Goal: Task Accomplishment & Management: Use online tool/utility

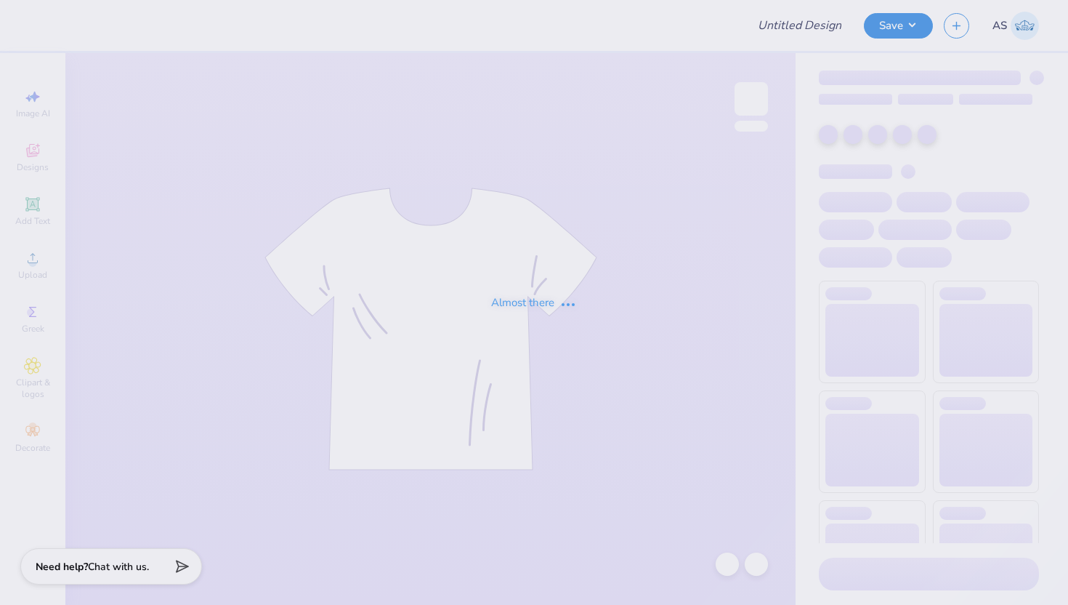
type input "Diversity Ambassador #4"
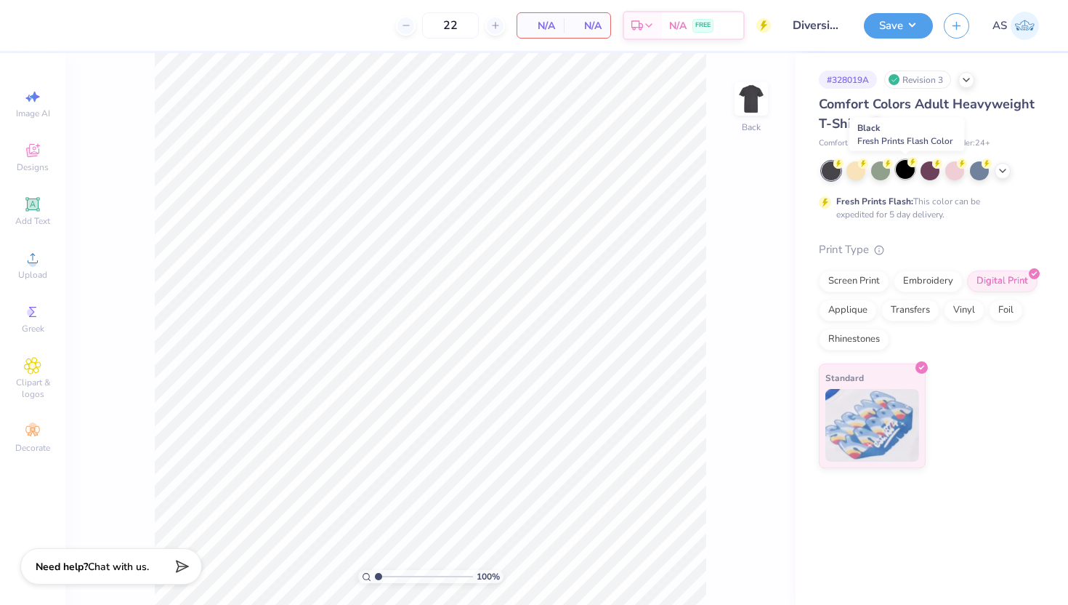
click at [904, 169] on div at bounding box center [905, 169] width 19 height 19
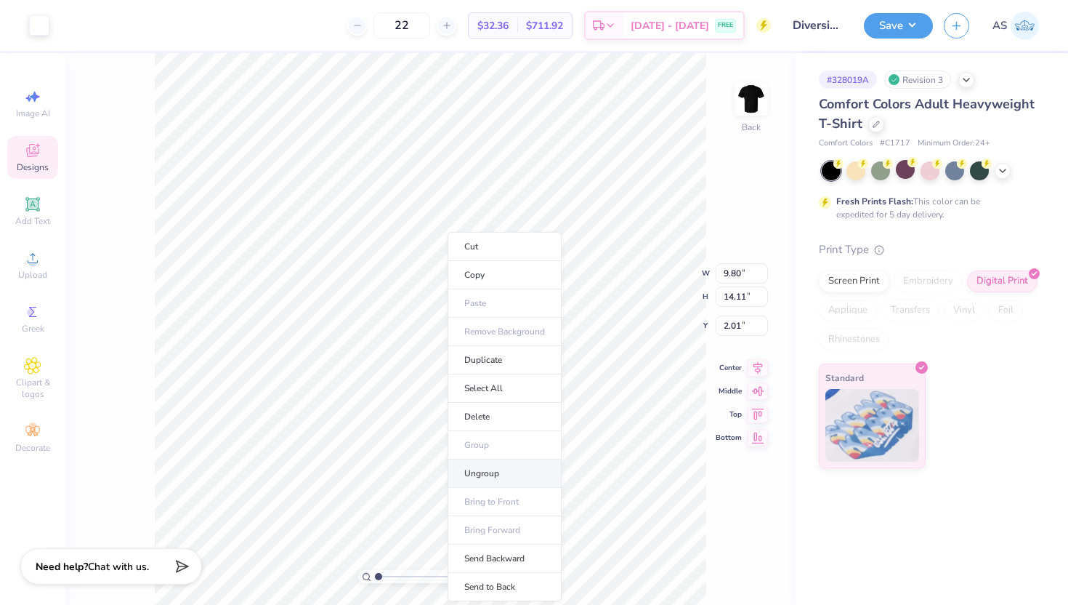
click at [494, 471] on li "Ungroup" at bounding box center [505, 473] width 114 height 28
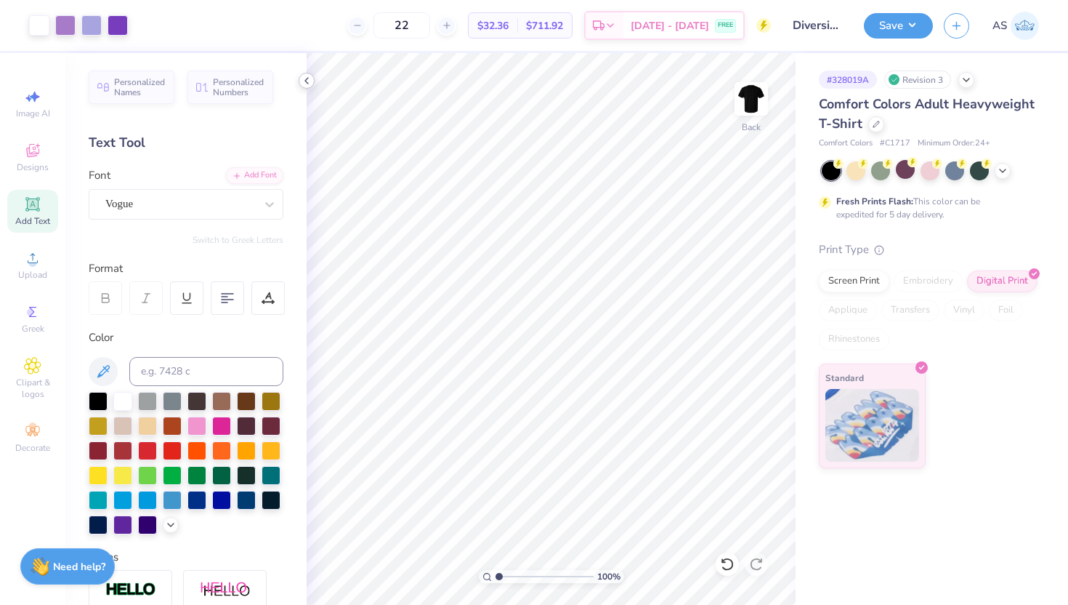
click at [308, 83] on icon at bounding box center [307, 81] width 12 height 12
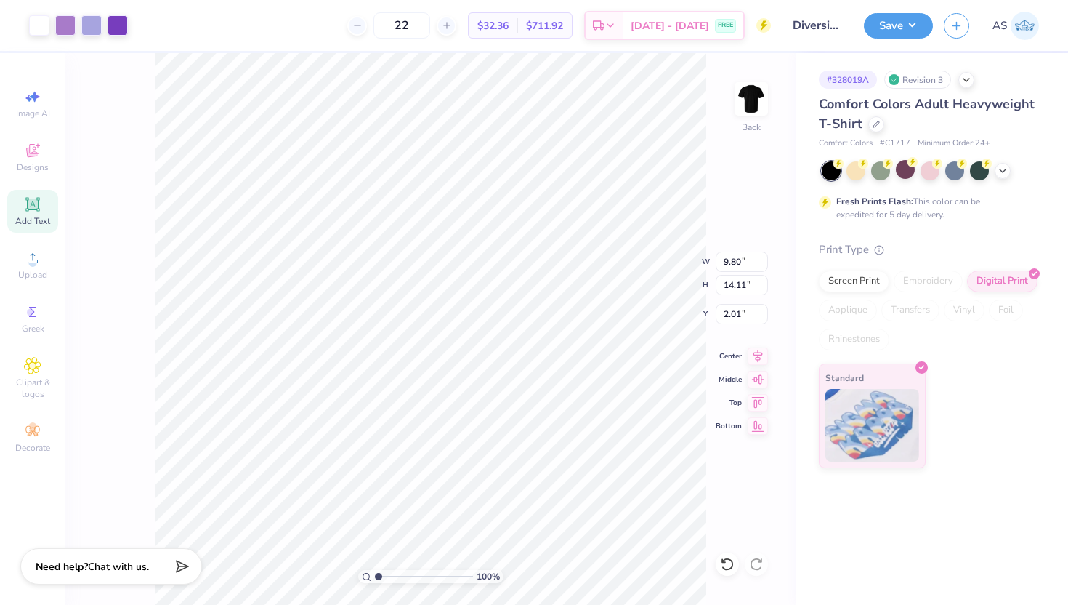
click at [716, 240] on div "100 % Back W 9.80 9.80 " H 14.11 14.11 " Y 2.01 2.01 " Center Middle Top Bottom" at bounding box center [430, 328] width 730 height 551
click at [742, 265] on input "9.80" at bounding box center [742, 261] width 52 height 20
type input "10.42"
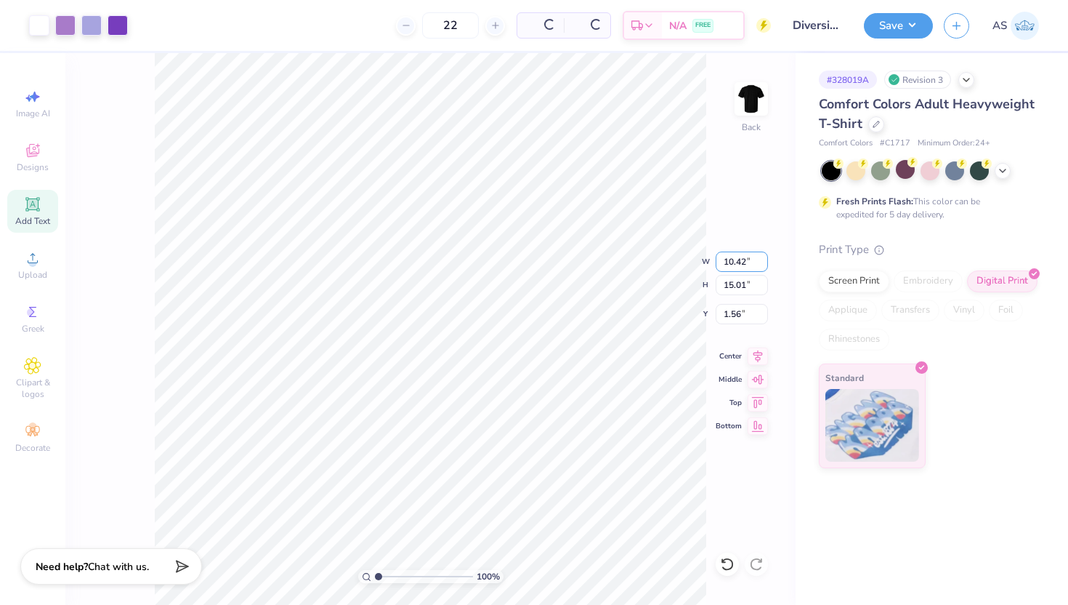
type input "15.01"
type input "1.56"
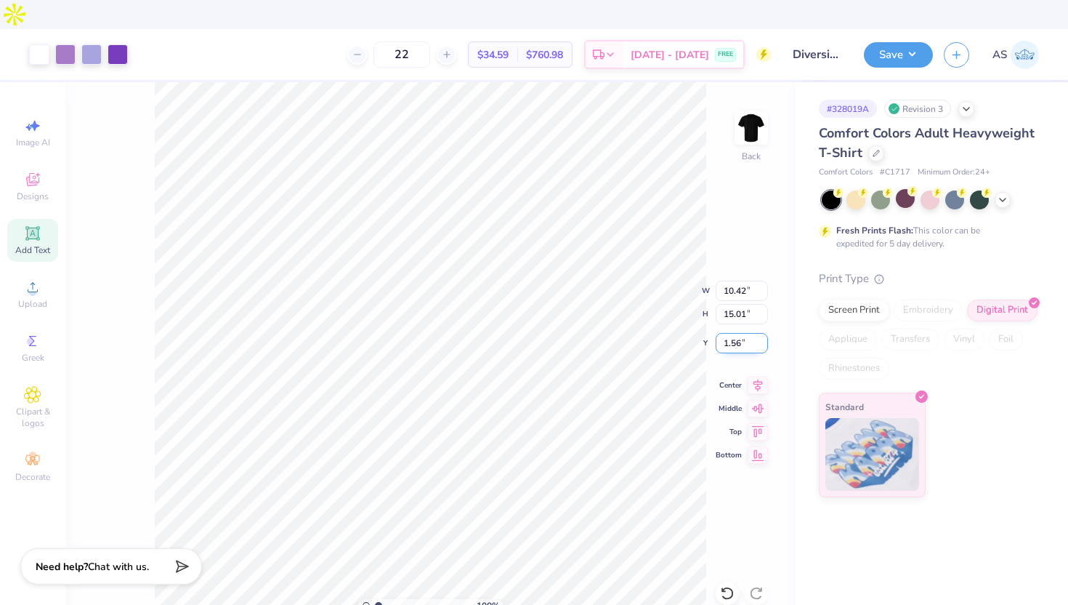
click at [728, 333] on input "1.56" at bounding box center [742, 343] width 52 height 20
type input "3.00"
click at [731, 333] on input "3.00" at bounding box center [742, 343] width 52 height 20
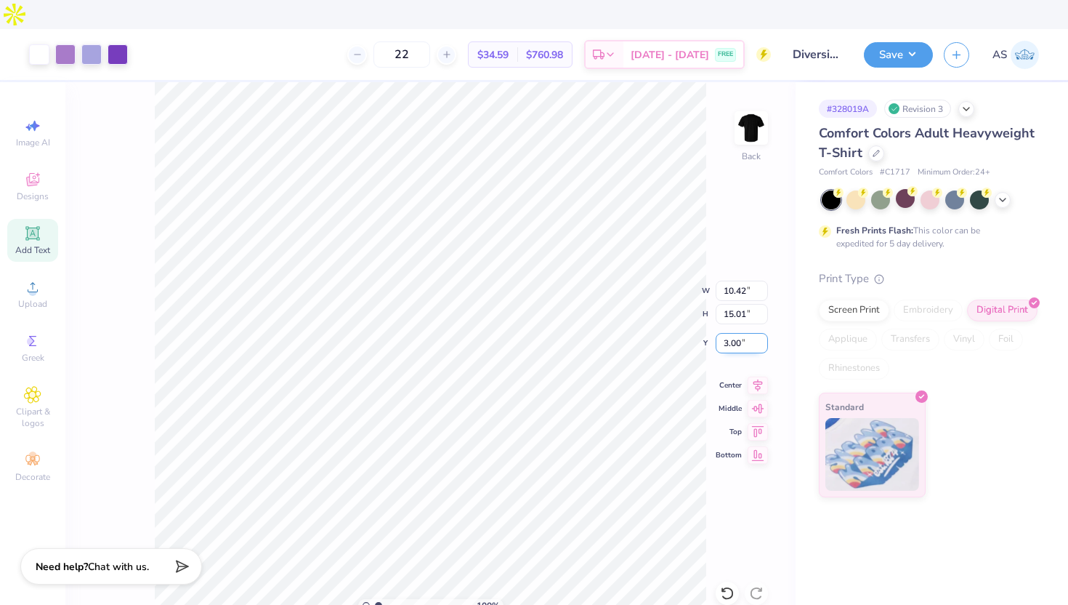
click at [731, 333] on input "3.00" at bounding box center [742, 343] width 52 height 20
type input "2.00"
click at [889, 40] on button "Save" at bounding box center [898, 52] width 69 height 25
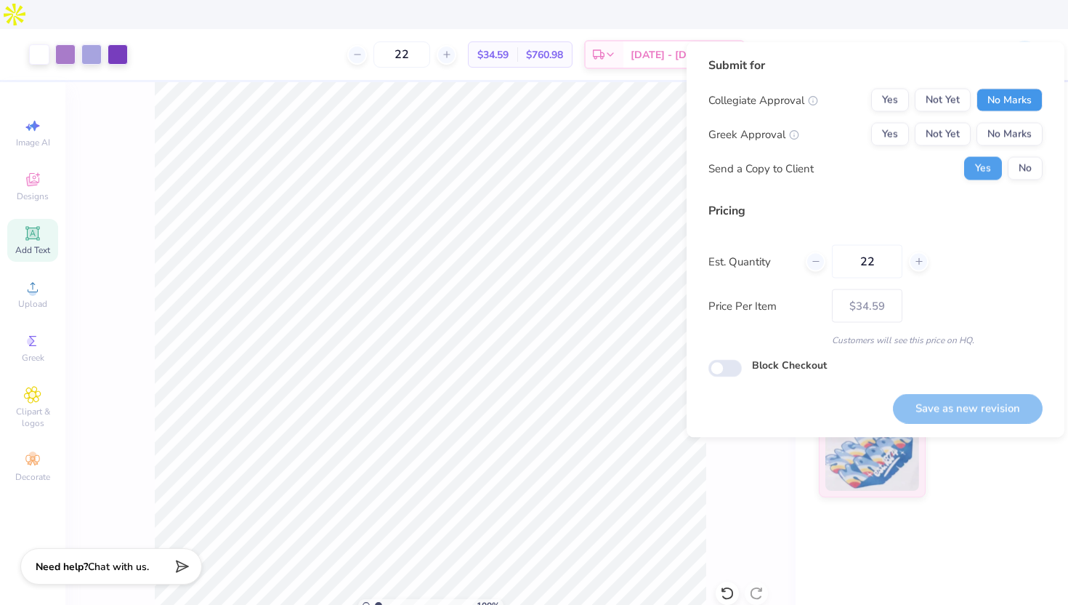
click at [1033, 98] on button "No Marks" at bounding box center [1010, 100] width 66 height 23
click at [1018, 128] on button "No Marks" at bounding box center [1010, 134] width 66 height 23
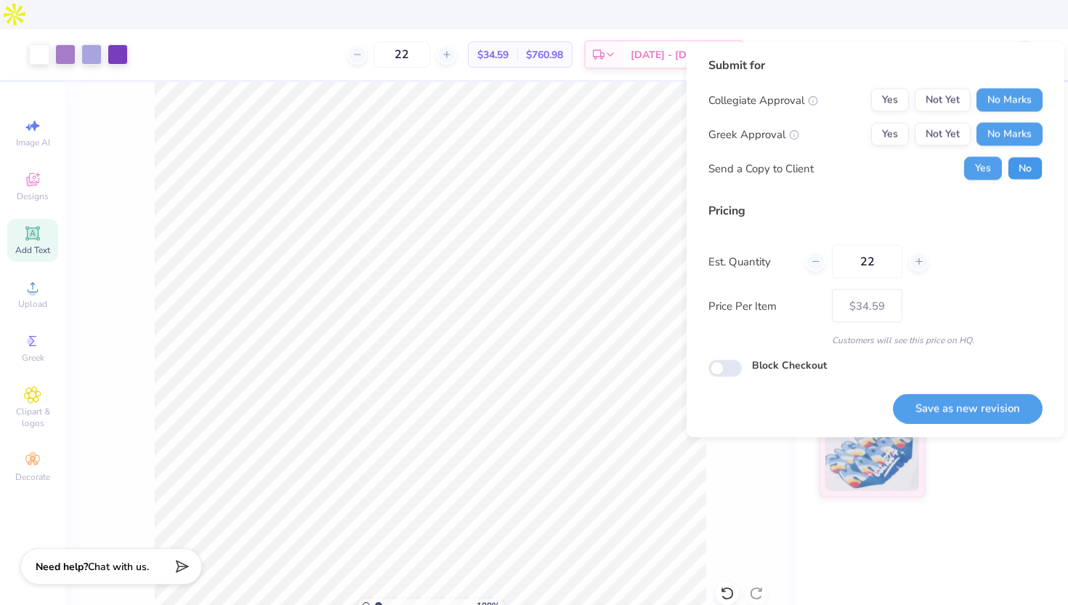
click at [1029, 174] on button "No" at bounding box center [1025, 168] width 35 height 23
click at [953, 403] on button "Save as new revision" at bounding box center [968, 408] width 150 height 30
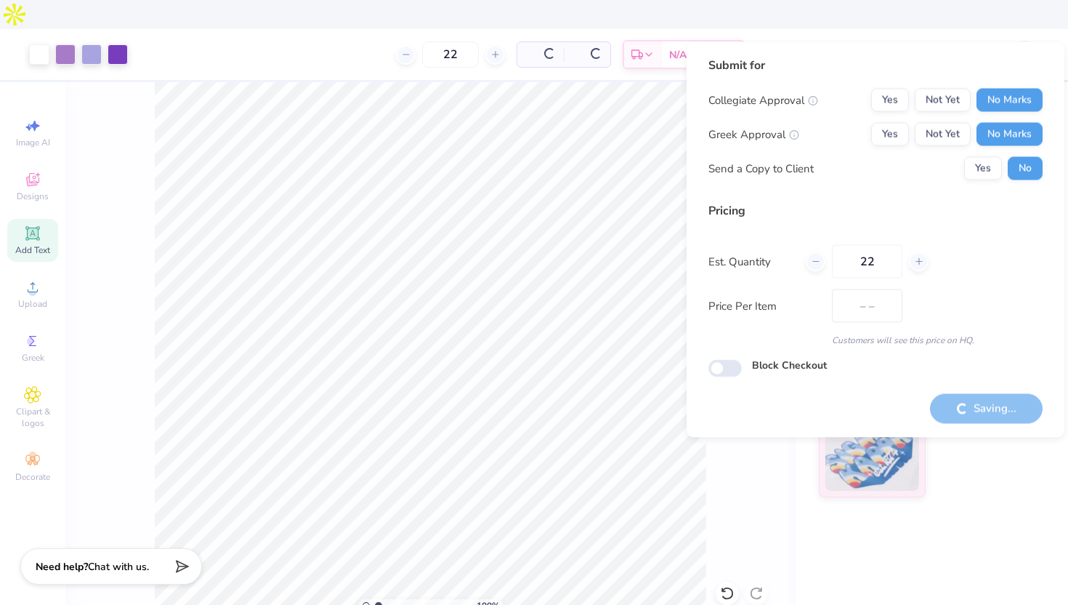
type input "$34.59"
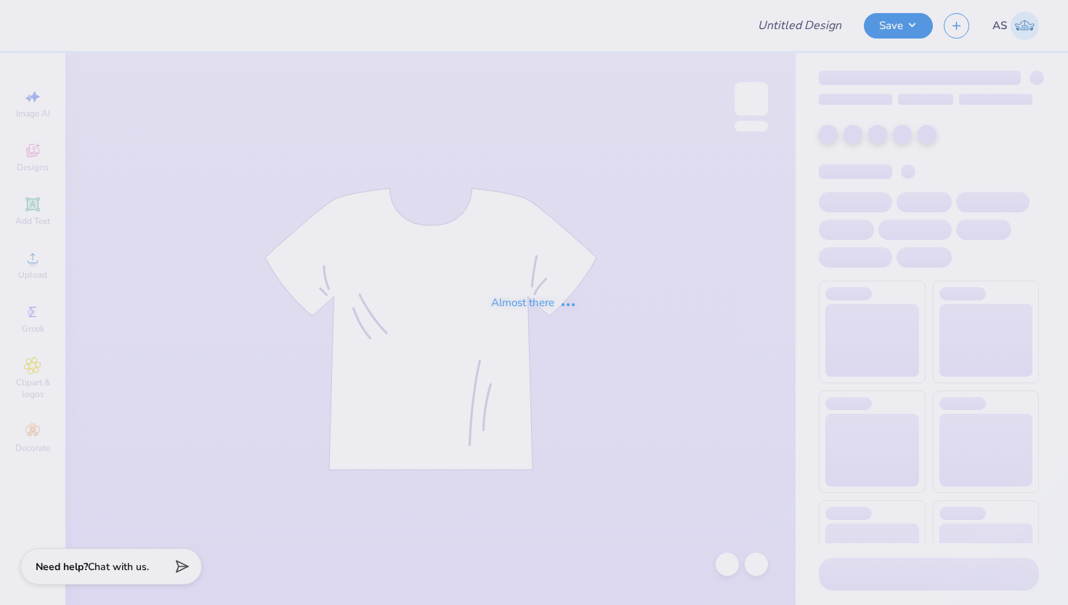
type input "Diversity Ambassador #4"
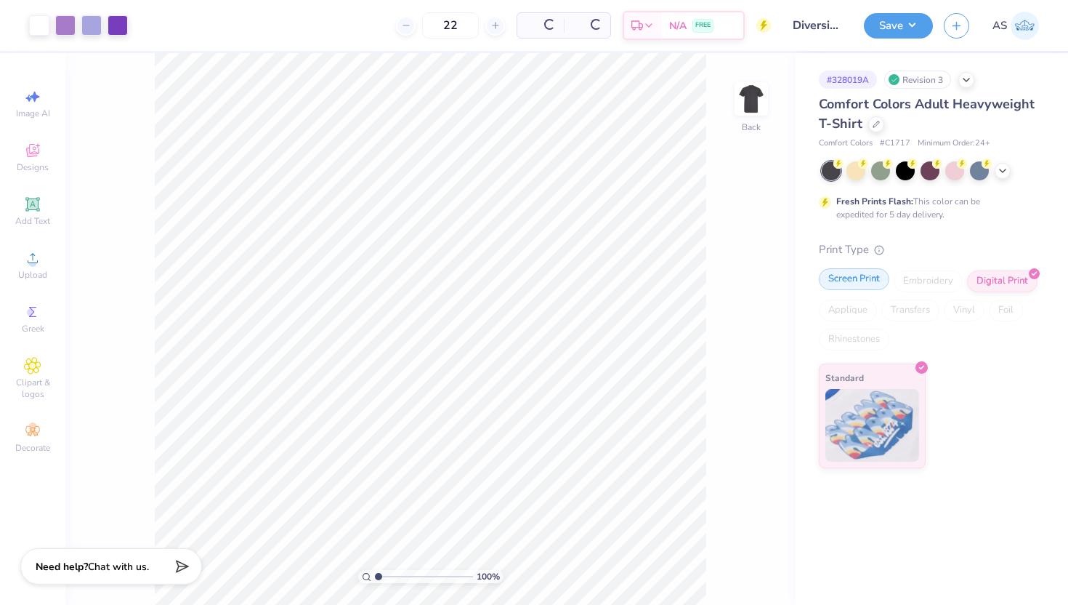
click at [854, 287] on div "Screen Print" at bounding box center [854, 279] width 70 height 22
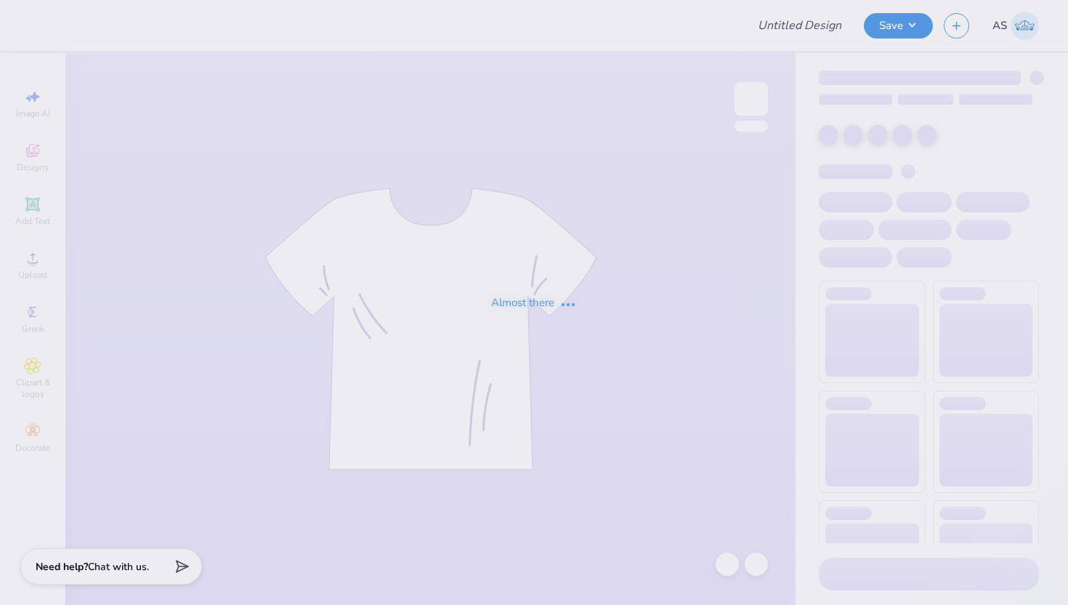
type input "Diversity Ambassador #4"
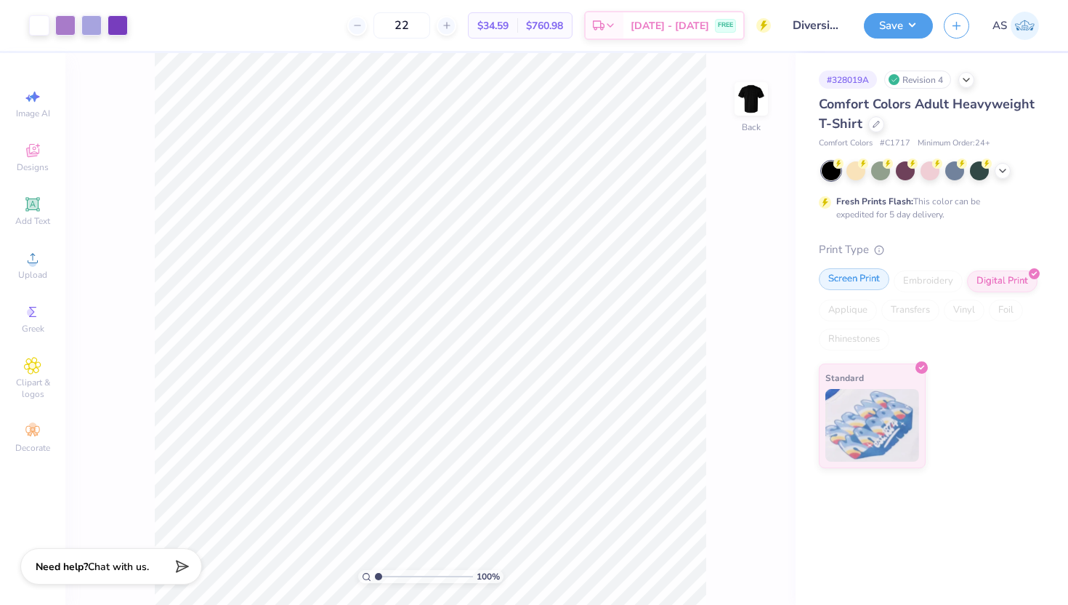
click at [860, 285] on div "Screen Print" at bounding box center [854, 279] width 70 height 22
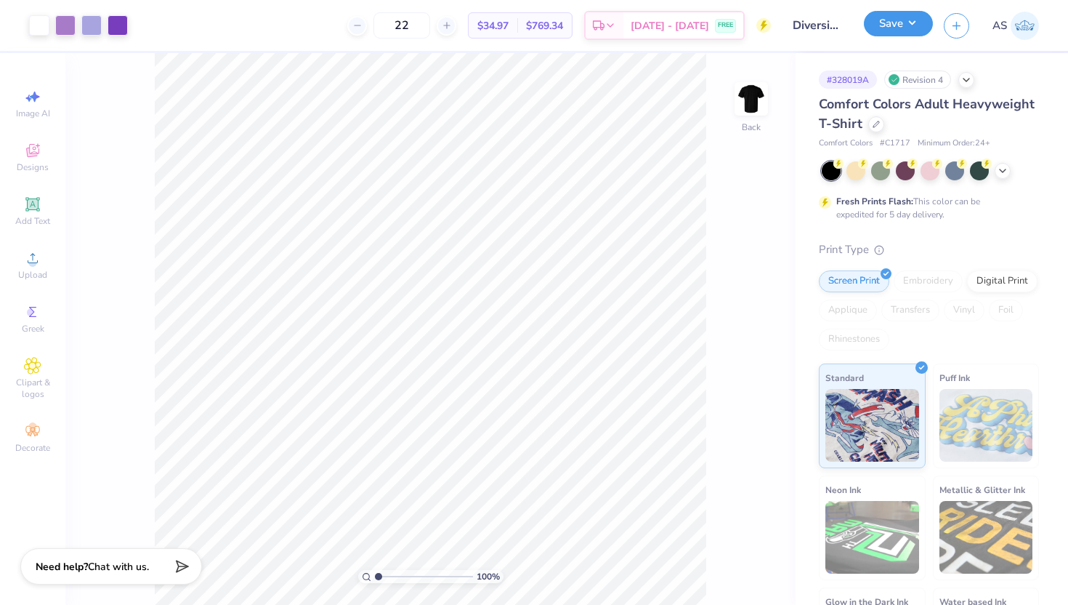
click at [890, 23] on button "Save" at bounding box center [898, 23] width 69 height 25
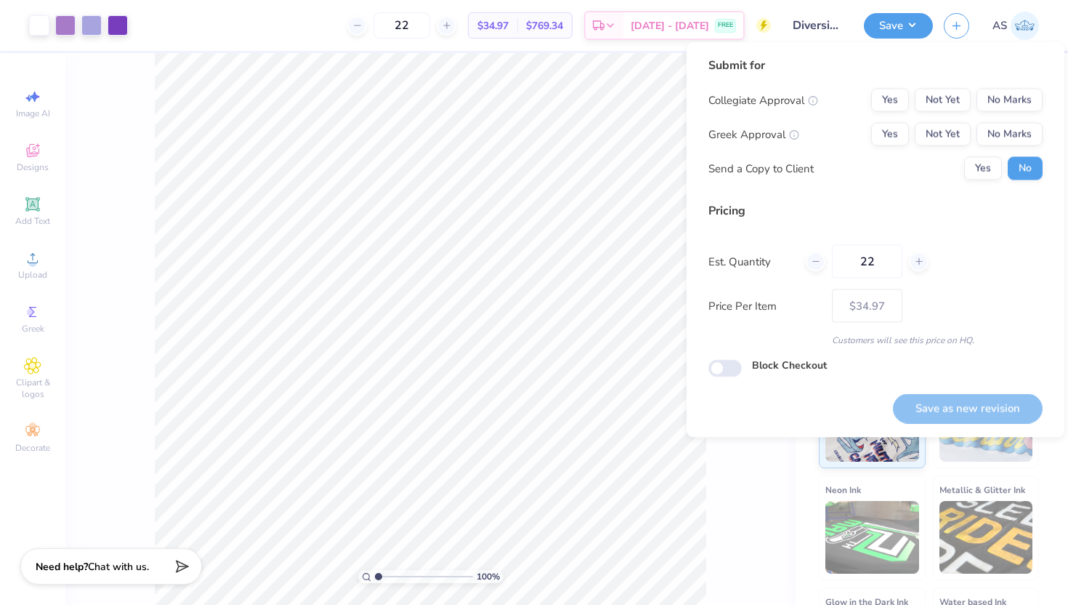
click at [1016, 112] on div "Collegiate Approval Yes Not Yet No Marks Greek Approval Yes Not Yet No Marks Se…" at bounding box center [875, 135] width 334 height 92
click at [1018, 104] on button "No Marks" at bounding box center [1010, 100] width 66 height 23
click at [1011, 128] on button "No Marks" at bounding box center [1010, 134] width 66 height 23
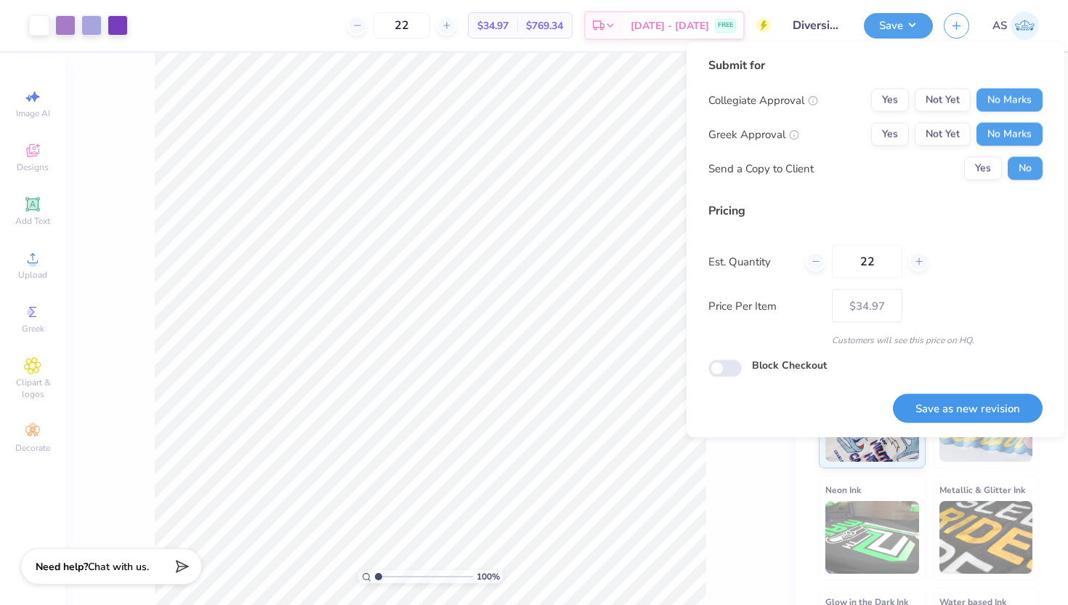
click at [968, 403] on button "Save as new revision" at bounding box center [968, 408] width 150 height 30
type input "$34.97"
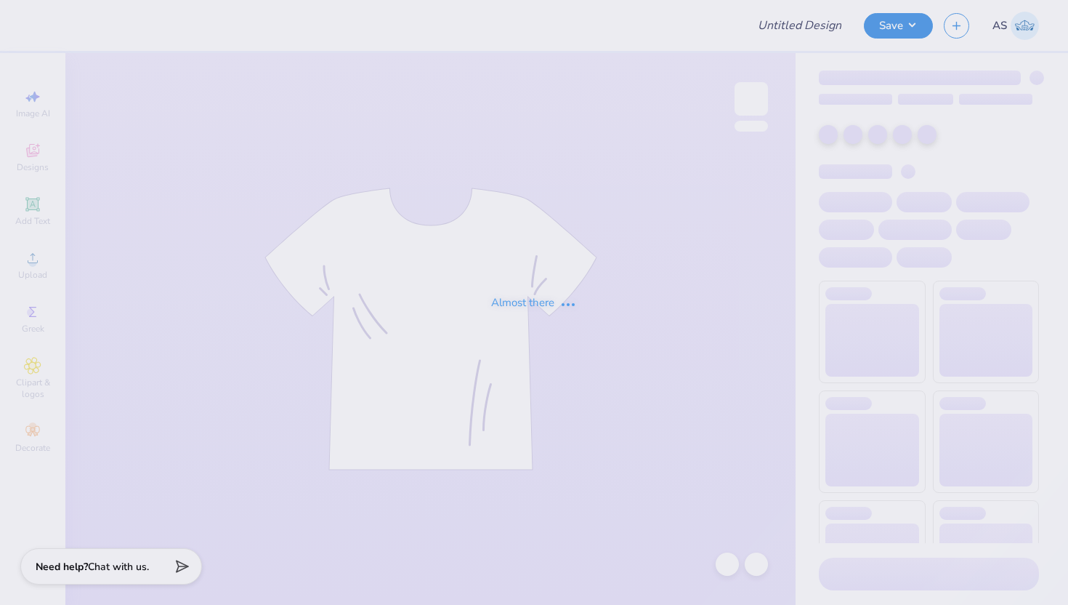
type input "Shirt"
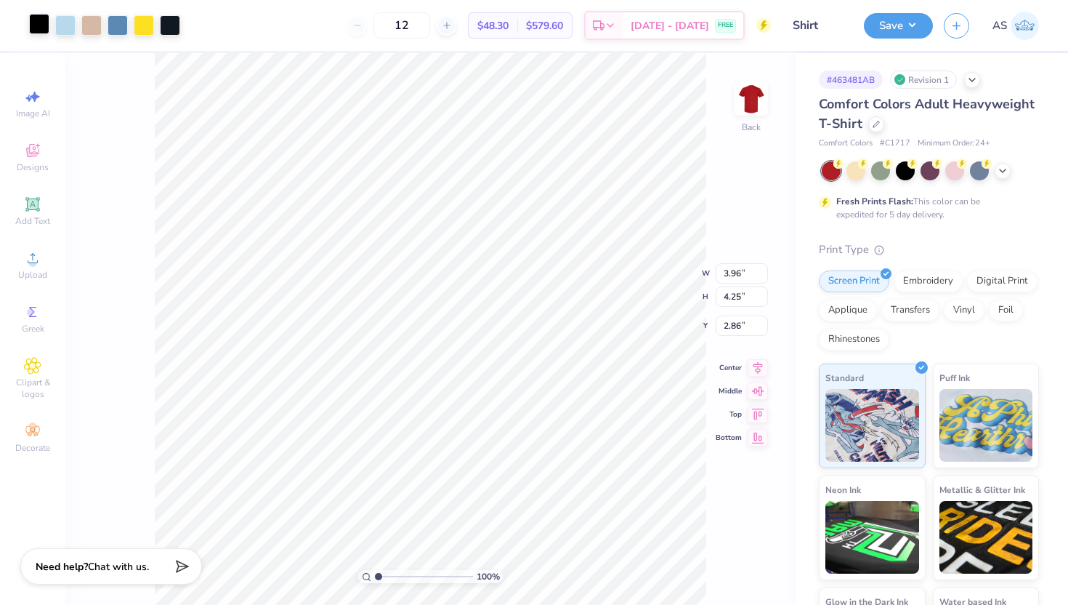
click at [43, 31] on div at bounding box center [39, 24] width 20 height 20
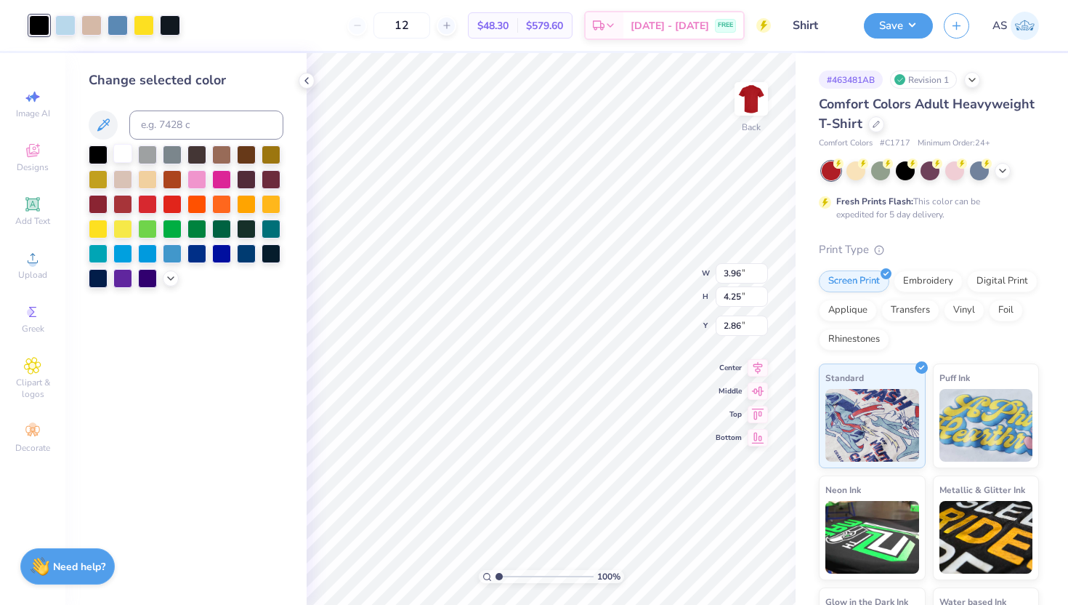
click at [119, 153] on div at bounding box center [122, 153] width 19 height 19
click at [68, 29] on div at bounding box center [65, 24] width 20 height 20
click at [125, 150] on div at bounding box center [122, 153] width 19 height 19
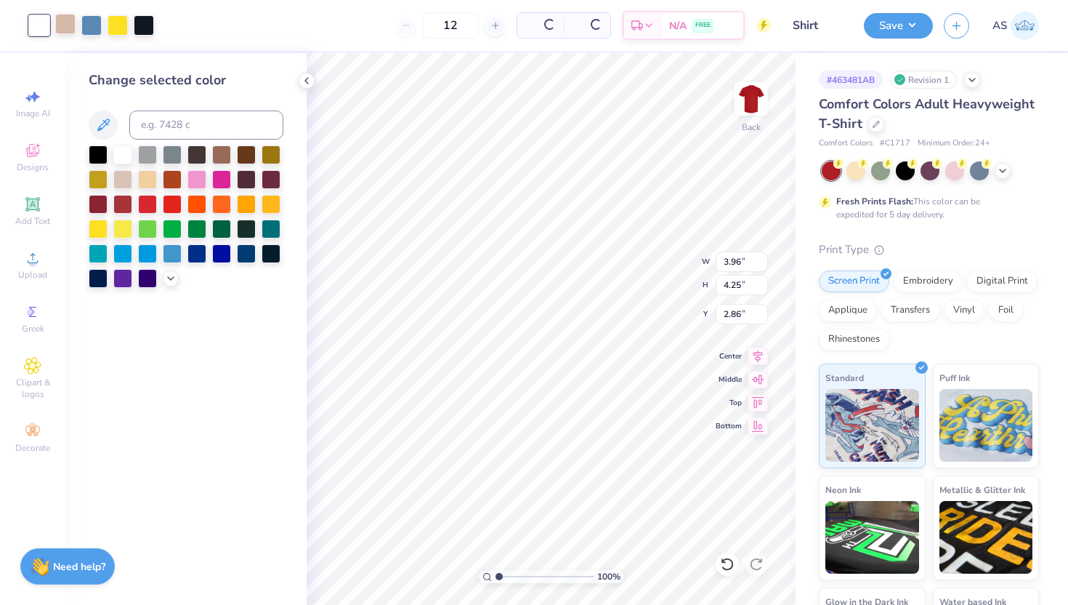
click at [68, 27] on div at bounding box center [65, 24] width 20 height 20
click at [126, 153] on div at bounding box center [122, 153] width 19 height 19
click at [73, 30] on div at bounding box center [65, 24] width 20 height 20
click at [124, 153] on div at bounding box center [122, 153] width 19 height 19
click at [68, 25] on div at bounding box center [65, 24] width 20 height 20
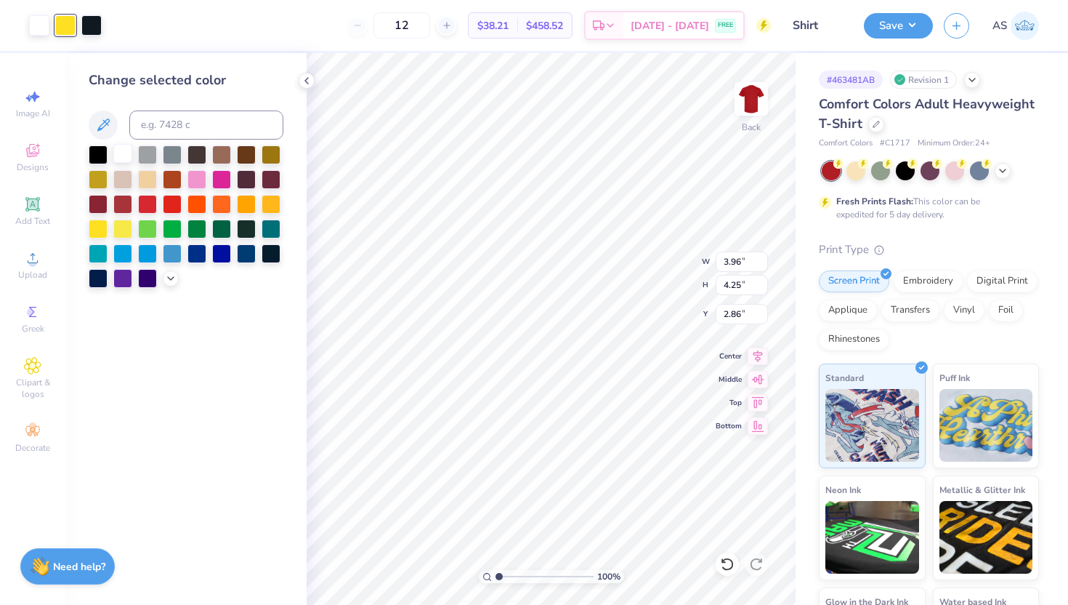
click at [121, 157] on div at bounding box center [122, 153] width 19 height 19
click at [62, 32] on div at bounding box center [65, 24] width 20 height 20
click at [121, 146] on div at bounding box center [122, 153] width 19 height 19
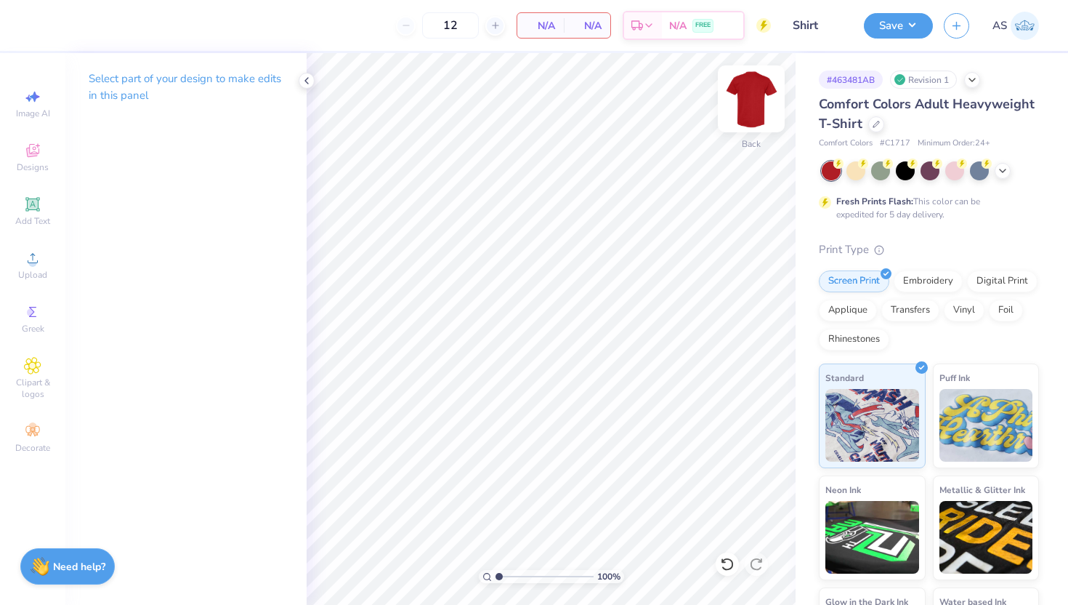
click at [750, 119] on img at bounding box center [751, 99] width 58 height 58
click at [750, 113] on img at bounding box center [751, 98] width 29 height 29
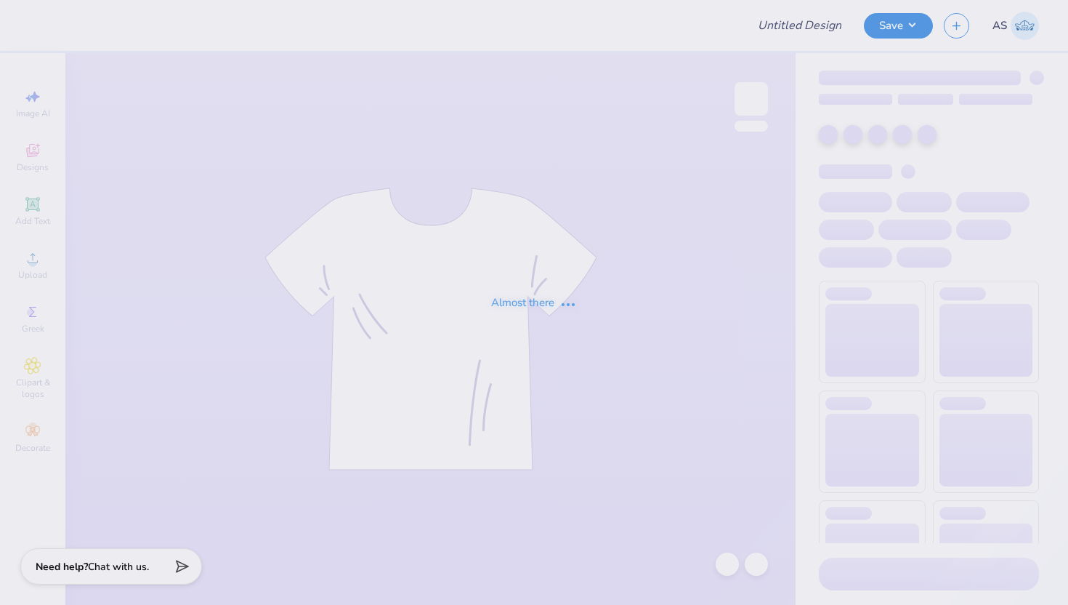
type input "Shirt"
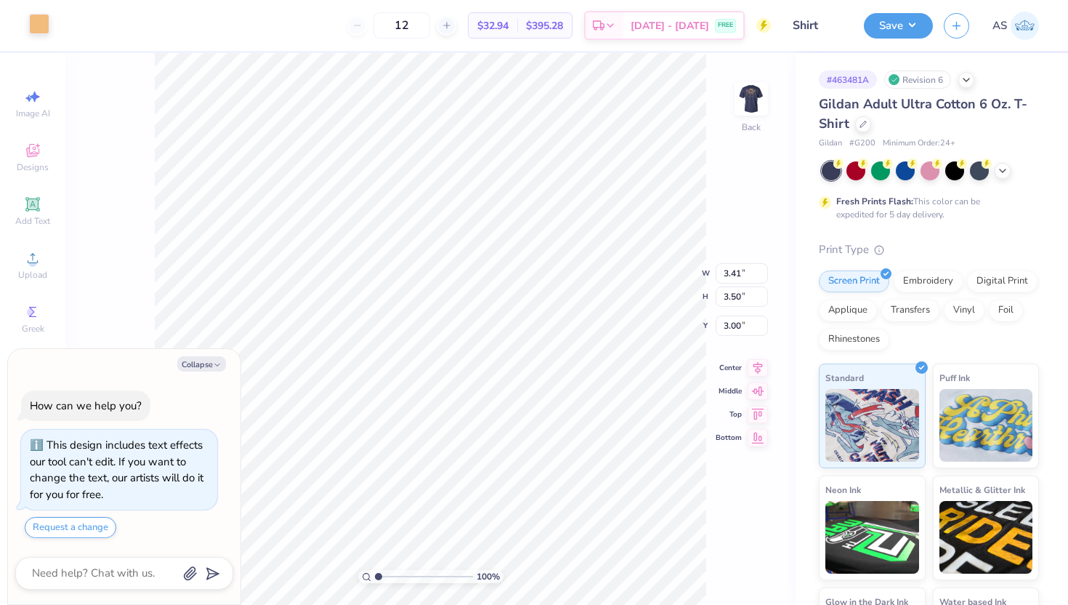
click at [38, 14] on div at bounding box center [39, 24] width 20 height 20
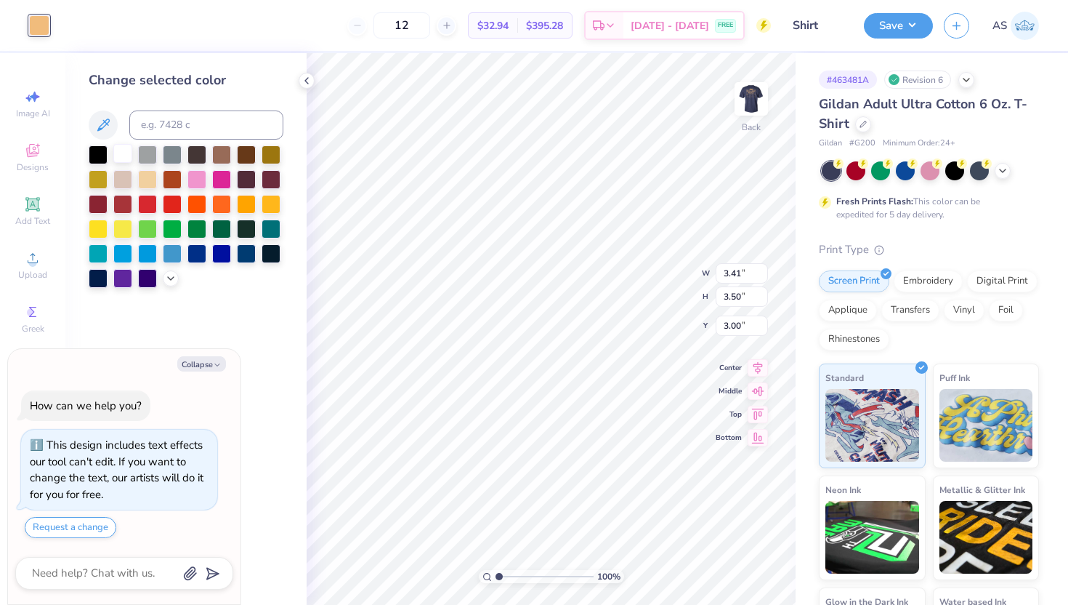
click at [121, 147] on div at bounding box center [122, 153] width 19 height 19
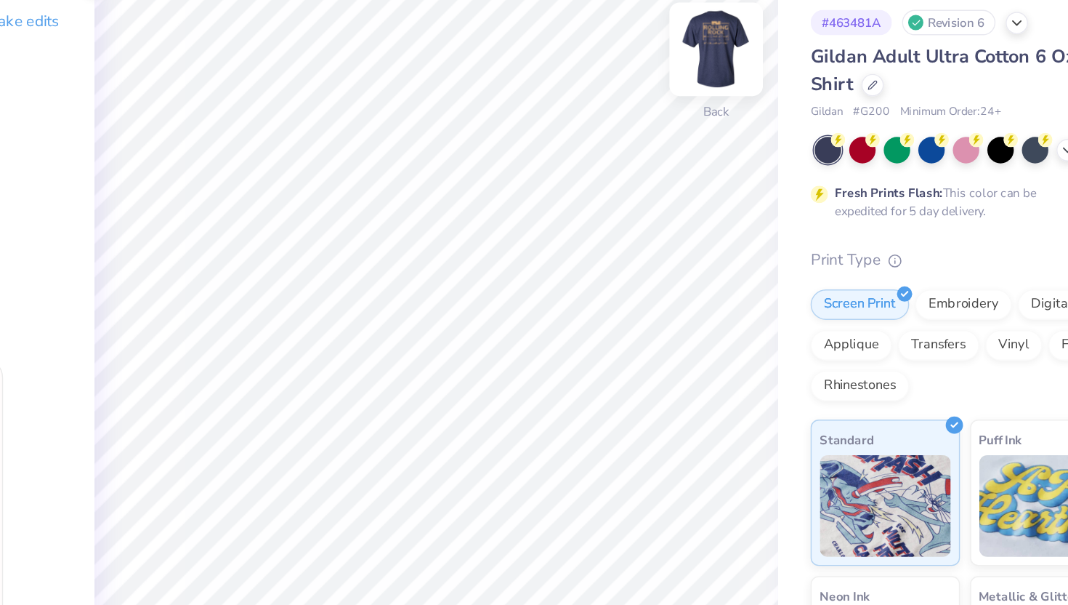
click at [755, 107] on img at bounding box center [751, 128] width 58 height 58
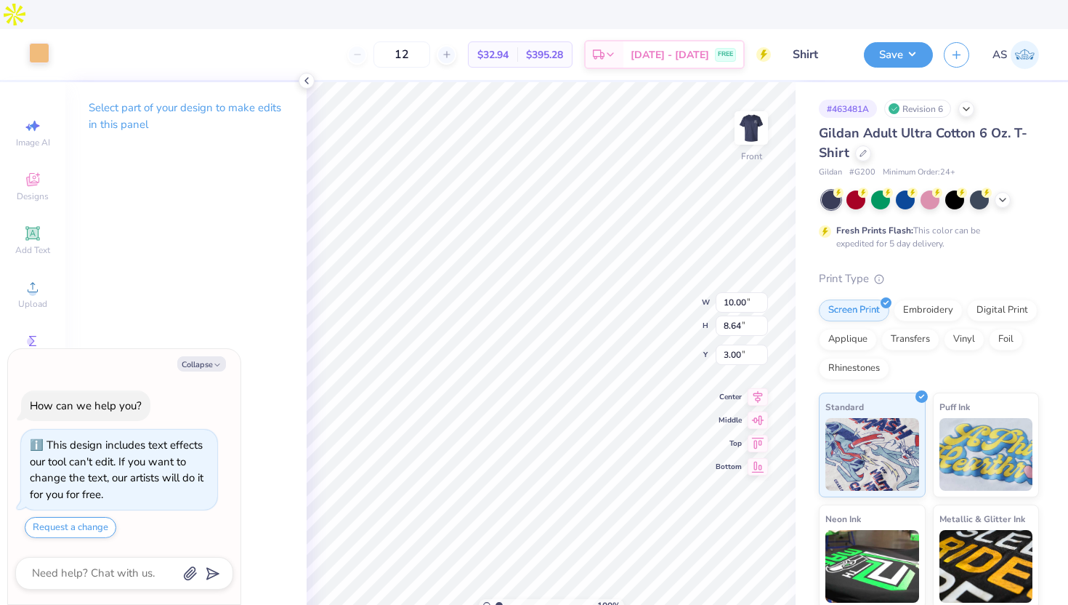
click at [41, 43] on div at bounding box center [39, 53] width 20 height 20
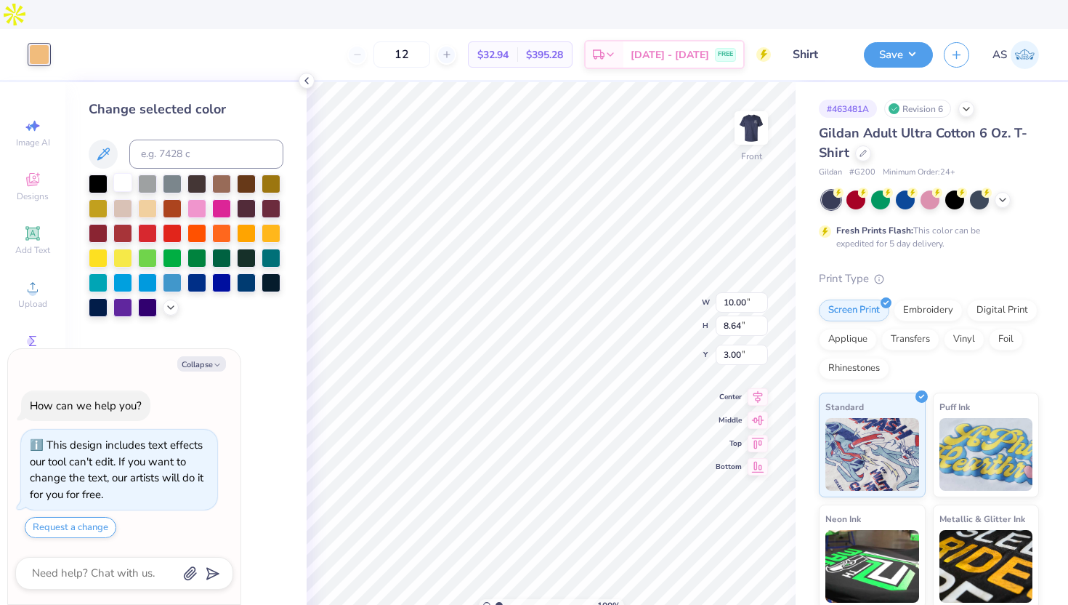
click at [129, 173] on div at bounding box center [122, 182] width 19 height 19
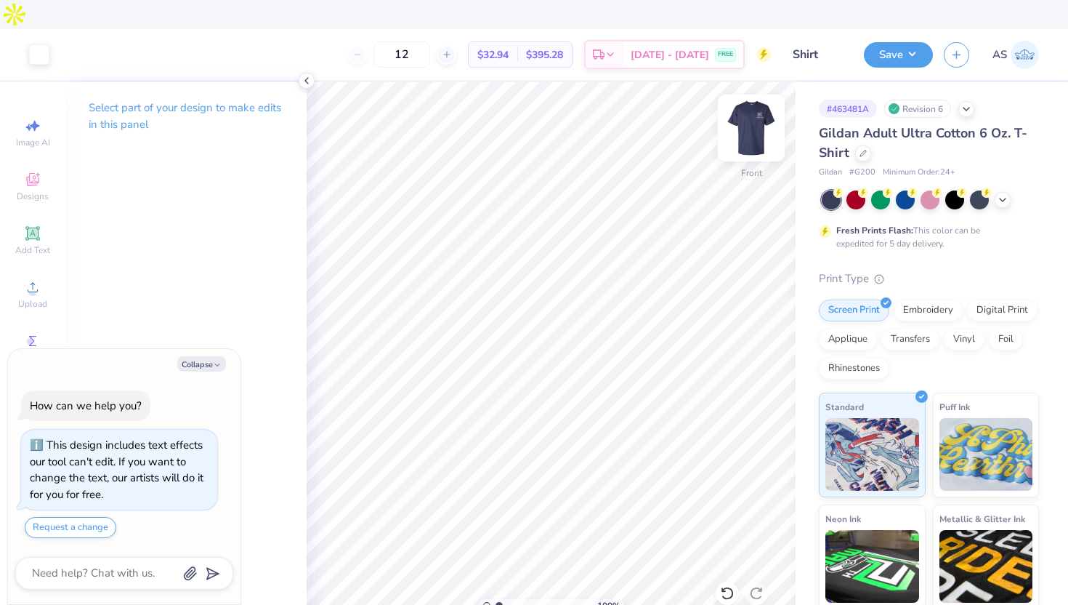
click at [760, 99] on img at bounding box center [751, 128] width 58 height 58
click at [304, 87] on div at bounding box center [307, 81] width 16 height 16
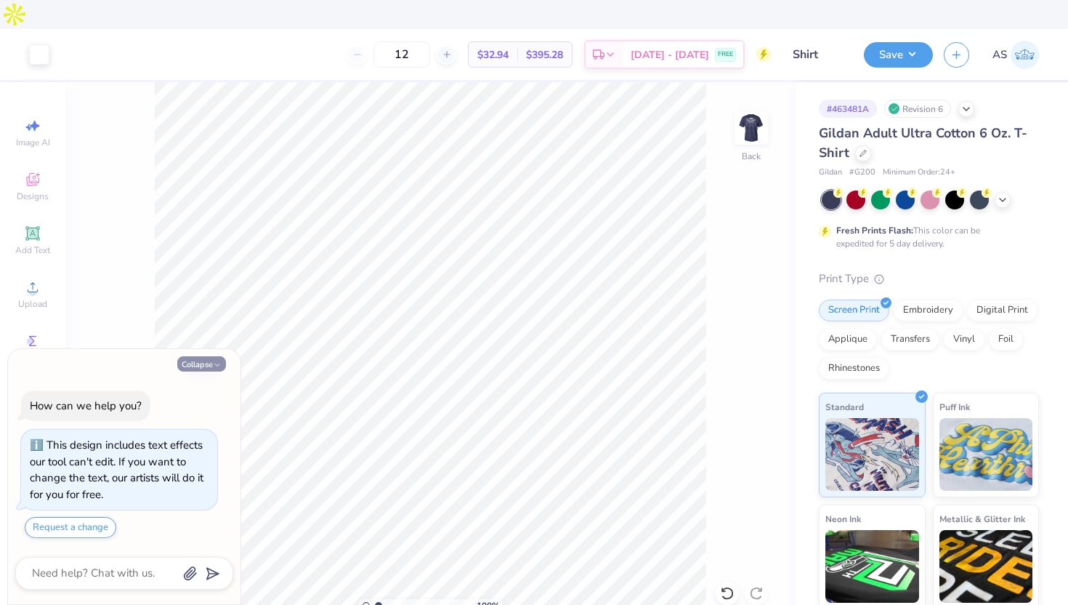
click at [214, 356] on button "Collapse" at bounding box center [201, 363] width 49 height 15
type textarea "x"
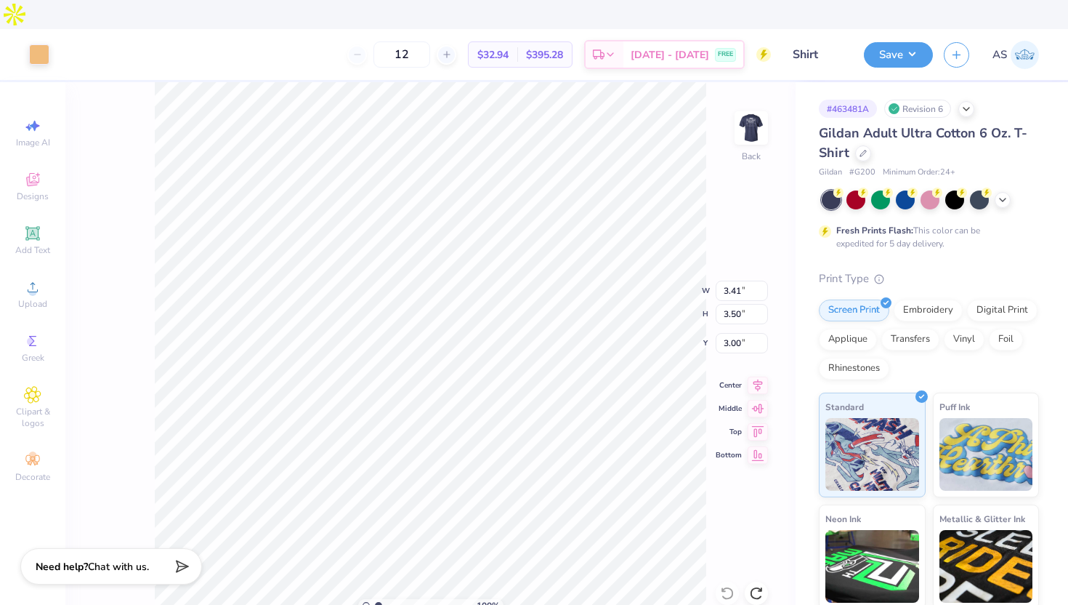
click at [733, 102] on div "100 % Back W 3.41 3.41 " H 3.50 3.50 " Y 3.00 3.00 " Center Middle Top Bottom" at bounding box center [430, 357] width 730 height 551
click at [748, 99] on img at bounding box center [751, 128] width 58 height 58
click at [41, 43] on div at bounding box center [39, 53] width 20 height 20
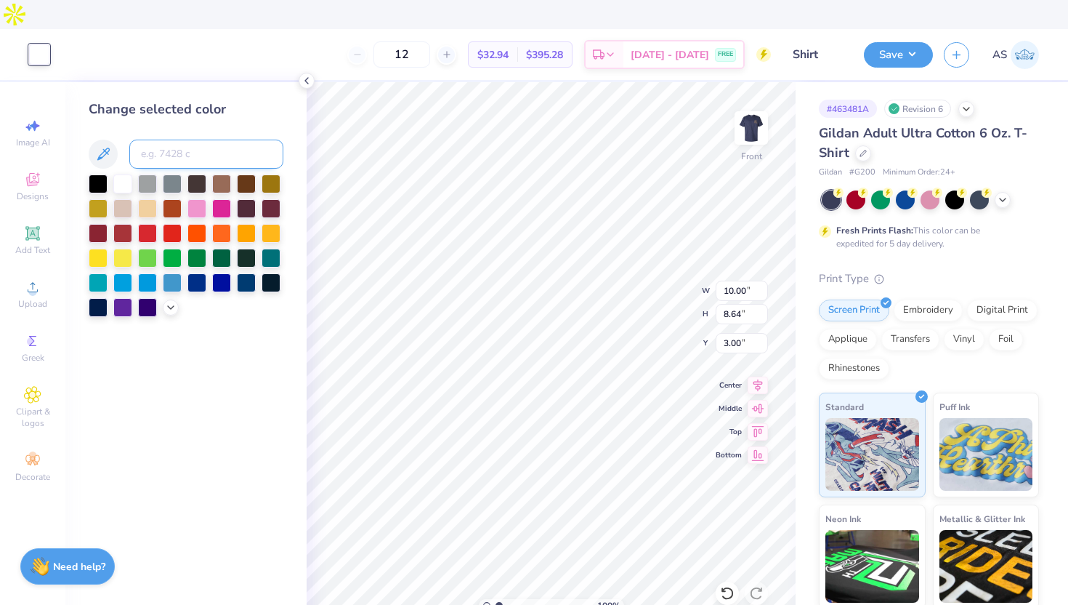
click at [209, 140] on input at bounding box center [206, 154] width 154 height 29
type input "156"
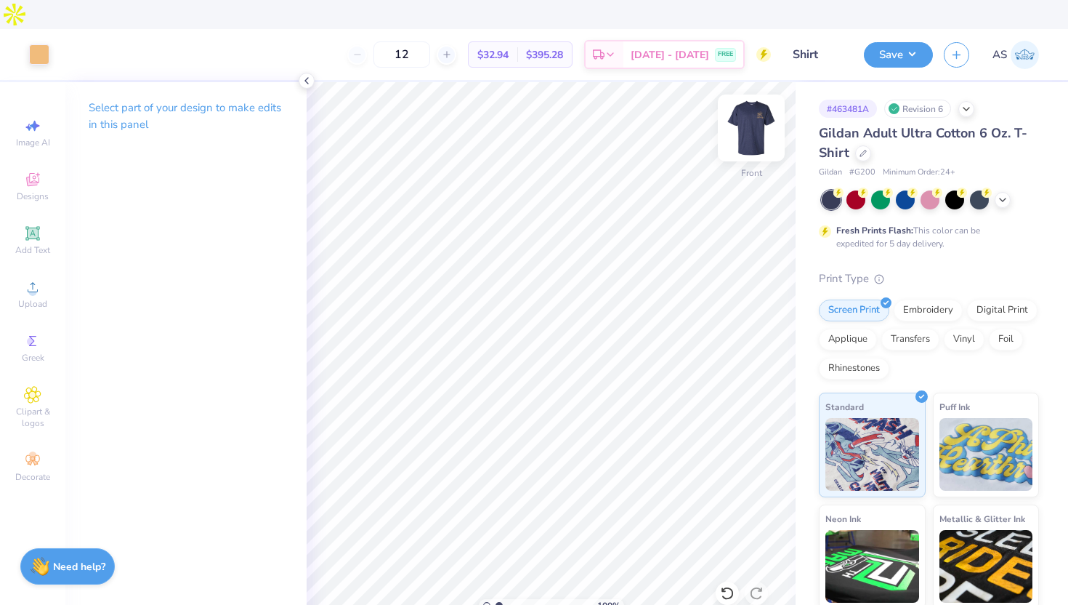
click at [777, 99] on img at bounding box center [751, 128] width 58 height 58
click at [865, 148] on icon at bounding box center [863, 151] width 7 height 7
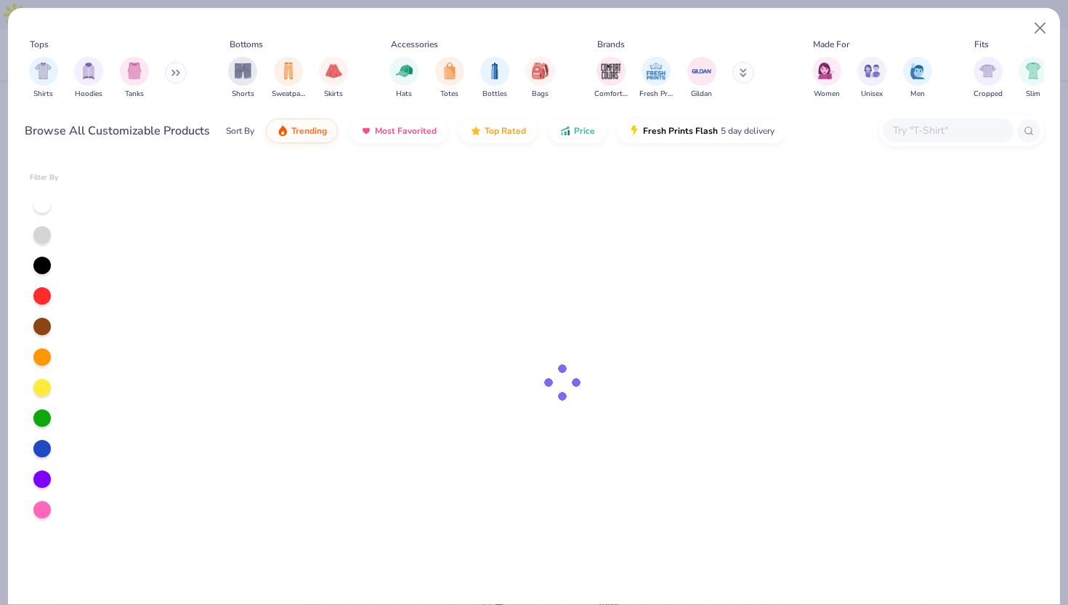
click at [923, 133] on input "text" at bounding box center [948, 130] width 112 height 17
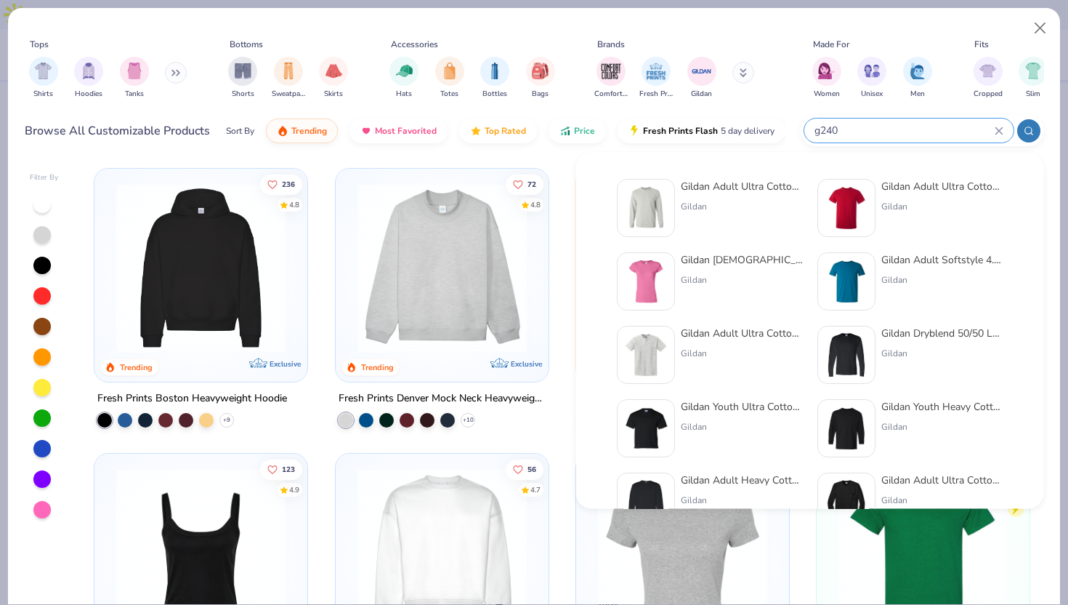
type input "g240"
click at [853, 206] on img at bounding box center [846, 207] width 45 height 45
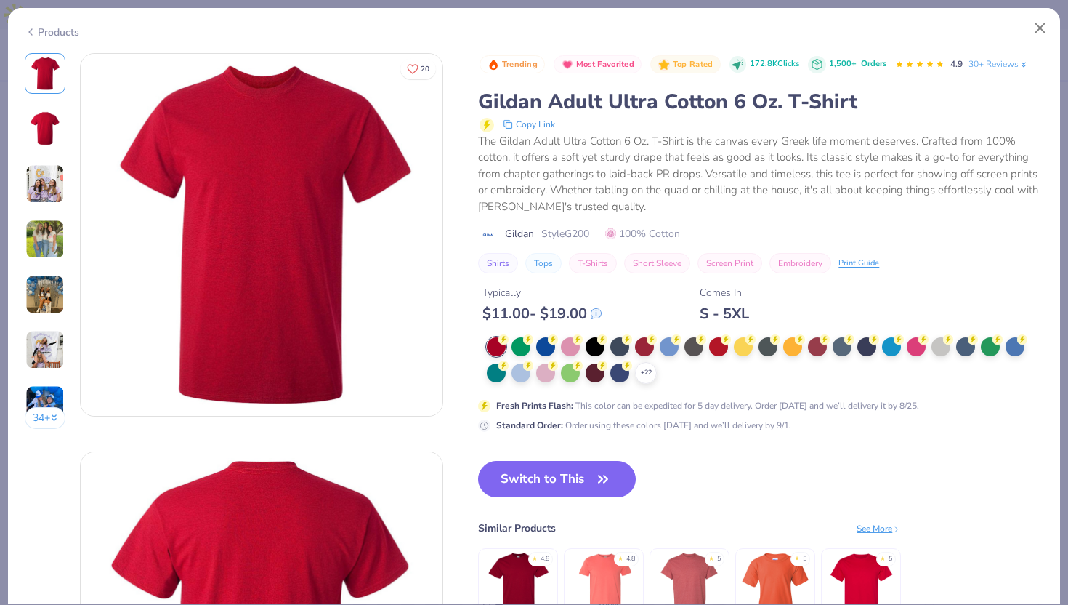
click at [27, 33] on icon at bounding box center [31, 31] width 12 height 17
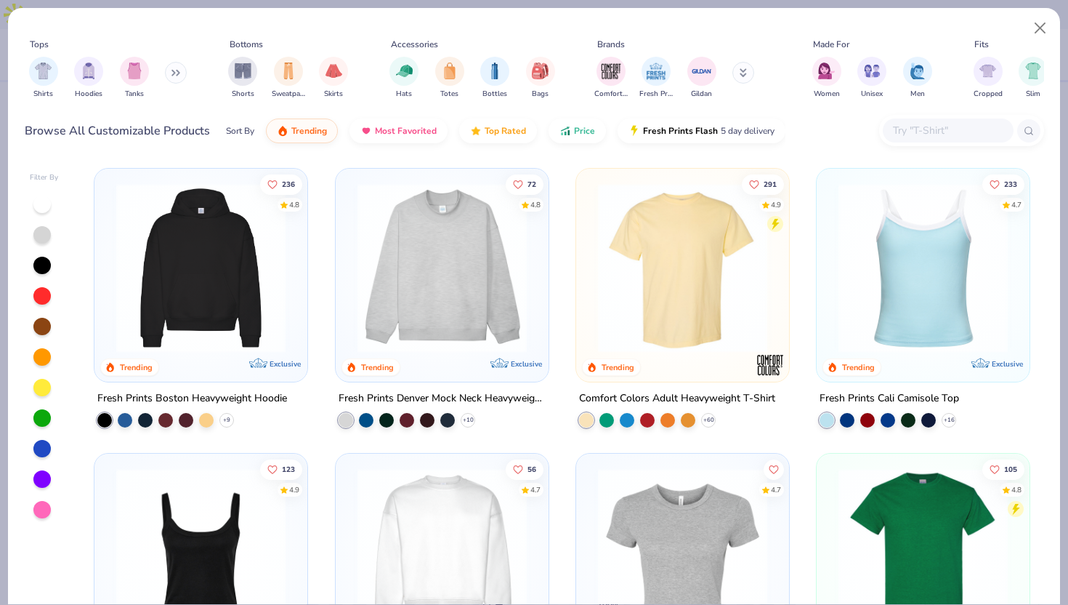
click at [978, 115] on div at bounding box center [961, 130] width 165 height 31
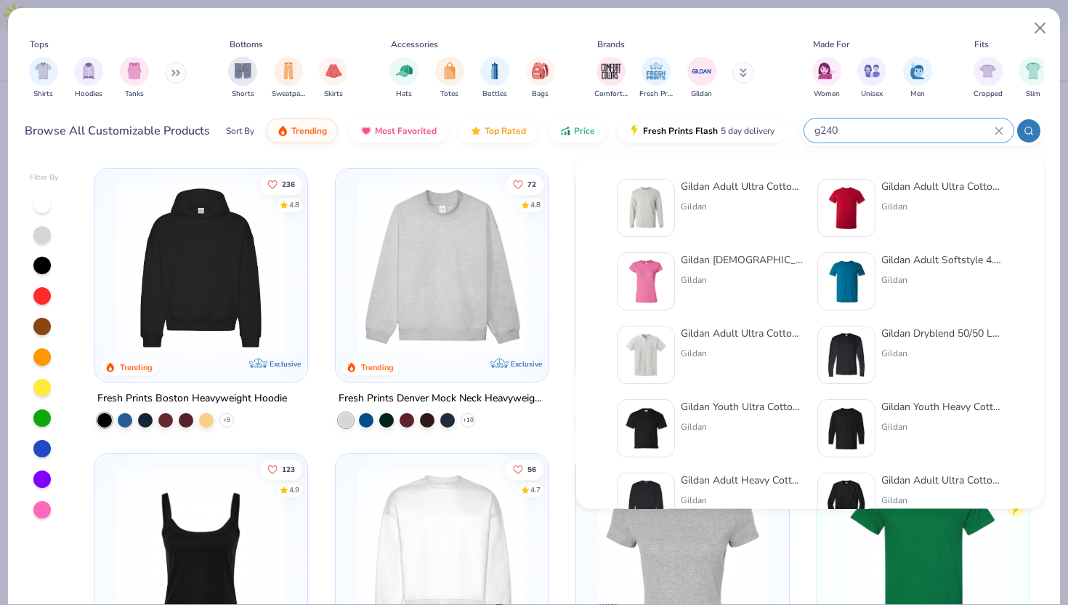
type input "g240"
click at [654, 211] on img at bounding box center [645, 207] width 45 height 45
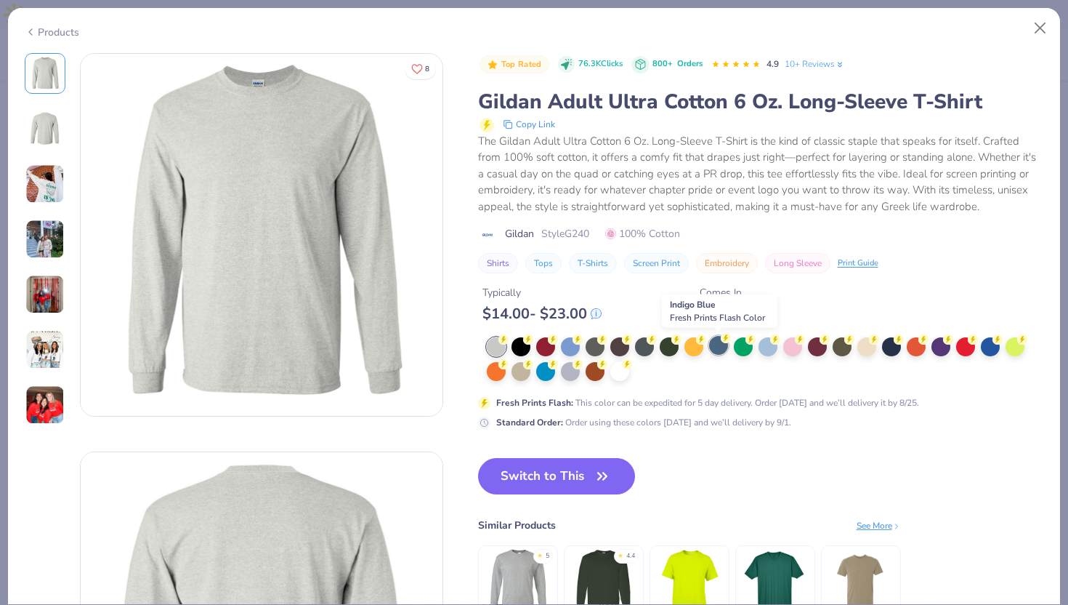
click at [722, 347] on div at bounding box center [718, 345] width 19 height 19
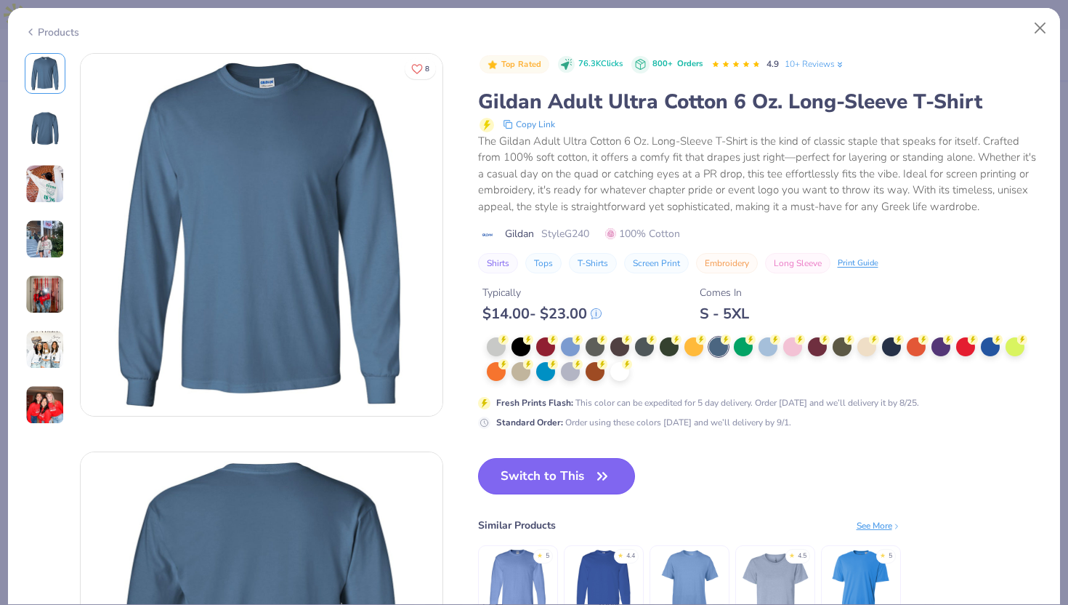
click at [577, 472] on button "Switch to This" at bounding box center [557, 476] width 158 height 36
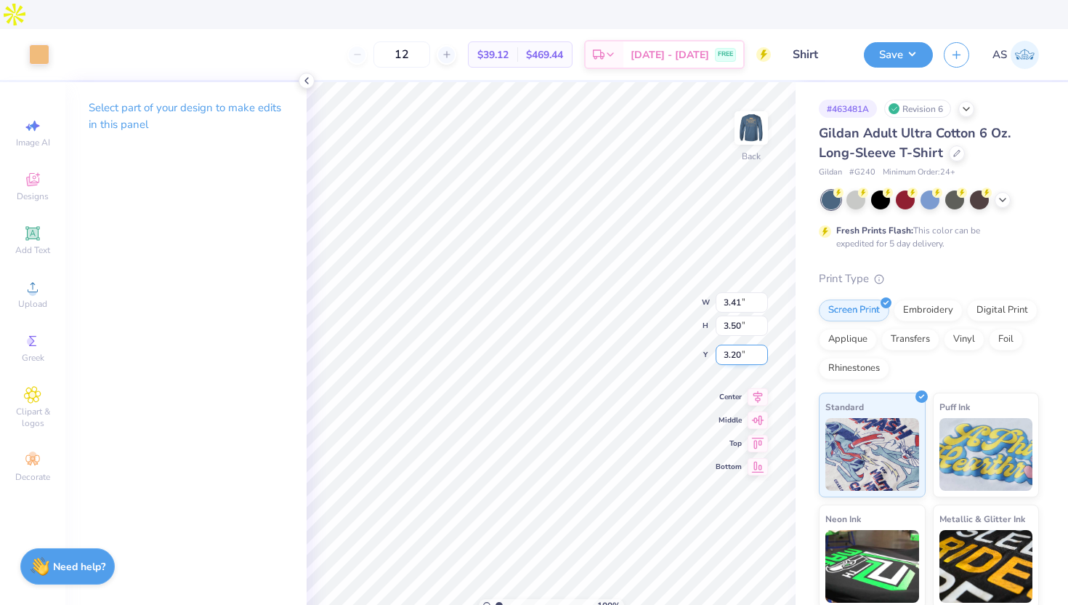
click at [735, 344] on input "3.20" at bounding box center [742, 354] width 52 height 20
type input "3.00"
click at [753, 99] on img at bounding box center [751, 128] width 58 height 58
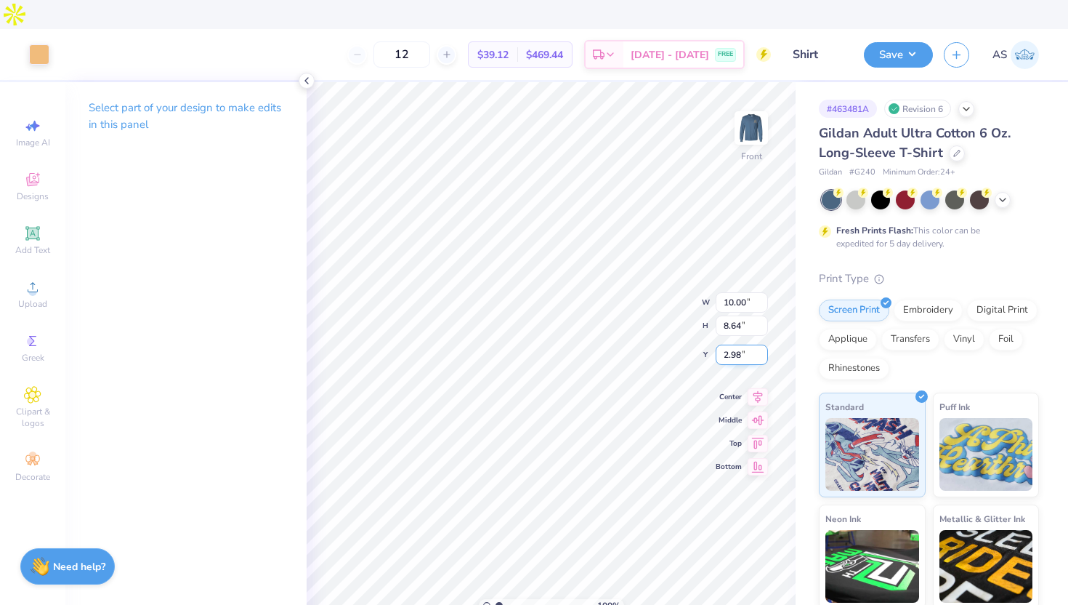
click at [742, 344] on input "2.98" at bounding box center [742, 354] width 52 height 20
type input "3.00"
click at [757, 99] on img at bounding box center [751, 128] width 58 height 58
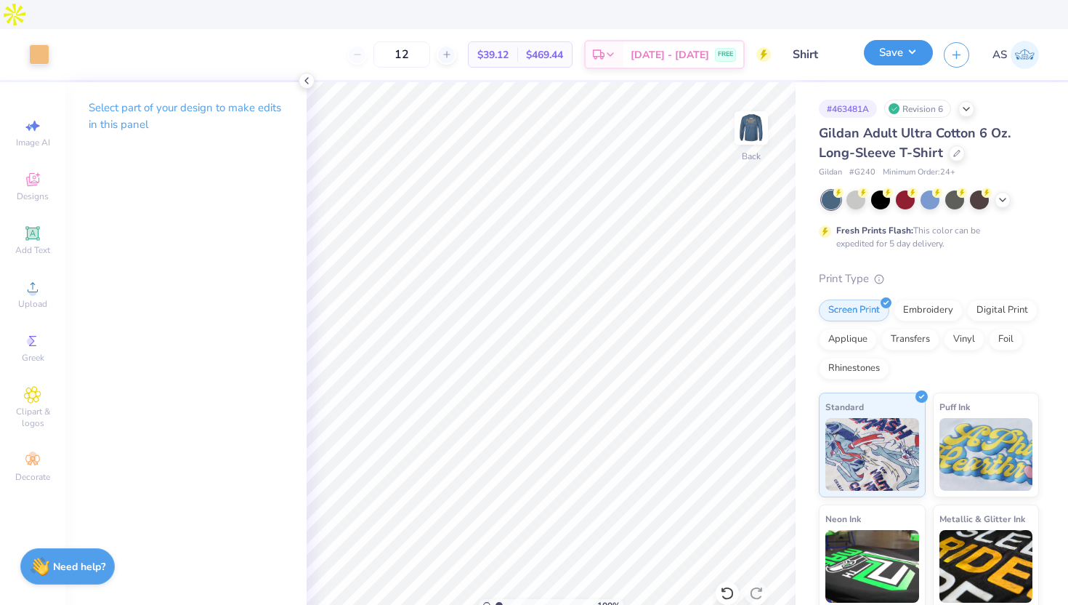
click at [876, 40] on button "Save" at bounding box center [898, 52] width 69 height 25
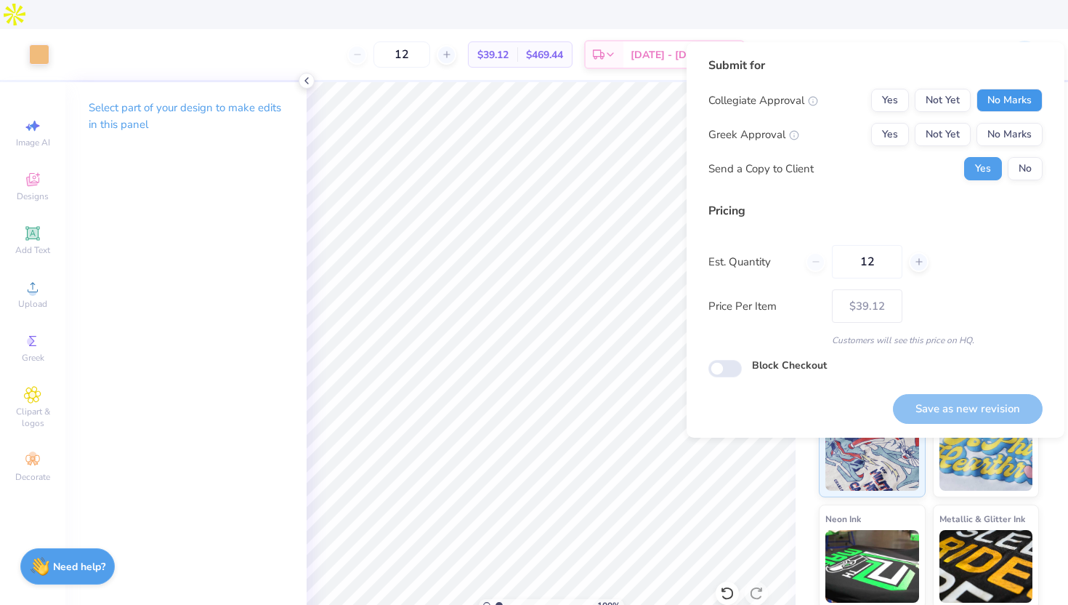
click at [984, 103] on button "No Marks" at bounding box center [1010, 100] width 66 height 23
click at [1001, 140] on button "No Marks" at bounding box center [1010, 134] width 66 height 23
click at [954, 398] on button "Save as new revision" at bounding box center [968, 409] width 150 height 30
type input "$39.12"
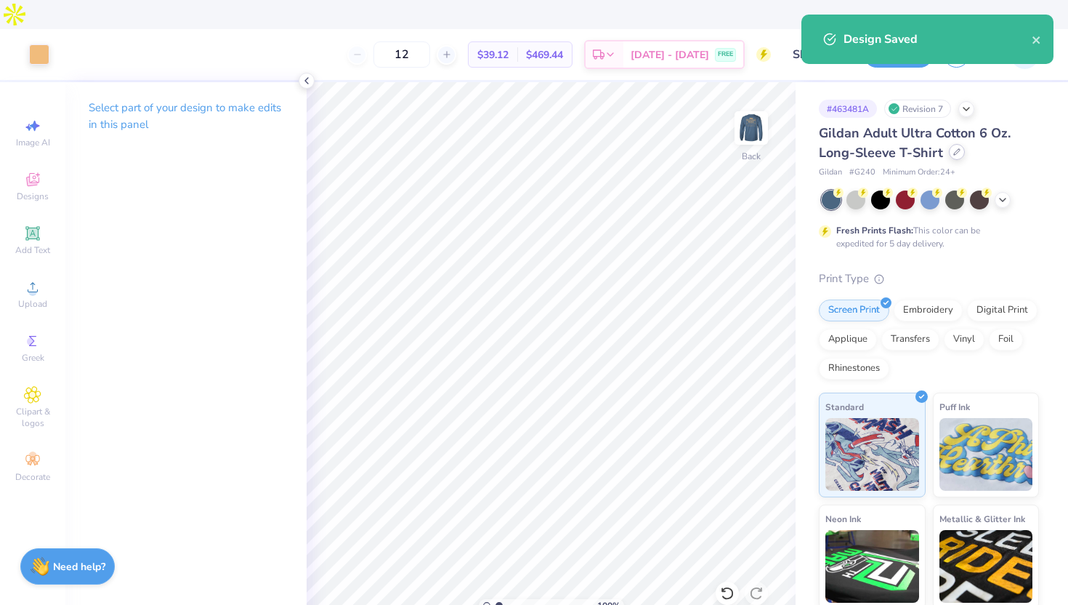
click at [953, 148] on icon at bounding box center [956, 151] width 7 height 7
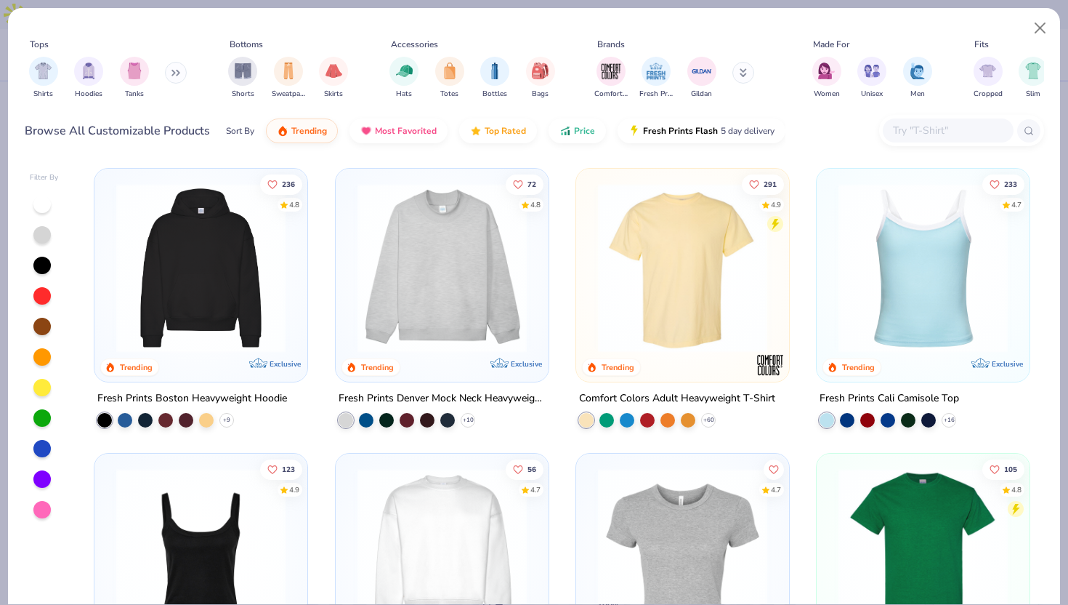
click at [898, 132] on input "text" at bounding box center [948, 130] width 112 height 17
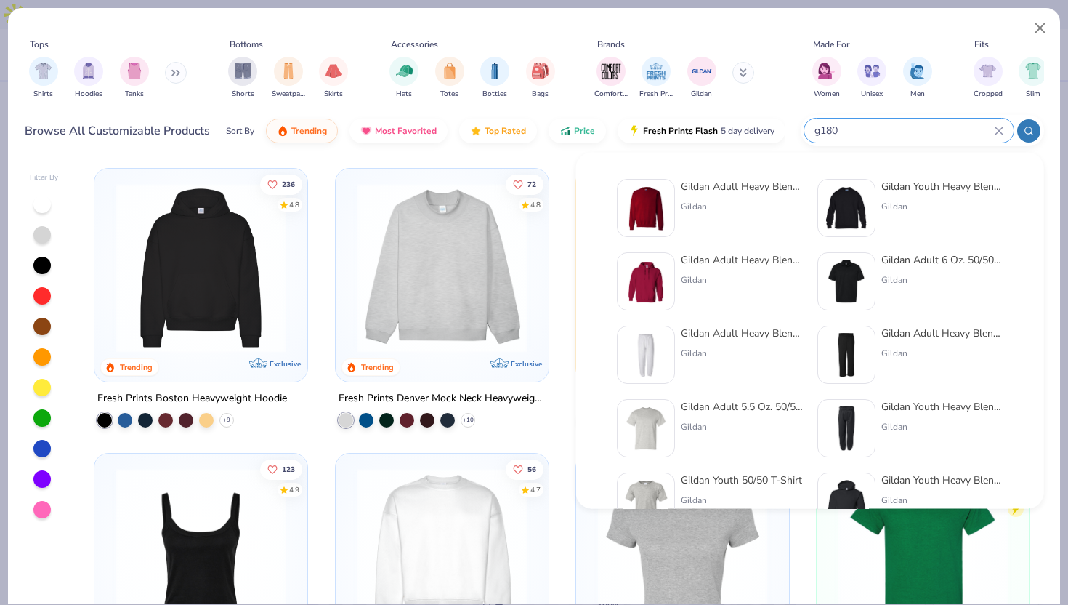
type input "g180"
click at [642, 192] on img at bounding box center [645, 207] width 45 height 45
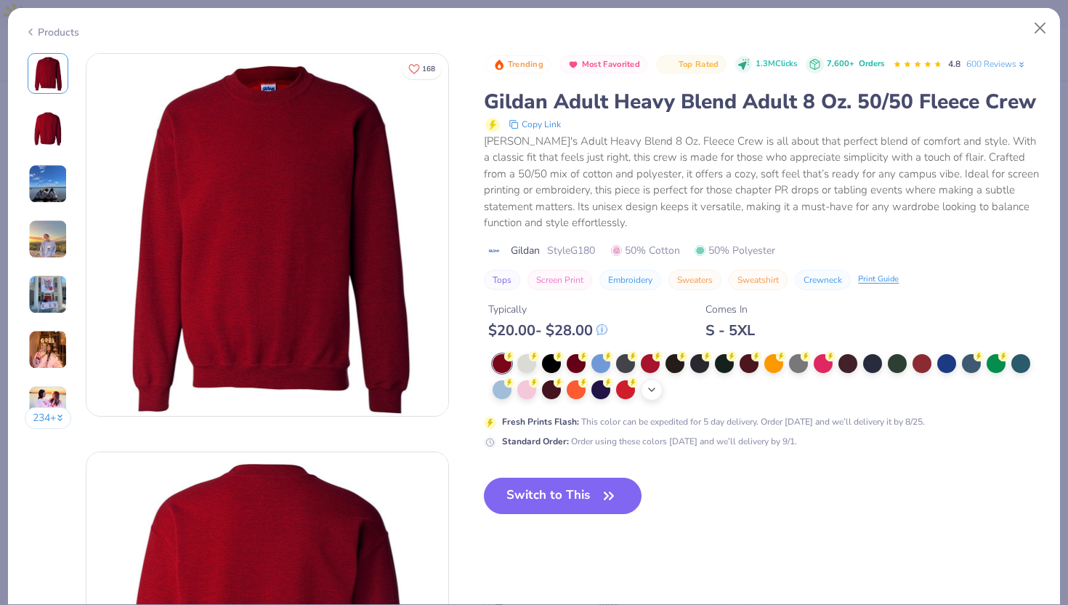
click at [660, 387] on div "+ 8" at bounding box center [652, 390] width 22 height 22
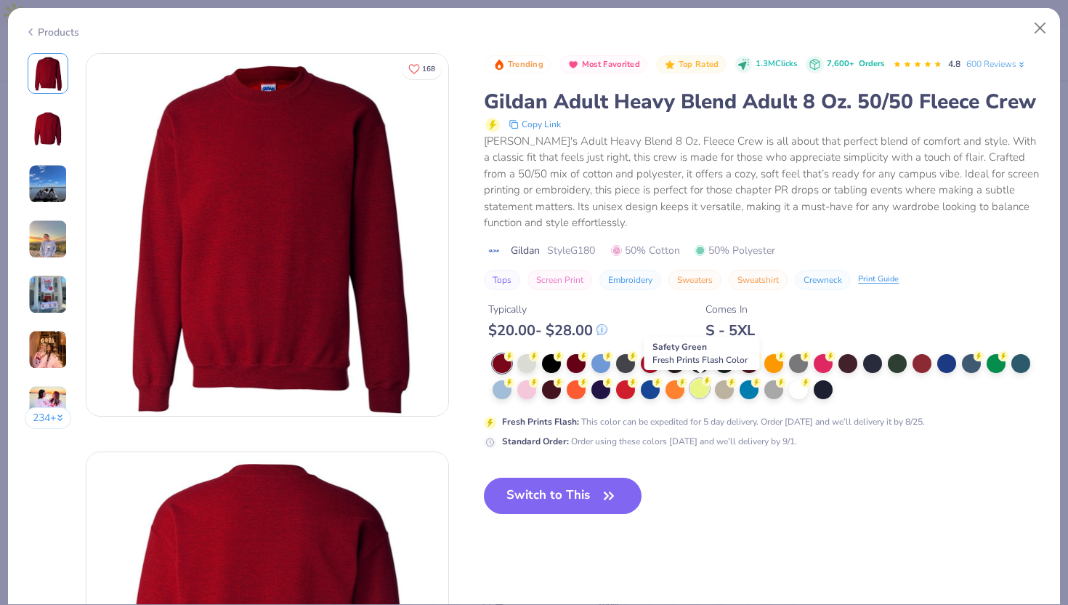
click at [706, 387] on div at bounding box center [699, 388] width 19 height 19
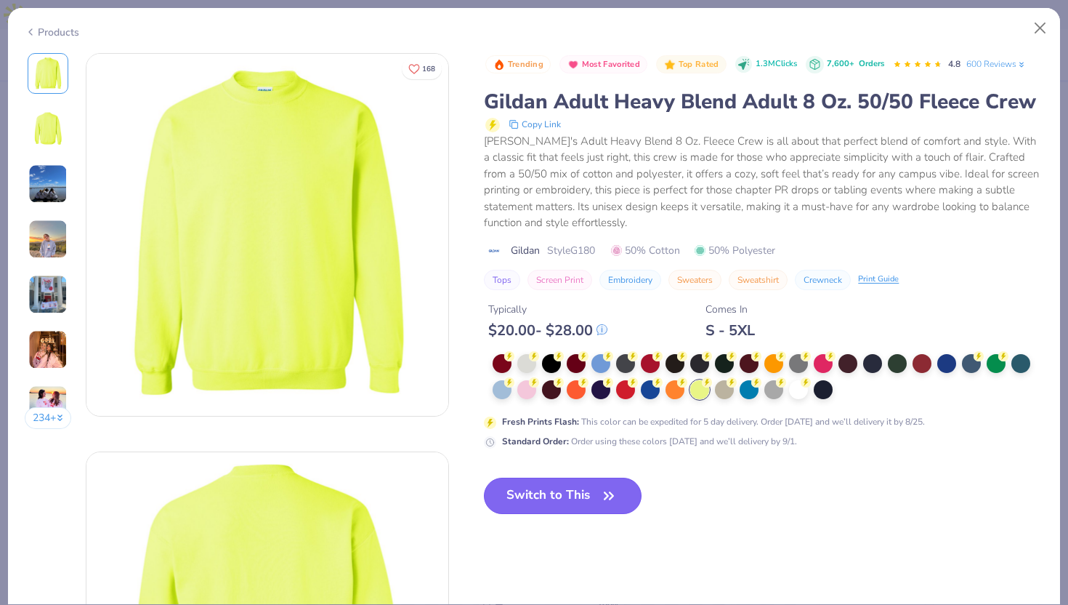
click at [581, 489] on button "Switch to This" at bounding box center [563, 495] width 158 height 36
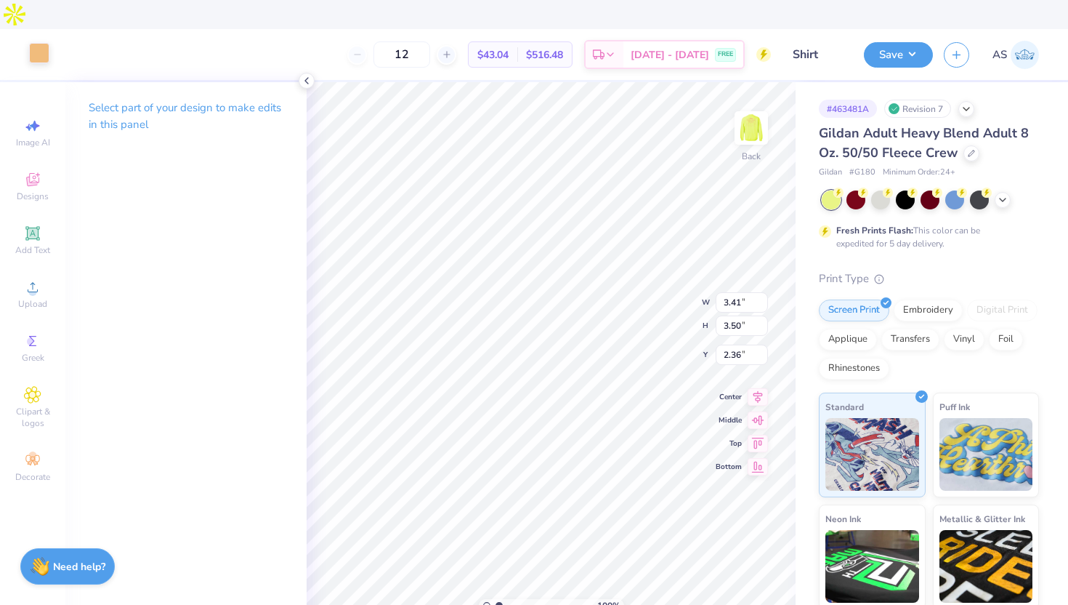
click at [41, 43] on div at bounding box center [39, 53] width 20 height 20
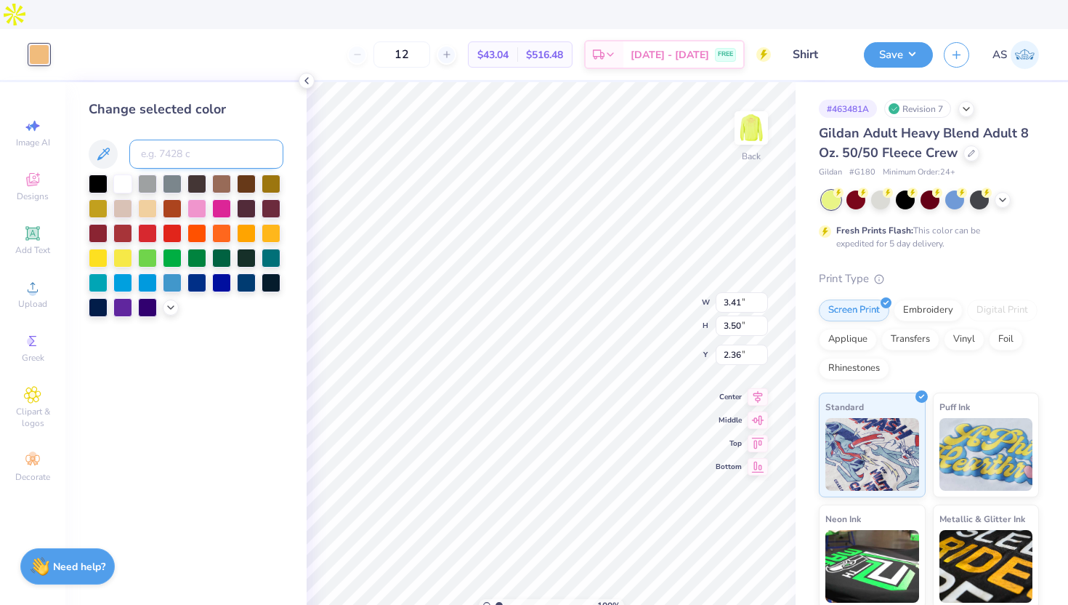
click at [220, 140] on input at bounding box center [206, 154] width 154 height 29
type input "289"
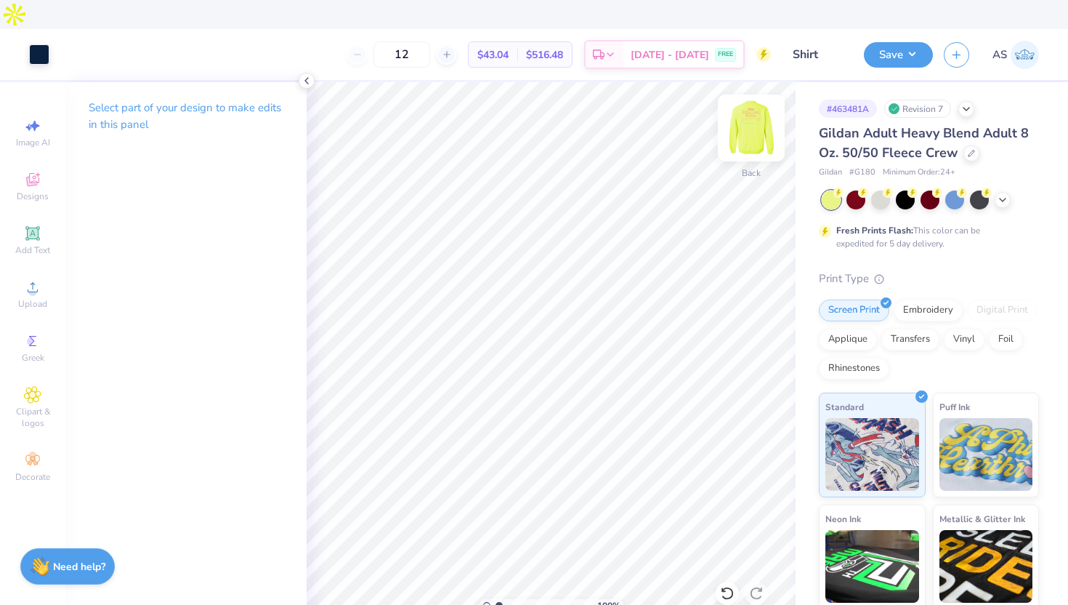
click at [748, 100] on img at bounding box center [751, 128] width 58 height 58
click at [49, 43] on div at bounding box center [39, 53] width 20 height 20
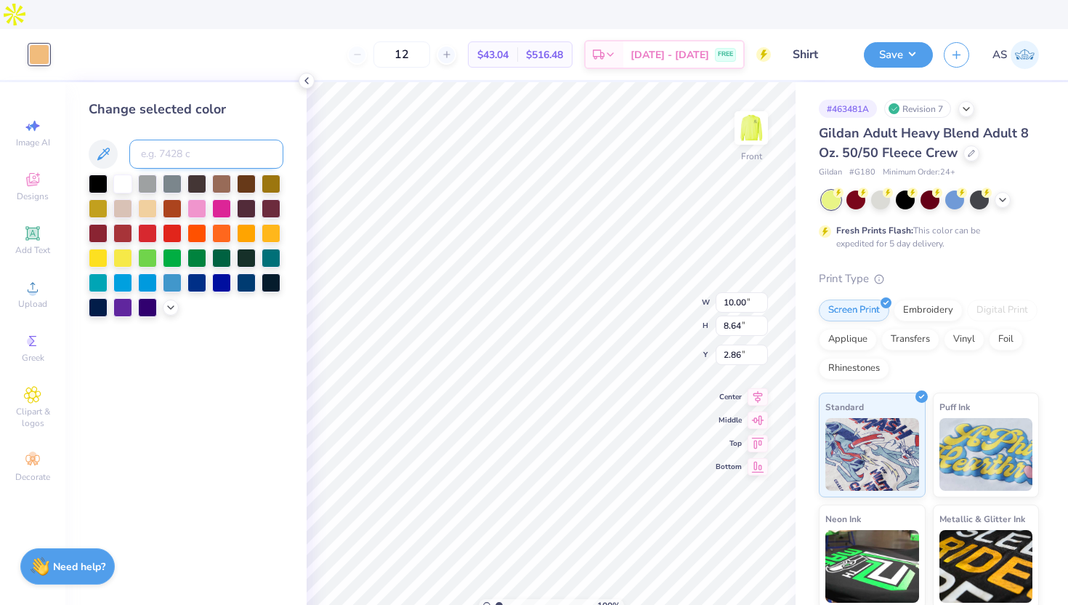
click at [195, 140] on input at bounding box center [206, 154] width 154 height 29
type input "289"
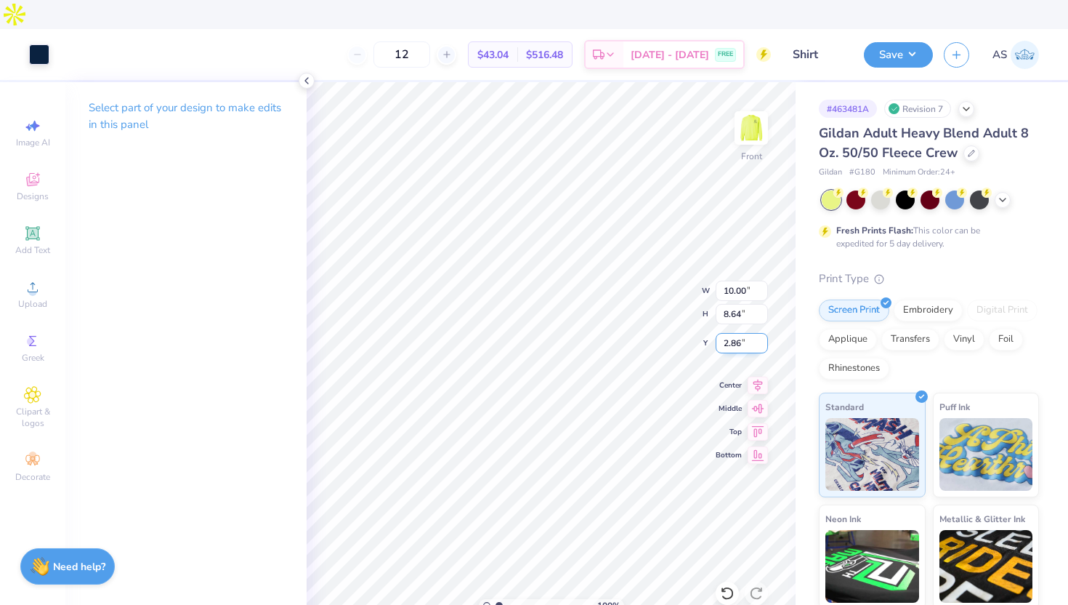
click at [728, 333] on input "2.86" at bounding box center [742, 343] width 52 height 20
type input "3.00"
click at [743, 99] on img at bounding box center [751, 128] width 58 height 58
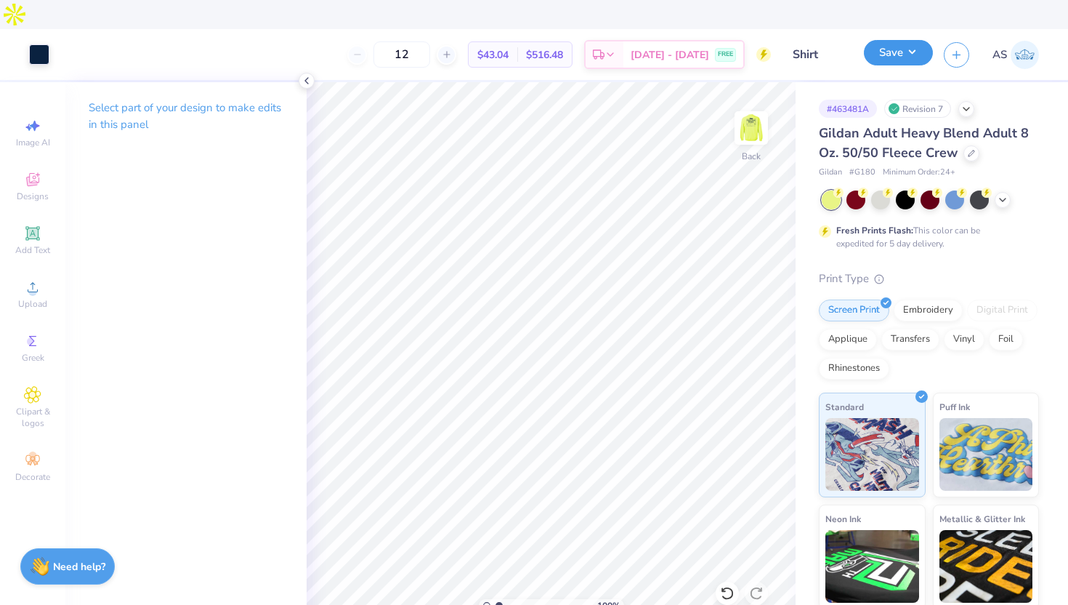
click at [884, 40] on button "Save" at bounding box center [898, 52] width 69 height 25
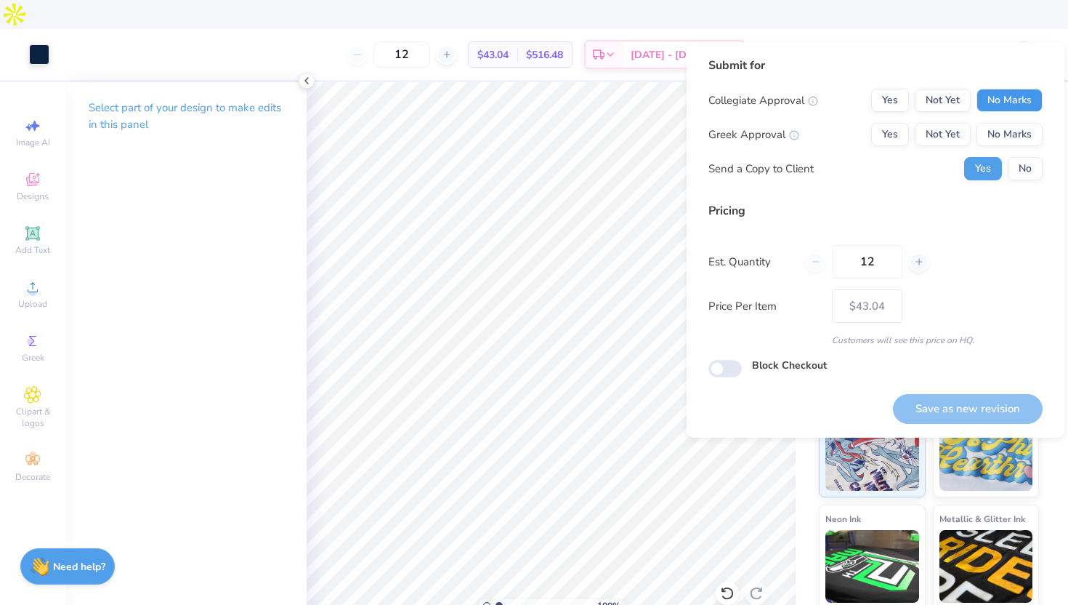
click at [999, 98] on button "No Marks" at bounding box center [1010, 100] width 66 height 23
click at [1000, 129] on button "No Marks" at bounding box center [1010, 134] width 66 height 23
click at [950, 403] on button "Save as new revision" at bounding box center [968, 409] width 150 height 30
type input "$43.04"
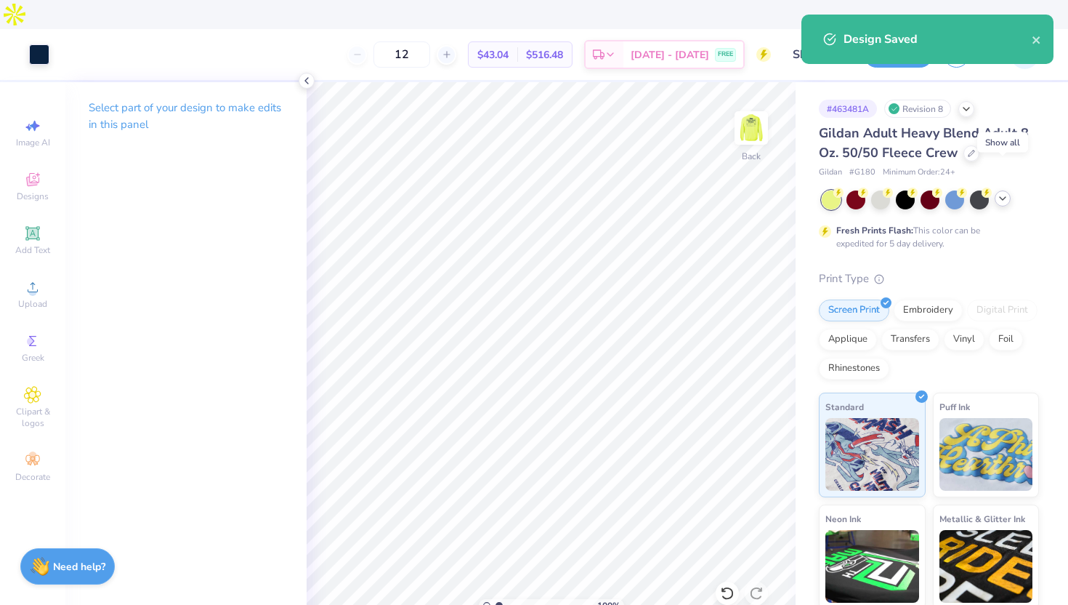
click at [1007, 193] on icon at bounding box center [1003, 199] width 12 height 12
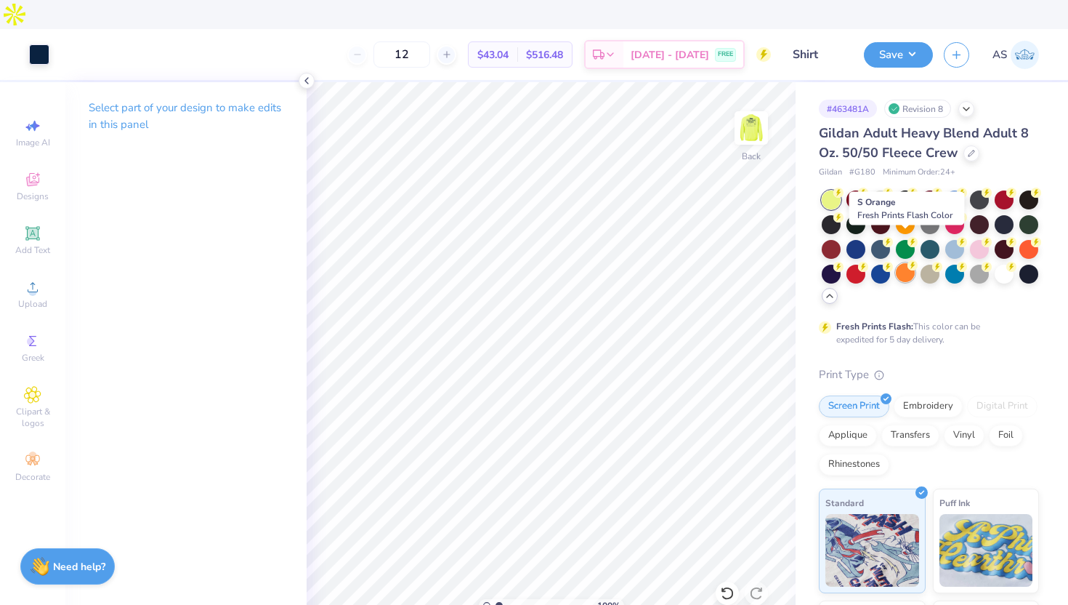
click at [905, 263] on div at bounding box center [905, 272] width 19 height 19
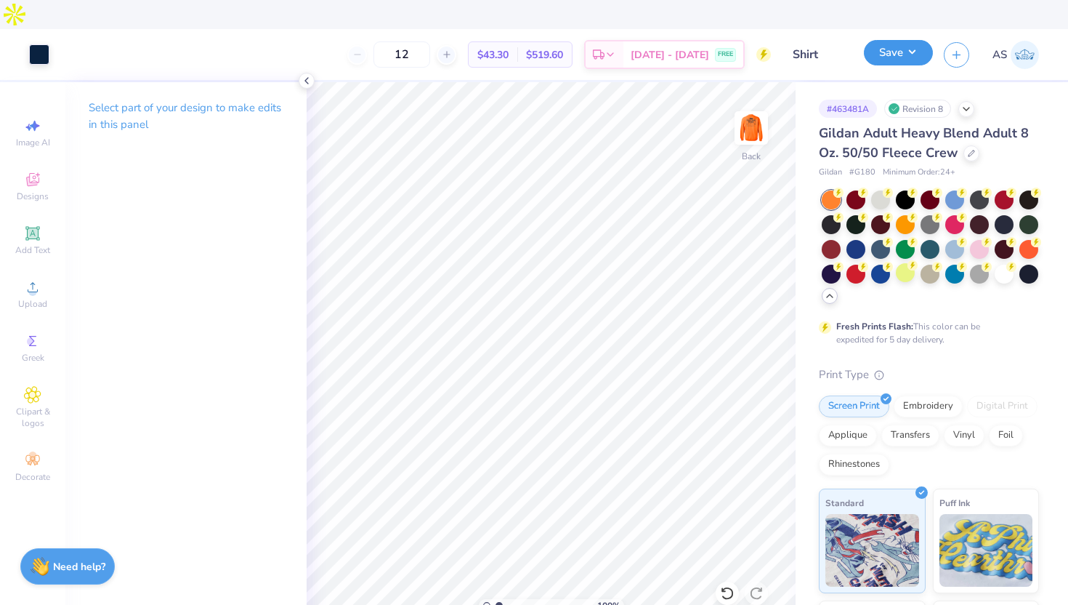
click at [892, 40] on button "Save" at bounding box center [898, 52] width 69 height 25
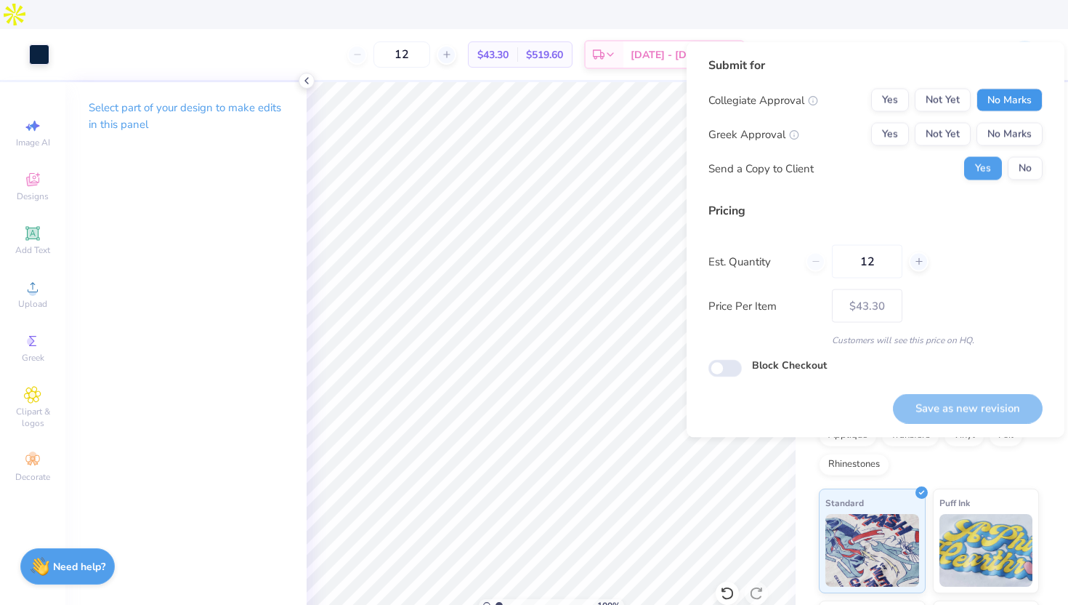
click at [988, 107] on button "No Marks" at bounding box center [1010, 100] width 66 height 23
click at [994, 133] on button "No Marks" at bounding box center [1010, 134] width 66 height 23
click at [953, 399] on button "Save as new revision" at bounding box center [968, 408] width 150 height 30
type input "$43.30"
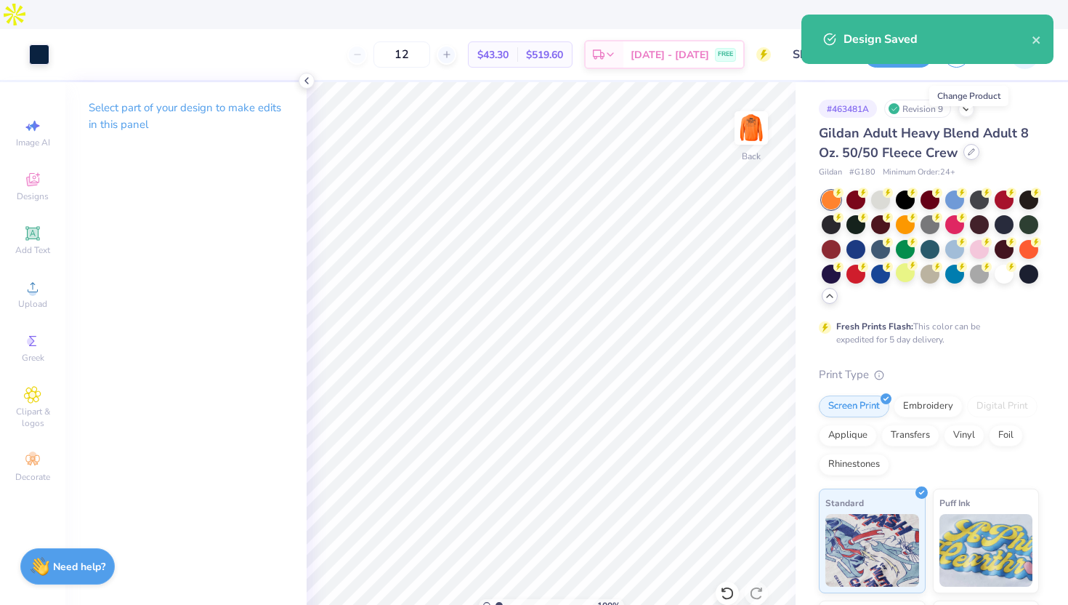
click at [968, 148] on icon at bounding box center [971, 151] width 7 height 7
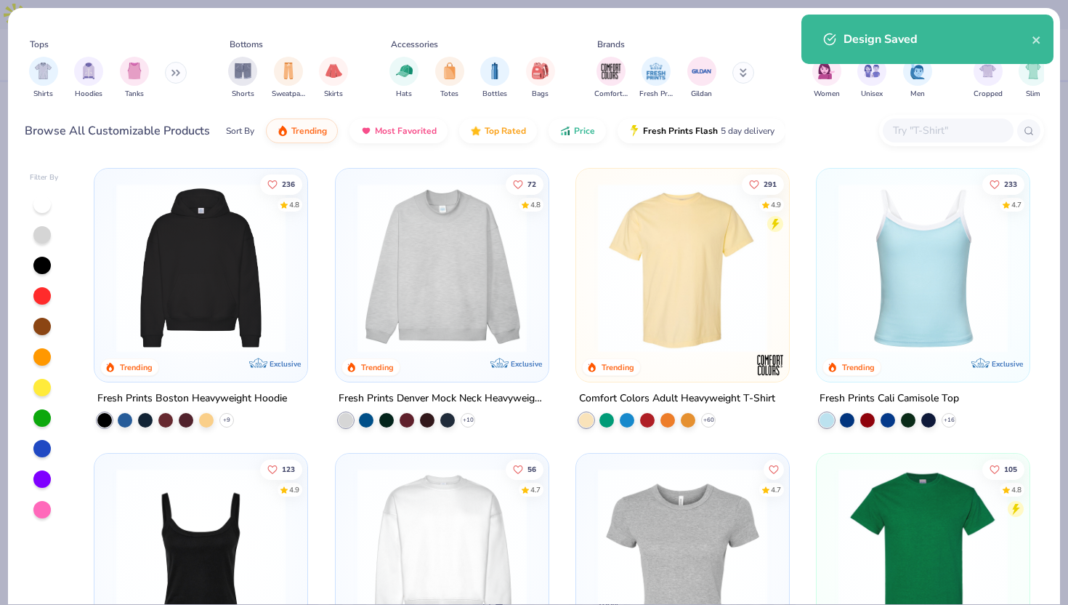
click at [919, 121] on div at bounding box center [948, 130] width 131 height 24
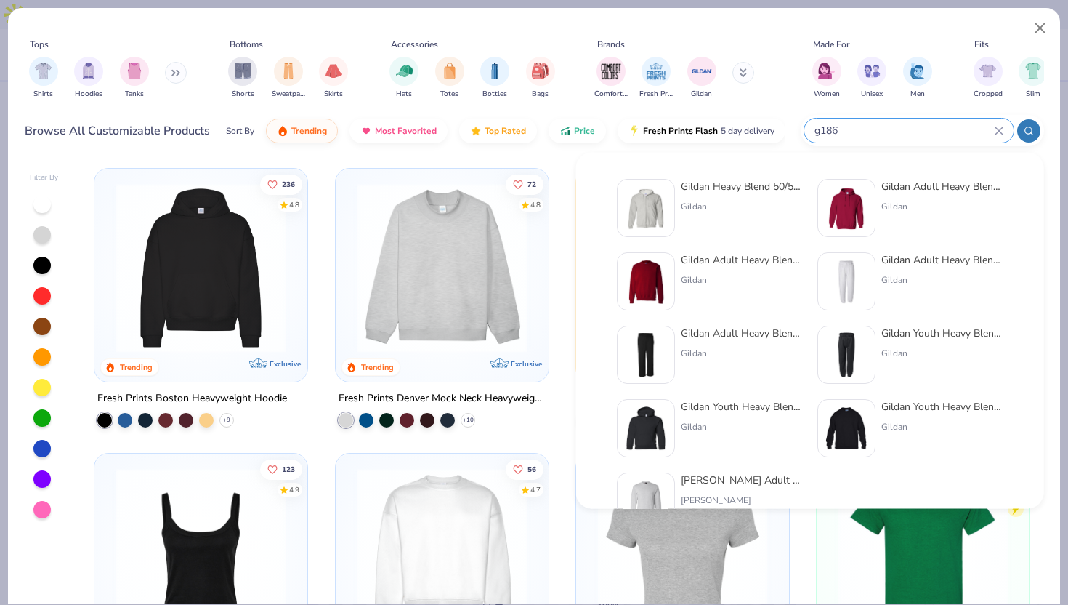
type input "g186"
click at [648, 211] on img at bounding box center [645, 207] width 45 height 45
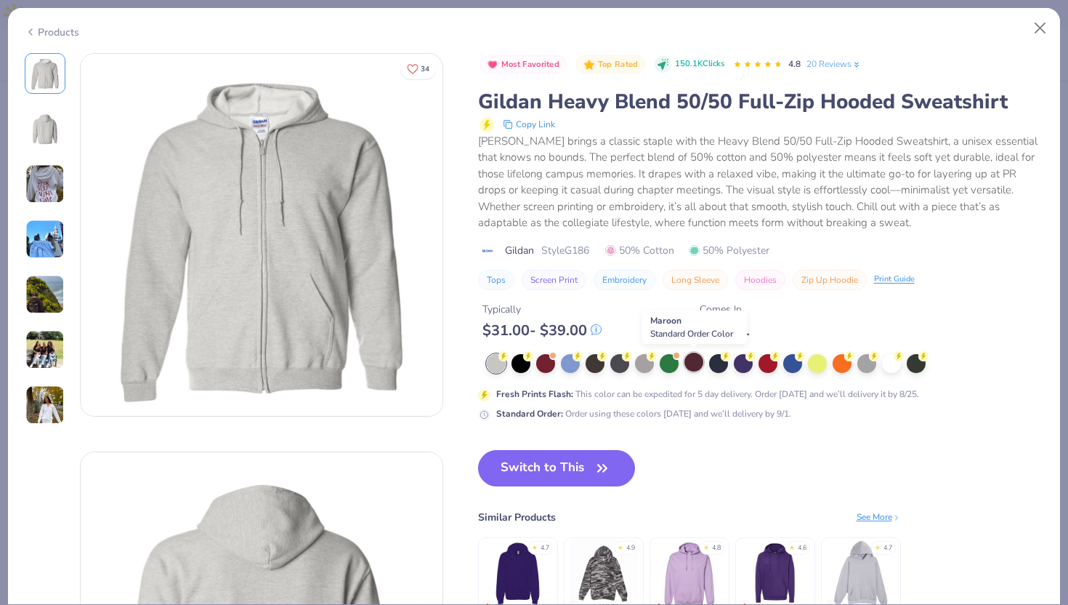
click at [694, 360] on div at bounding box center [693, 361] width 19 height 19
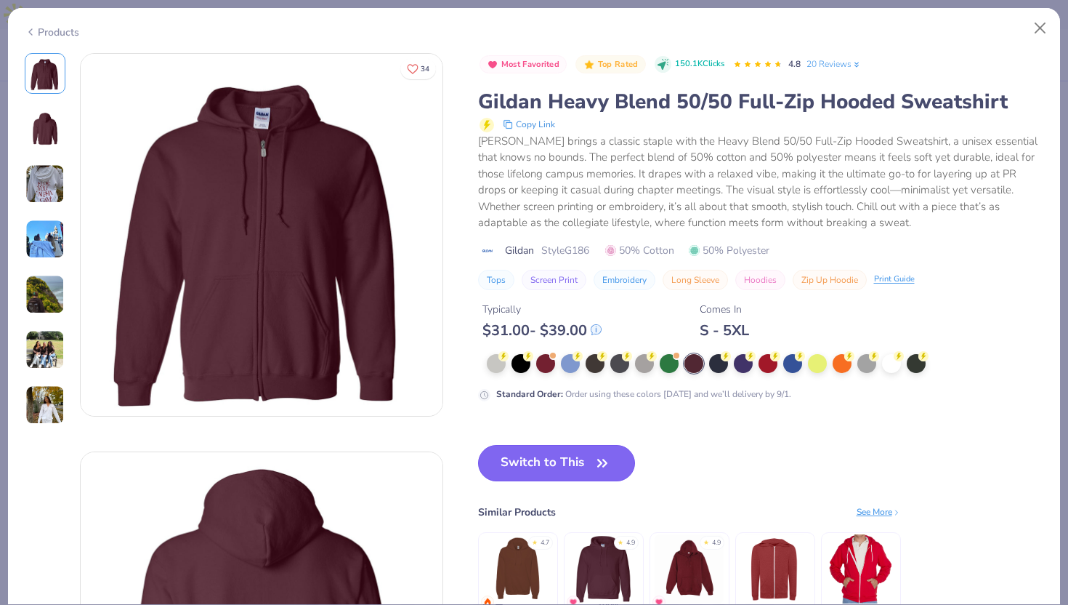
click at [565, 461] on button "Switch to This" at bounding box center [557, 463] width 158 height 36
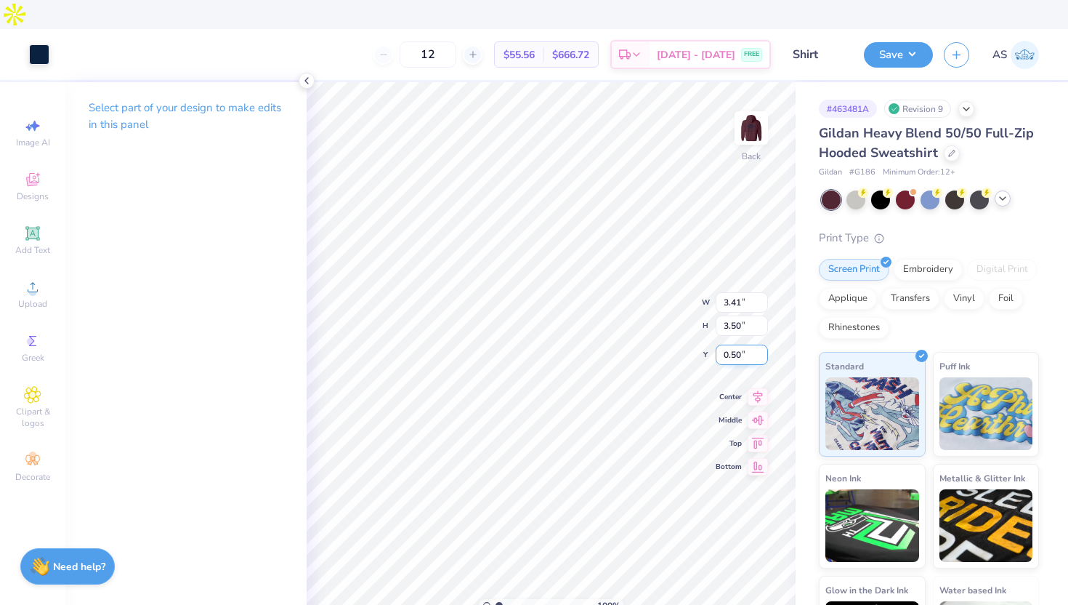
click at [721, 344] on input "0.50" at bounding box center [742, 354] width 52 height 20
type input "3.00"
click at [46, 43] on div at bounding box center [39, 53] width 20 height 20
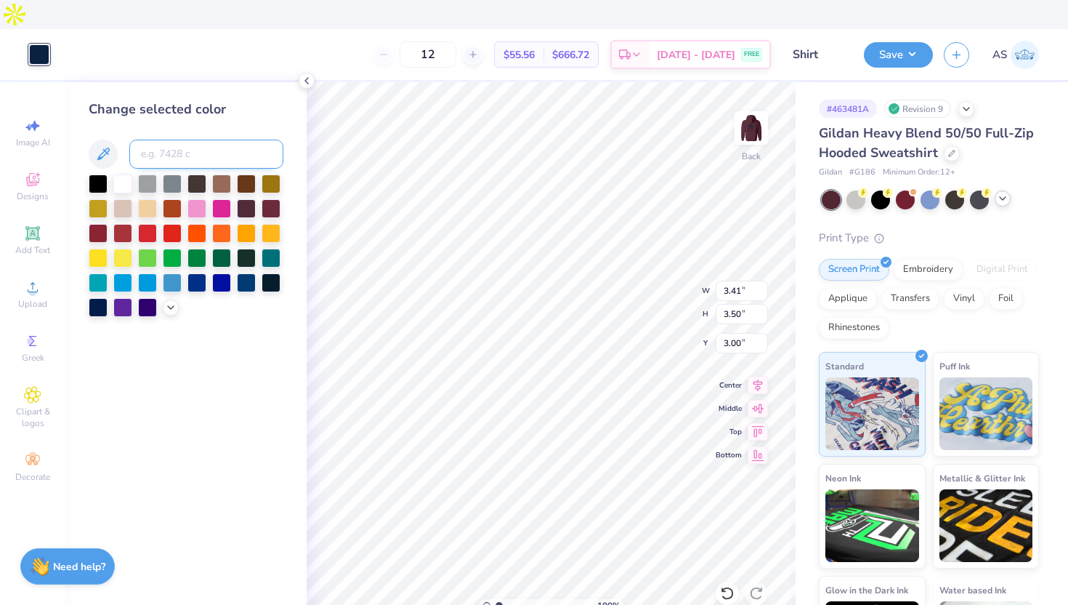
click at [197, 140] on input at bounding box center [206, 154] width 154 height 29
type input "156"
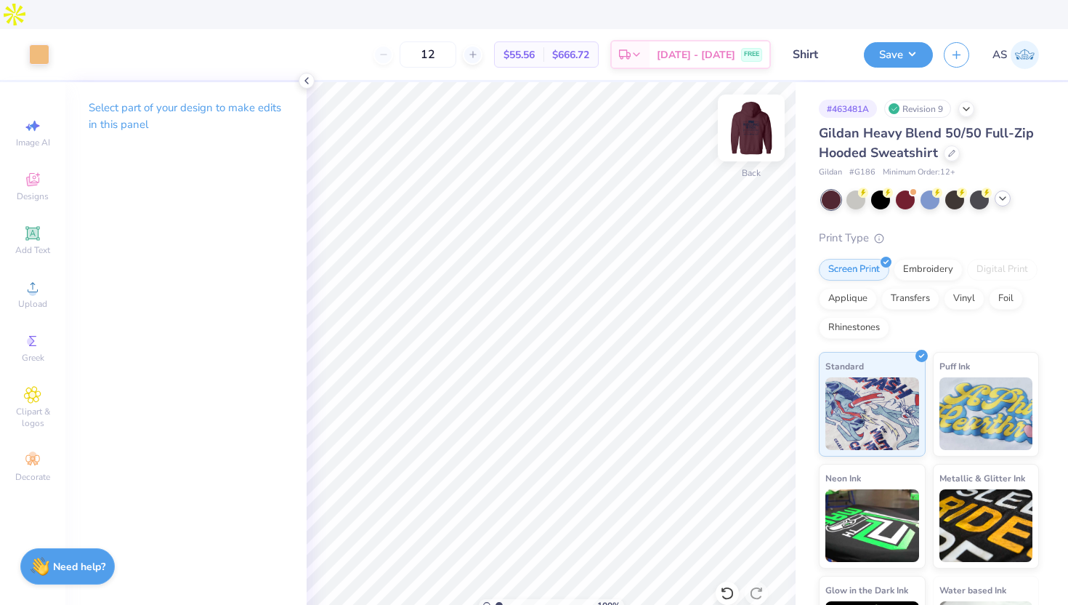
click at [745, 99] on img at bounding box center [751, 128] width 58 height 58
click at [37, 43] on div at bounding box center [39, 53] width 20 height 20
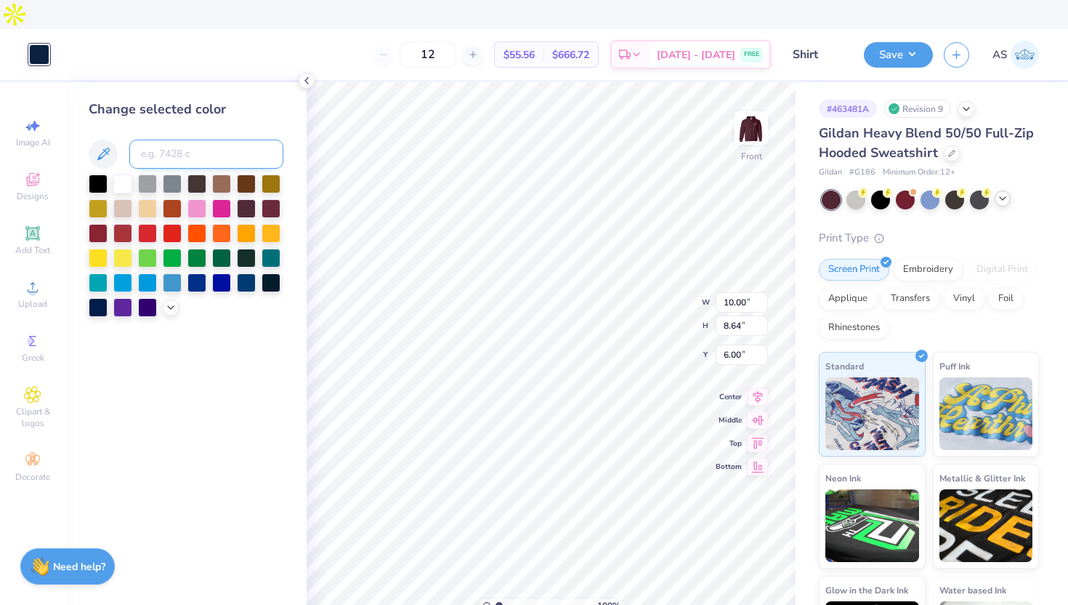
click at [195, 140] on input at bounding box center [206, 154] width 154 height 29
type input "156"
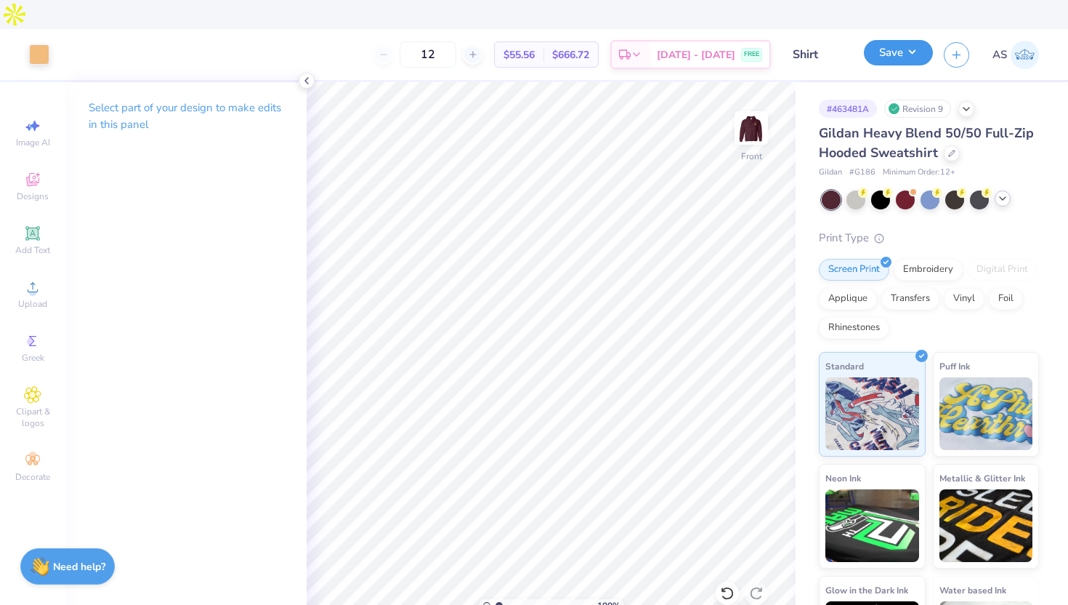
click at [891, 40] on button "Save" at bounding box center [898, 52] width 69 height 25
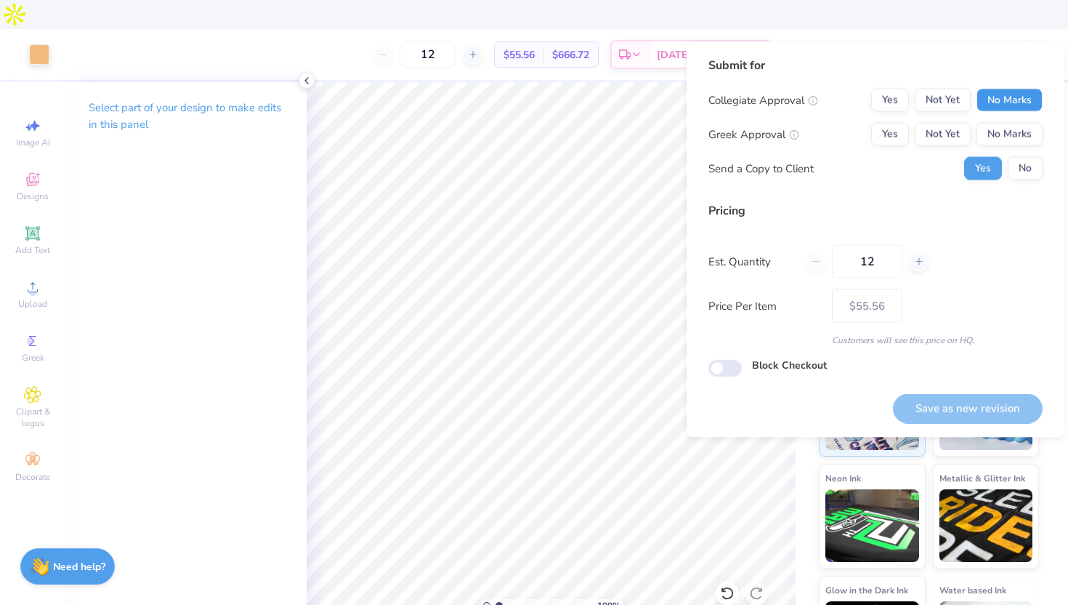
click at [1016, 89] on button "No Marks" at bounding box center [1010, 100] width 66 height 23
click at [1007, 139] on button "No Marks" at bounding box center [1010, 134] width 66 height 23
click at [958, 413] on button "Save as new revision" at bounding box center [968, 408] width 150 height 30
type input "$55.56"
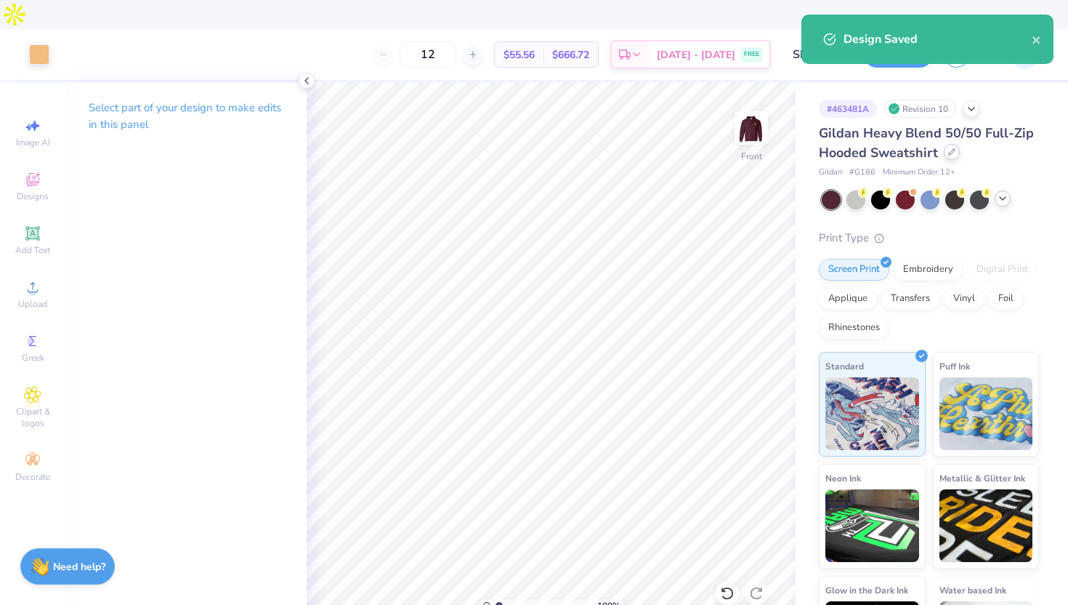
click at [944, 144] on div at bounding box center [952, 152] width 16 height 16
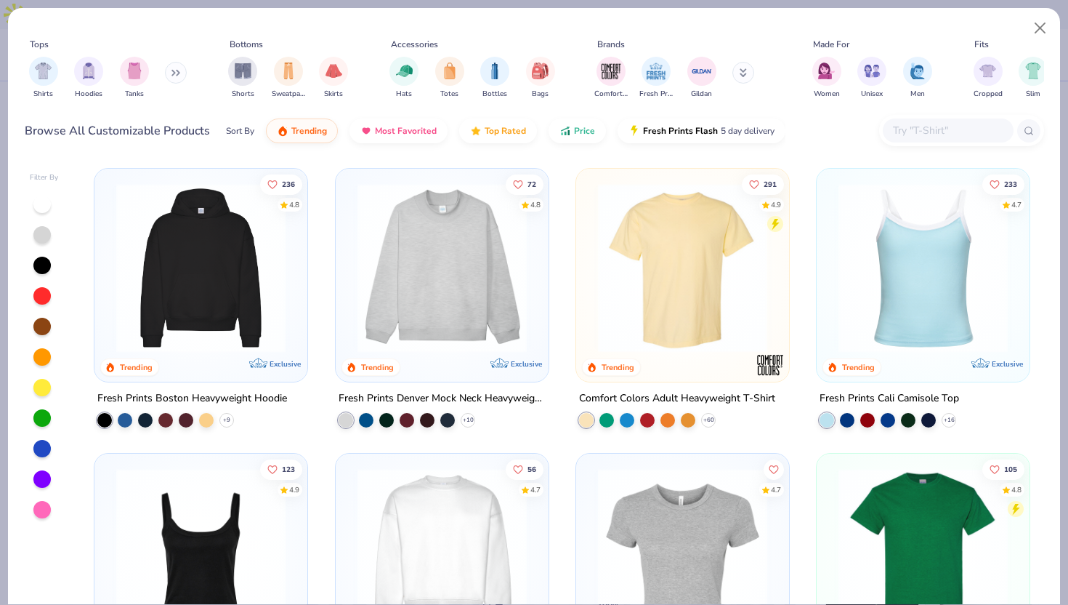
click at [922, 135] on input "text" at bounding box center [948, 130] width 112 height 17
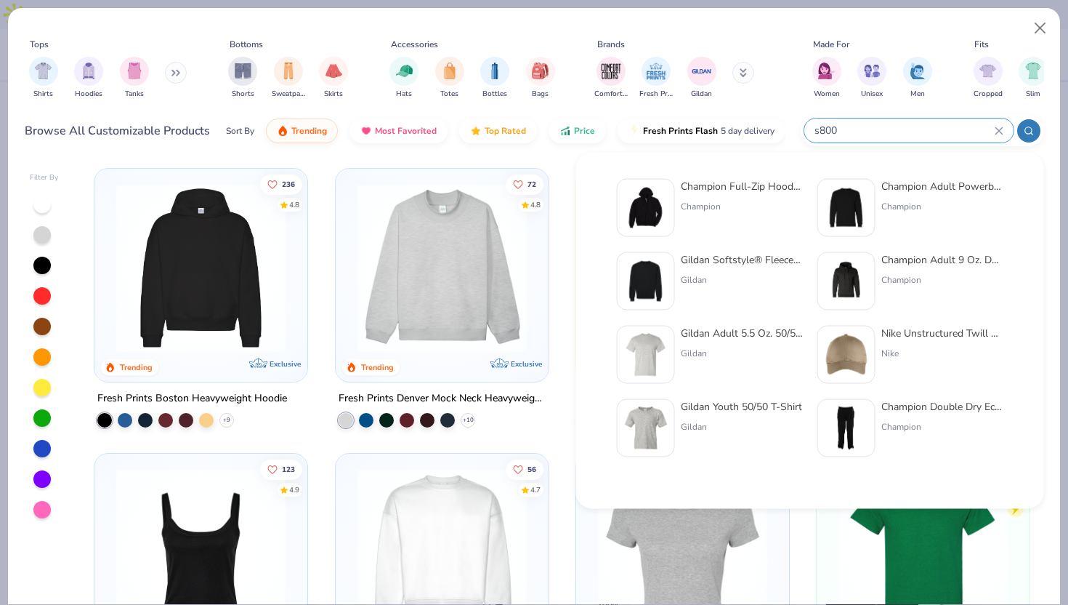
type input "s800"
click at [674, 204] on div "Champion Full-Zip Hooded Sweatshirt Champion" at bounding box center [710, 208] width 186 height 58
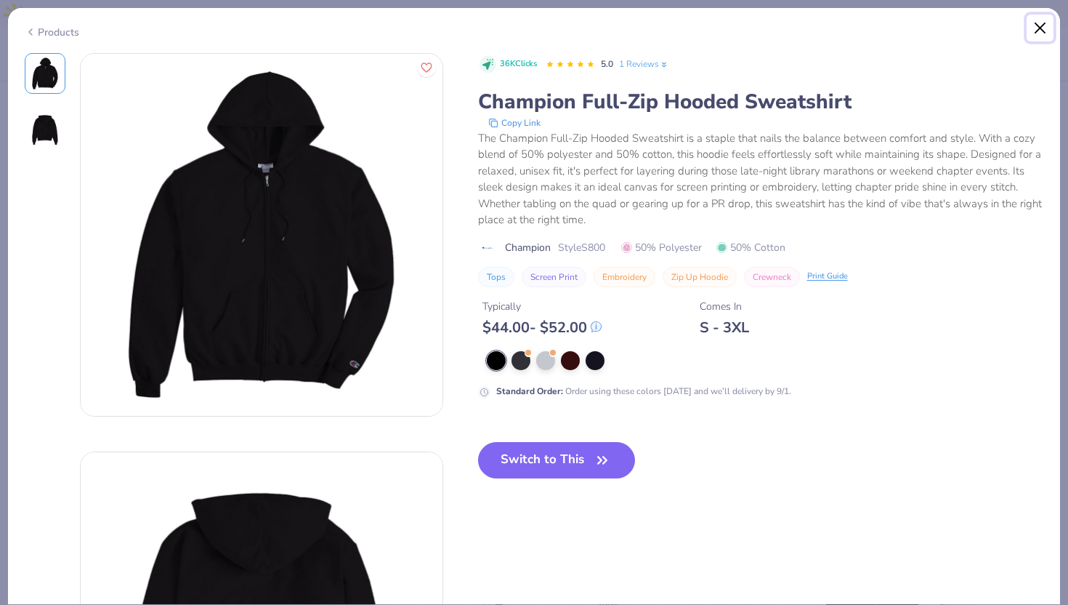
click at [1035, 32] on button "Close" at bounding box center [1041, 29] width 28 height 28
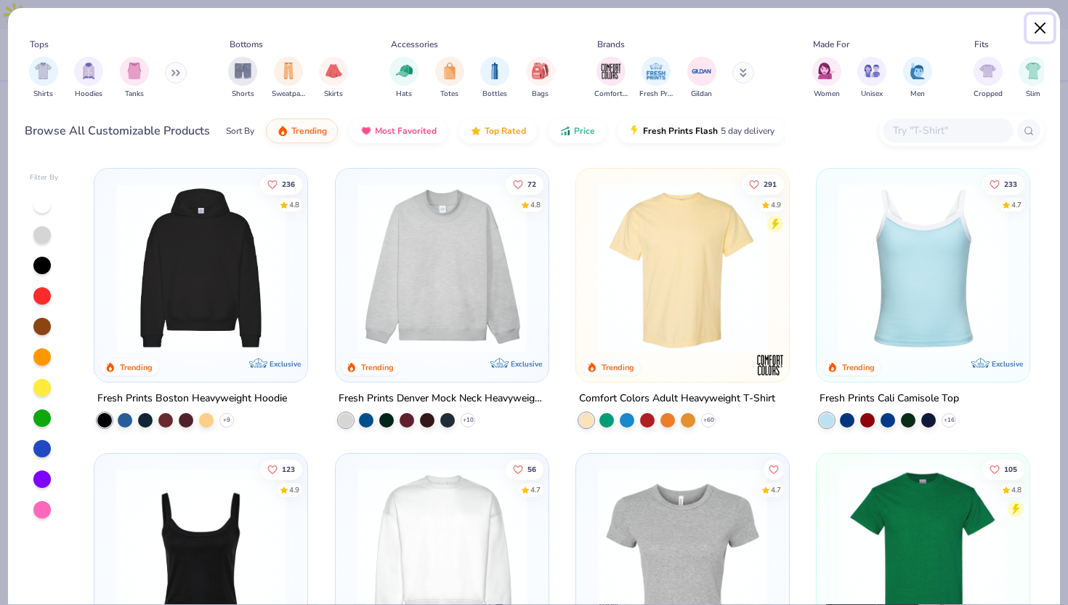
click at [1035, 28] on button "Close" at bounding box center [1041, 29] width 28 height 28
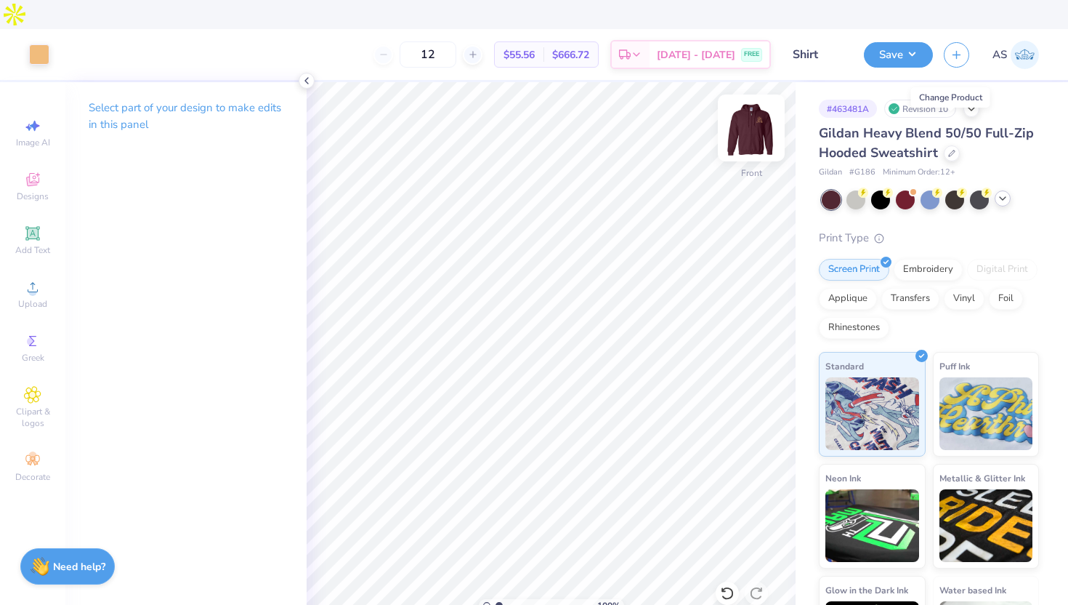
click at [763, 99] on img at bounding box center [751, 128] width 58 height 58
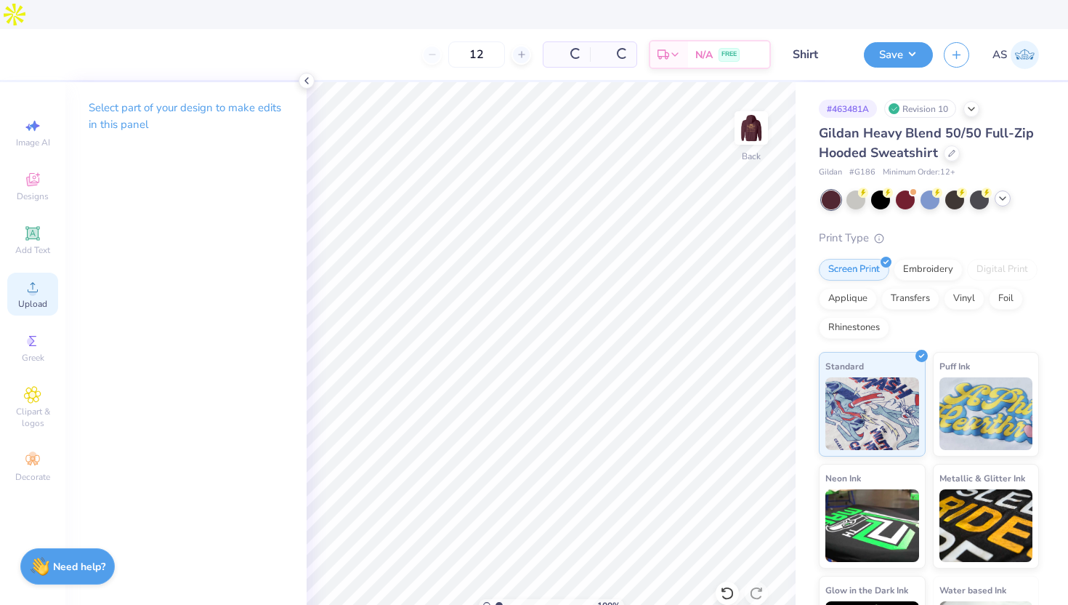
click at [35, 298] on span "Upload" at bounding box center [32, 304] width 29 height 12
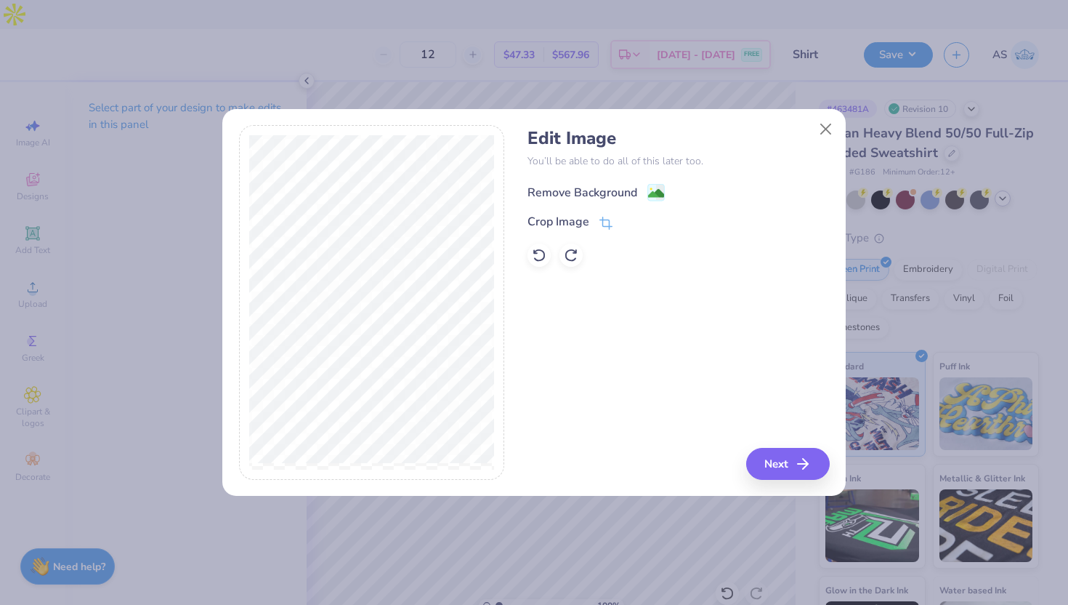
click at [660, 184] on icon at bounding box center [655, 192] width 17 height 17
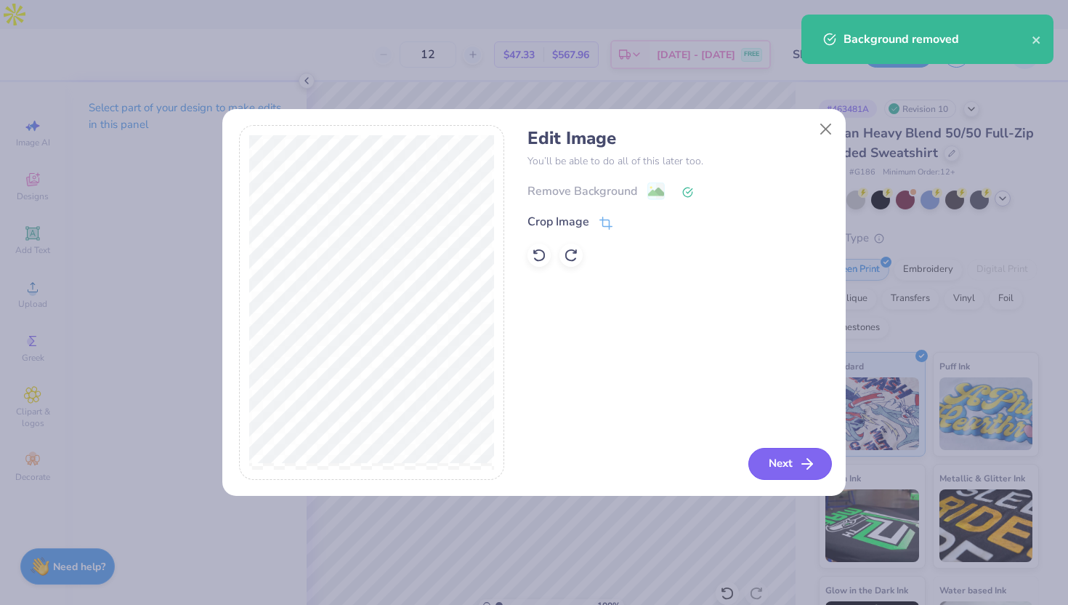
click at [767, 464] on button "Next" at bounding box center [790, 464] width 84 height 32
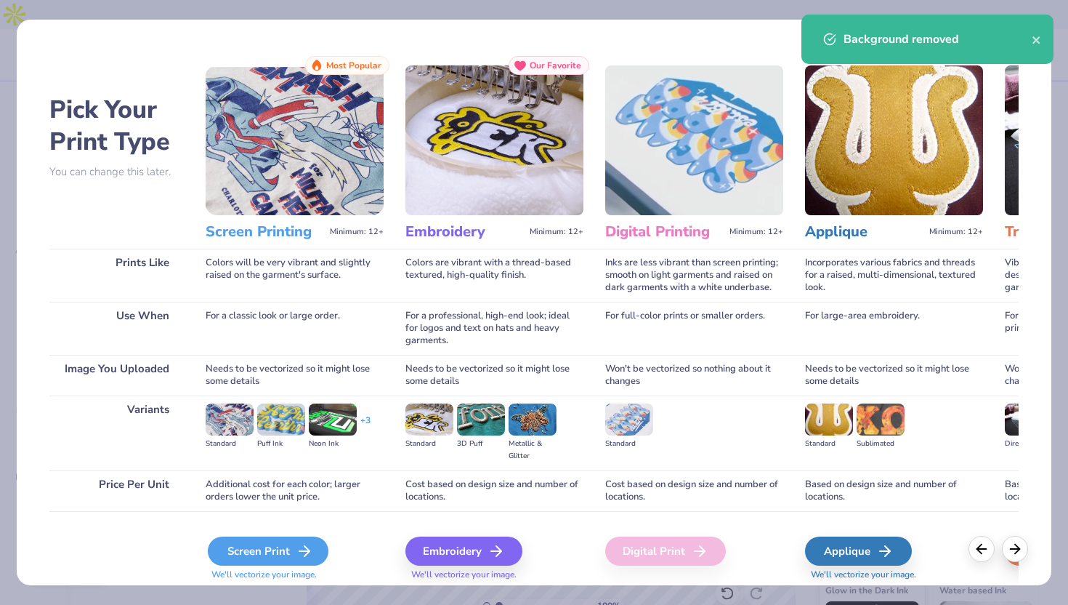
click at [308, 543] on icon at bounding box center [304, 550] width 17 height 17
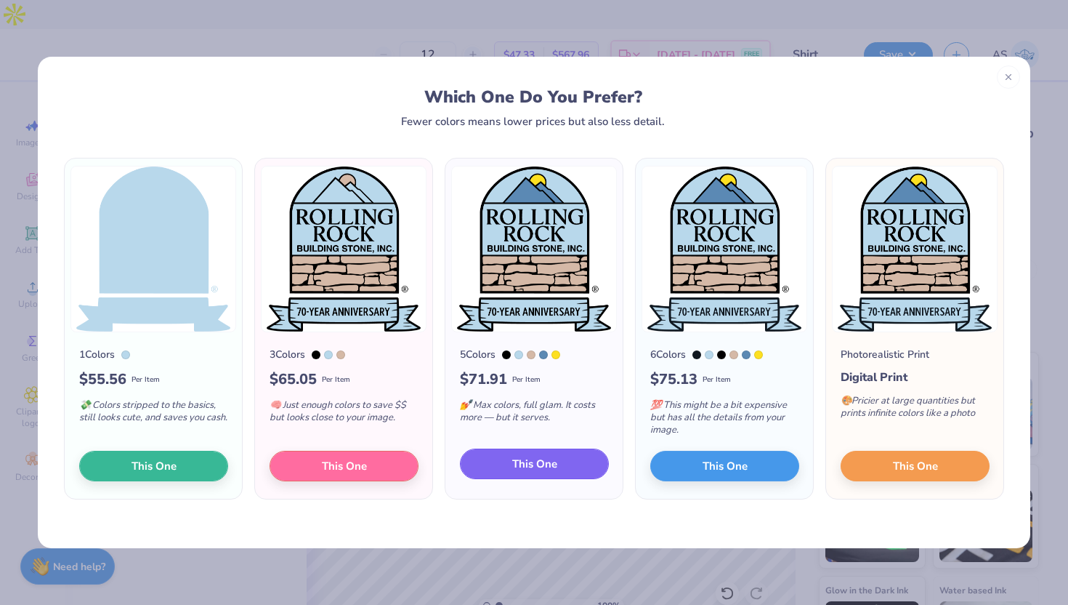
click at [543, 477] on button "This One" at bounding box center [534, 463] width 149 height 31
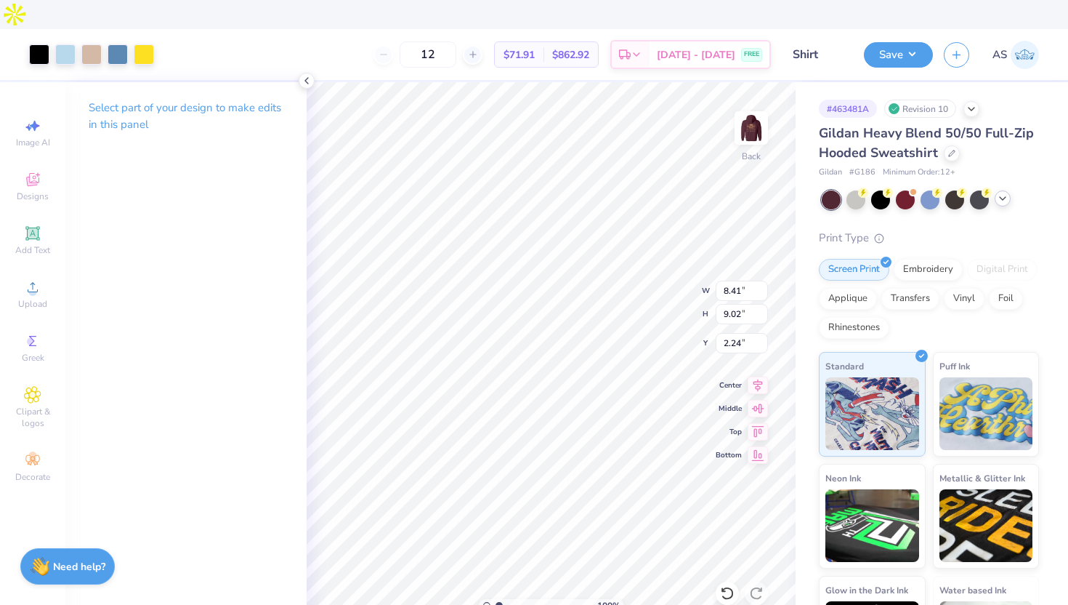
type input "4.63"
type input "4.97"
type input "3.00"
type input "3.99"
type input "4.28"
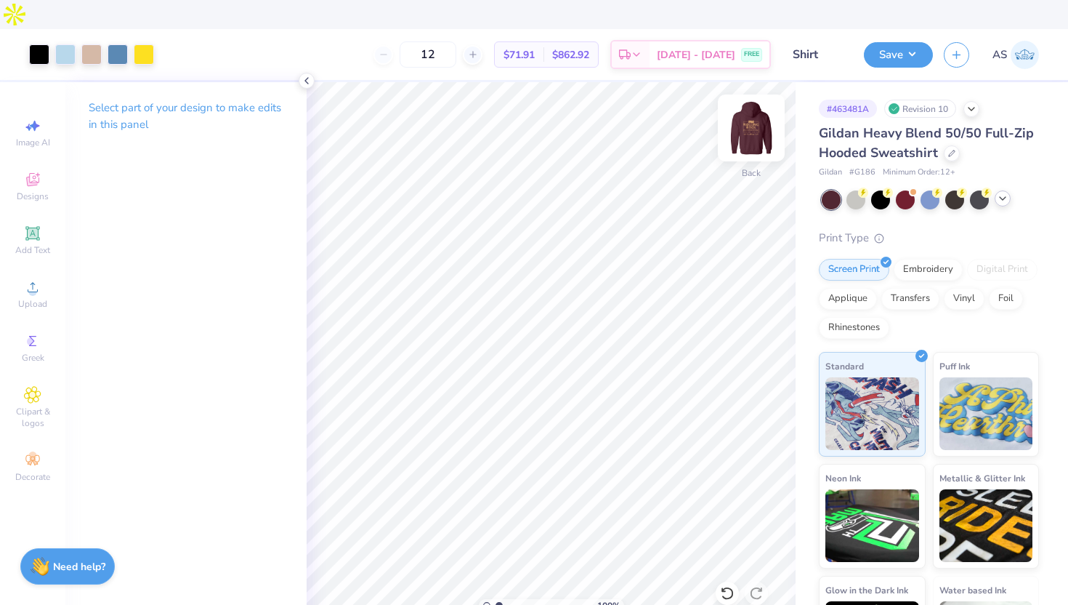
click at [751, 102] on img at bounding box center [751, 128] width 58 height 58
click at [751, 113] on img at bounding box center [751, 127] width 29 height 29
click at [895, 40] on button "Save" at bounding box center [898, 52] width 69 height 25
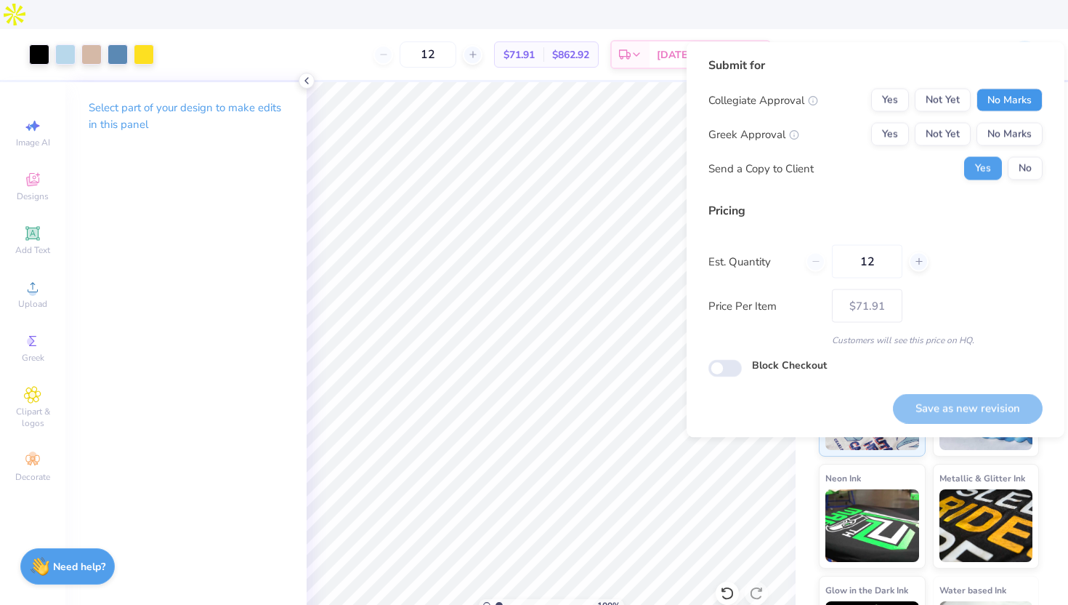
click at [1011, 105] on button "No Marks" at bounding box center [1010, 100] width 66 height 23
click at [1011, 143] on button "No Marks" at bounding box center [1010, 134] width 66 height 23
click at [953, 397] on button "Save as new revision" at bounding box center [968, 408] width 150 height 30
type input "$71.91"
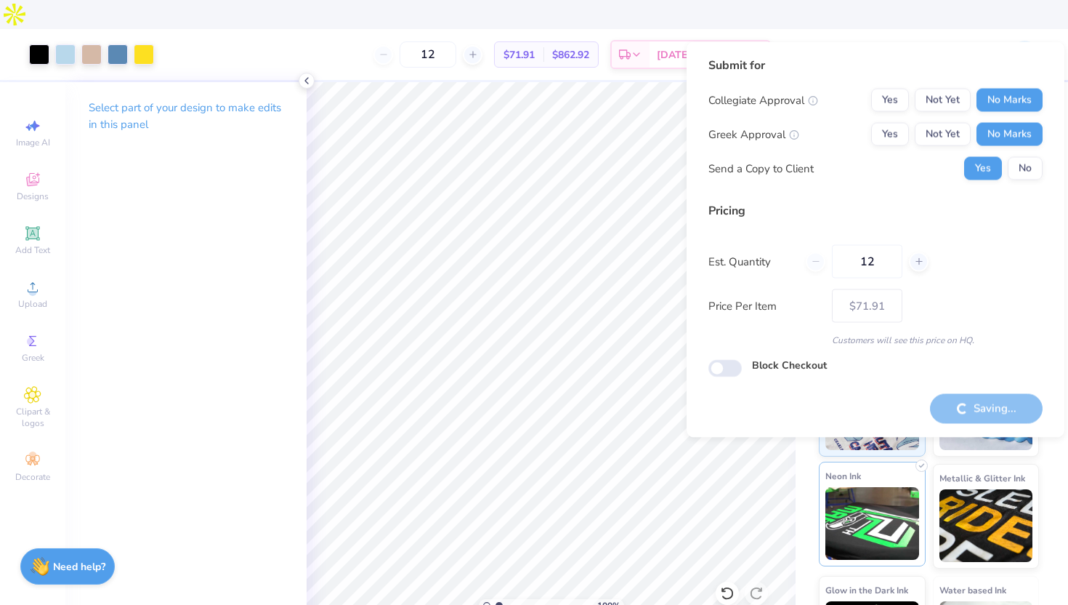
click at [828, 487] on img at bounding box center [872, 523] width 94 height 73
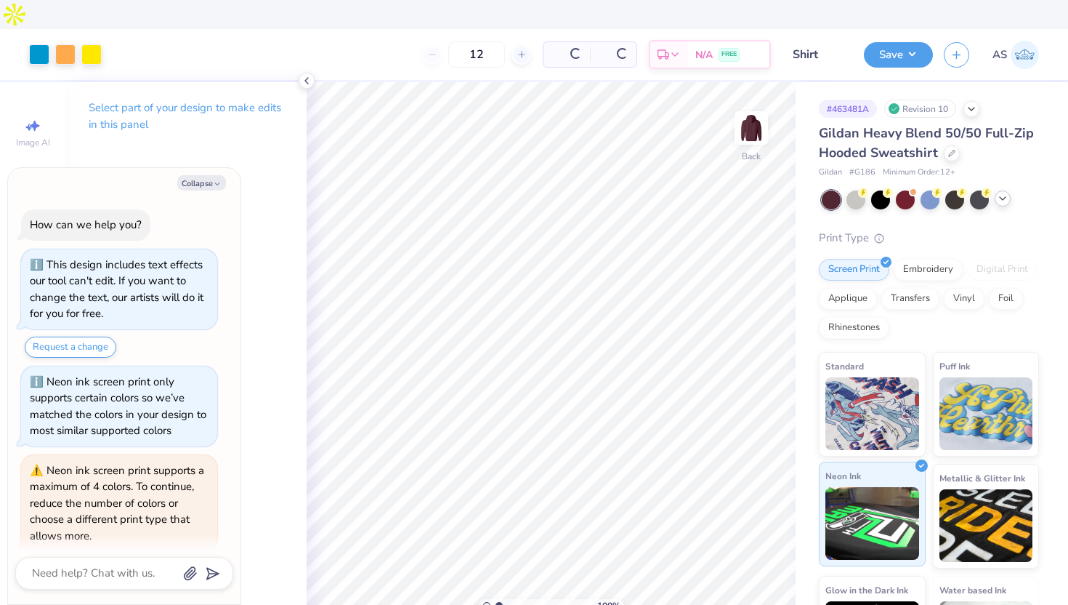
type textarea "x"
type input "– –"
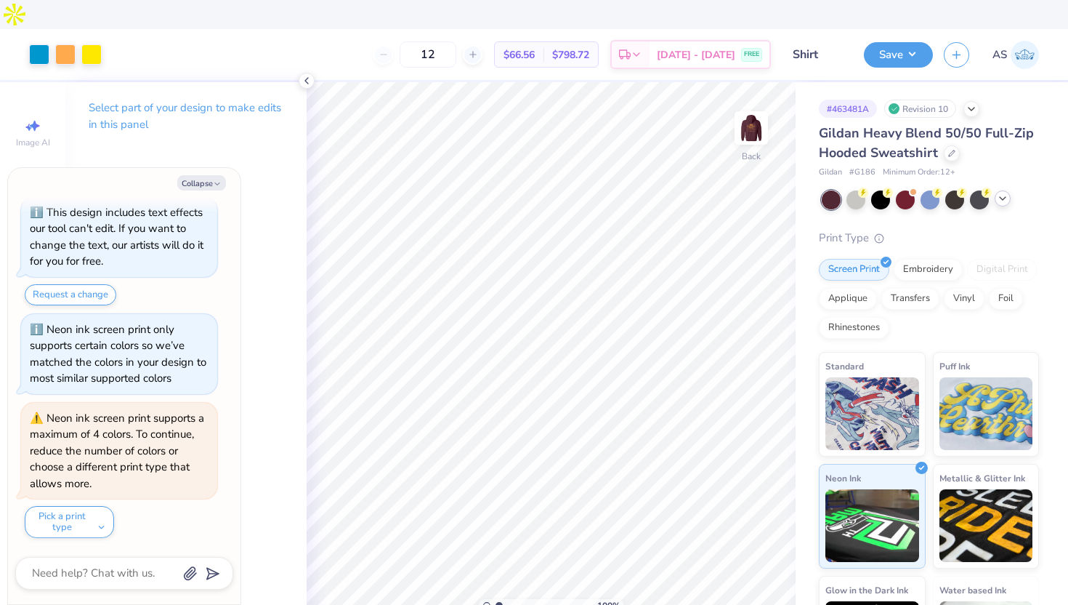
click at [1006, 193] on icon at bounding box center [1003, 199] width 12 height 12
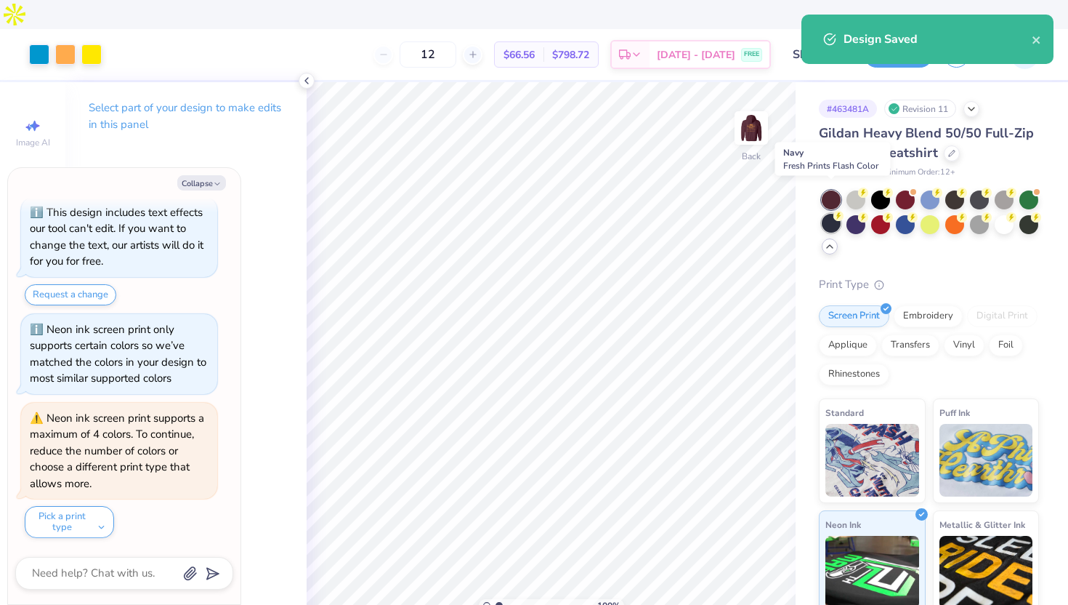
click at [833, 214] on div at bounding box center [831, 223] width 19 height 19
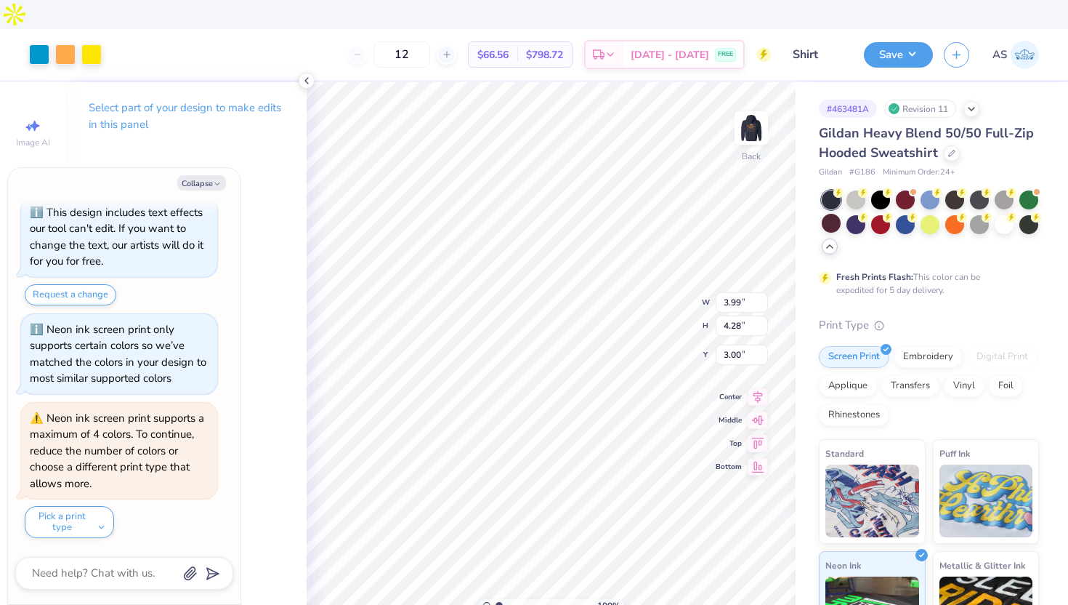
click at [683, 287] on div "100 % Back W 3.99 3.99 " H 4.28 4.28 " Y 3.00 3.00 " Center Middle Top Bottom" at bounding box center [551, 357] width 489 height 551
type textarea "x"
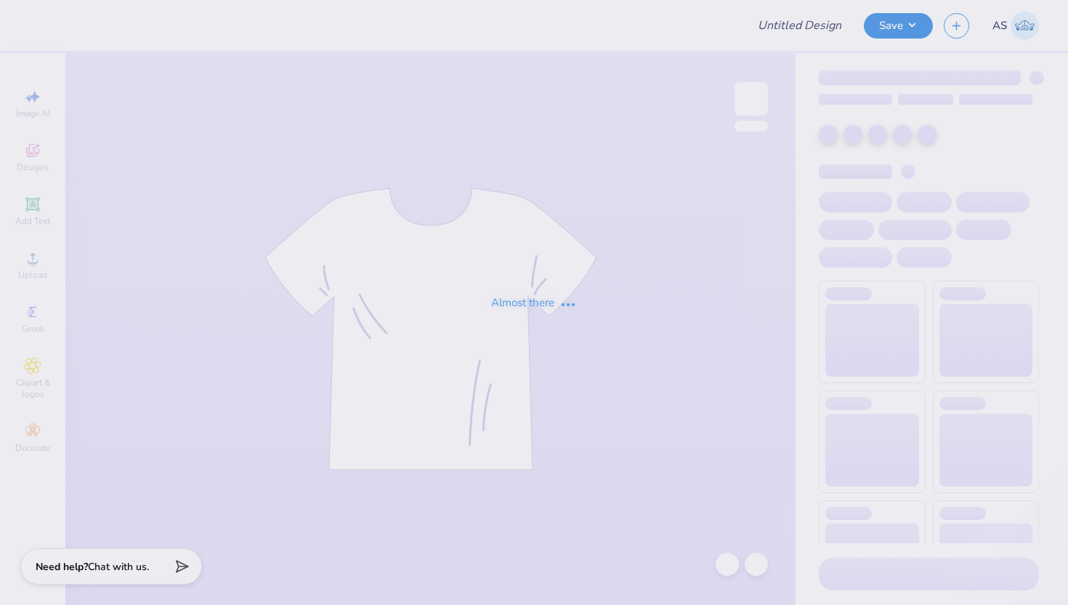
type input "Shirt"
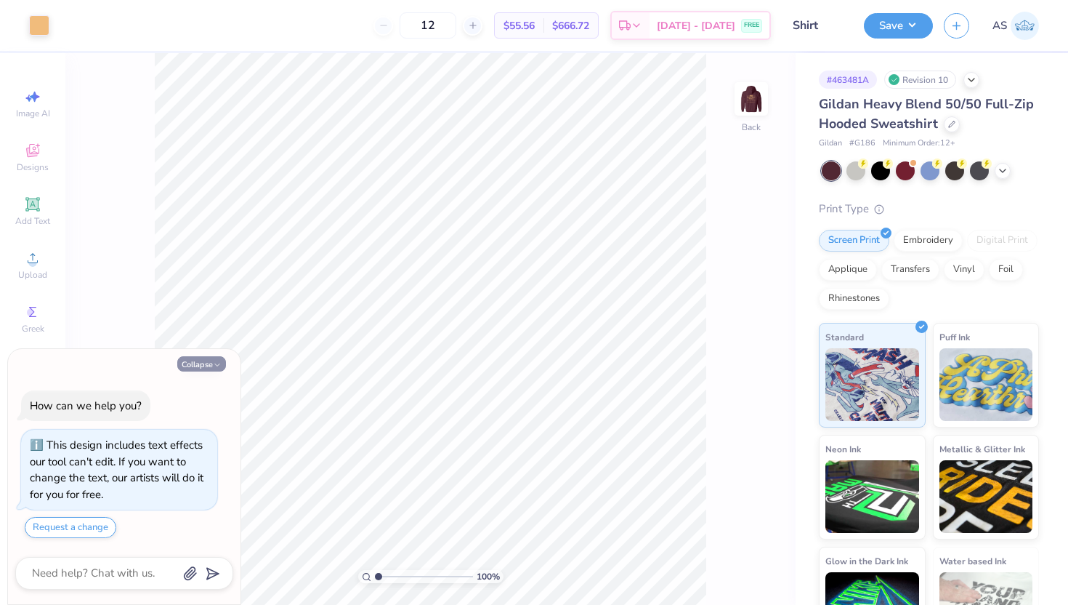
click at [214, 366] on icon "button" at bounding box center [217, 364] width 9 height 9
type textarea "x"
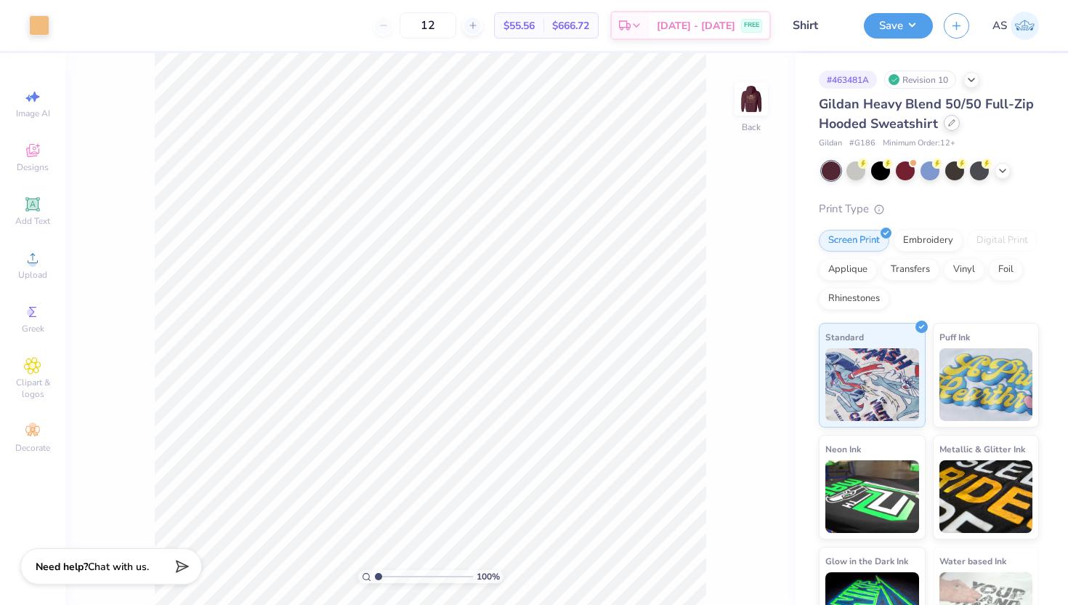
click at [956, 128] on div "Gildan Heavy Blend 50/50 Full-Zip Hooded Sweatshirt" at bounding box center [929, 113] width 220 height 39
click at [953, 127] on div at bounding box center [952, 123] width 16 height 16
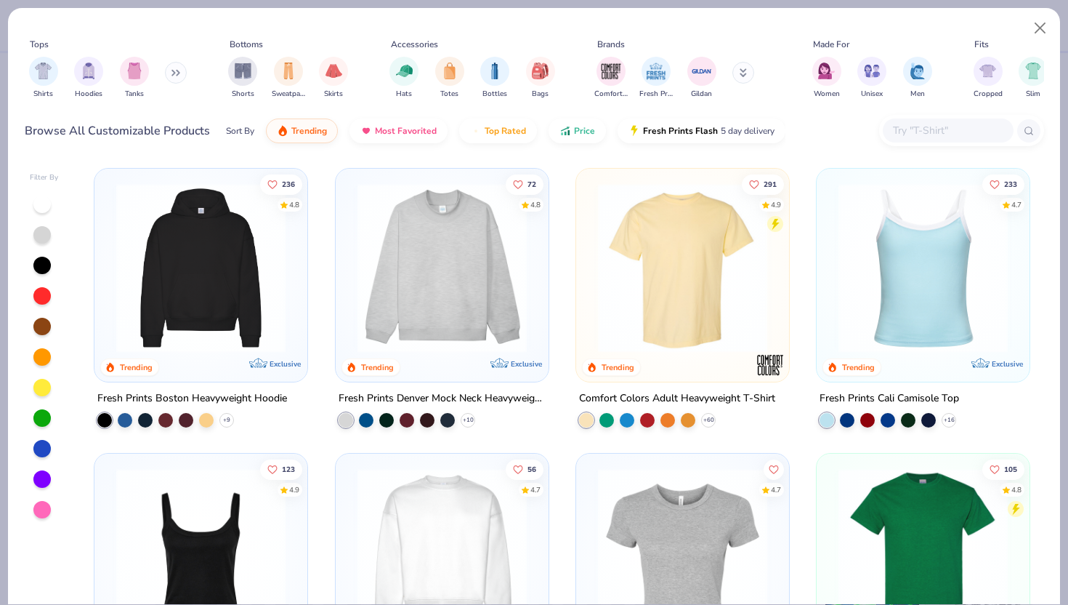
click at [905, 124] on input "text" at bounding box center [948, 130] width 112 height 17
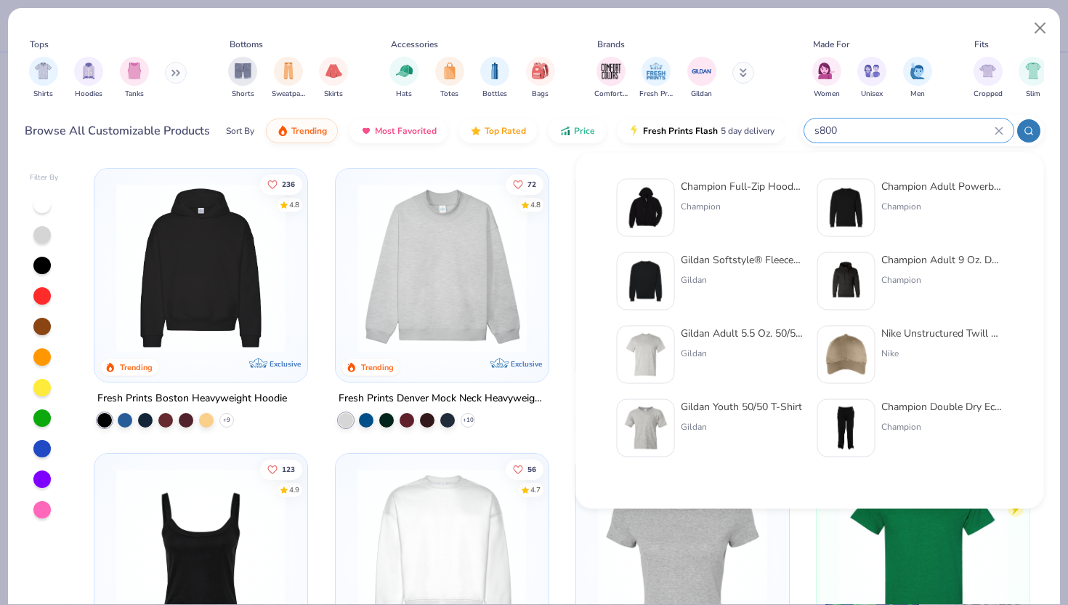
type input "s800"
click at [659, 207] on img at bounding box center [645, 207] width 45 height 45
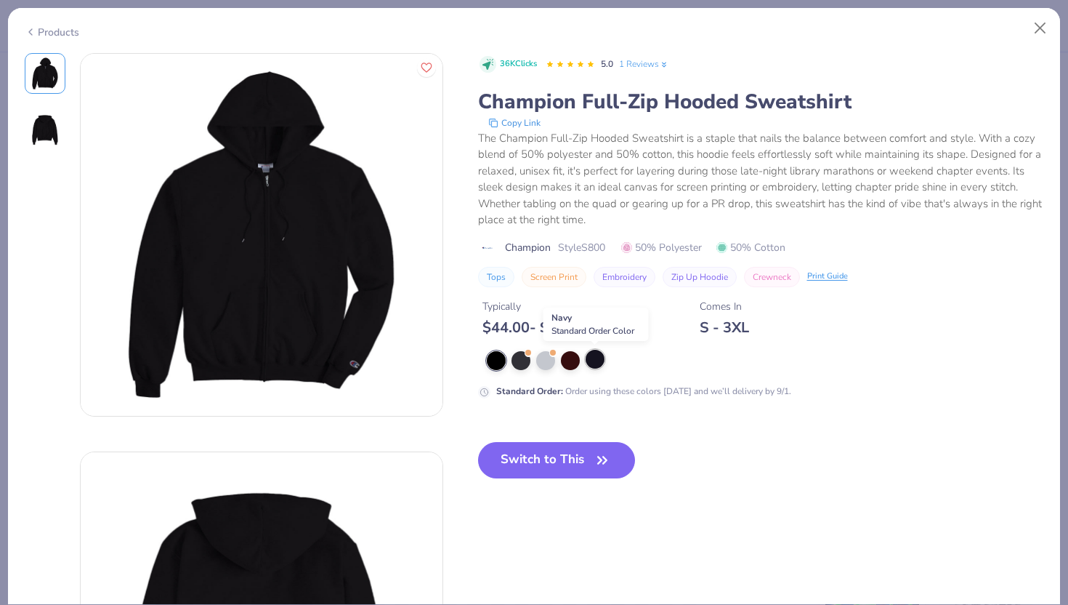
click at [594, 360] on div at bounding box center [595, 358] width 19 height 19
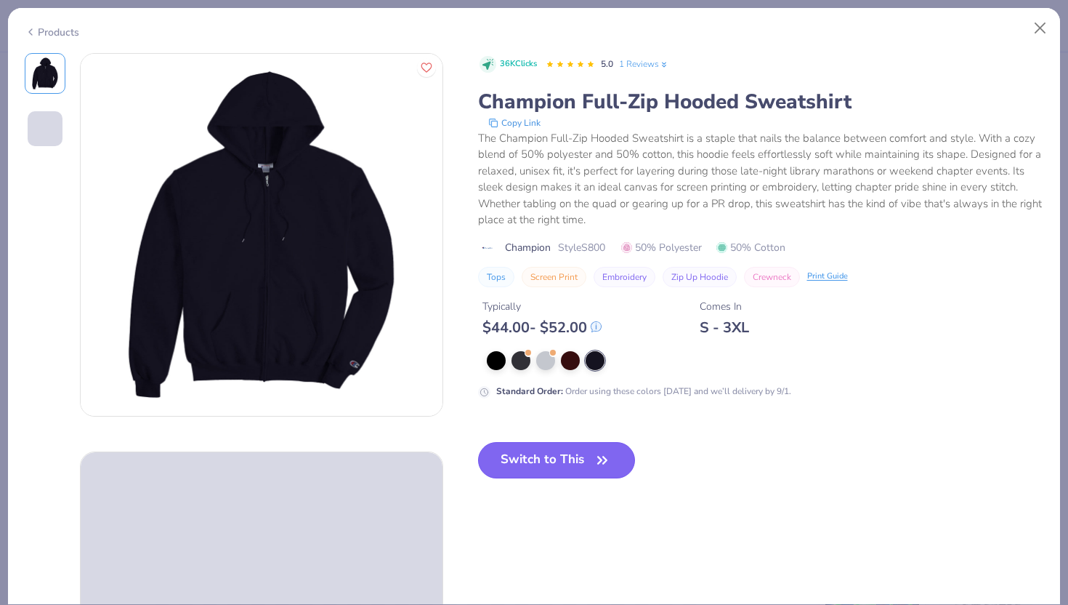
click at [552, 450] on button "Switch to This" at bounding box center [557, 460] width 158 height 36
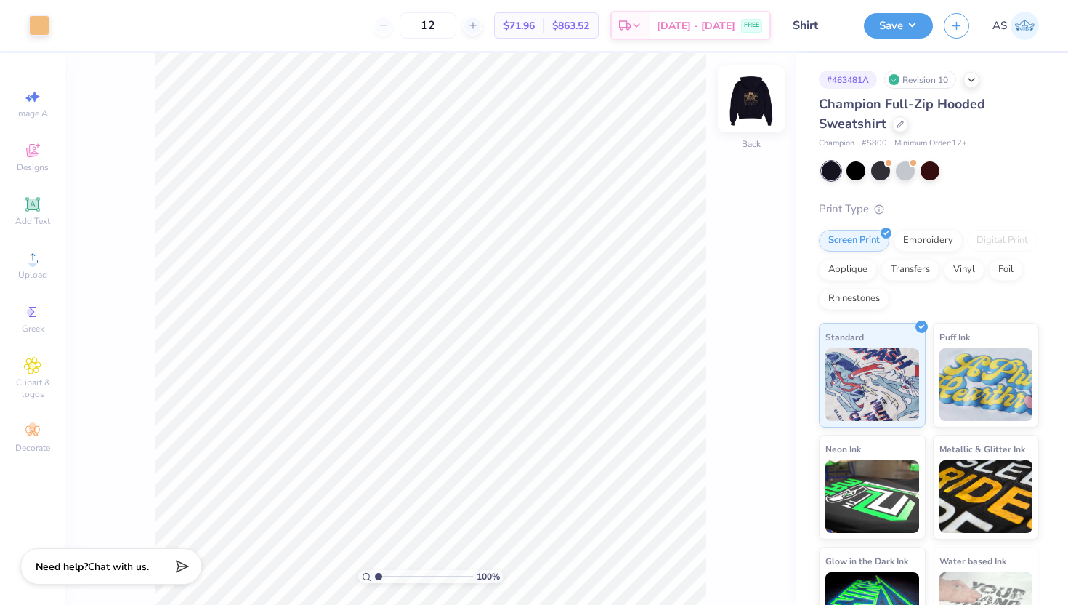
click at [759, 110] on img at bounding box center [751, 99] width 58 height 58
type input "9.33"
click at [769, 94] on img at bounding box center [751, 99] width 58 height 58
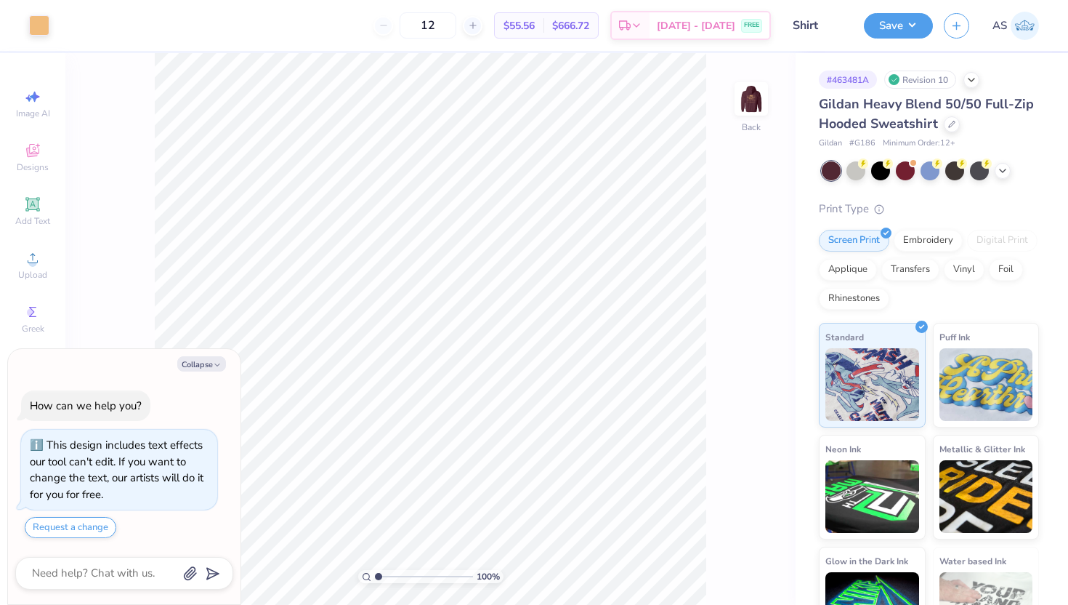
click at [225, 358] on div "Collapse" at bounding box center [124, 363] width 218 height 15
click at [214, 363] on icon "button" at bounding box center [217, 364] width 9 height 9
type textarea "x"
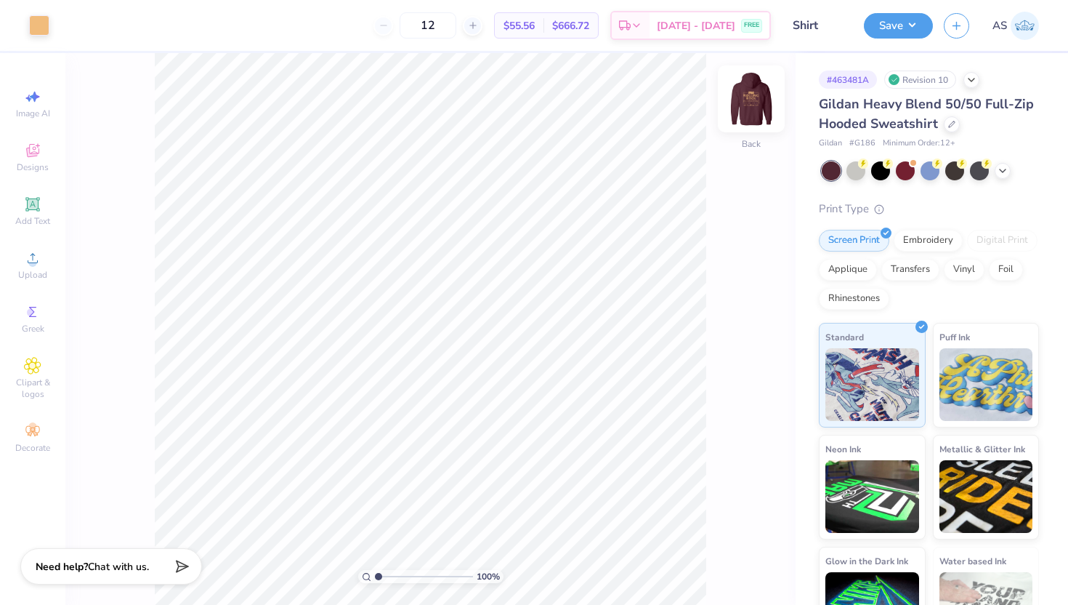
click at [744, 103] on img at bounding box center [751, 99] width 58 height 58
click at [744, 103] on img at bounding box center [751, 98] width 29 height 29
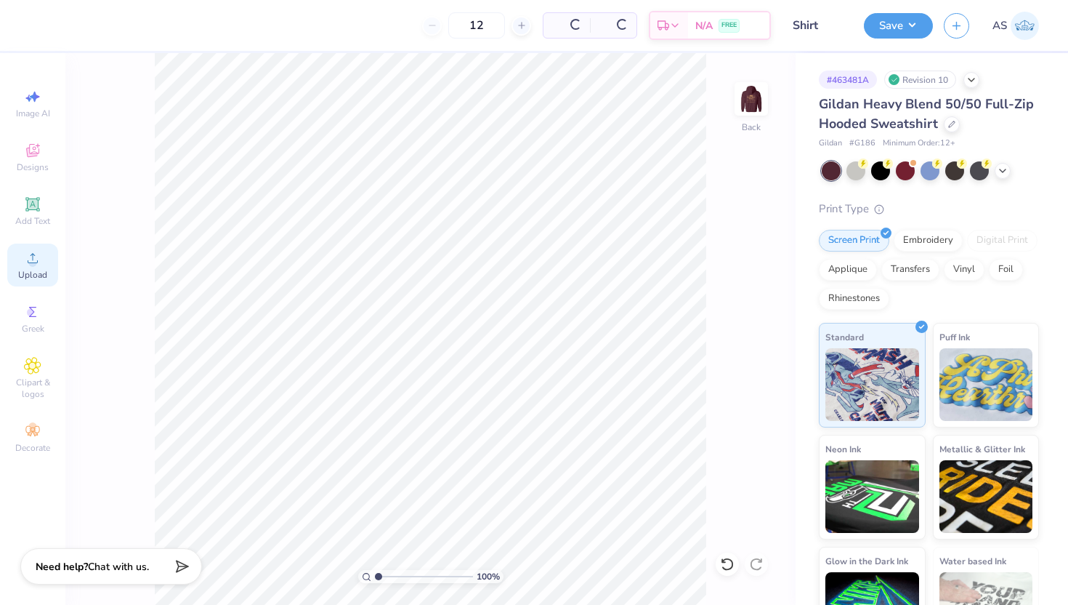
click at [12, 264] on div "Upload" at bounding box center [32, 264] width 51 height 43
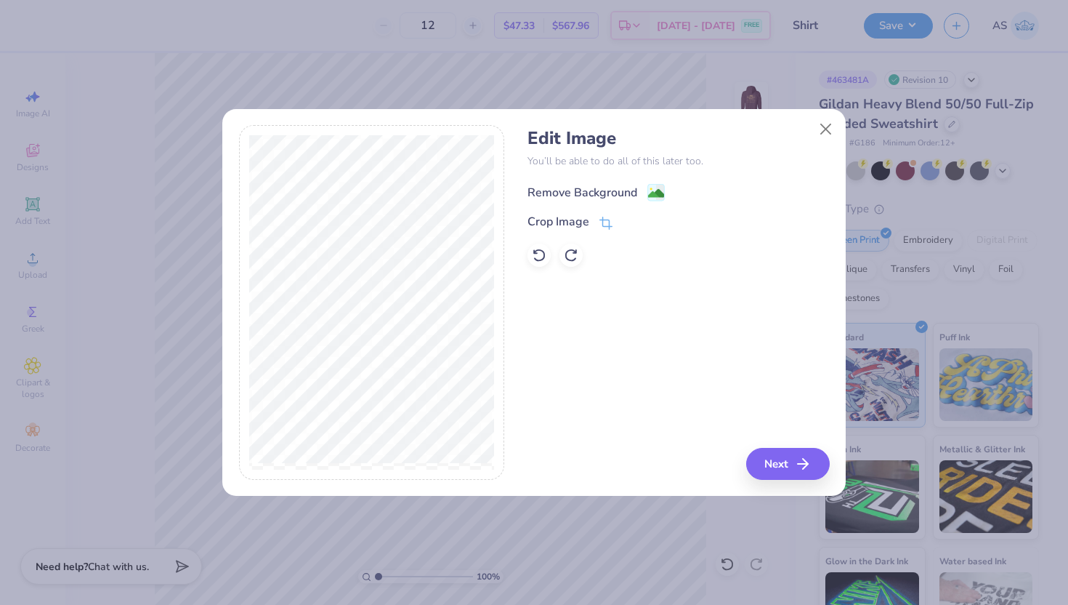
click at [654, 190] on image at bounding box center [656, 193] width 16 height 16
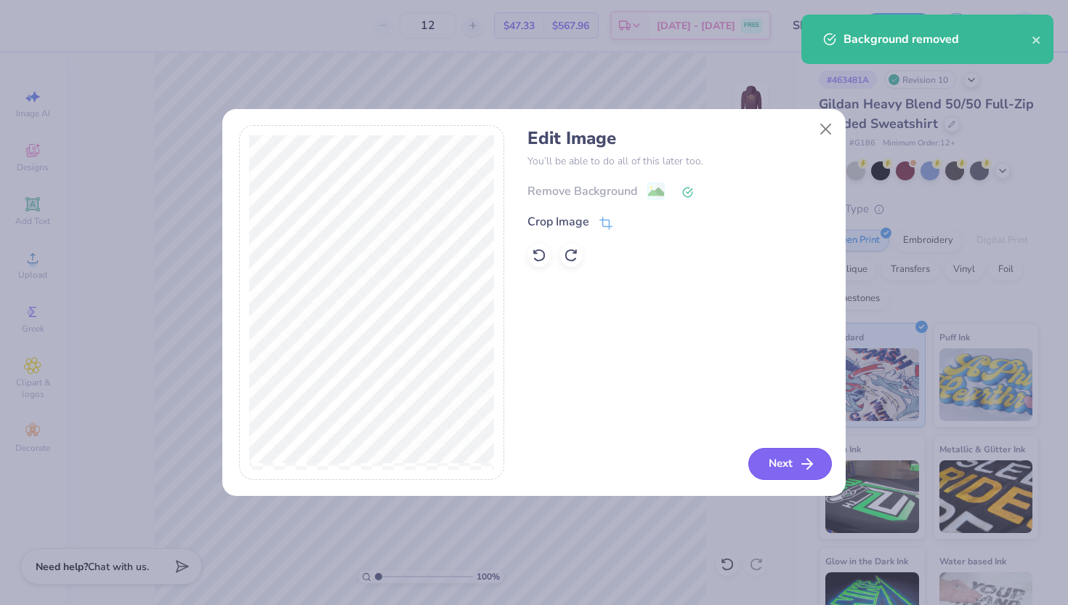
click at [778, 469] on button "Next" at bounding box center [790, 464] width 84 height 32
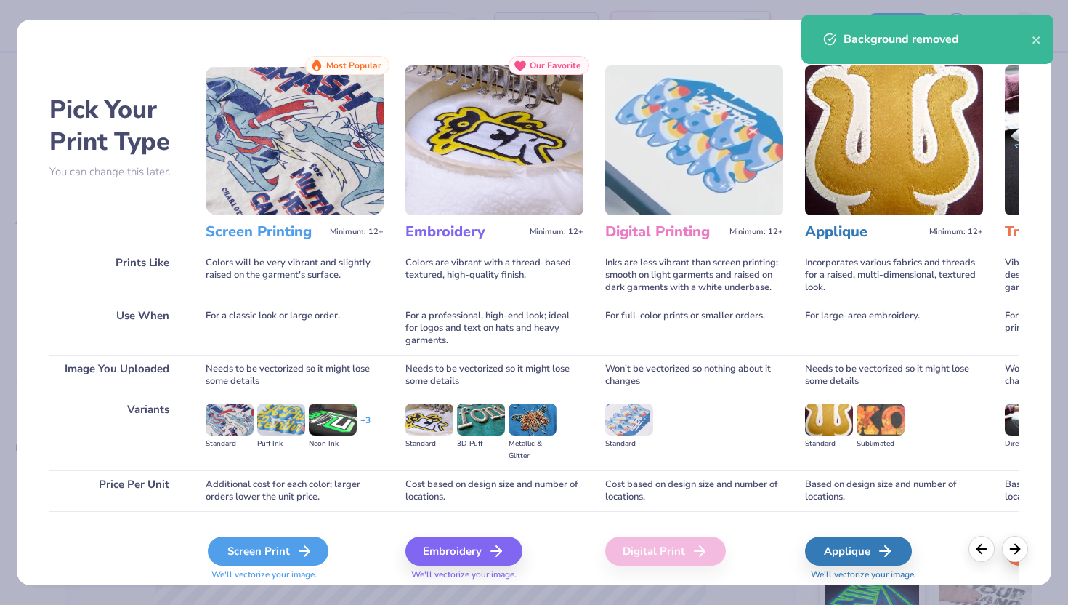
click at [293, 552] on div "Screen Print" at bounding box center [268, 550] width 121 height 29
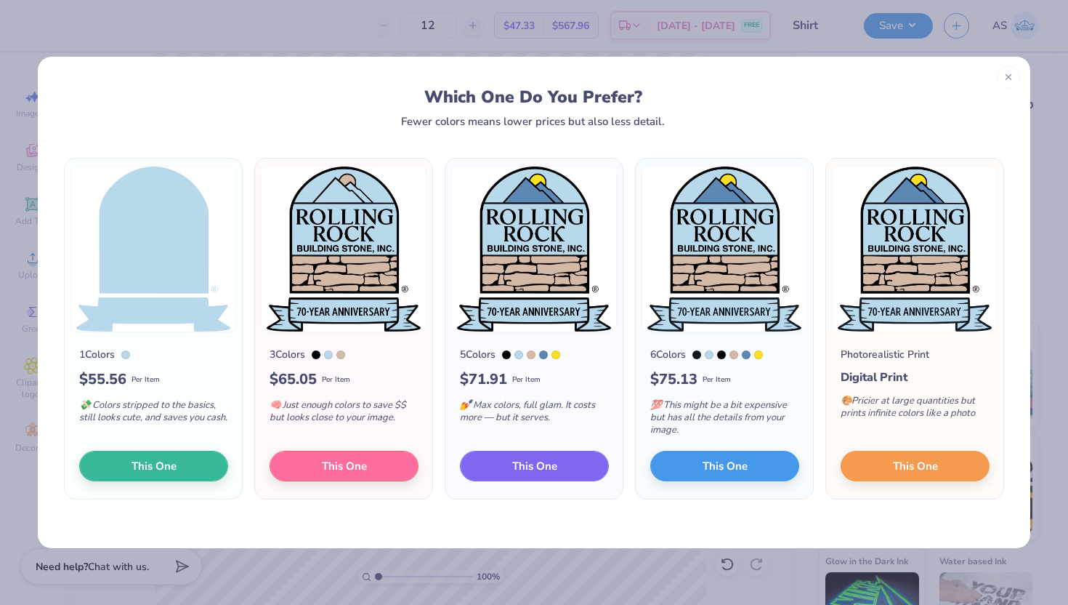
click at [547, 480] on button "This One" at bounding box center [534, 465] width 149 height 31
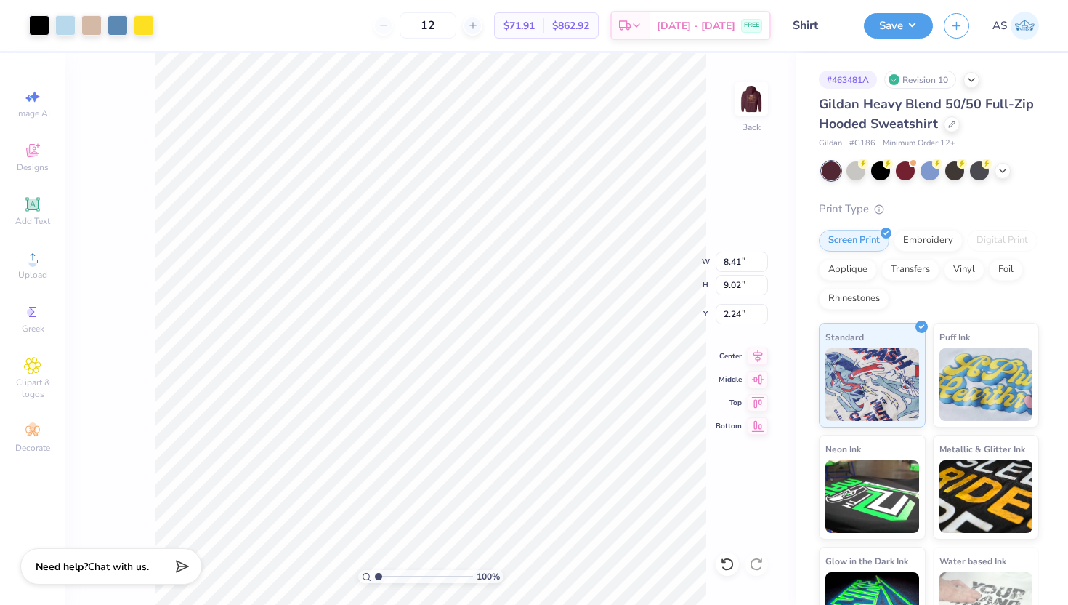
type input "4.97"
type input "5.33"
type input "3.00"
type input "4.30"
type input "4.61"
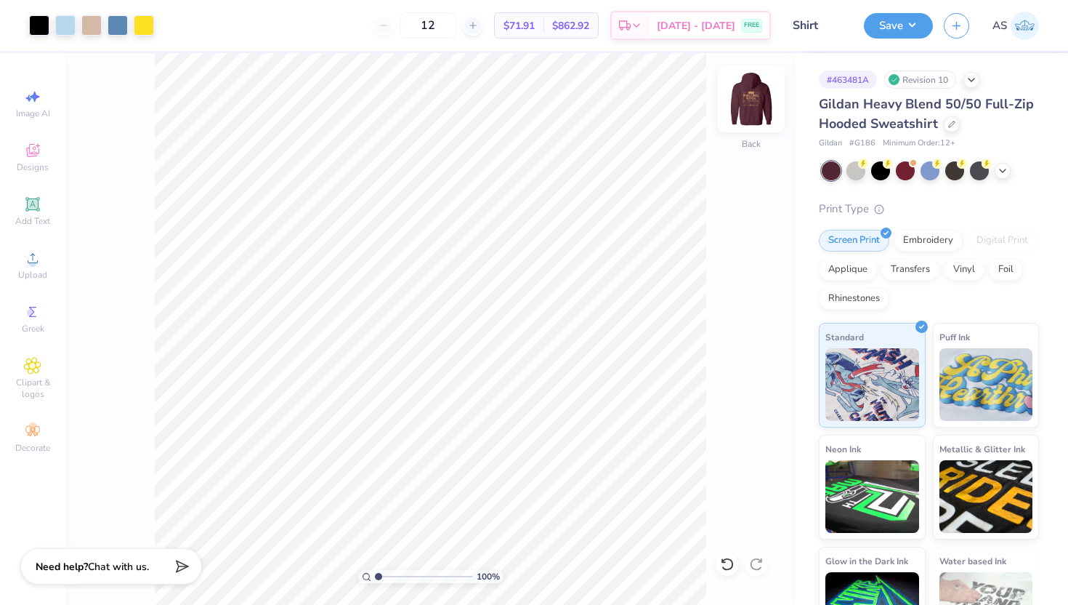
click at [757, 96] on img at bounding box center [751, 99] width 58 height 58
click at [757, 96] on img at bounding box center [751, 98] width 29 height 29
click at [892, 32] on button "Save" at bounding box center [898, 23] width 69 height 25
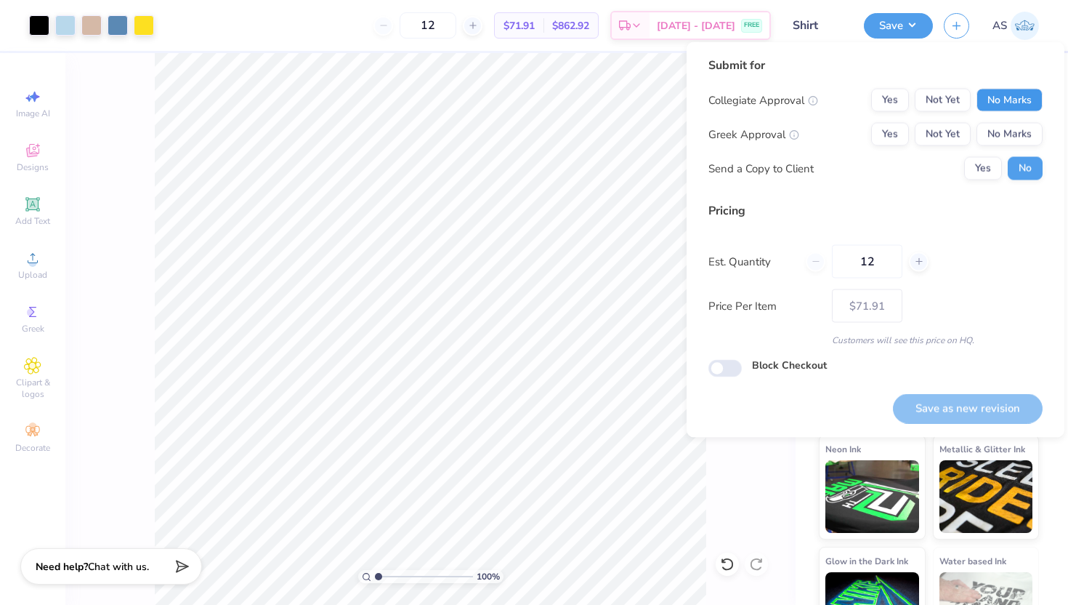
click at [994, 91] on button "No Marks" at bounding box center [1010, 100] width 66 height 23
click at [1001, 120] on div "Collegiate Approval Yes Not Yet No Marks Greek Approval Yes Not Yet No Marks Se…" at bounding box center [875, 135] width 334 height 92
click at [1001, 130] on button "No Marks" at bounding box center [1010, 134] width 66 height 23
click at [964, 411] on button "Save as new revision" at bounding box center [968, 408] width 150 height 30
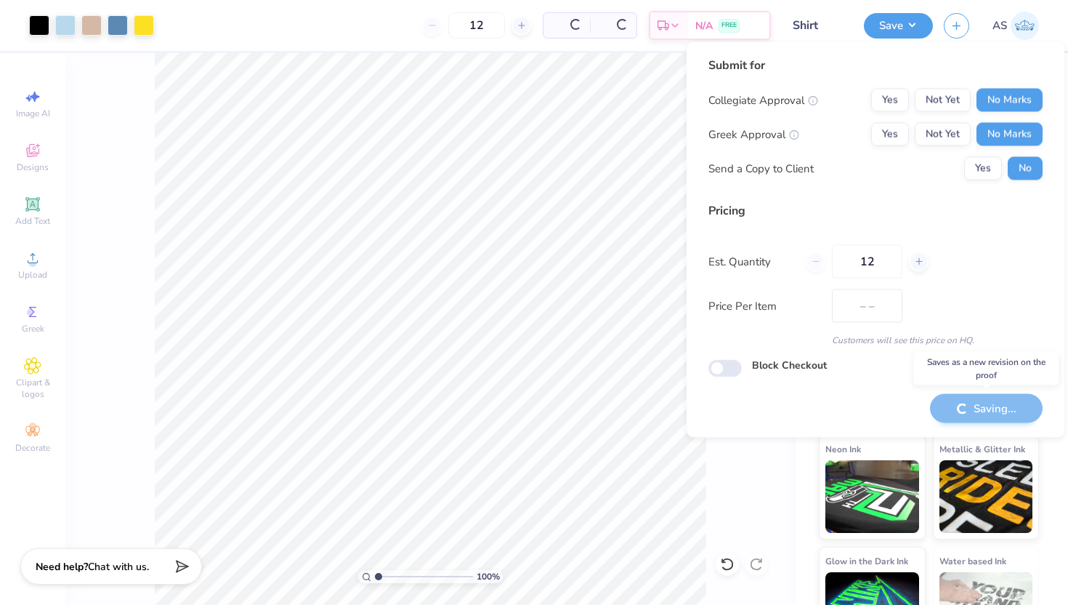
type input "$71.91"
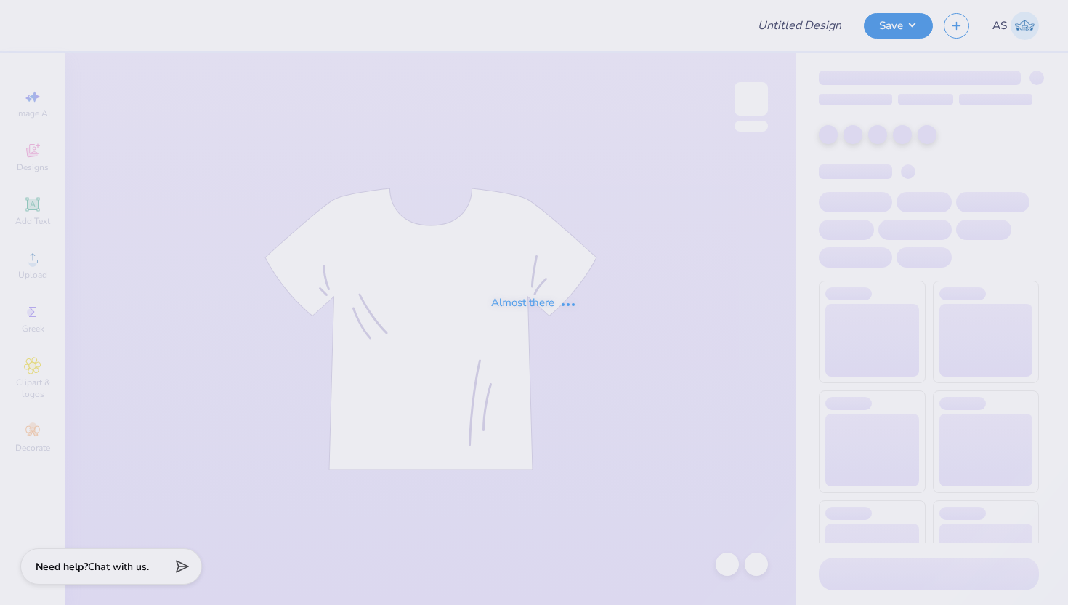
type input "Shirt"
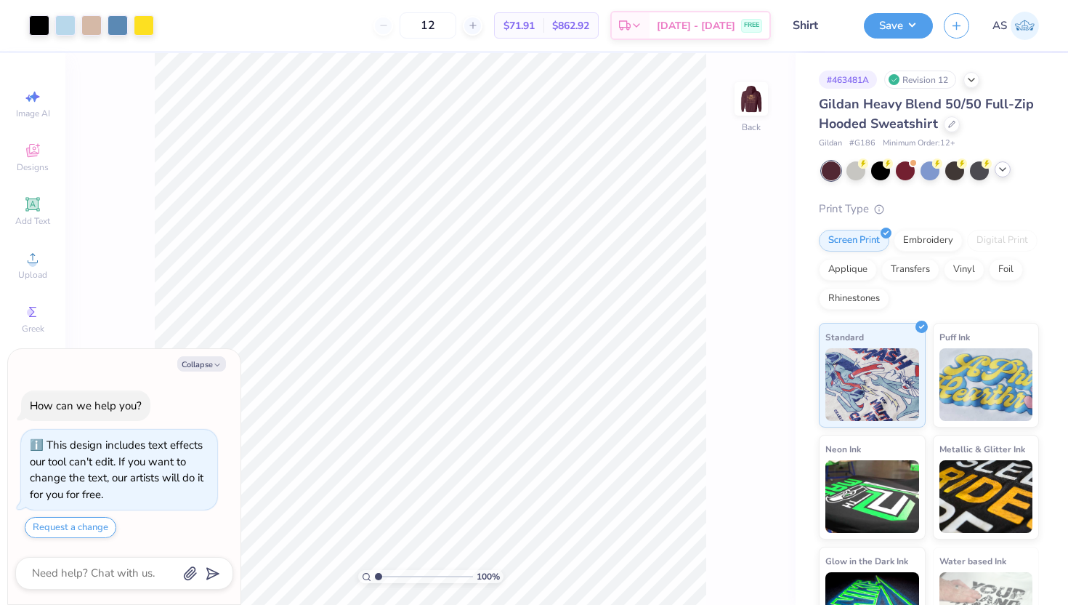
click at [999, 172] on icon at bounding box center [1003, 169] width 12 height 12
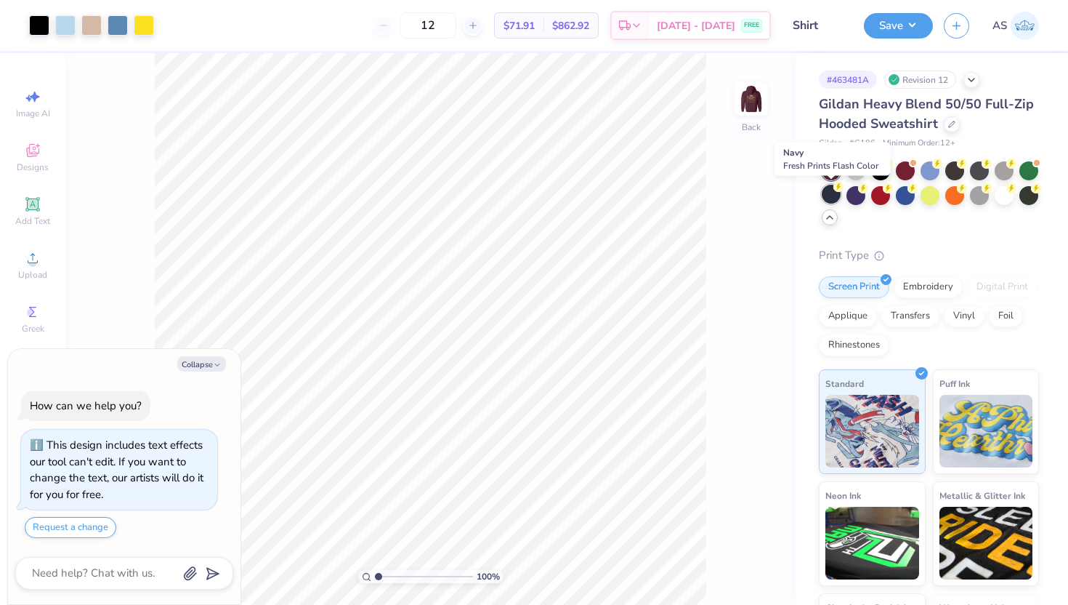
click at [825, 198] on div at bounding box center [831, 194] width 19 height 19
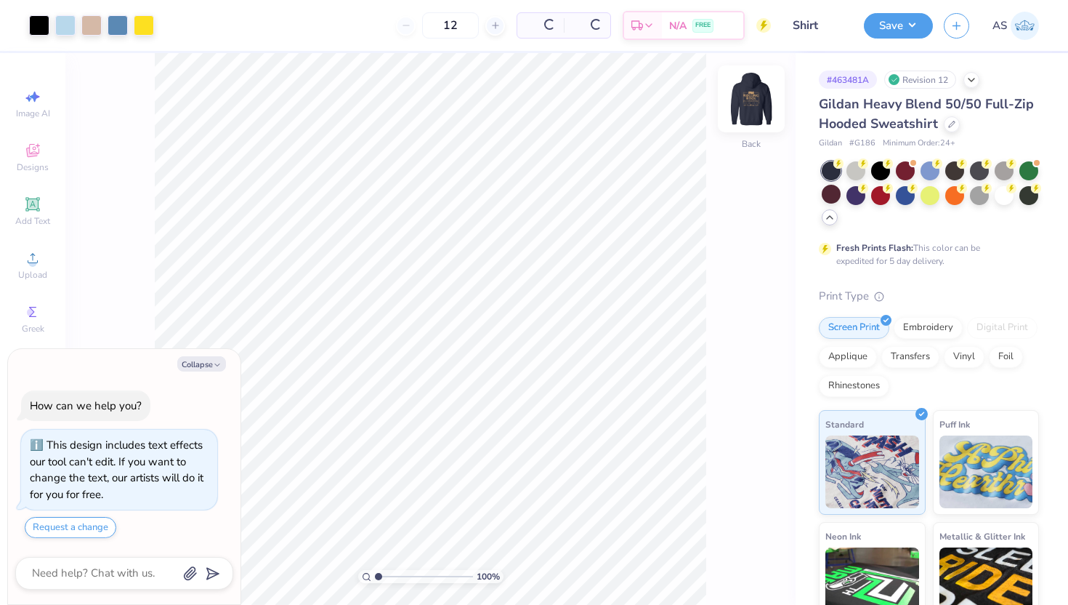
click at [743, 105] on img at bounding box center [751, 99] width 58 height 58
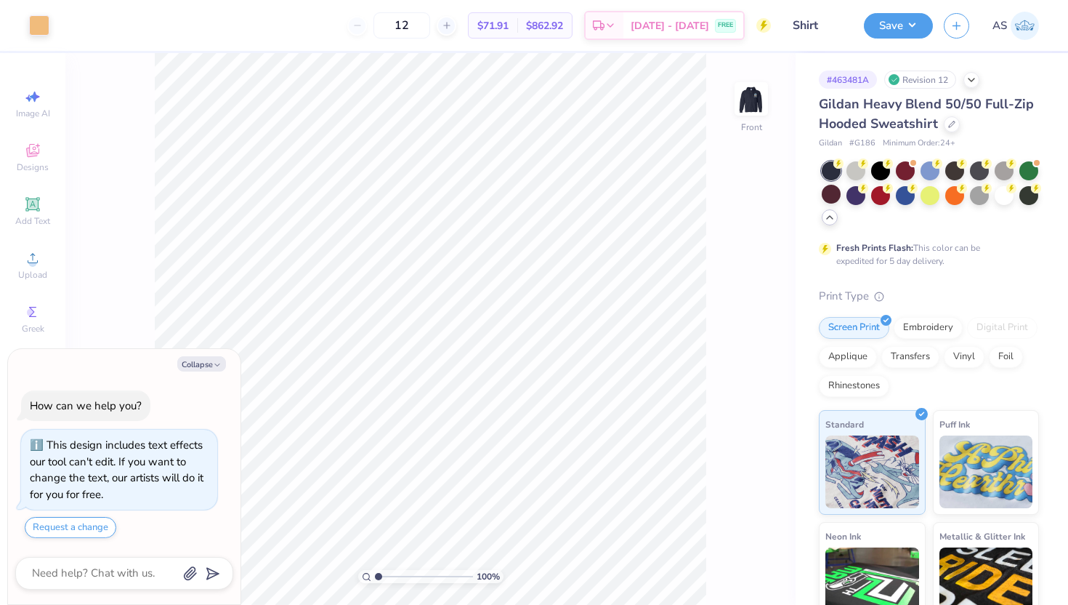
click at [743, 105] on img at bounding box center [751, 98] width 29 height 29
click at [874, 35] on button "Save" at bounding box center [898, 23] width 69 height 25
type textarea "x"
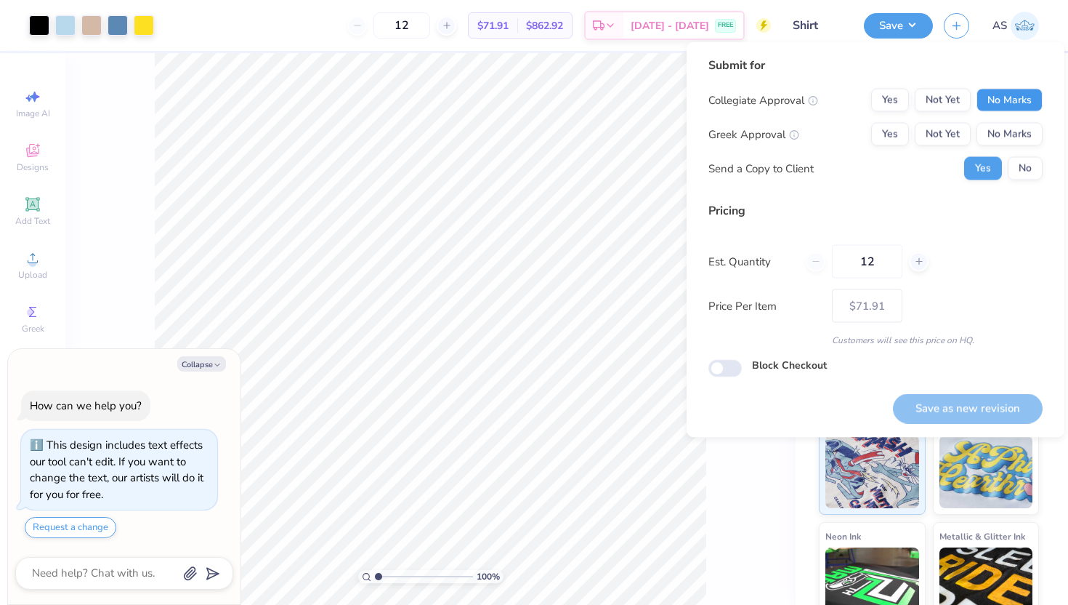
click at [1032, 102] on button "No Marks" at bounding box center [1010, 100] width 66 height 23
click at [1023, 133] on button "No Marks" at bounding box center [1010, 134] width 66 height 23
click at [952, 389] on div "Save as new revision" at bounding box center [968, 400] width 150 height 46
click at [943, 402] on button "Save as new revision" at bounding box center [968, 408] width 150 height 30
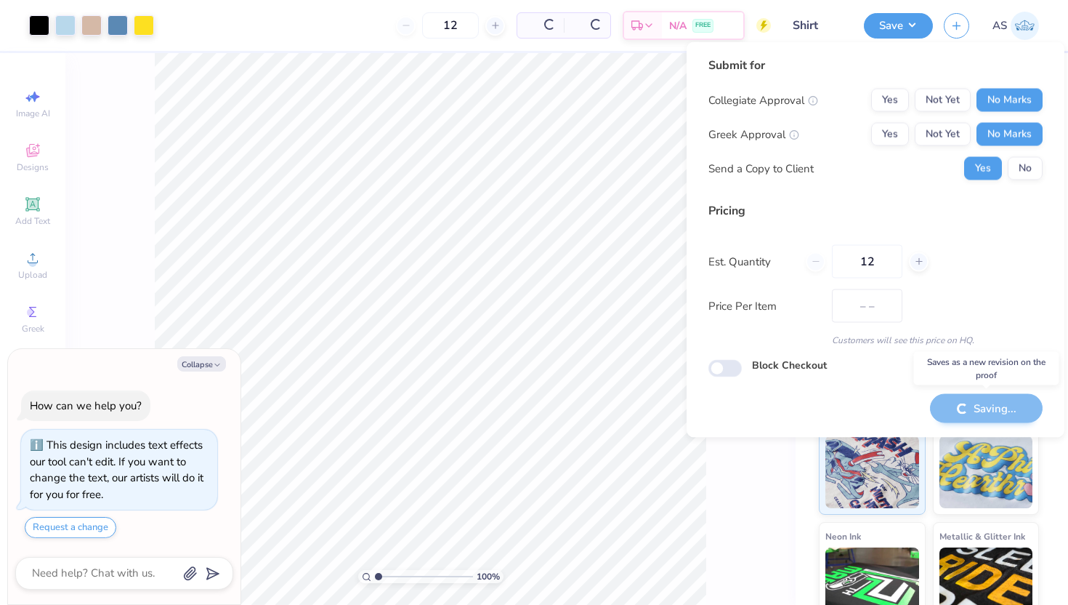
type input "$71.91"
type textarea "x"
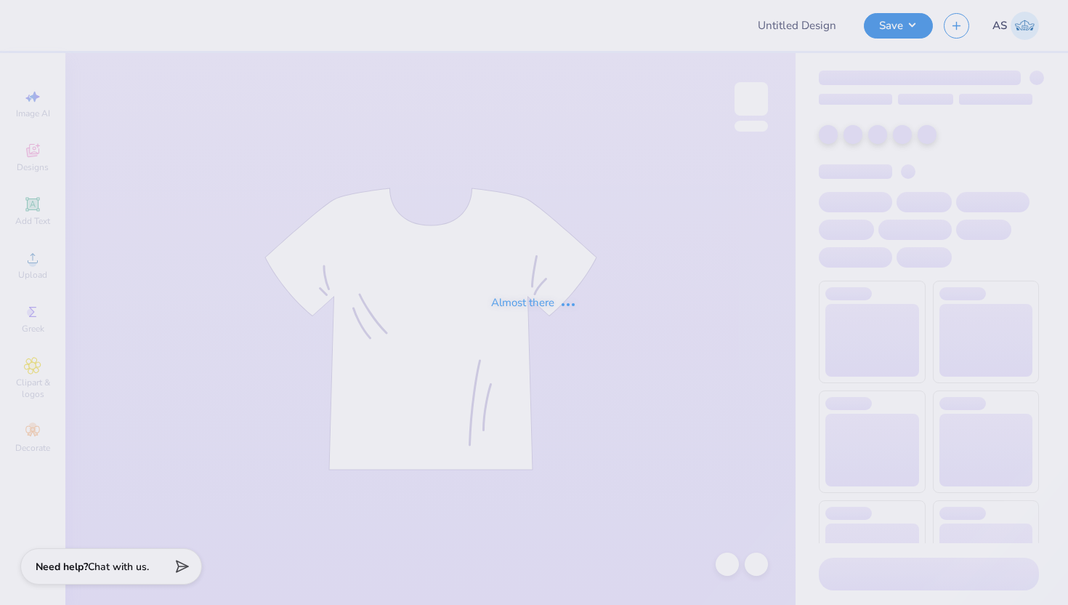
type input "Shirt"
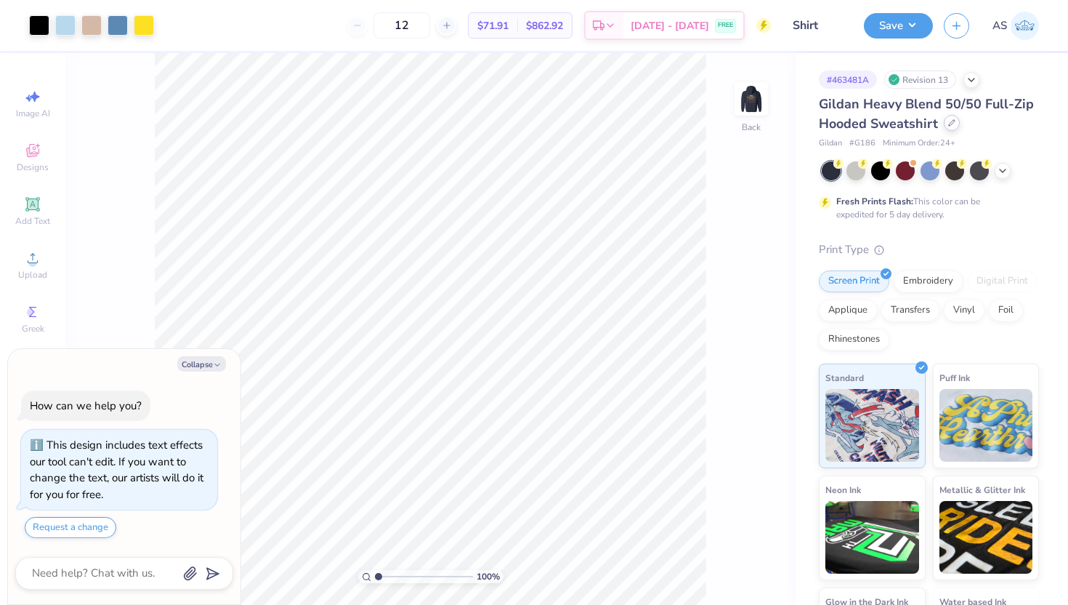
click at [953, 127] on div at bounding box center [952, 123] width 16 height 16
type textarea "x"
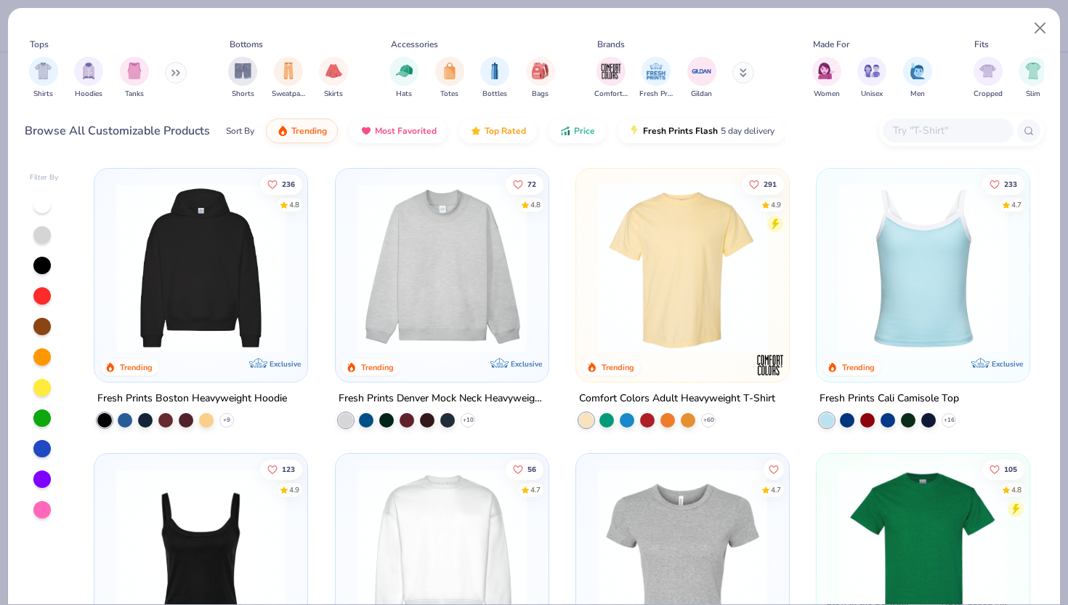
click at [932, 139] on div at bounding box center [948, 130] width 131 height 24
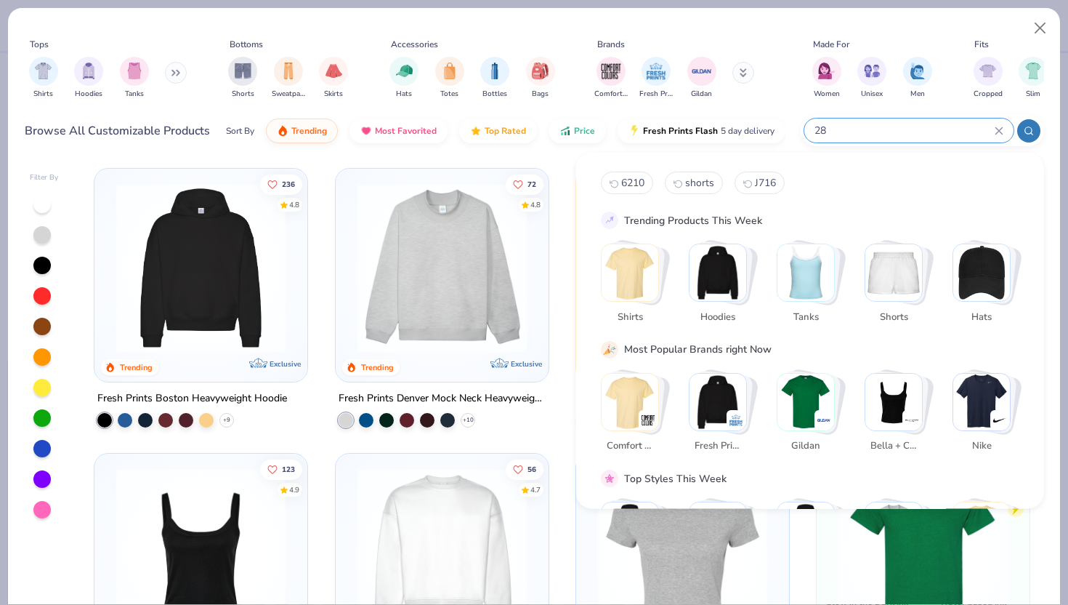
type input "2"
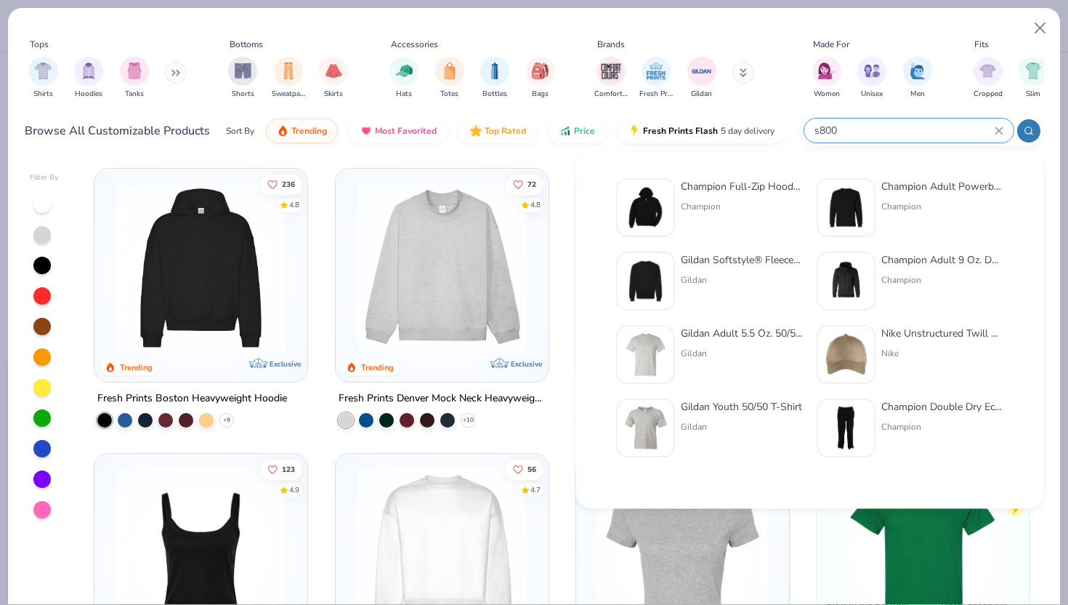
type input "s800"
click at [626, 190] on img at bounding box center [645, 207] width 45 height 45
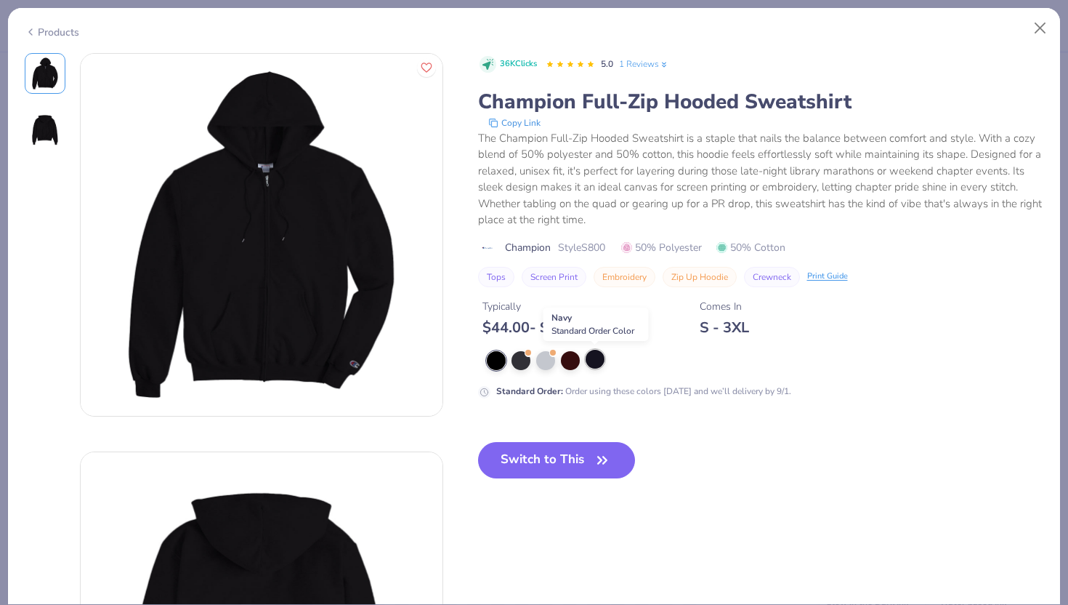
click at [595, 360] on div at bounding box center [595, 358] width 19 height 19
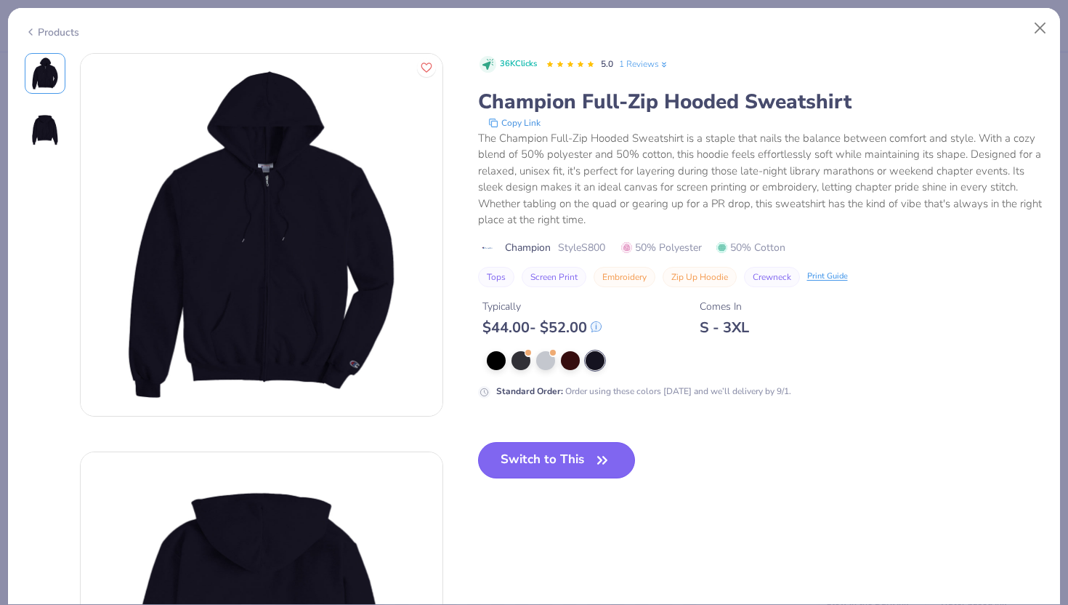
click at [554, 453] on button "Switch to This" at bounding box center [557, 460] width 158 height 36
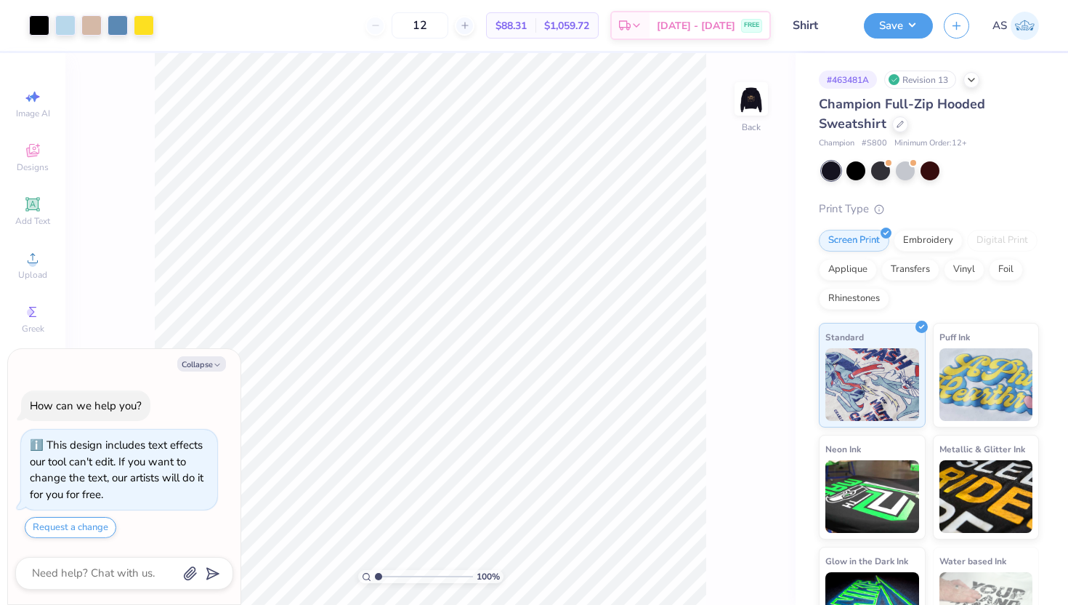
type textarea "x"
click at [724, 317] on input "0.50" at bounding box center [742, 325] width 52 height 20
type input "3"
type textarea "x"
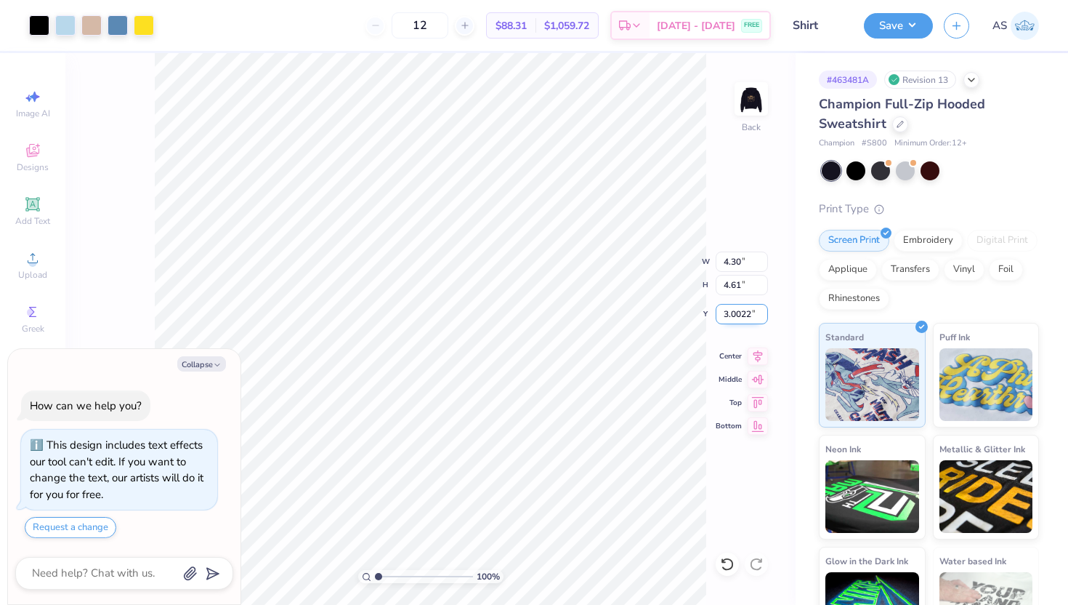
click at [724, 317] on input "3.0022" at bounding box center [742, 314] width 52 height 20
type input "2"
type textarea "x"
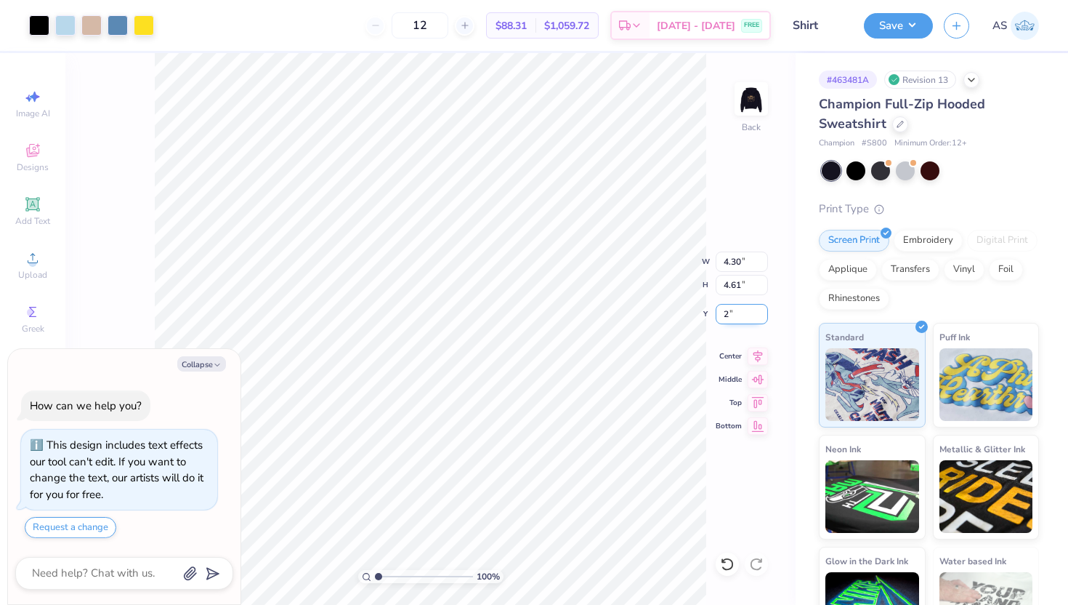
type input "2.00"
click at [752, 121] on img at bounding box center [751, 99] width 58 height 58
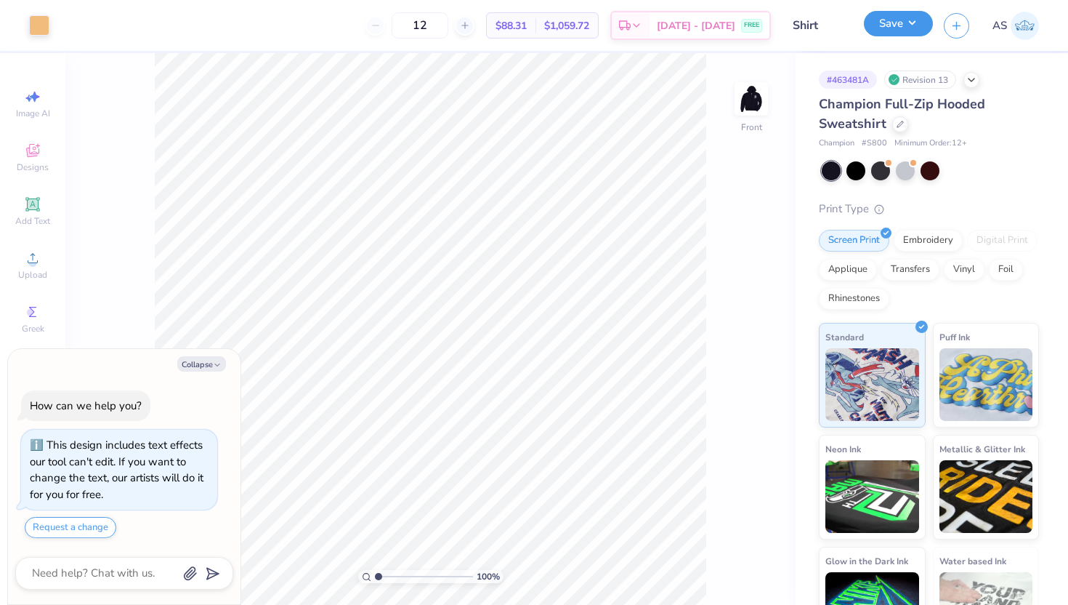
click at [873, 28] on button "Save" at bounding box center [898, 23] width 69 height 25
type textarea "x"
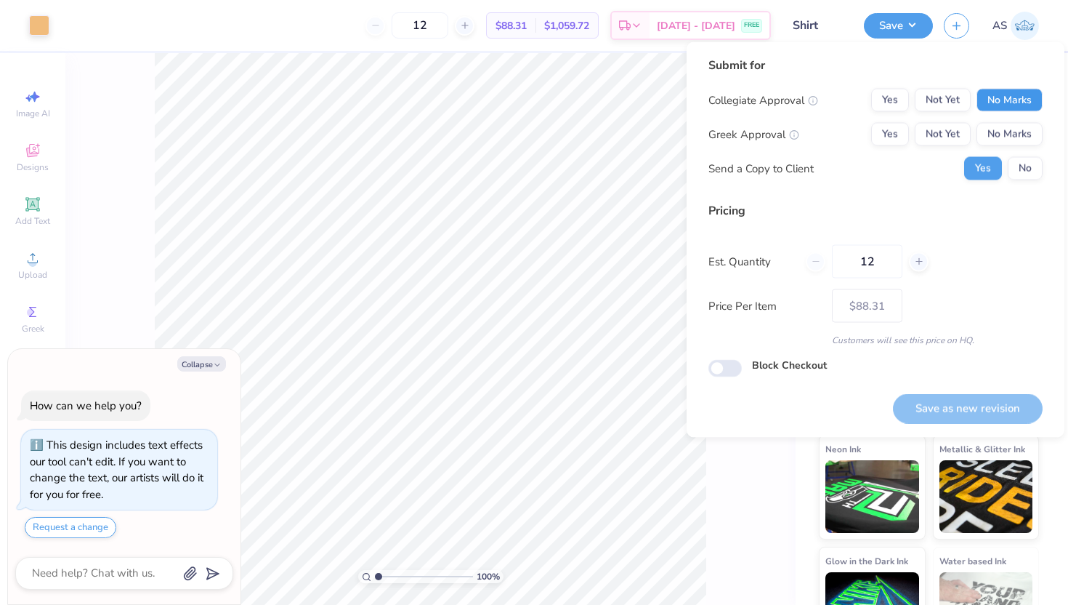
click at [977, 98] on button "No Marks" at bounding box center [1010, 100] width 66 height 23
click at [987, 118] on div "Collegiate Approval Yes Not Yet No Marks Greek Approval Yes Not Yet No Marks Se…" at bounding box center [875, 135] width 334 height 92
click at [992, 129] on button "No Marks" at bounding box center [1010, 134] width 66 height 23
click at [969, 405] on button "Save as new revision" at bounding box center [968, 408] width 150 height 30
type input "$88.31"
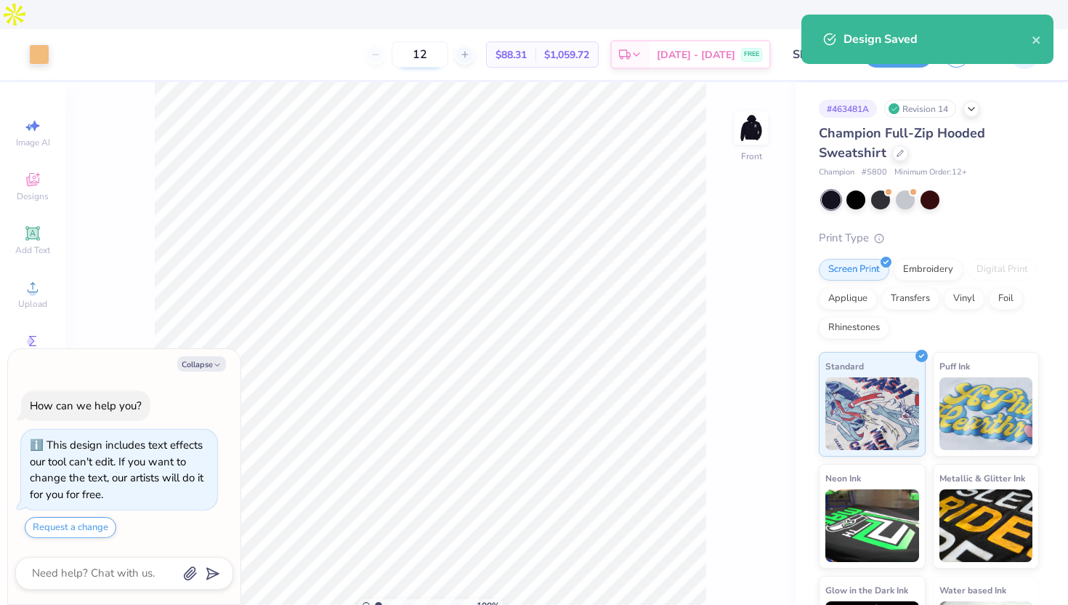
type textarea "x"
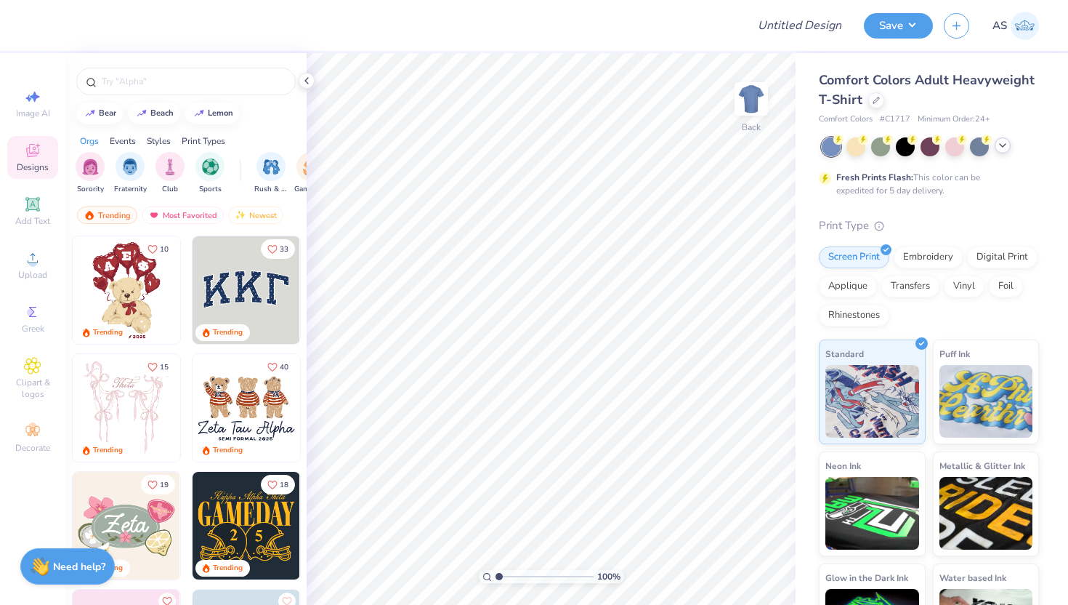
click at [1002, 145] on polyline at bounding box center [1003, 145] width 6 height 3
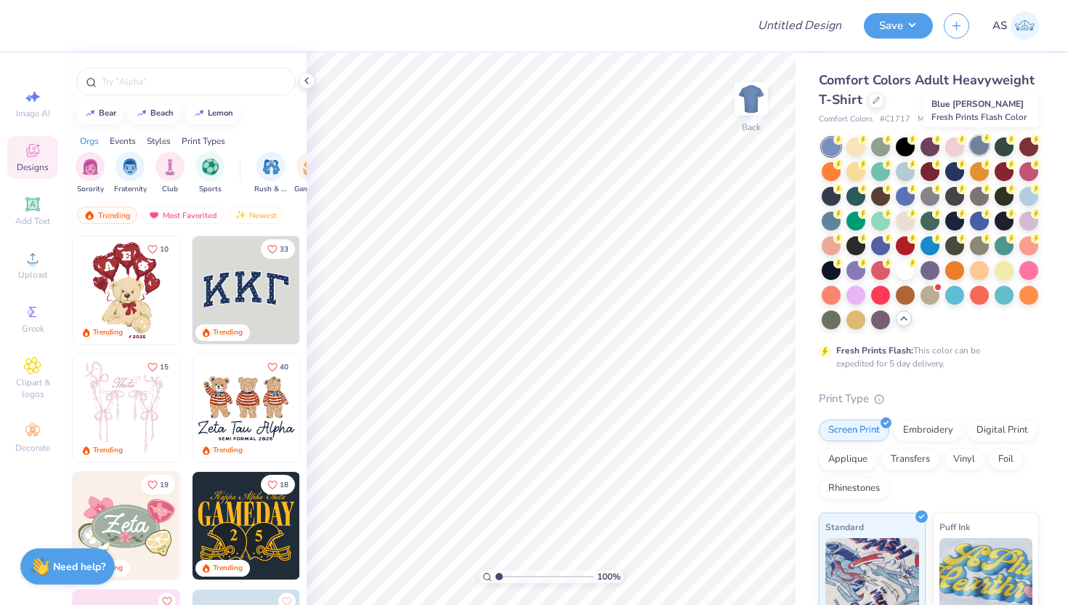
click at [971, 148] on div at bounding box center [979, 145] width 19 height 19
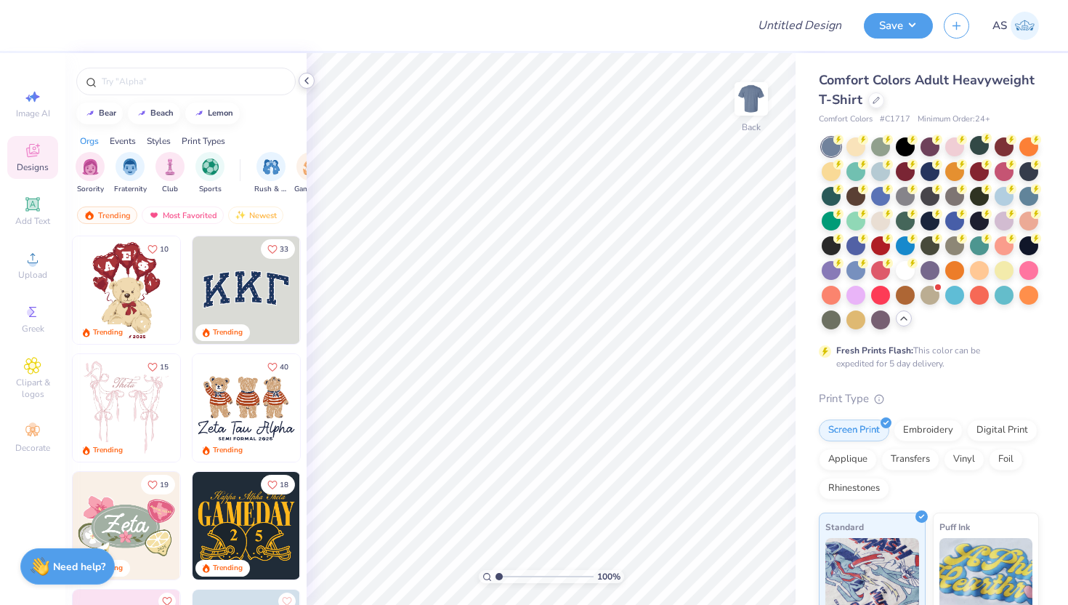
click at [304, 86] on div at bounding box center [307, 81] width 16 height 16
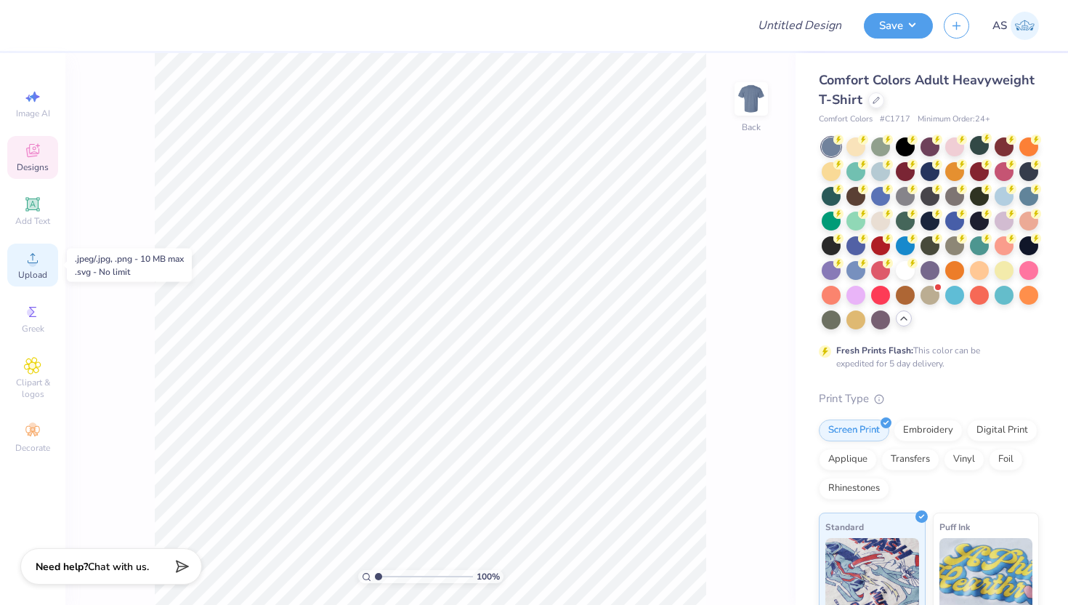
click at [19, 271] on span "Upload" at bounding box center [32, 275] width 29 height 12
click at [17, 263] on div "Upload" at bounding box center [32, 264] width 51 height 43
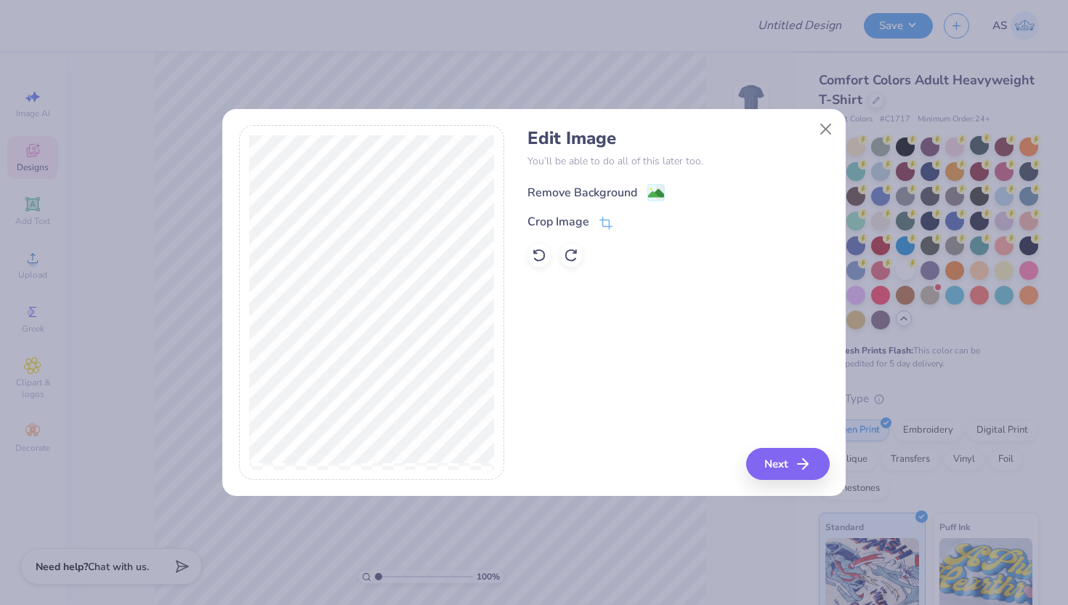
click at [660, 188] on image at bounding box center [656, 193] width 16 height 16
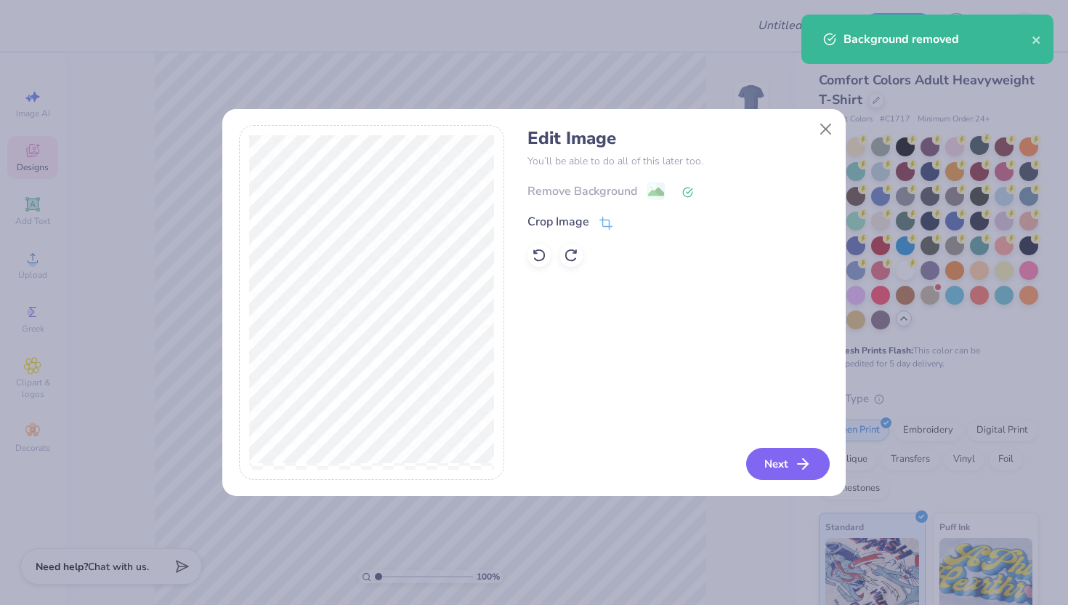
click at [793, 466] on button "Next" at bounding box center [788, 464] width 84 height 32
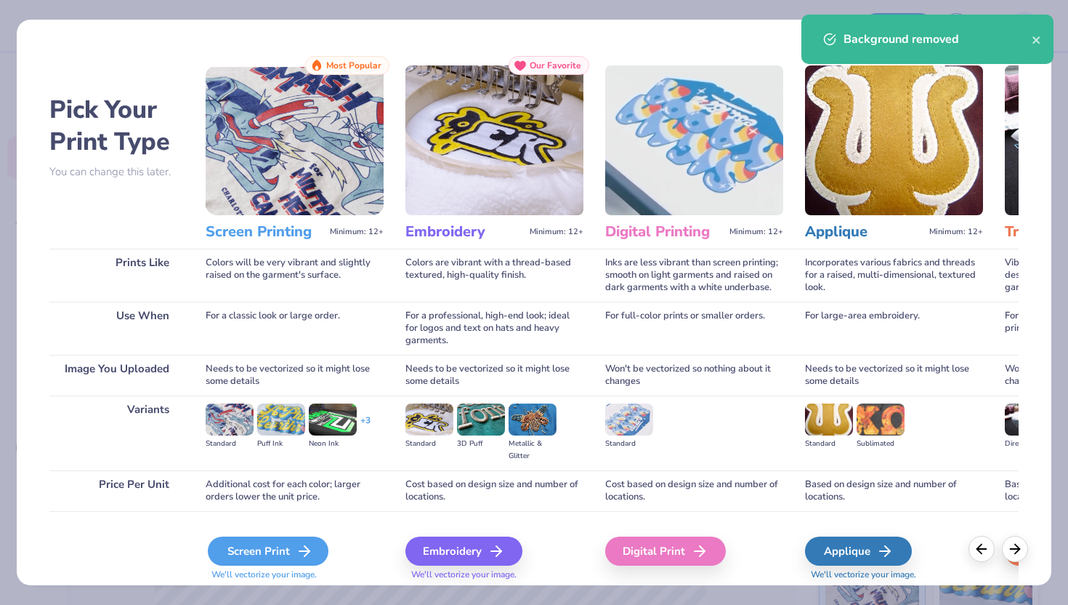
click at [286, 561] on div "Screen Print" at bounding box center [268, 550] width 121 height 29
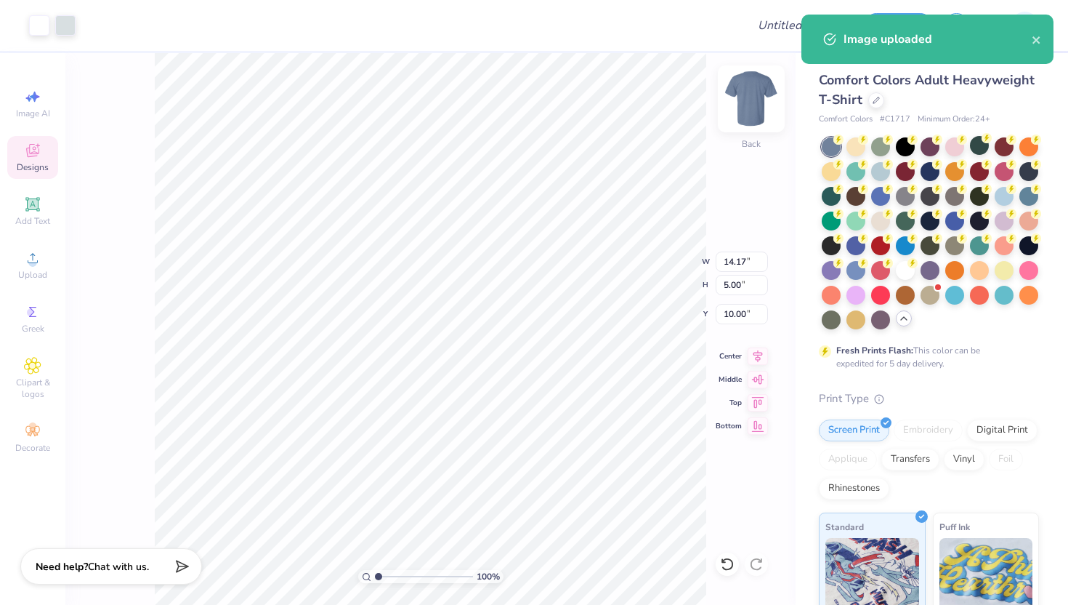
click at [750, 105] on img at bounding box center [751, 99] width 58 height 58
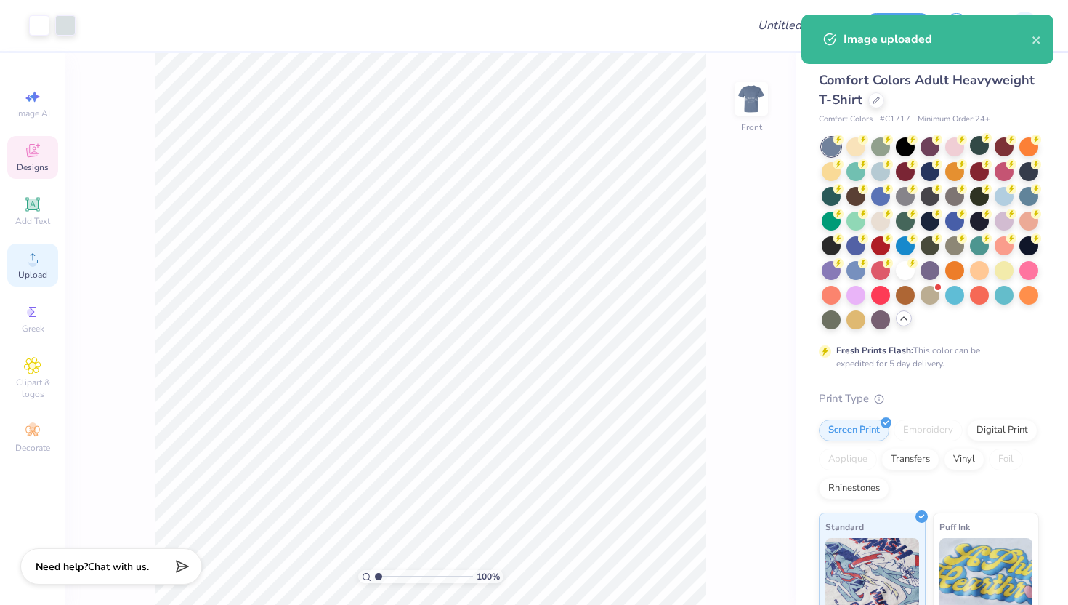
click at [43, 256] on div "Upload" at bounding box center [32, 264] width 51 height 43
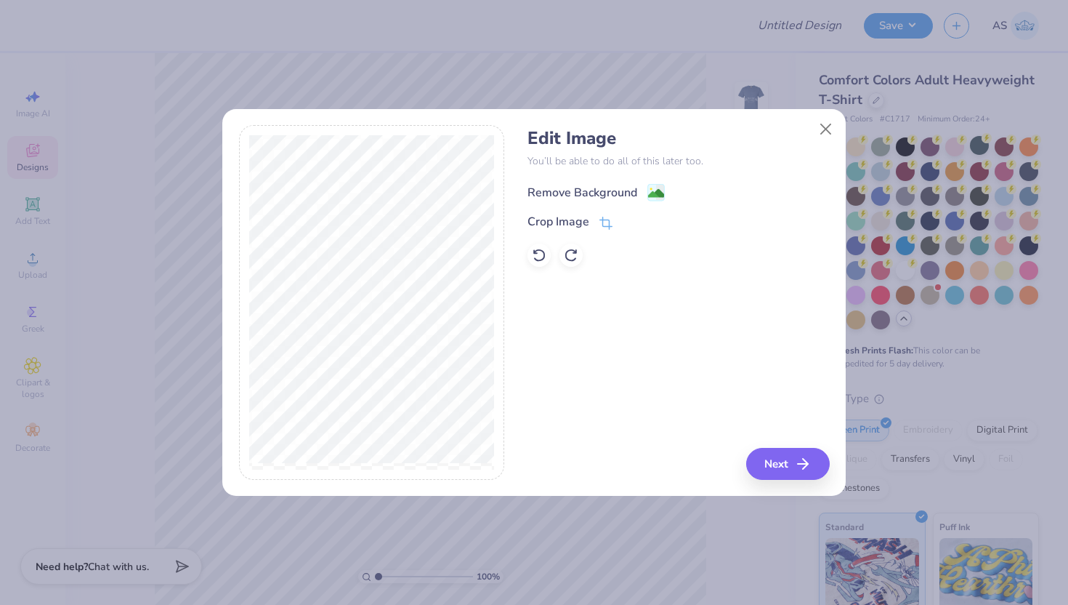
click at [646, 198] on div "Remove Background" at bounding box center [596, 192] width 137 height 18
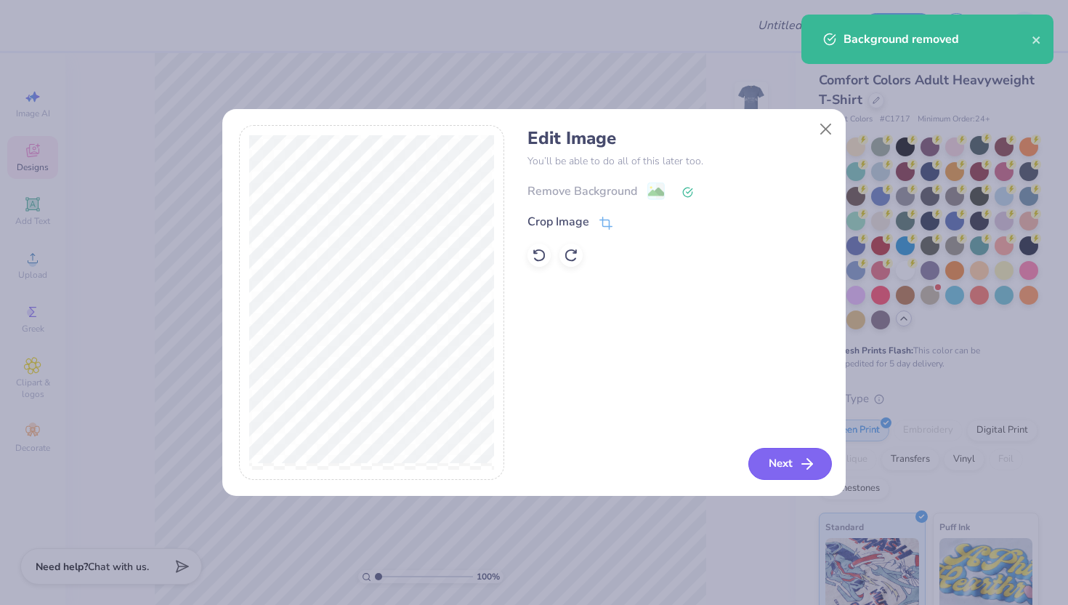
click at [792, 472] on button "Next" at bounding box center [790, 464] width 84 height 32
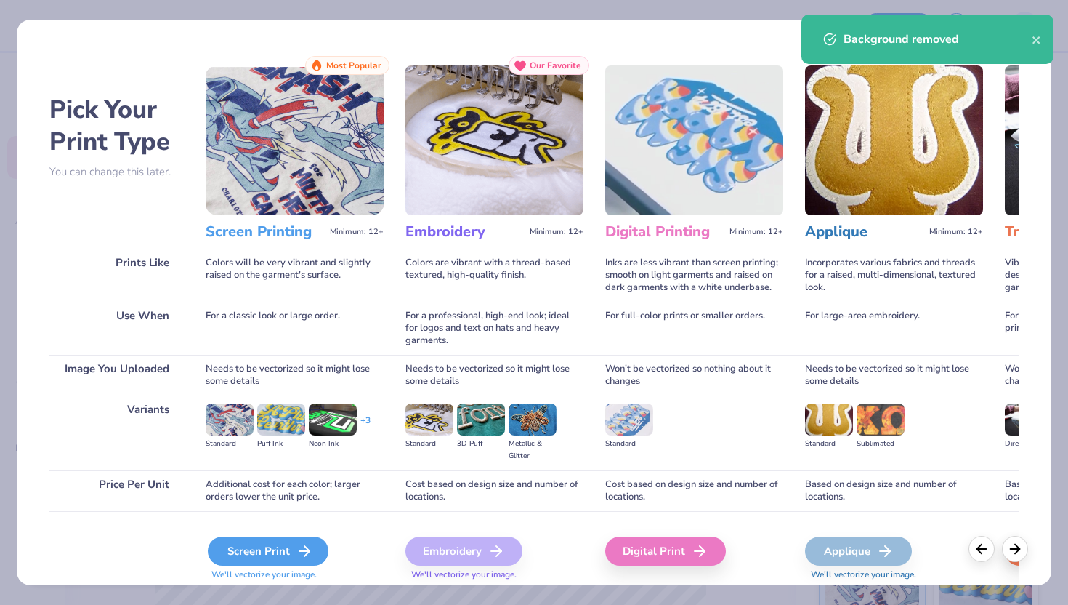
click at [255, 552] on div "Screen Print" at bounding box center [268, 550] width 121 height 29
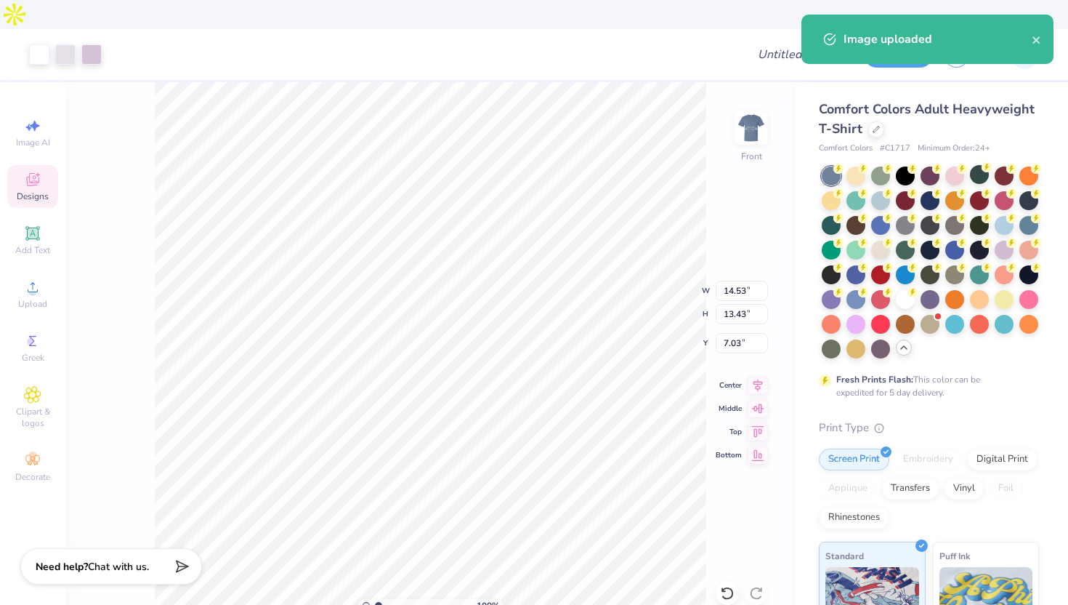
type input "3.47"
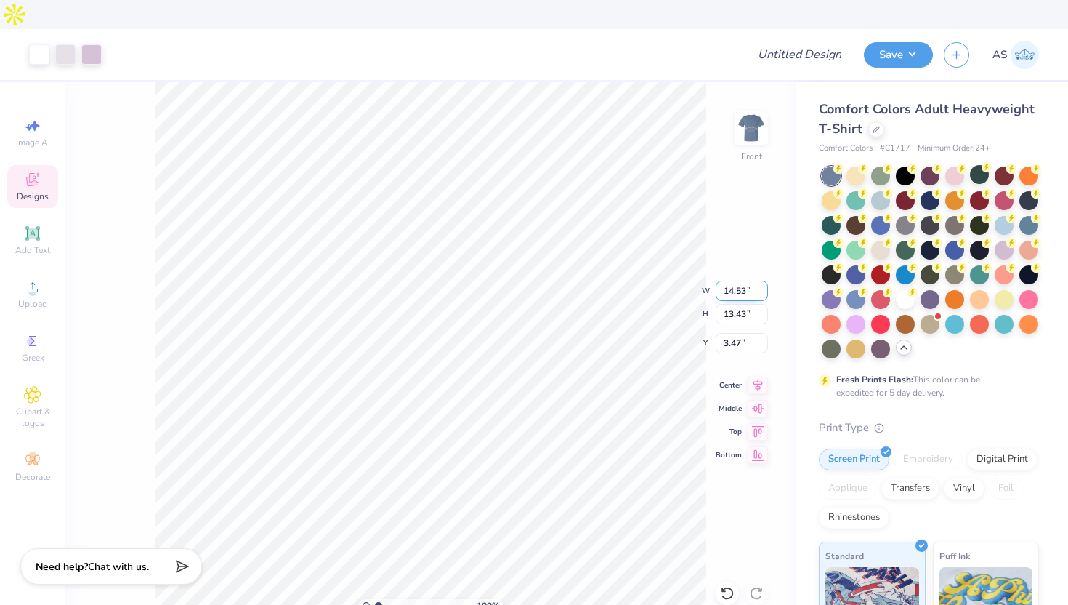
click at [734, 280] on input "14.53" at bounding box center [742, 290] width 52 height 20
type input "12.00"
type input "11.09"
type input "4.64"
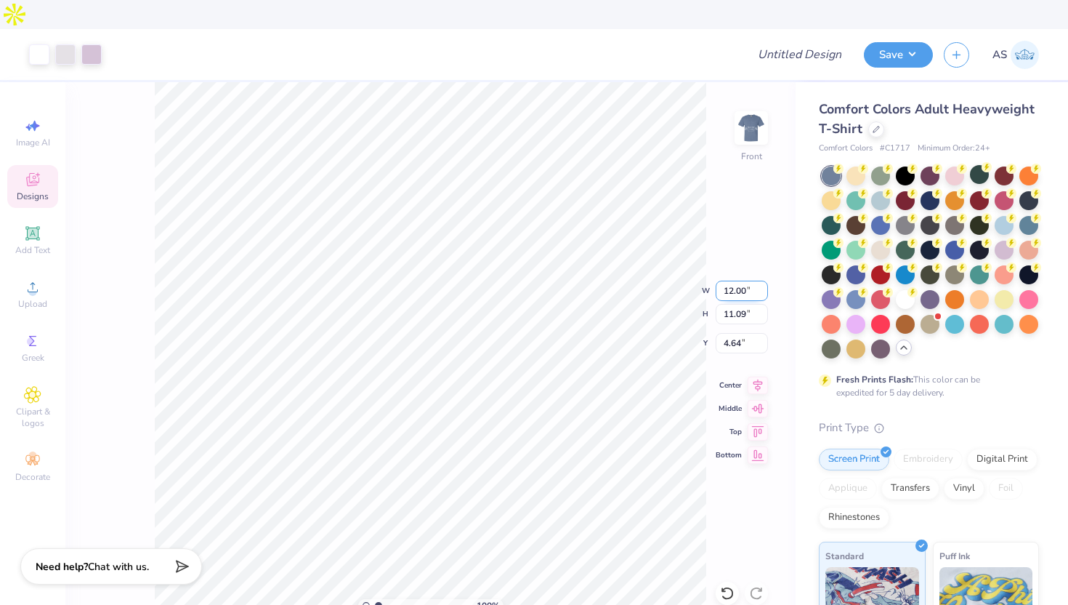
click at [735, 280] on input "12.00" at bounding box center [742, 290] width 52 height 20
type input "13.00"
type input "12.02"
type input "4.18"
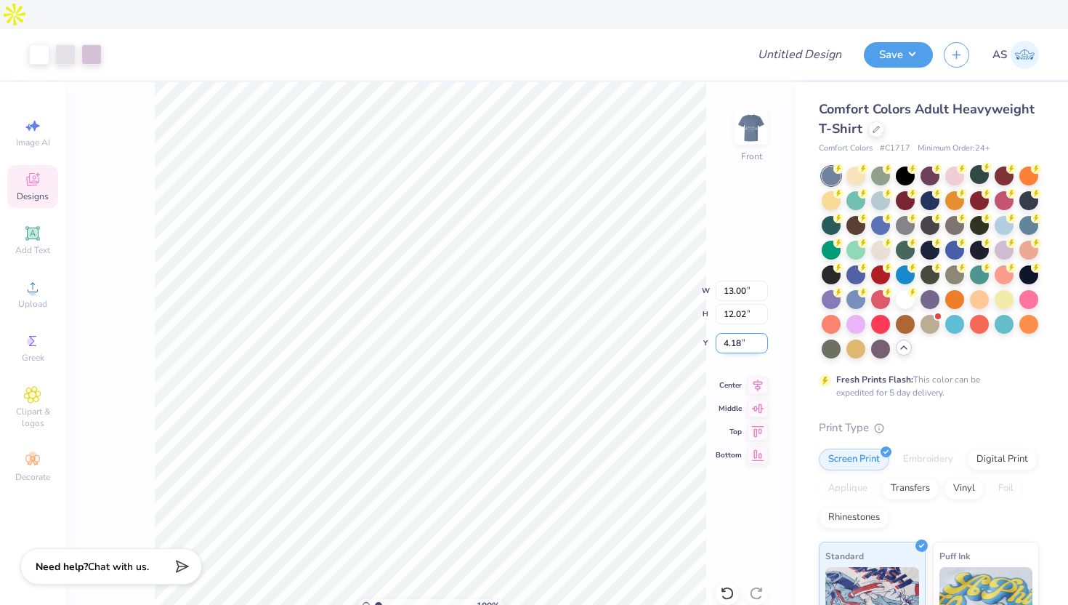
click at [727, 333] on input "4.18" at bounding box center [742, 343] width 52 height 20
type input "3.00"
click at [732, 97] on div "100 % Front W 13.00 13.00 " H 12.02 12.02 " Y 3.00 3.00 " Center Middle Top Bot…" at bounding box center [430, 357] width 730 height 551
click at [754, 102] on img at bounding box center [751, 128] width 58 height 58
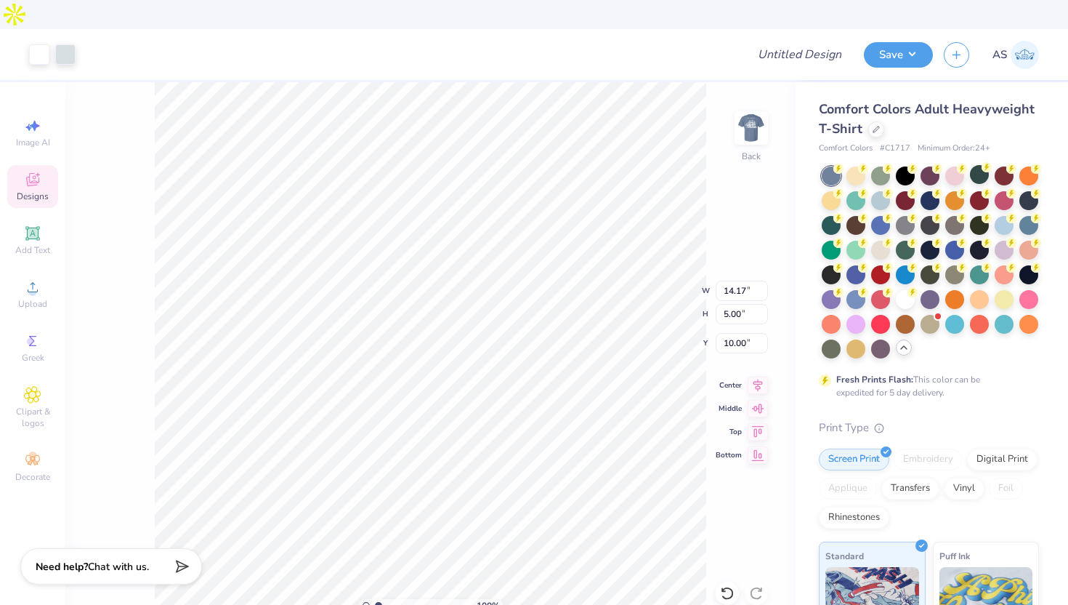
click at [729, 272] on div "100 % Back W 14.17 14.17 " H 5.00 5.00 " Y 10.00 10.00 " Center Middle Top Bott…" at bounding box center [430, 357] width 730 height 551
click at [737, 280] on input "14.17" at bounding box center [742, 290] width 52 height 20
type input "3.50"
type input "1.24"
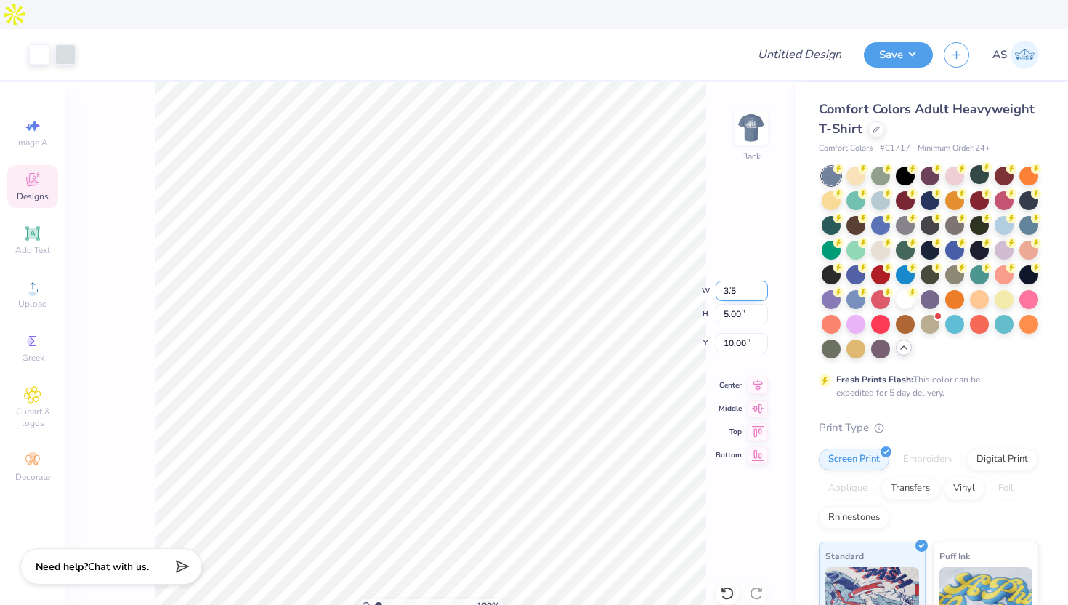
type input "11.88"
type input "2.79"
click at [717, 333] on input "2.79" at bounding box center [742, 343] width 52 height 20
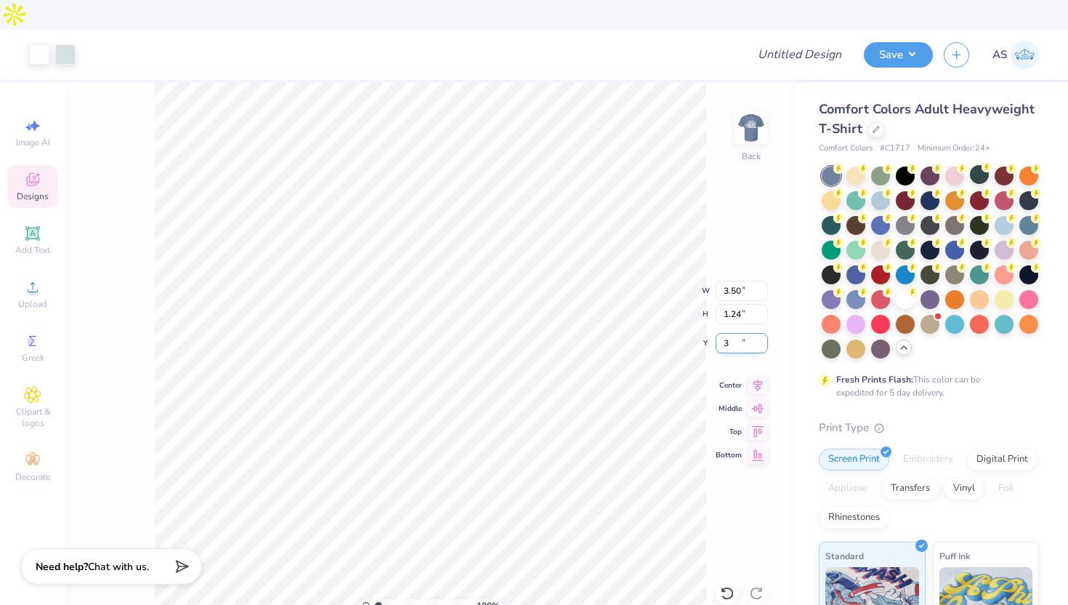
type input "3.00"
click at [728, 280] on input "3.50" at bounding box center [742, 290] width 52 height 20
type input "4.00"
type input "1.41"
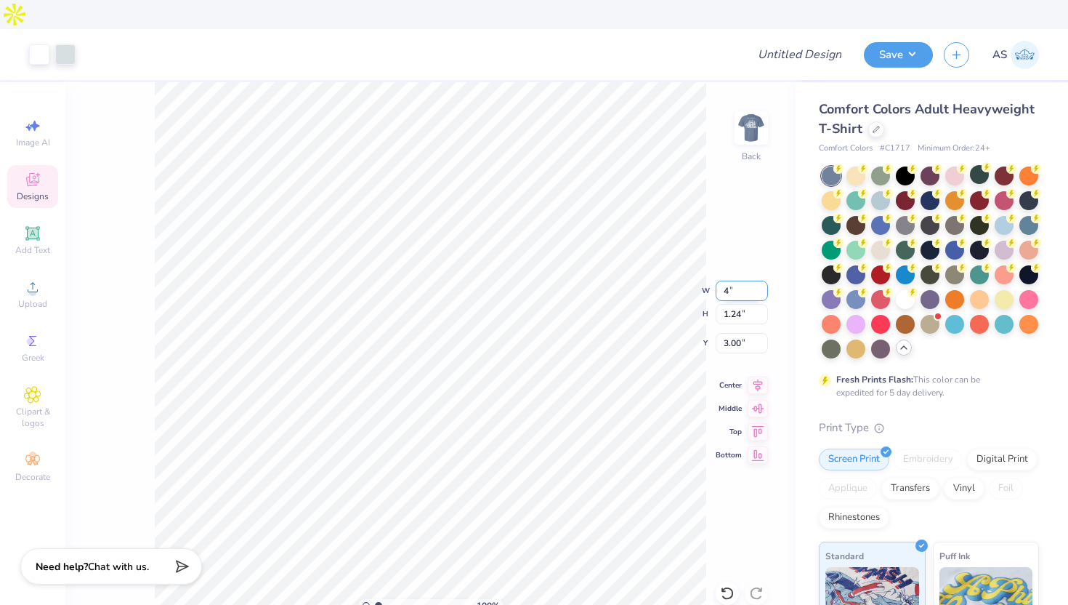
type input "2.91"
click at [753, 107] on img at bounding box center [751, 128] width 58 height 58
click at [894, 40] on button "Save" at bounding box center [898, 52] width 69 height 25
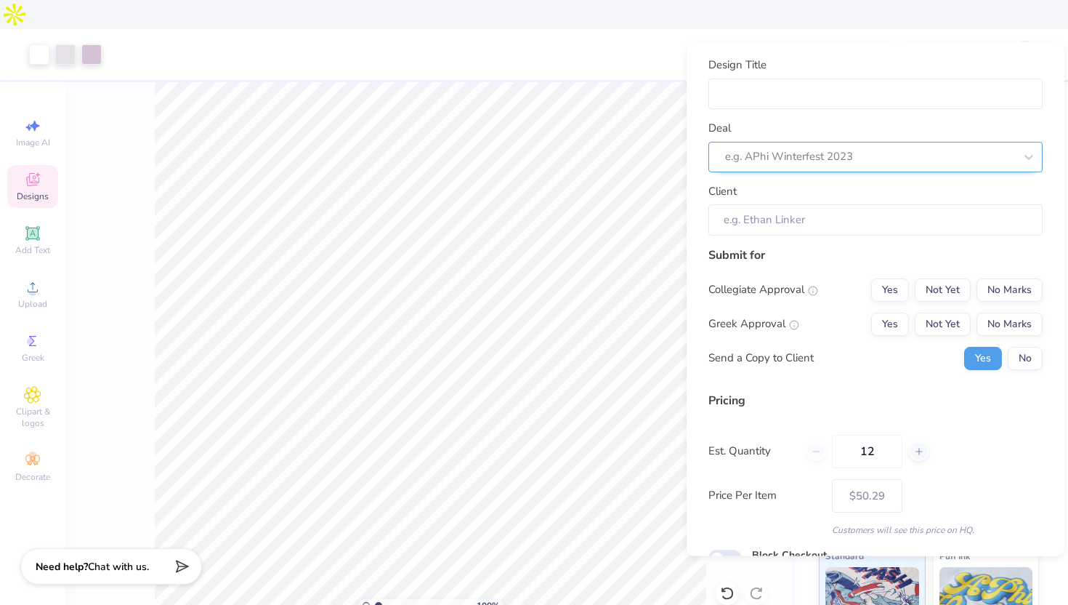
click at [825, 150] on div at bounding box center [869, 157] width 289 height 20
click at [819, 153] on div at bounding box center [869, 157] width 289 height 20
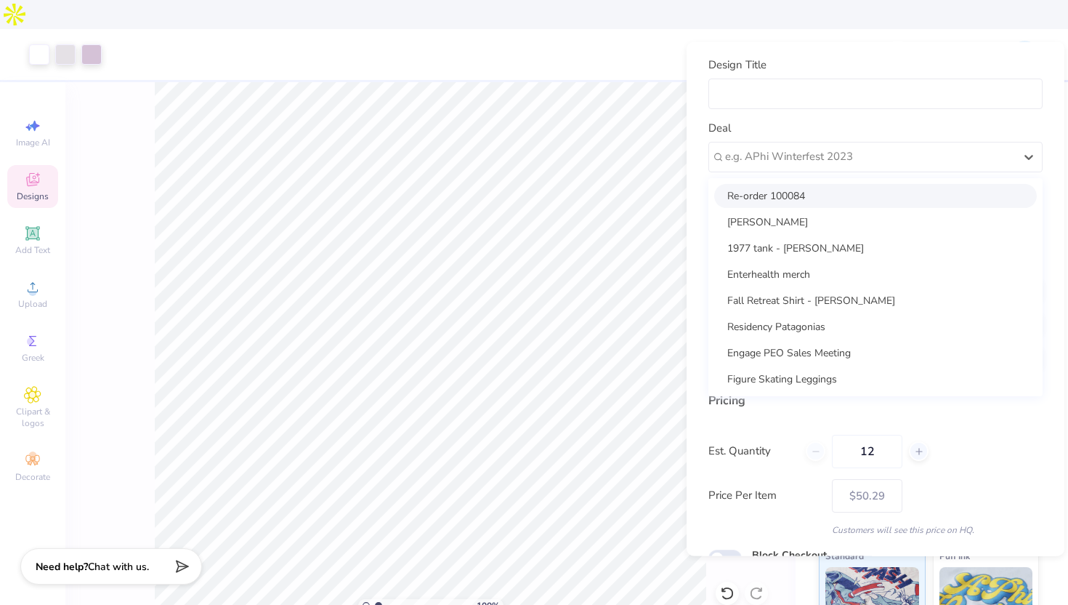
click at [805, 189] on div "Re-order 100084" at bounding box center [875, 195] width 323 height 24
type input "Darren Hartford"
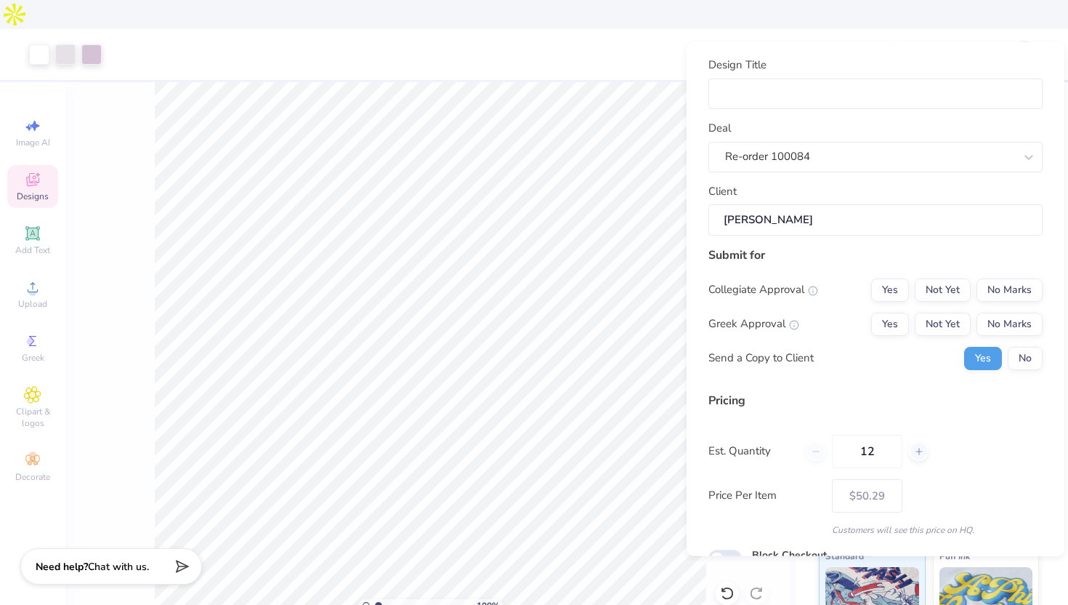
click at [992, 306] on div "Collegiate Approval Yes Not Yet No Marks Greek Approval Yes Not Yet No Marks Se…" at bounding box center [875, 324] width 334 height 92
click at [1006, 293] on button "No Marks" at bounding box center [1010, 289] width 66 height 23
click at [1007, 319] on button "No Marks" at bounding box center [1010, 323] width 66 height 23
click at [1025, 357] on button "No" at bounding box center [1025, 357] width 35 height 23
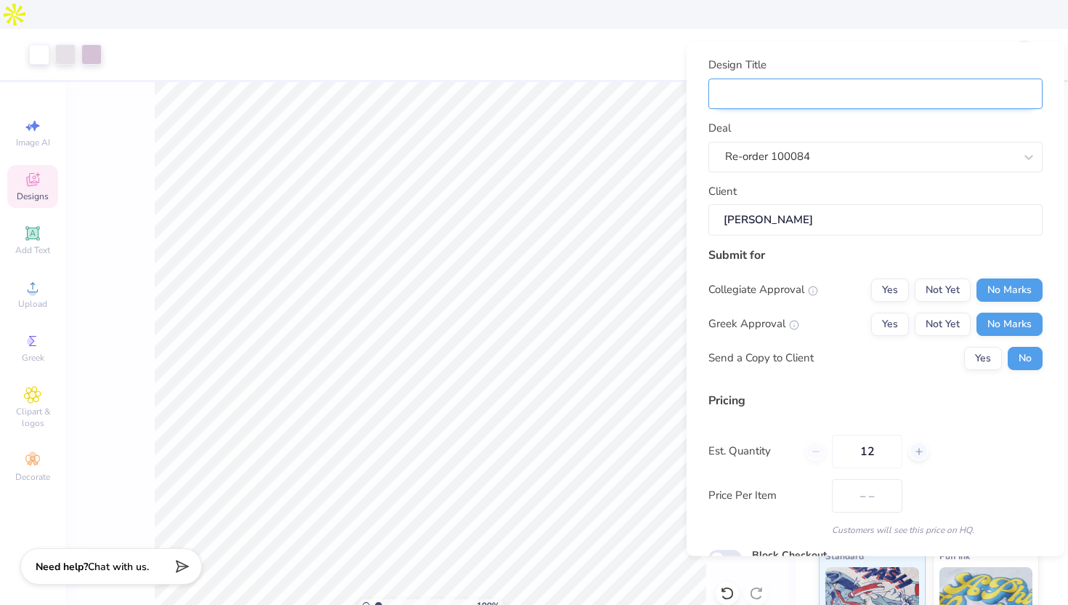
click at [864, 84] on input "Design Title" at bounding box center [875, 93] width 334 height 31
type input "$50.29"
type input "R"
type input "Re"
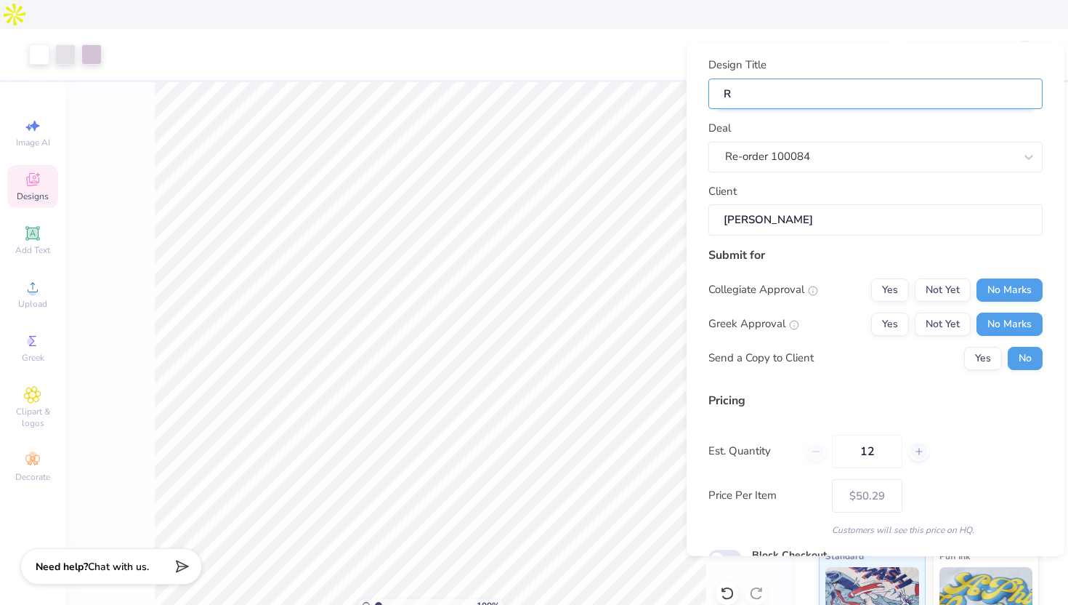
type input "Re"
type input "Re-"
type input "Re-o"
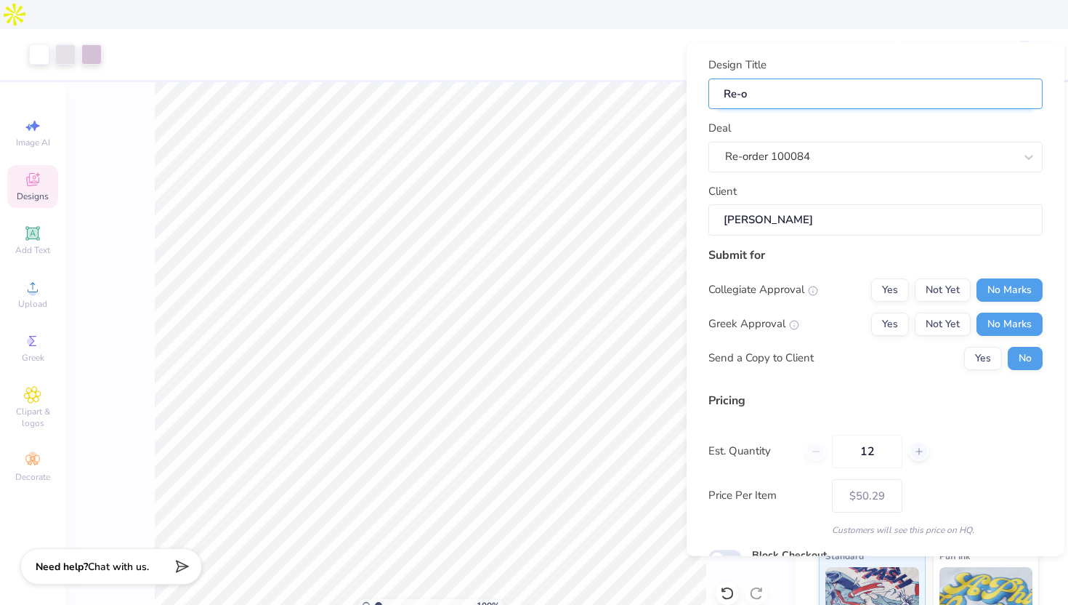
type input "Re-or"
type input "Re-ord"
type input "Re-orde"
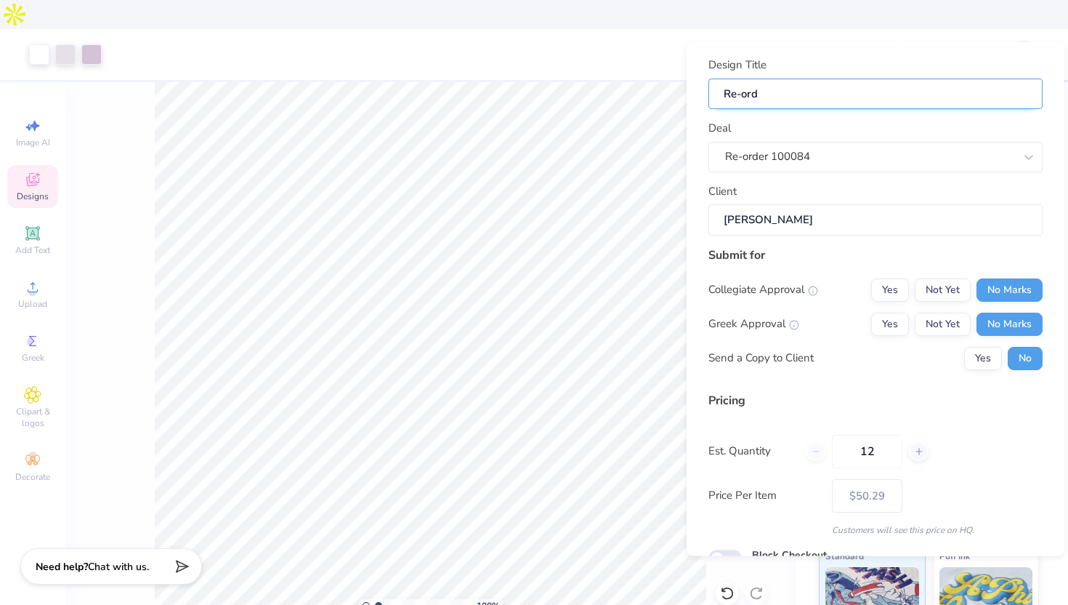
type input "Re-orde"
type input "Re-order"
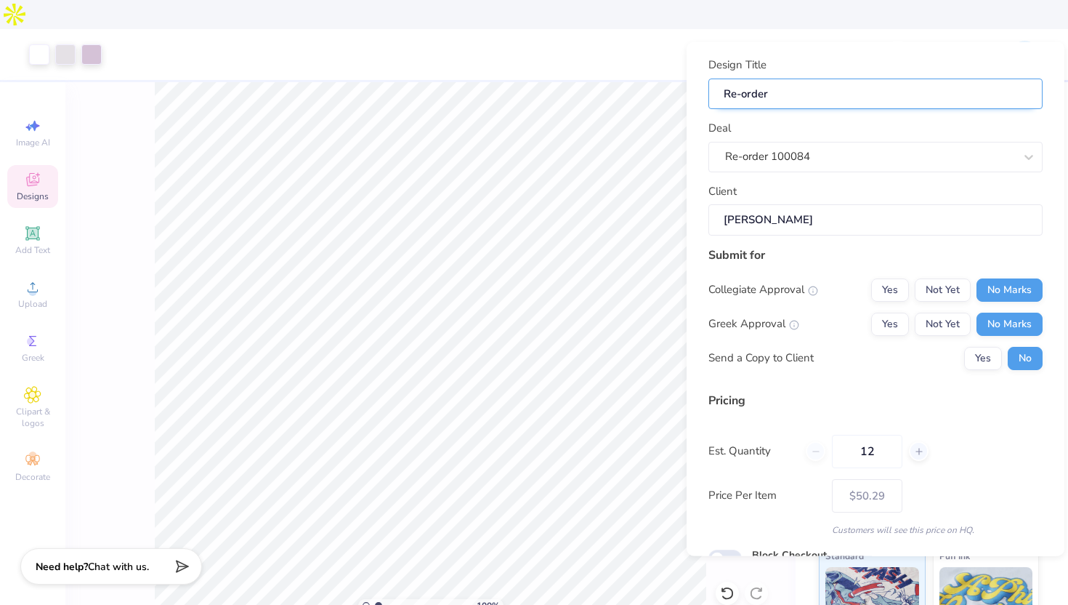
type input "Re-order"
type input "Re-orde"
type input "Re-ord"
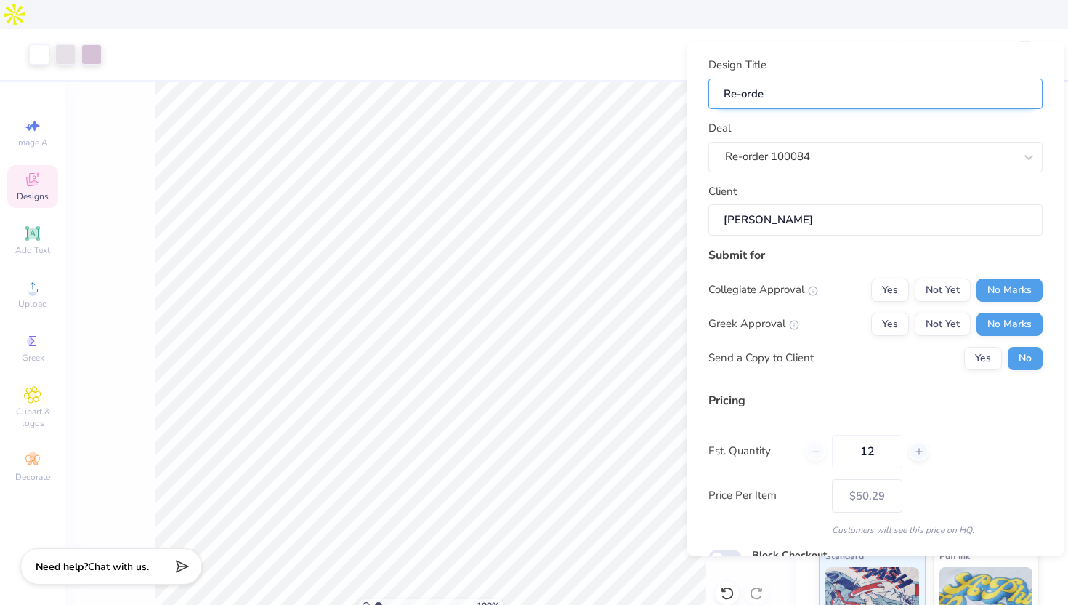
type input "Re-ord"
type input "Re-or"
type input "Re-o"
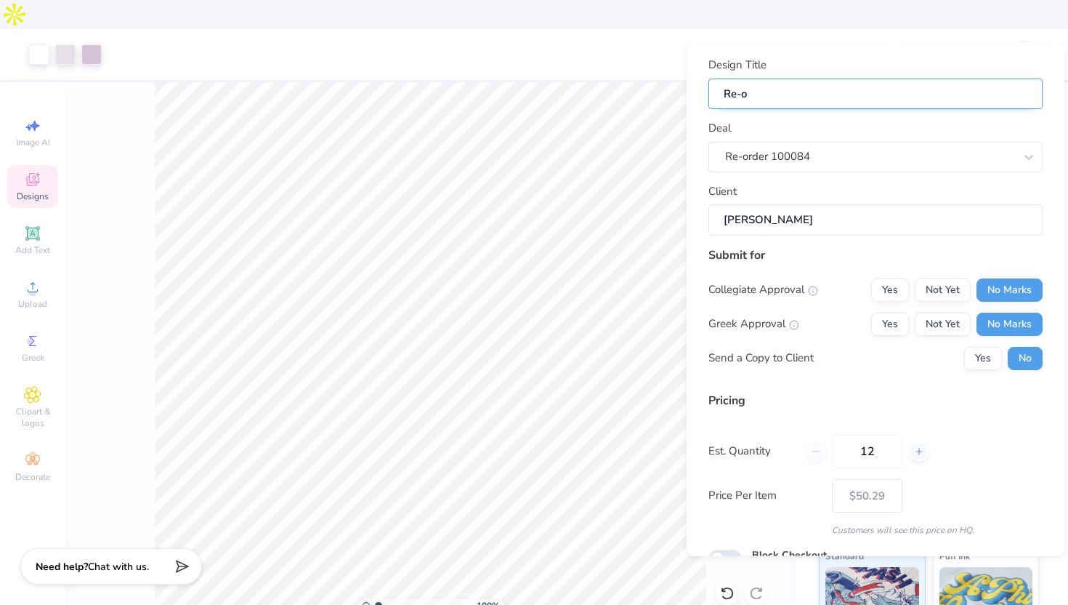
type input "Re-"
type input "Re"
type input "R"
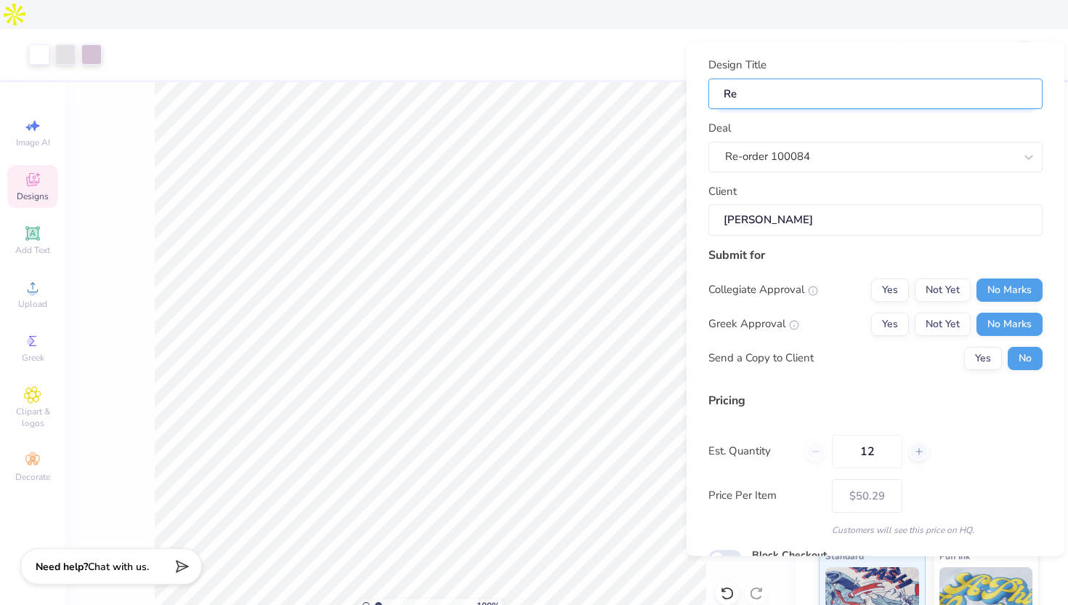
type input "R"
type input "S"
type input "Sh"
type input "Shi"
type input "Shir"
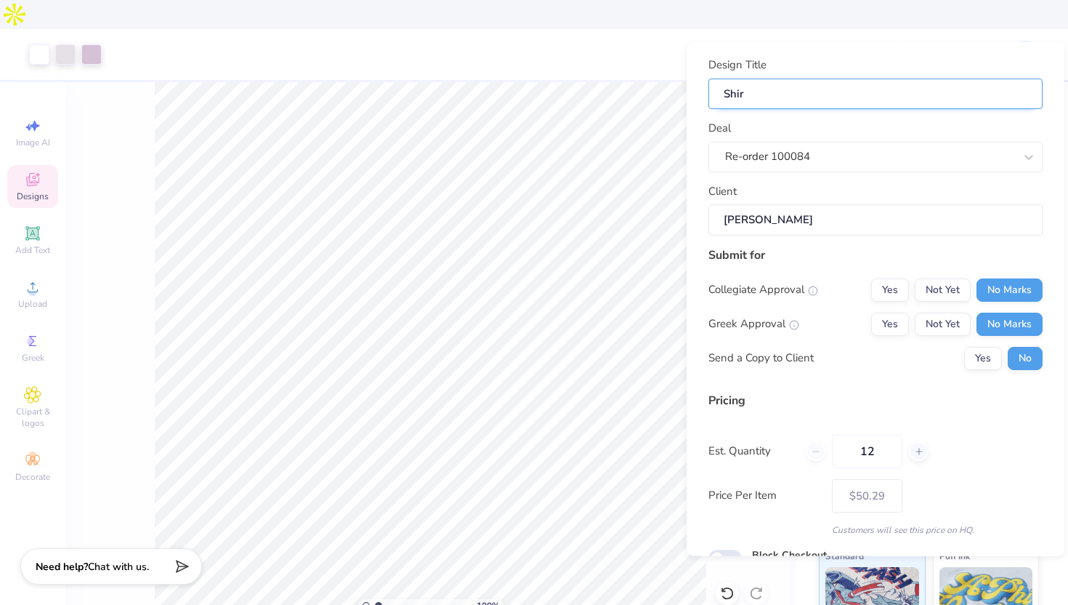
type input "Shirt"
type input "Shirts"
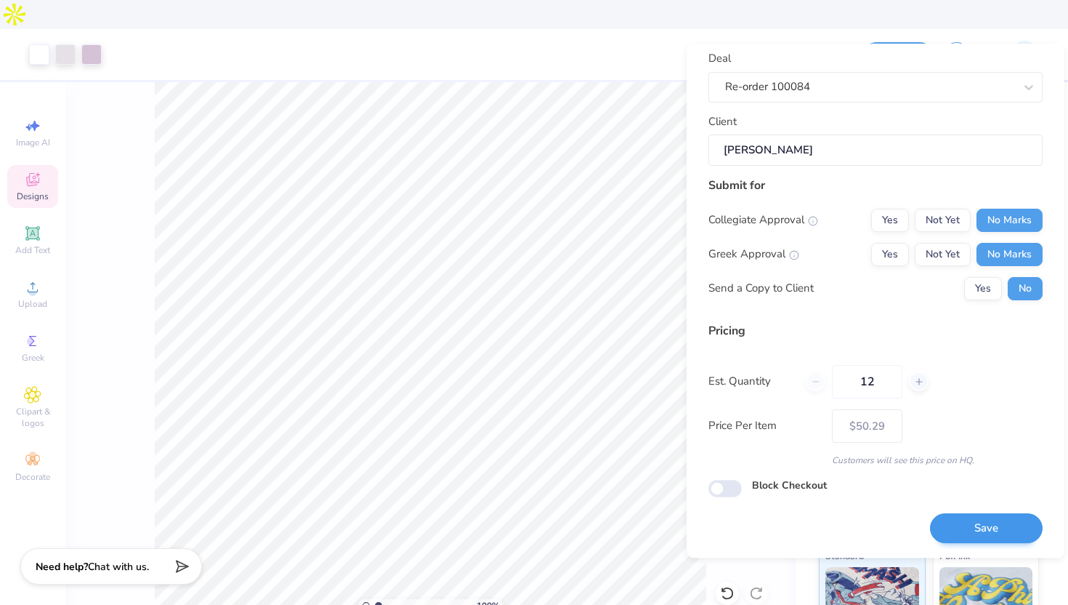
type input "Shirts"
click at [984, 523] on button "Save" at bounding box center [986, 529] width 113 height 30
type input "$50.29"
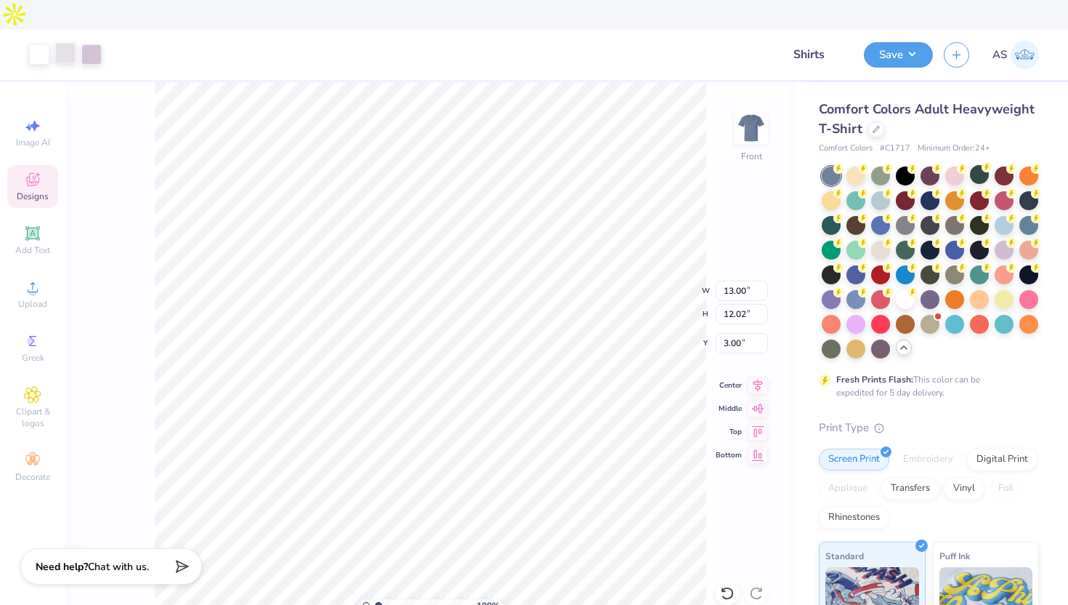
click at [60, 43] on div at bounding box center [65, 53] width 20 height 20
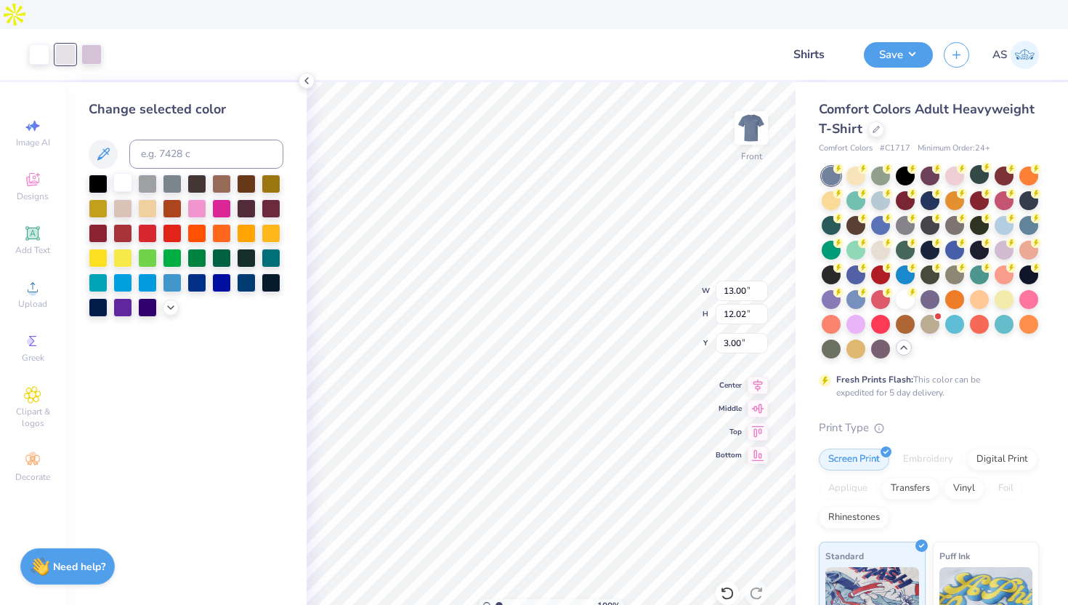
click at [126, 173] on div at bounding box center [122, 182] width 19 height 19
click at [68, 43] on div at bounding box center [65, 53] width 20 height 20
click at [121, 173] on div at bounding box center [122, 182] width 19 height 19
click at [96, 43] on div at bounding box center [91, 53] width 20 height 20
click at [122, 173] on div at bounding box center [122, 182] width 19 height 19
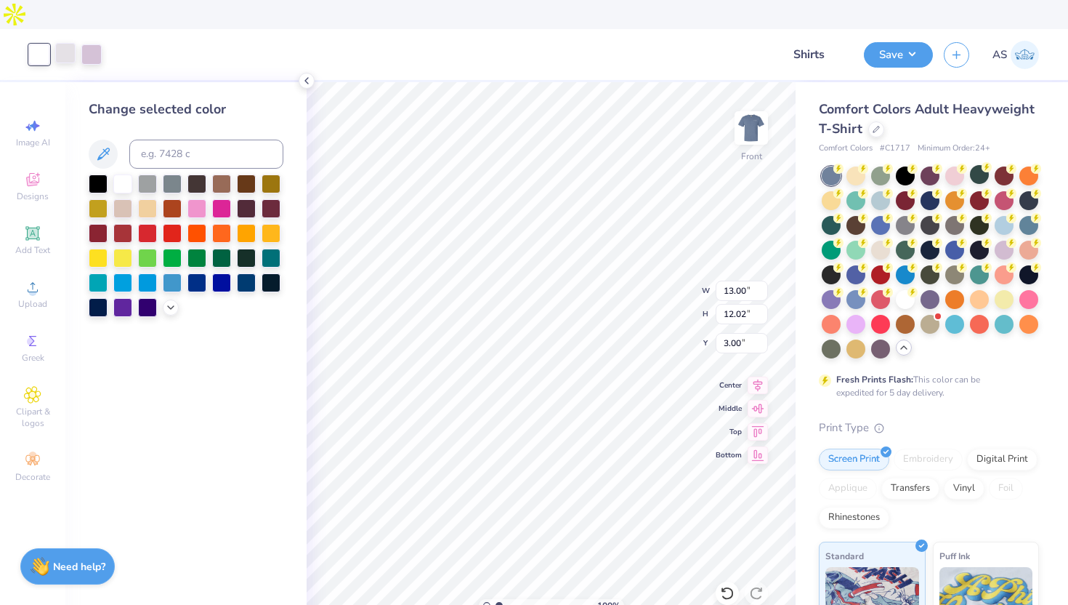
click at [70, 43] on div at bounding box center [65, 53] width 20 height 20
click at [128, 173] on div at bounding box center [122, 182] width 19 height 19
click at [87, 43] on div at bounding box center [91, 53] width 20 height 20
click at [124, 173] on div at bounding box center [122, 182] width 19 height 19
click at [736, 99] on img at bounding box center [751, 128] width 58 height 58
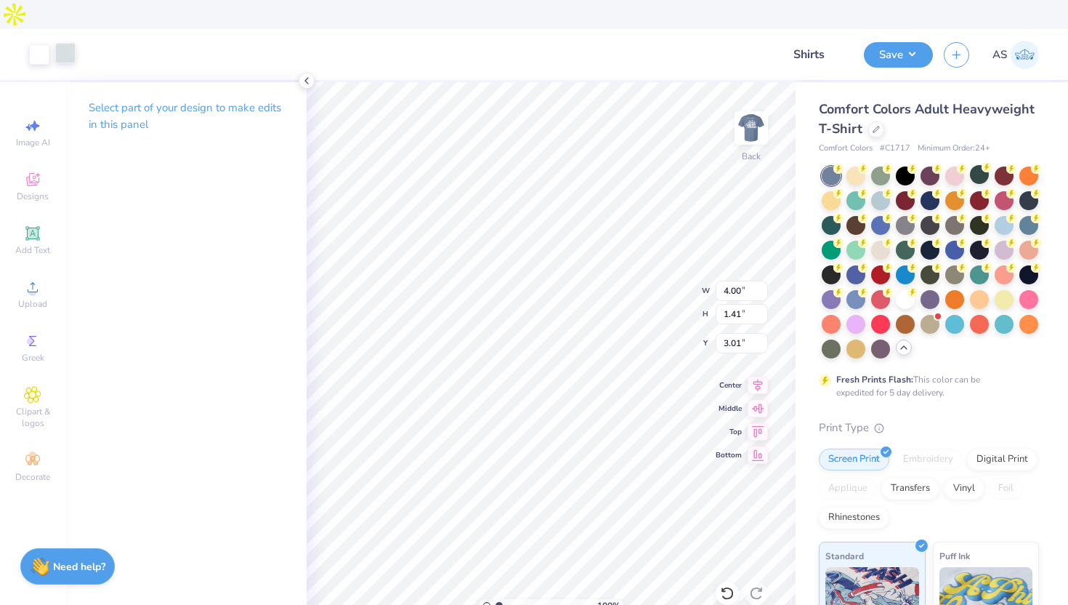
click at [70, 43] on div at bounding box center [65, 53] width 20 height 20
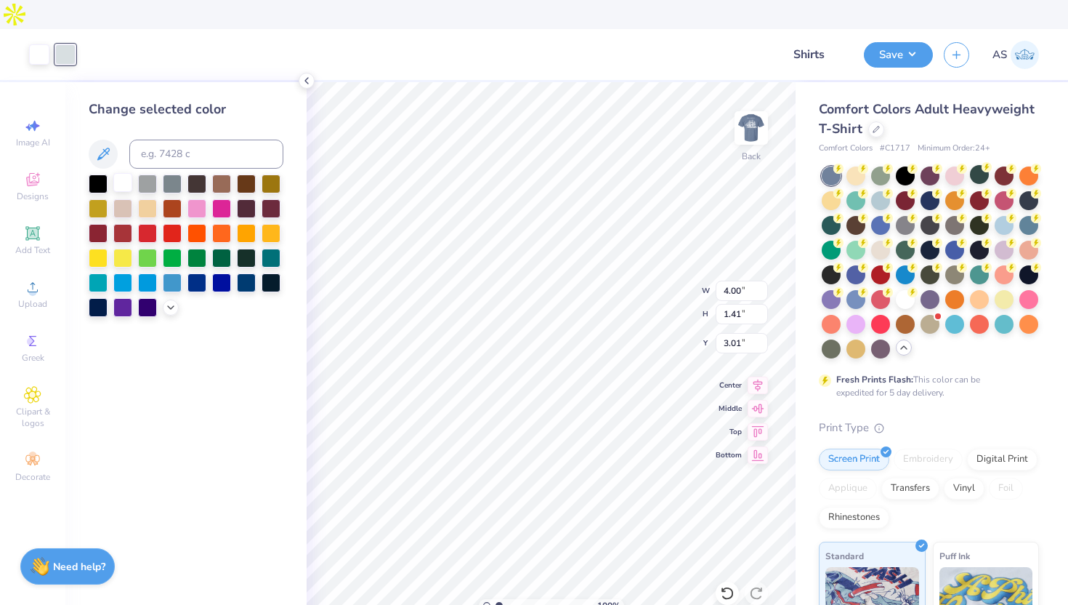
click at [117, 173] on div at bounding box center [122, 182] width 19 height 19
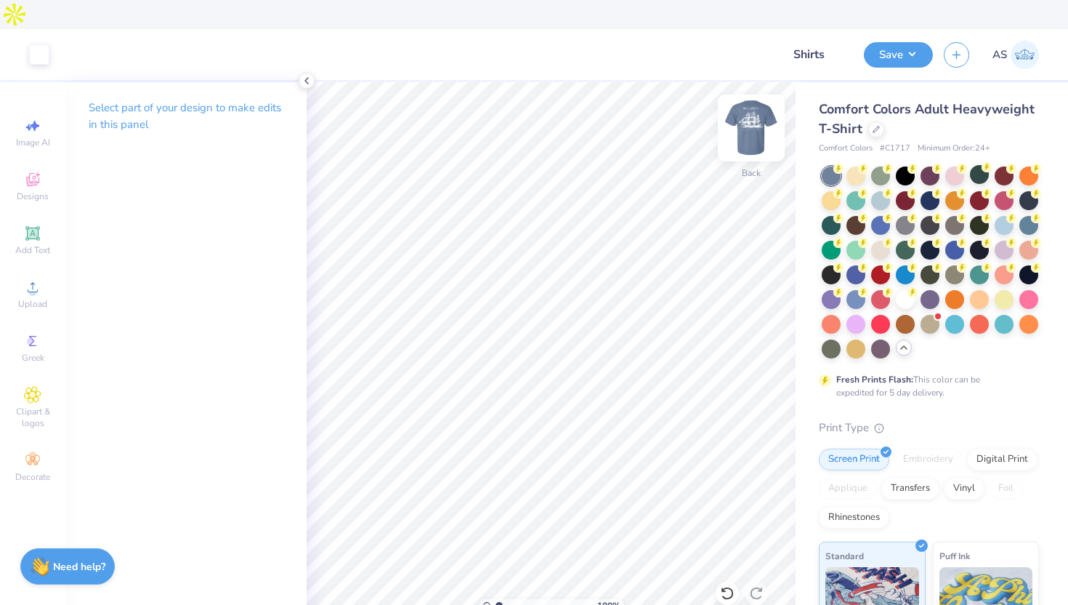
click at [750, 99] on img at bounding box center [751, 128] width 58 height 58
click at [95, 43] on div at bounding box center [91, 53] width 20 height 20
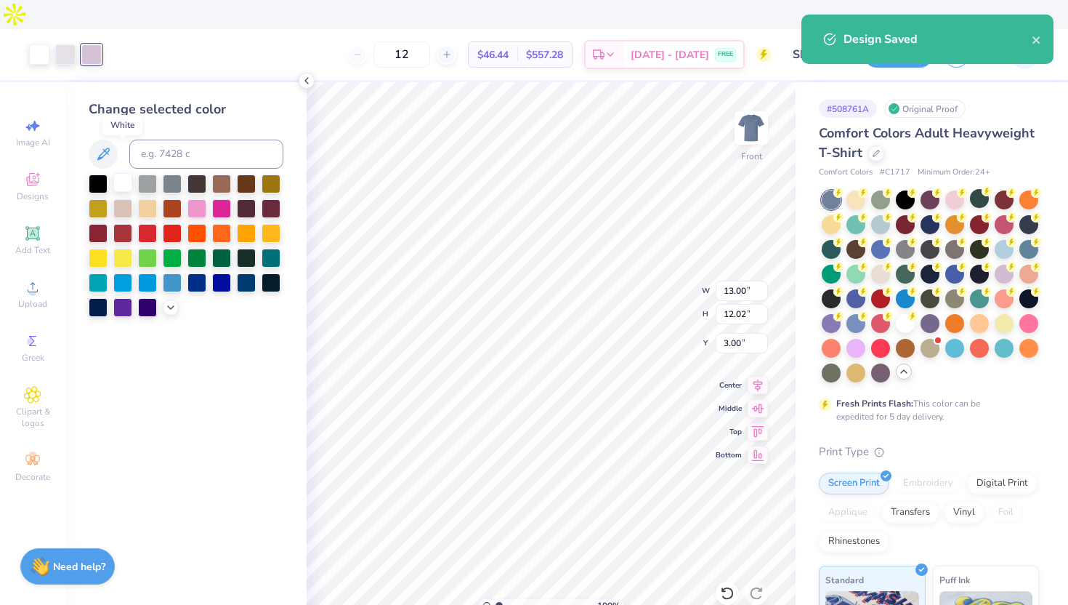
click at [122, 173] on div at bounding box center [122, 182] width 19 height 19
click at [72, 43] on div at bounding box center [65, 53] width 20 height 20
click at [123, 173] on div at bounding box center [122, 182] width 19 height 19
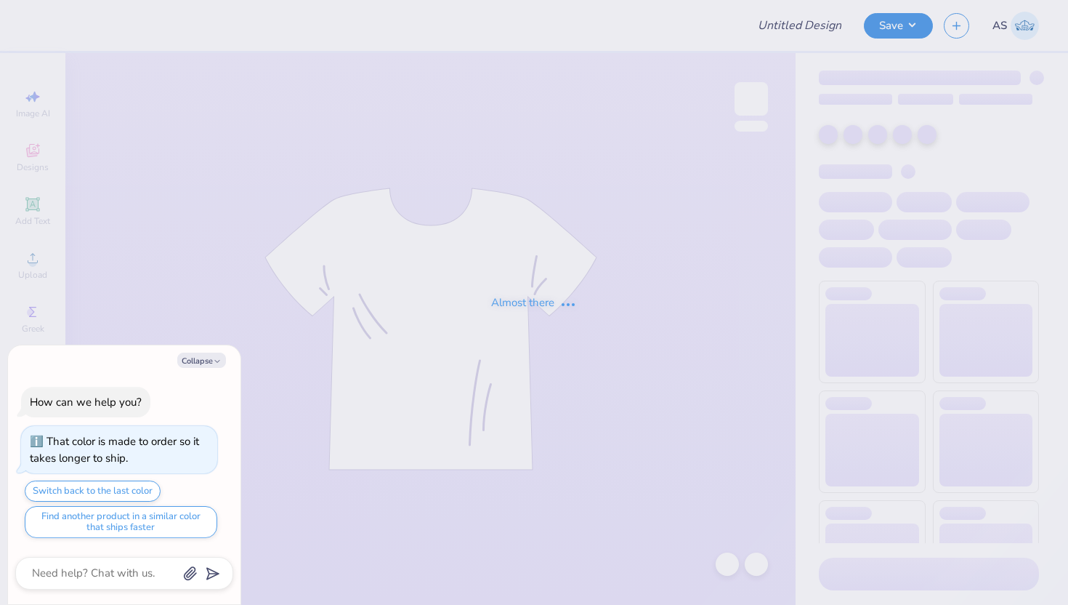
type textarea "x"
type input "Women's Polo"
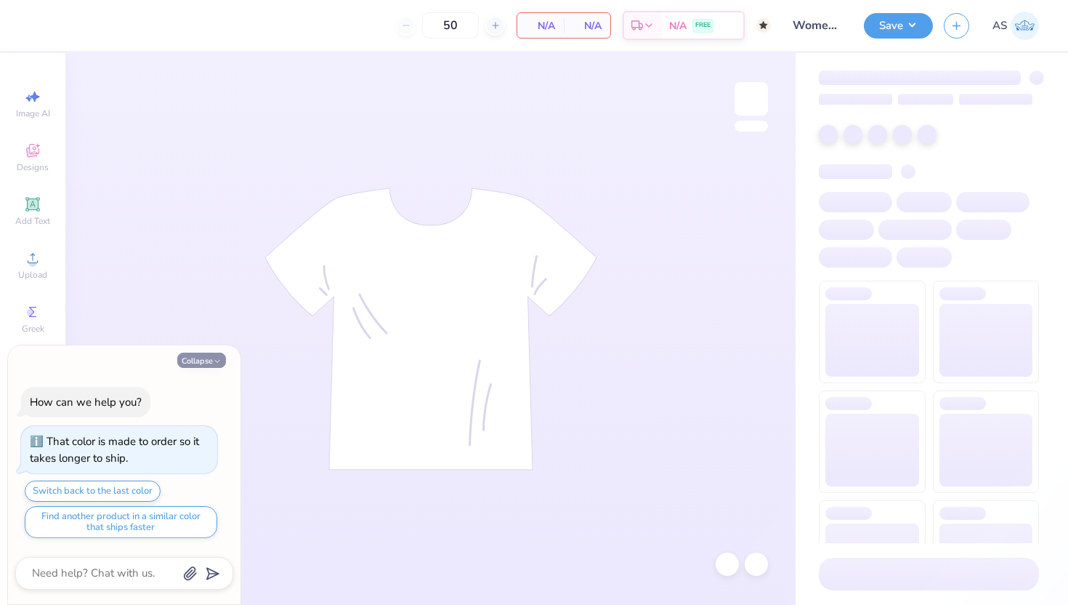
click at [198, 356] on button "Collapse" at bounding box center [201, 359] width 49 height 15
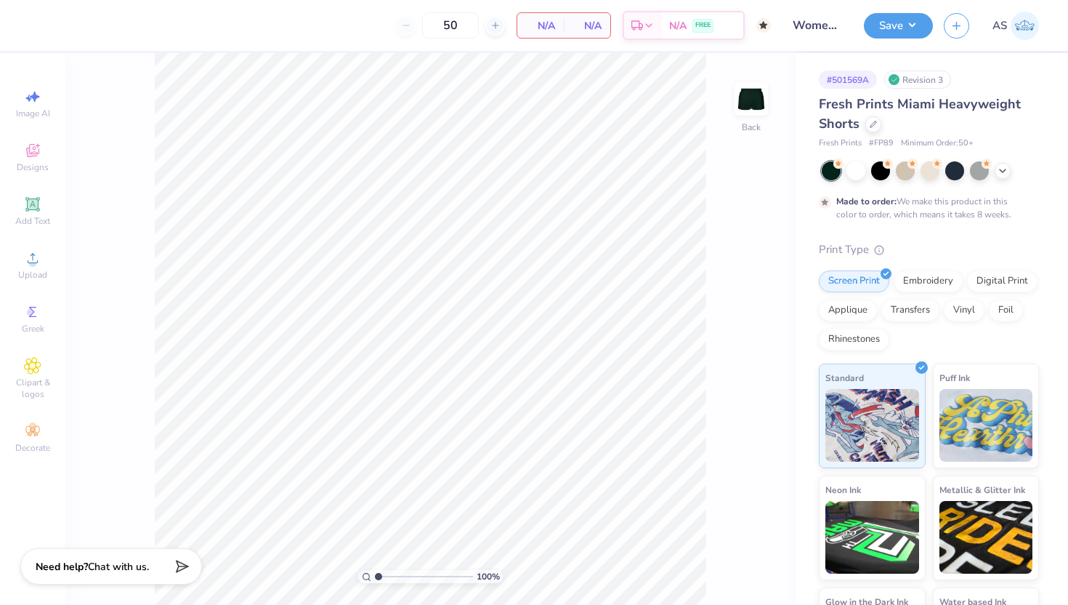
type textarea "x"
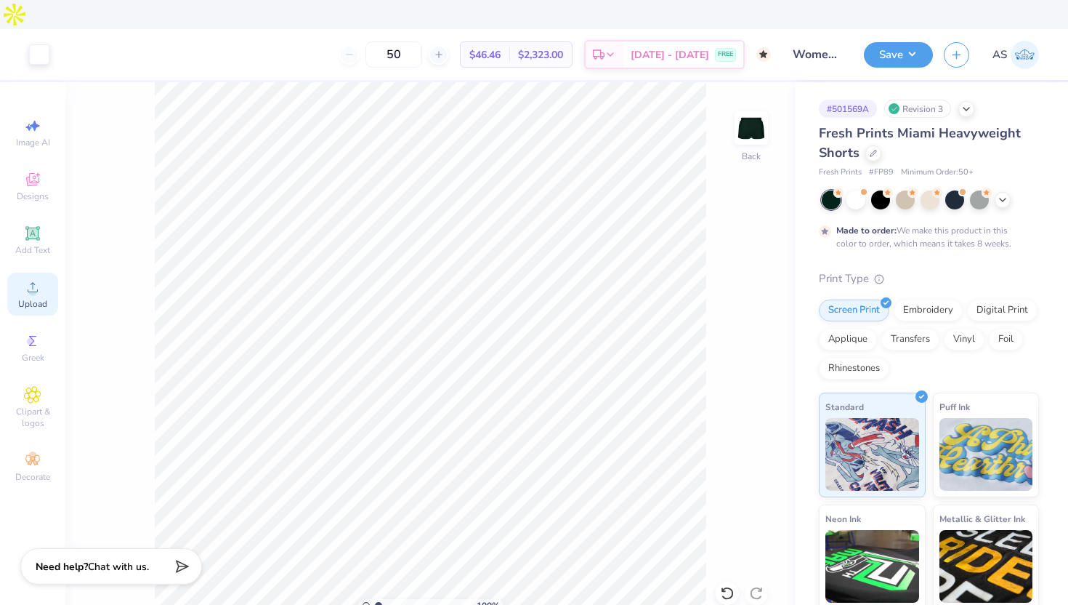
click at [43, 272] on div "Upload" at bounding box center [32, 293] width 51 height 43
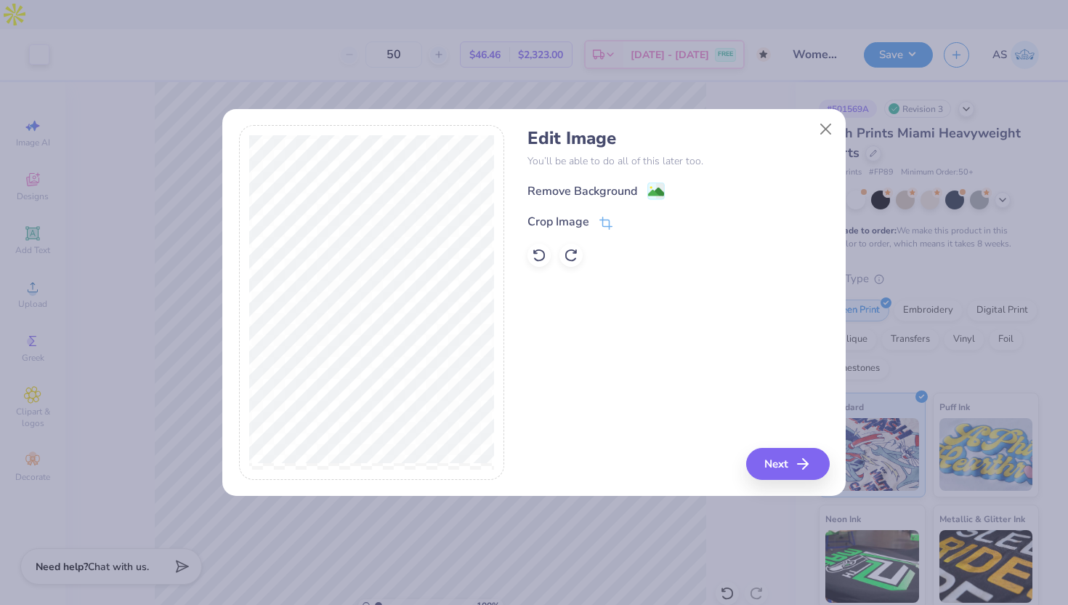
click at [665, 184] on div "Remove Background" at bounding box center [679, 191] width 302 height 18
click at [661, 187] on image at bounding box center [656, 193] width 16 height 16
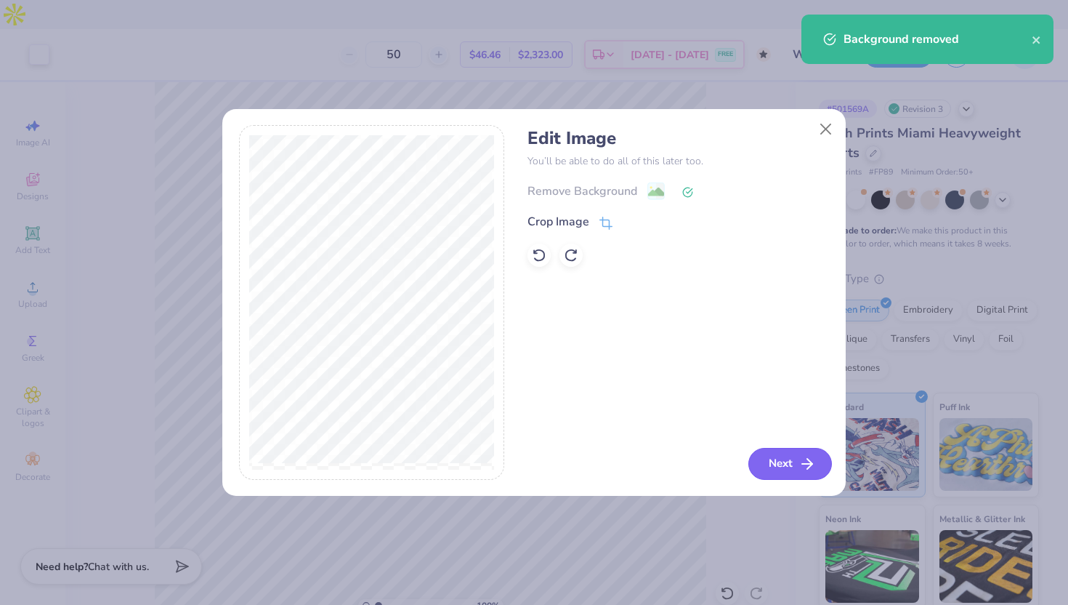
click at [790, 470] on button "Next" at bounding box center [790, 464] width 84 height 32
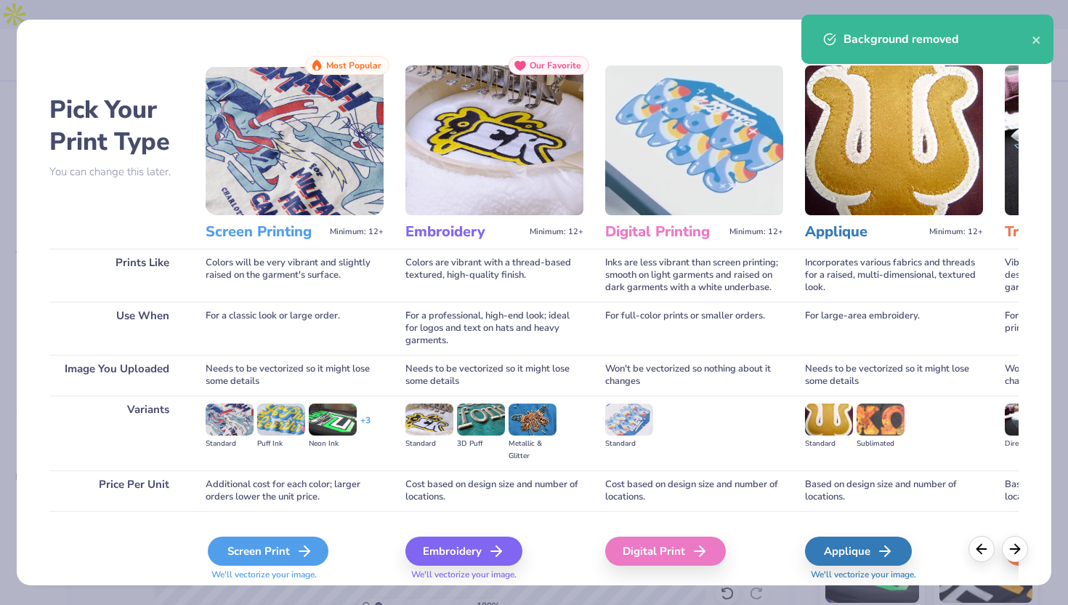
click at [270, 538] on div "Screen Print" at bounding box center [268, 550] width 121 height 29
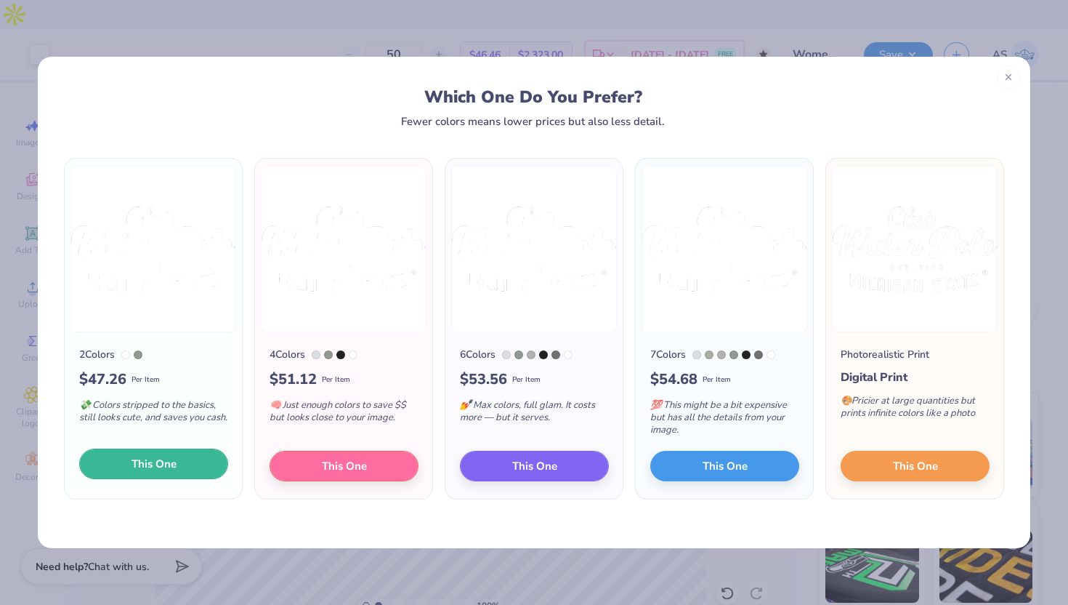
click at [147, 459] on span "This One" at bounding box center [154, 464] width 45 height 17
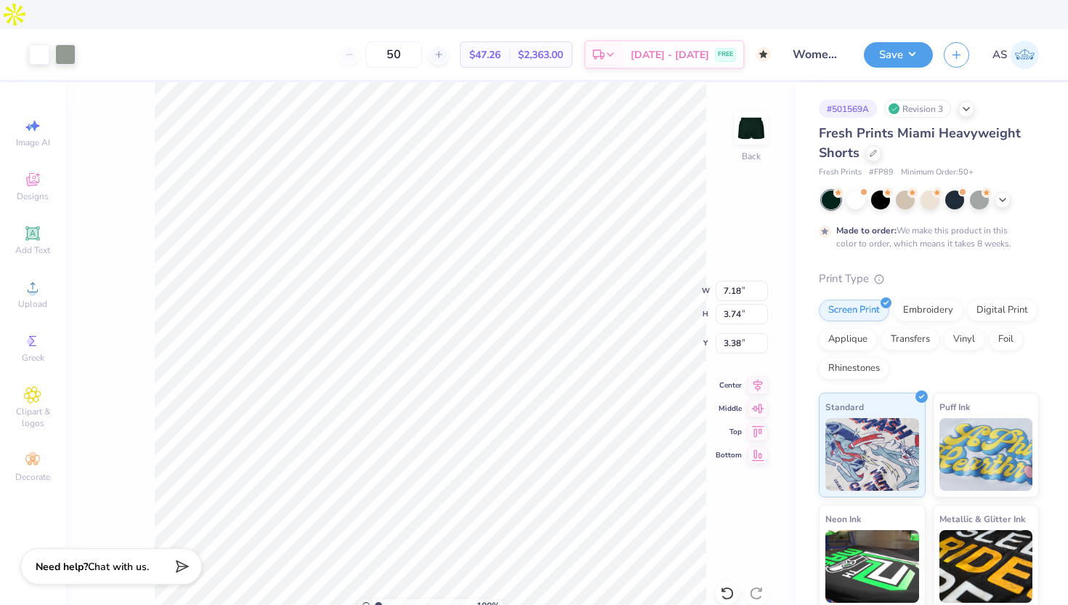
click at [63, 20] on div at bounding box center [534, 302] width 1068 height 605
click at [73, 43] on div at bounding box center [65, 53] width 20 height 20
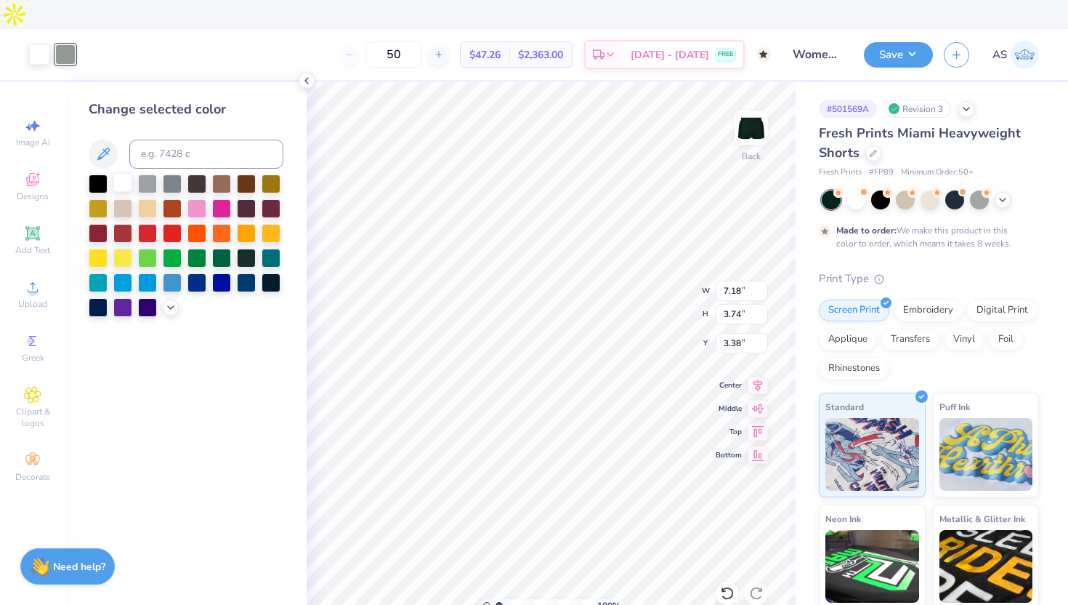
click at [125, 173] on div at bounding box center [122, 182] width 19 height 19
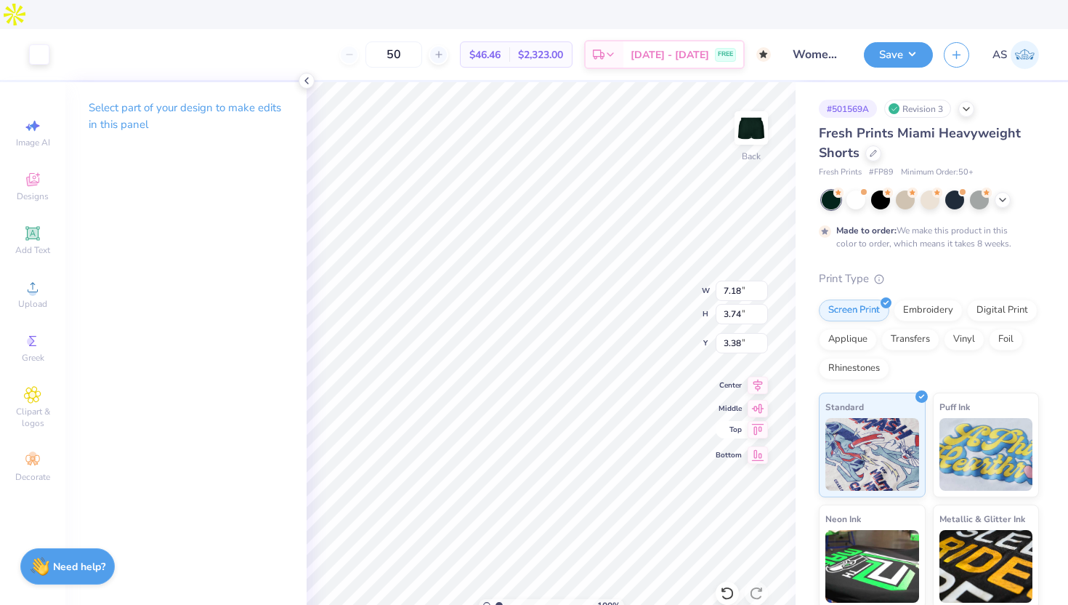
type input "5.62"
type input "2.93"
type input "6.87"
type input "4.47"
type input "2.33"
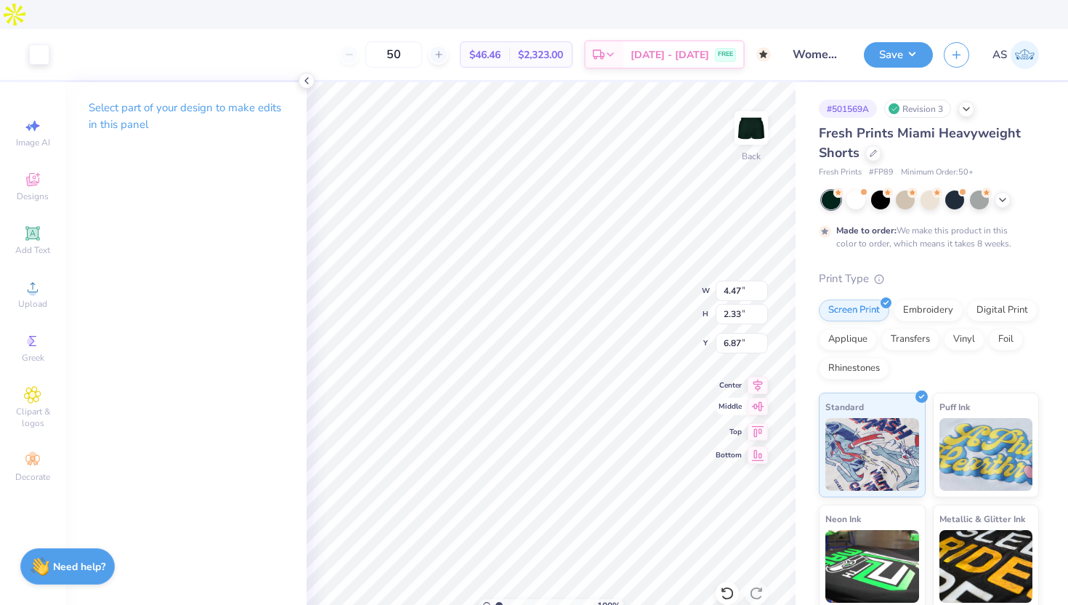
type input "7.52"
click at [305, 80] on polyline at bounding box center [306, 81] width 3 height 6
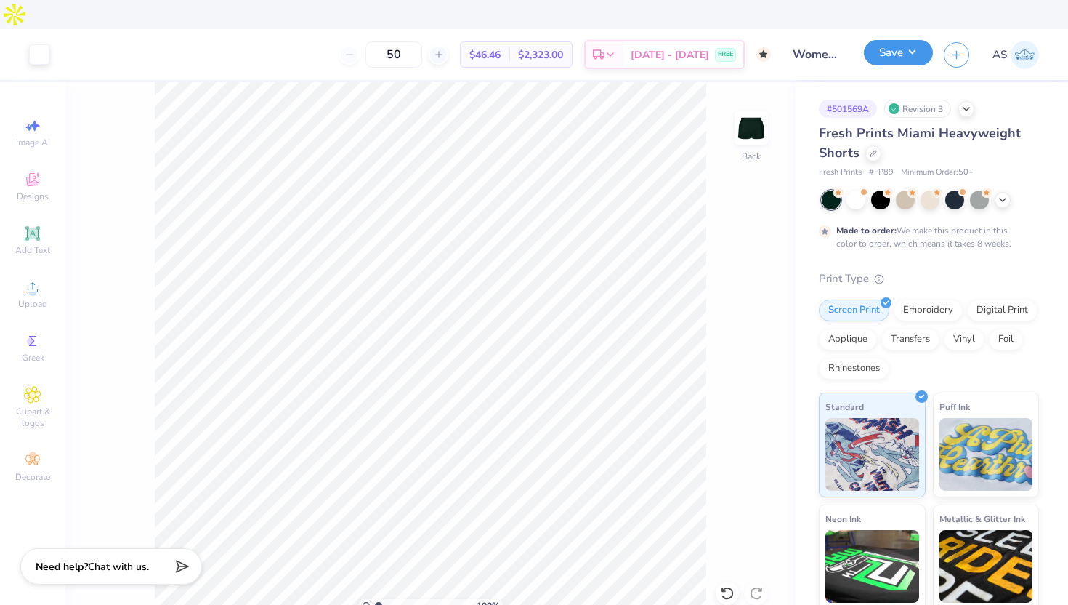
click at [900, 40] on button "Save" at bounding box center [898, 52] width 69 height 25
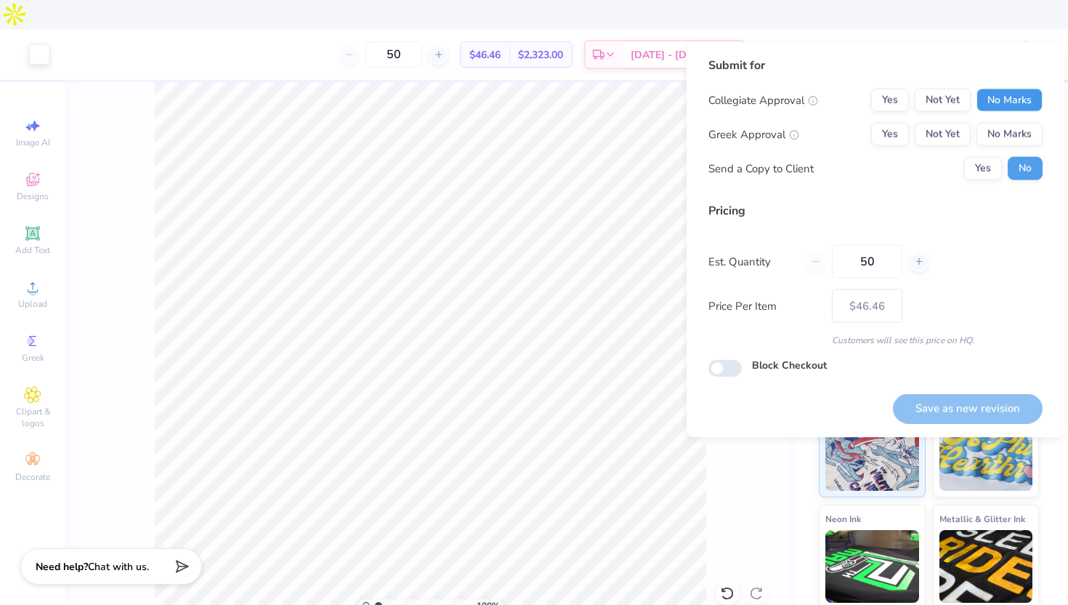
click at [1006, 95] on button "No Marks" at bounding box center [1010, 100] width 66 height 23
click at [1009, 140] on button "No Marks" at bounding box center [1010, 134] width 66 height 23
click at [961, 400] on button "Save as new revision" at bounding box center [968, 408] width 150 height 30
type input "– –"
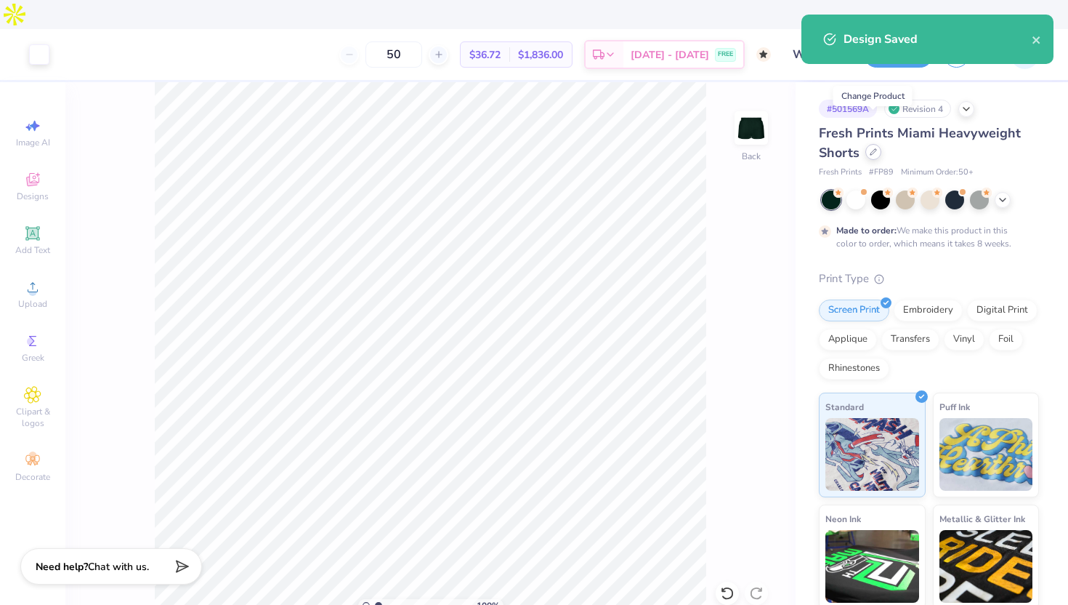
click at [867, 144] on div at bounding box center [873, 152] width 16 height 16
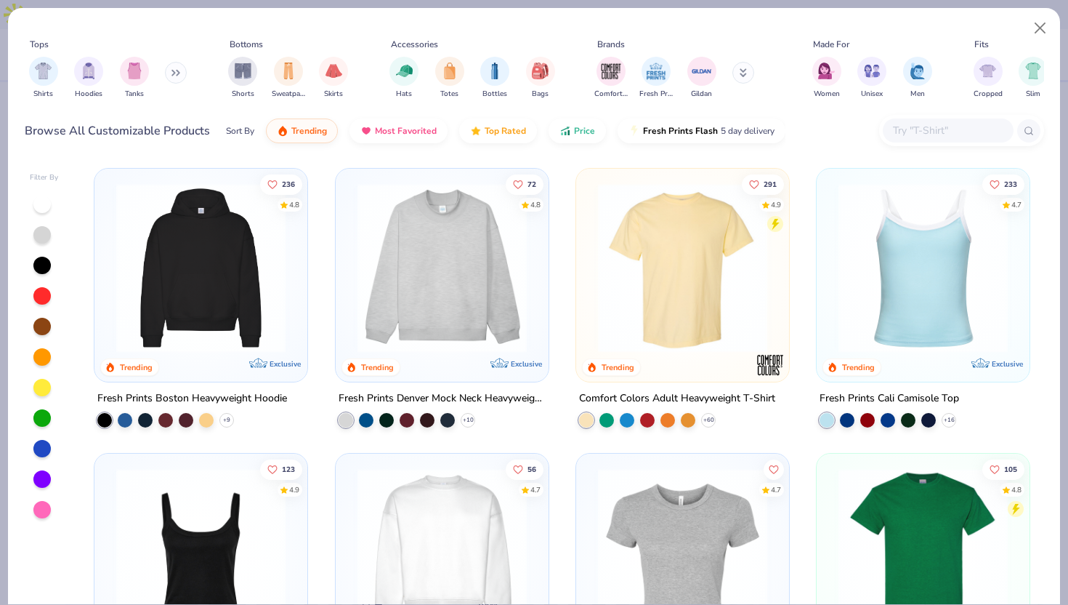
click at [900, 132] on input "text" at bounding box center [948, 130] width 112 height 17
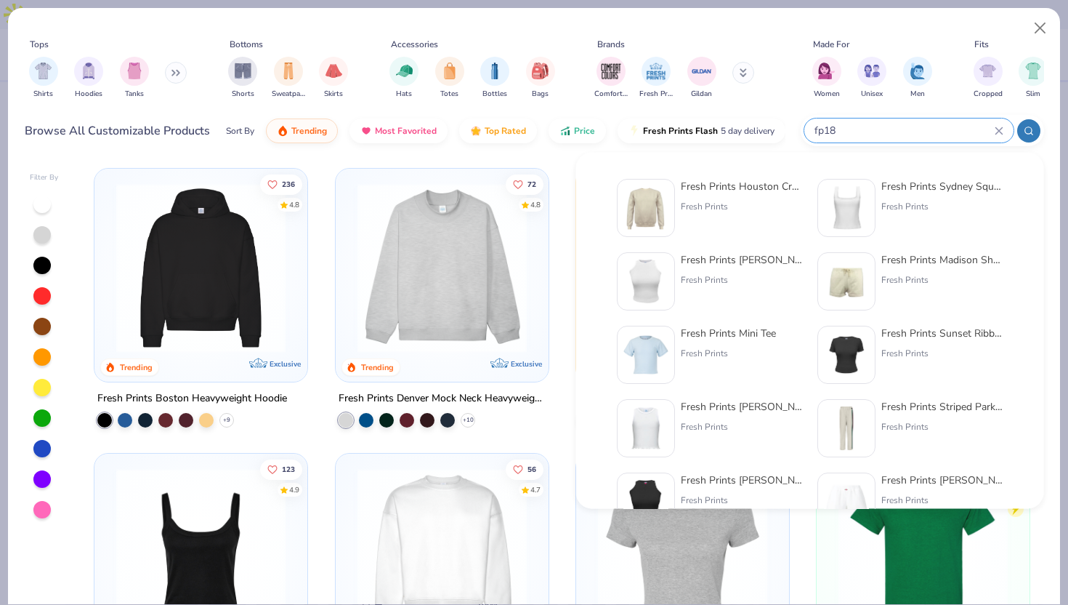
type input "fp18"
click at [649, 206] on img at bounding box center [645, 207] width 45 height 45
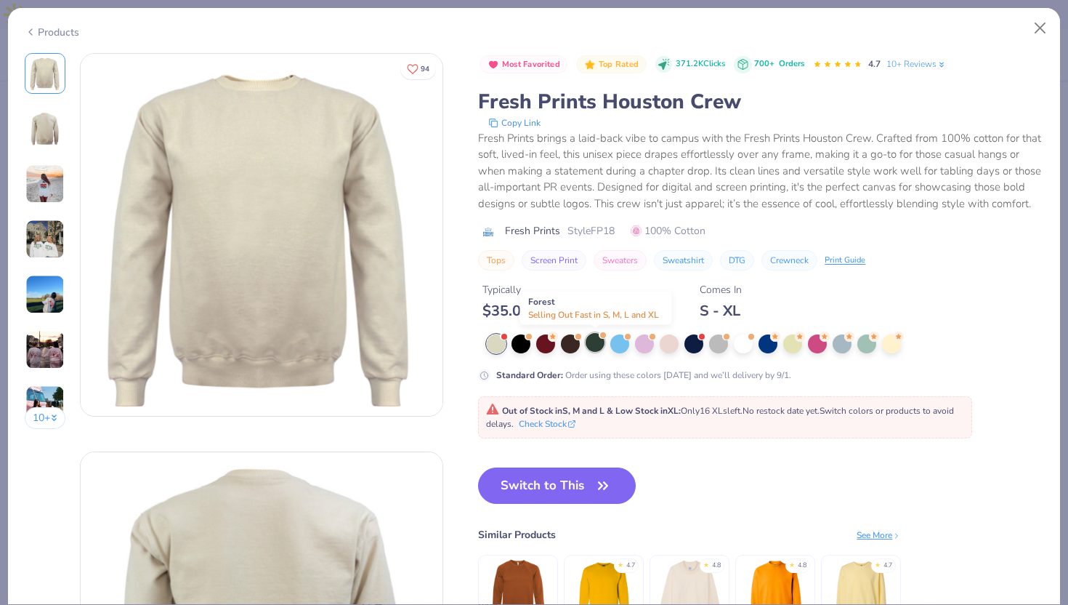
click at [598, 340] on div at bounding box center [595, 342] width 19 height 19
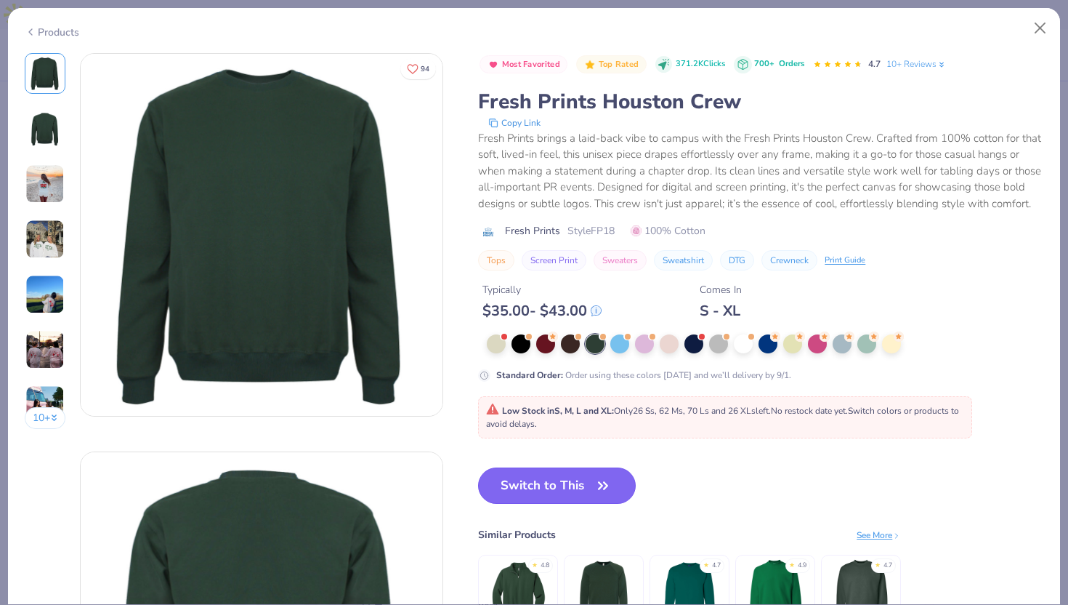
click at [554, 482] on button "Switch to This" at bounding box center [557, 485] width 158 height 36
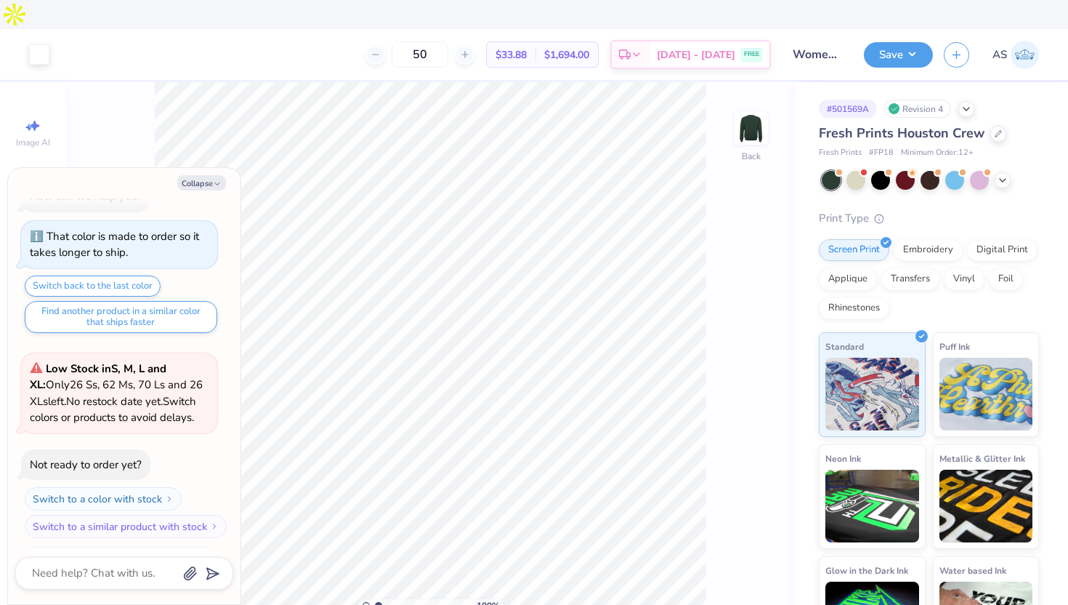
scroll to position [117, 0]
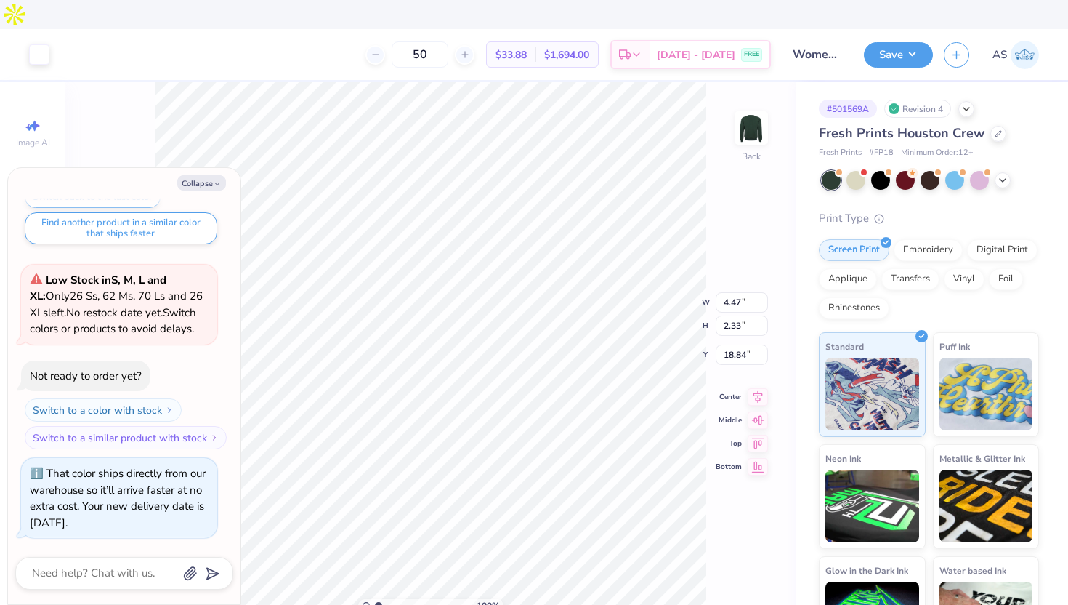
type textarea "x"
type input "4.51"
type textarea "x"
type input "11.78"
type input "6.14"
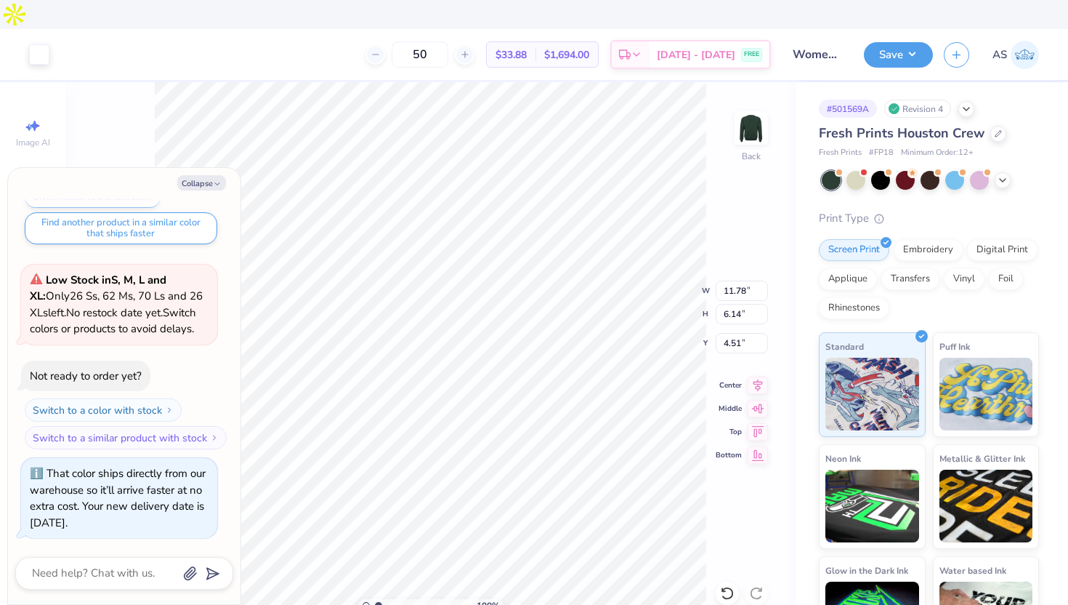
type textarea "x"
type input "3.00"
click at [905, 40] on button "Save" at bounding box center [898, 52] width 69 height 25
type textarea "x"
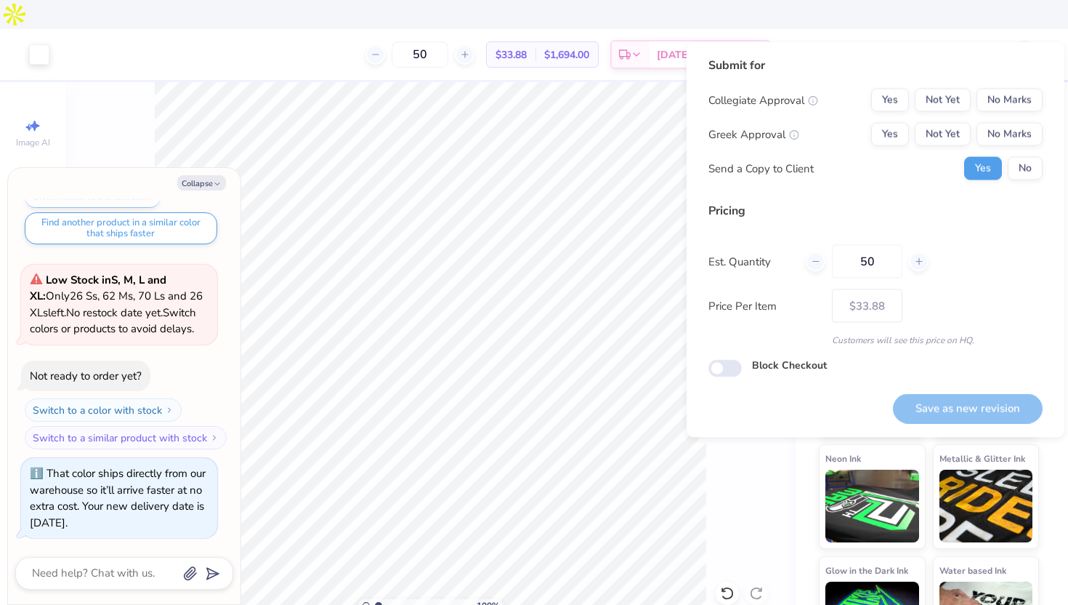
click at [1011, 118] on div "Collegiate Approval Yes Not Yet No Marks Greek Approval Yes Not Yet No Marks Se…" at bounding box center [875, 135] width 334 height 92
click at [1016, 108] on button "No Marks" at bounding box center [1010, 100] width 66 height 23
click at [1008, 132] on button "No Marks" at bounding box center [1010, 134] width 66 height 23
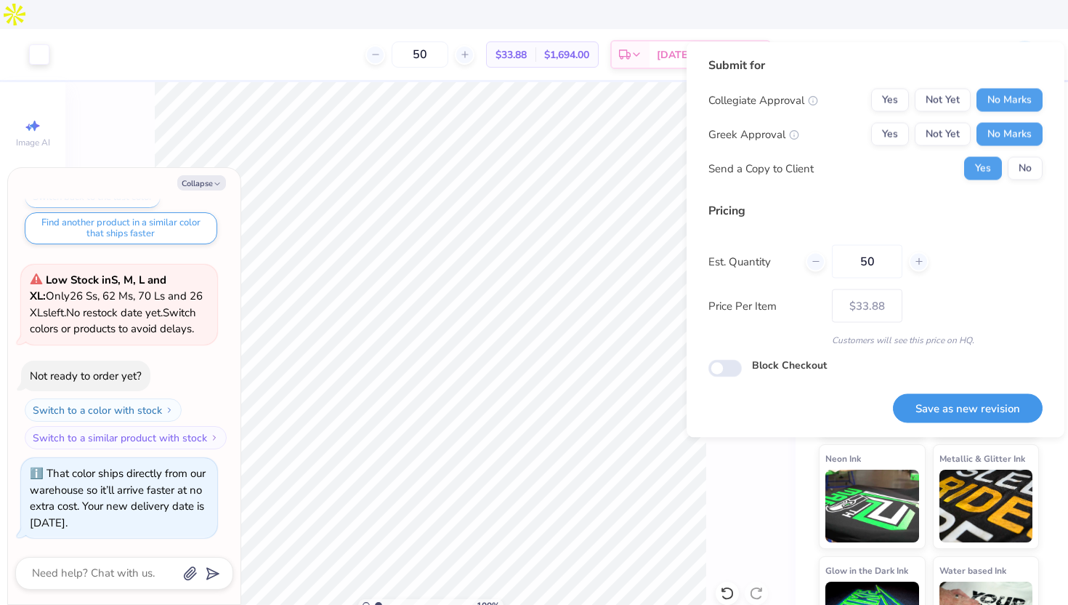
click at [946, 408] on button "Save as new revision" at bounding box center [968, 408] width 150 height 30
type input "$33.88"
click at [203, 182] on button "Collapse" at bounding box center [201, 182] width 49 height 15
type textarea "x"
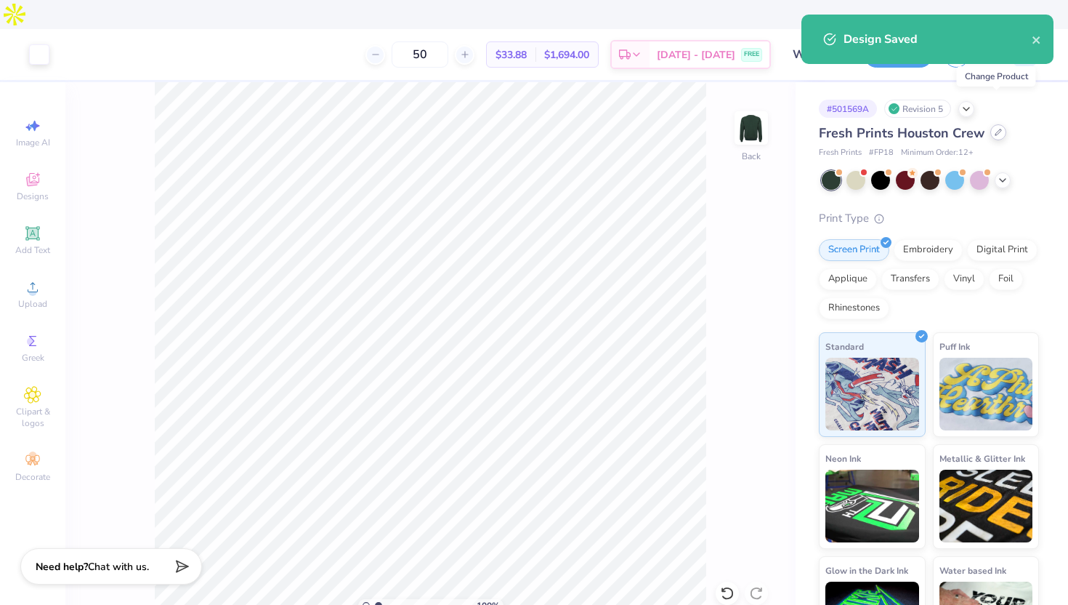
click at [995, 129] on icon at bounding box center [998, 132] width 7 height 7
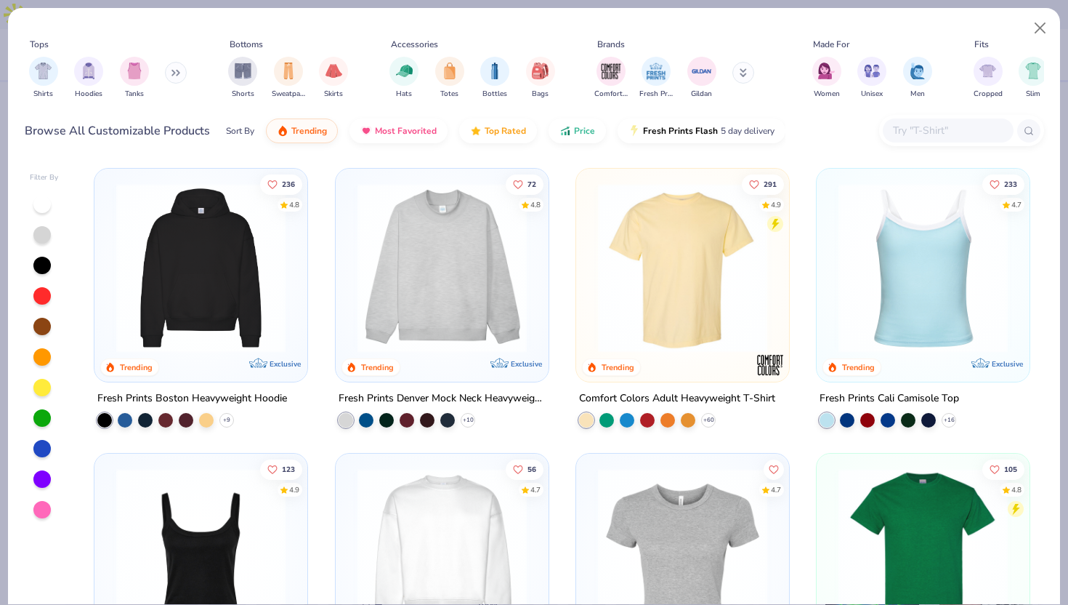
click at [919, 129] on input "text" at bounding box center [948, 130] width 112 height 17
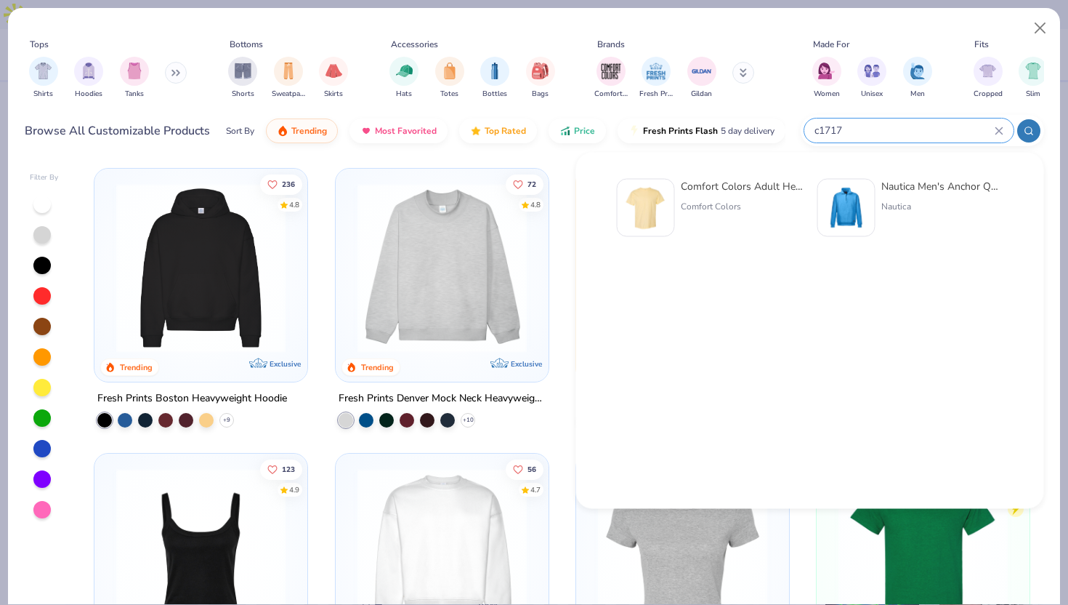
type input "c1717"
click at [626, 198] on img at bounding box center [645, 207] width 45 height 45
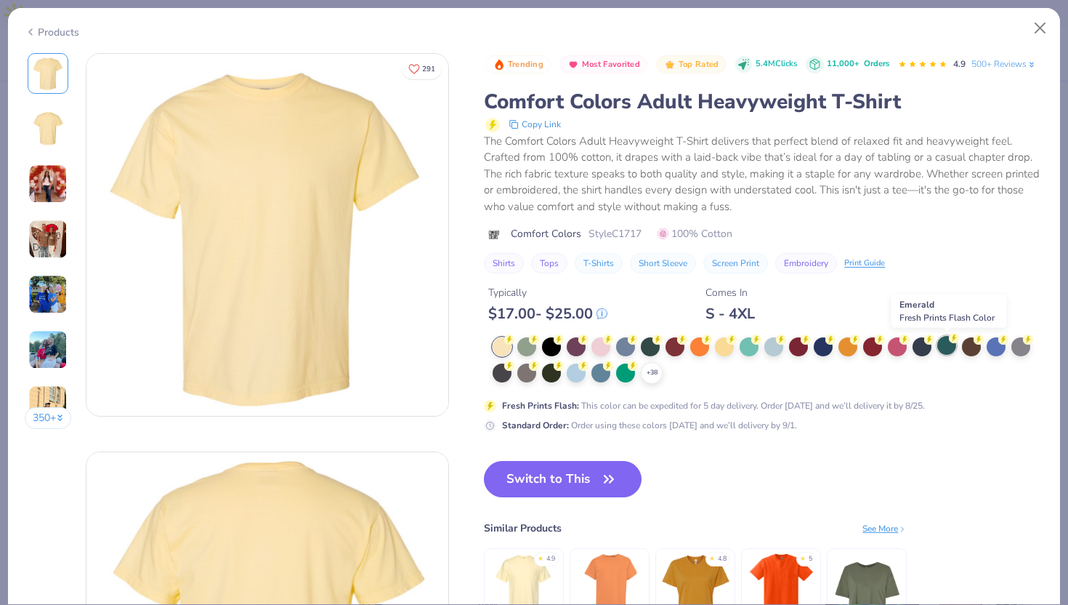
click at [938, 344] on div at bounding box center [946, 345] width 19 height 19
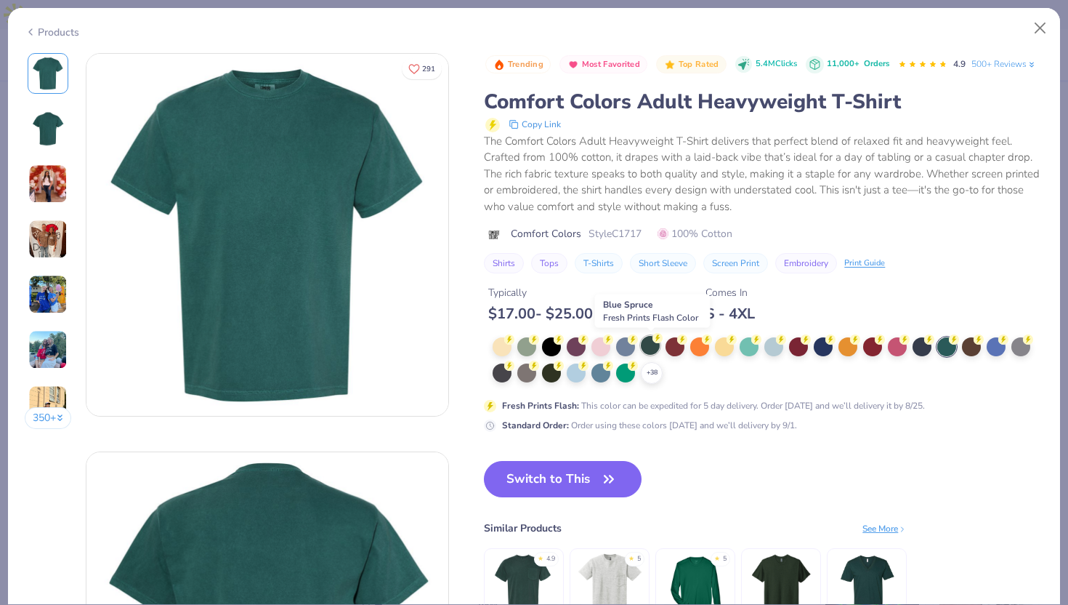
click at [654, 344] on div at bounding box center [650, 345] width 19 height 19
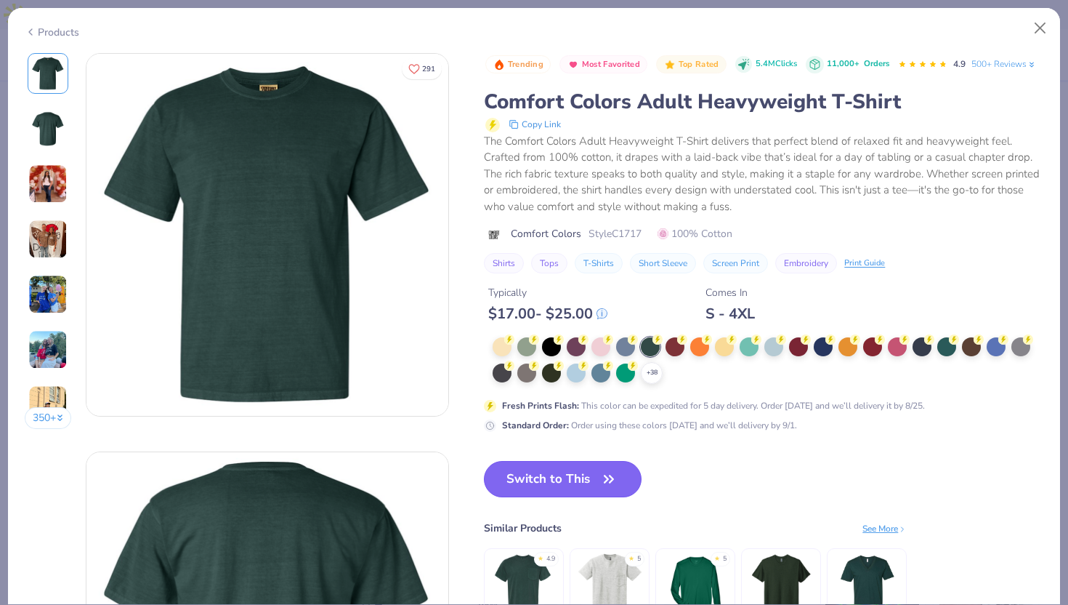
click at [567, 477] on button "Switch to This" at bounding box center [563, 479] width 158 height 36
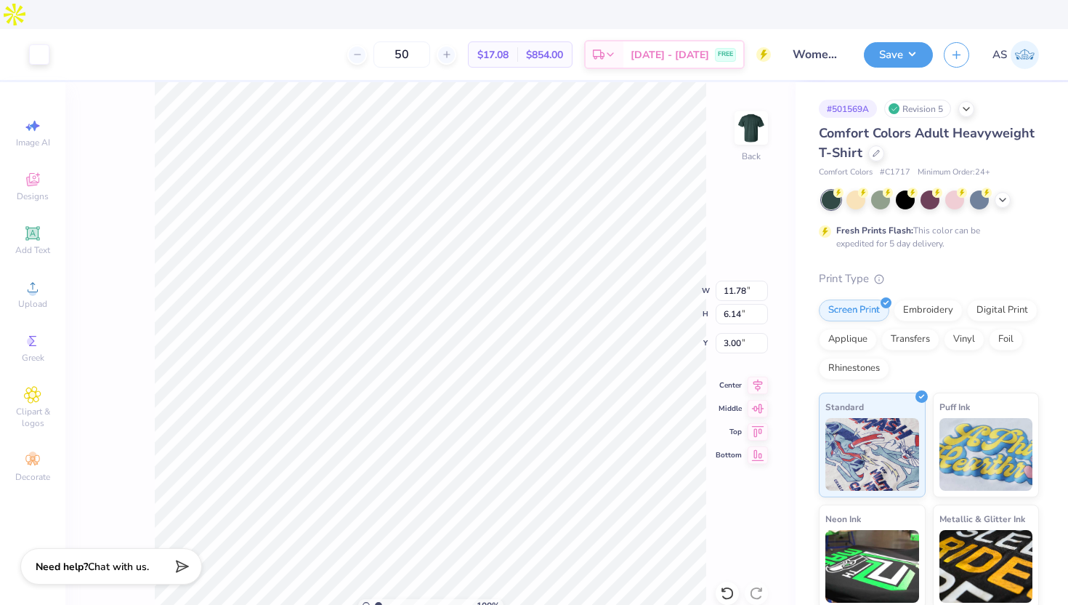
type input "3.00"
click at [883, 40] on button "Save" at bounding box center [898, 52] width 69 height 25
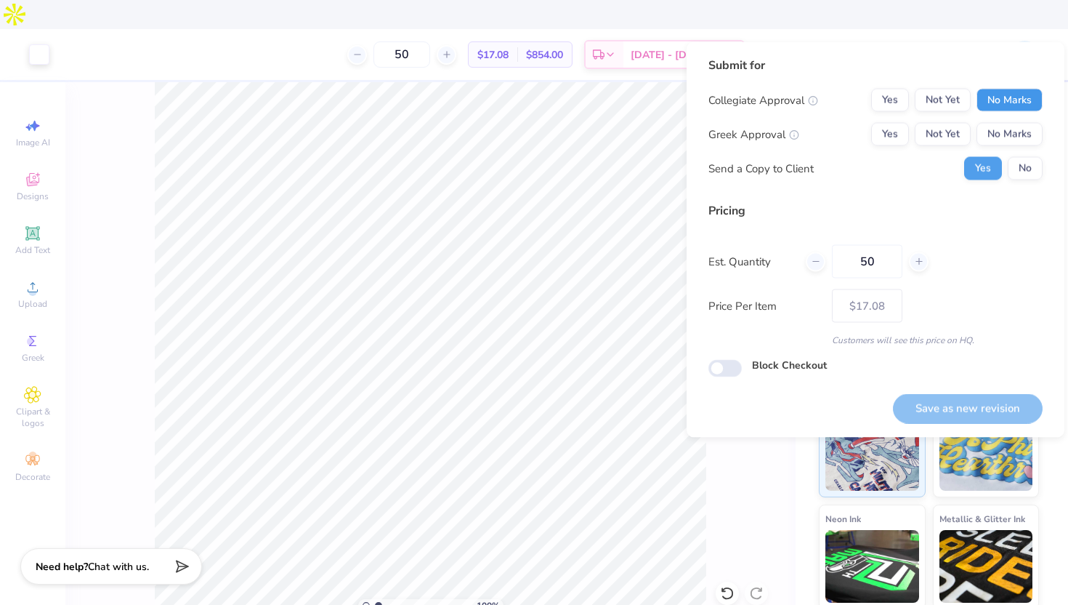
click at [1009, 110] on button "No Marks" at bounding box center [1010, 100] width 66 height 23
click at [1004, 142] on button "No Marks" at bounding box center [1010, 134] width 66 height 23
click at [938, 416] on button "Save as new revision" at bounding box center [968, 408] width 150 height 30
type input "$17.08"
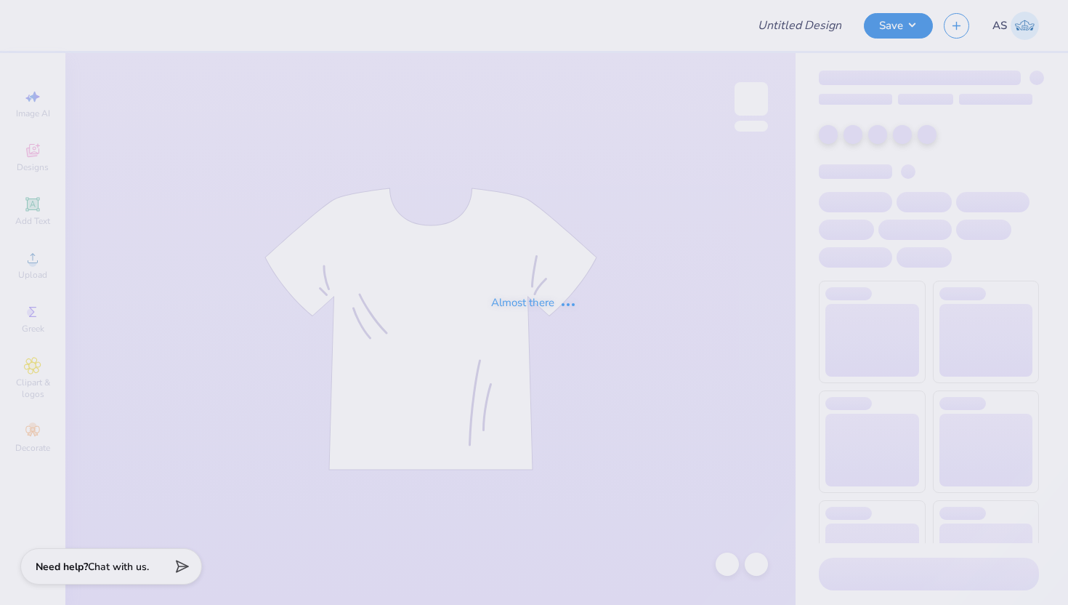
type input "AMWA Fall Merch"
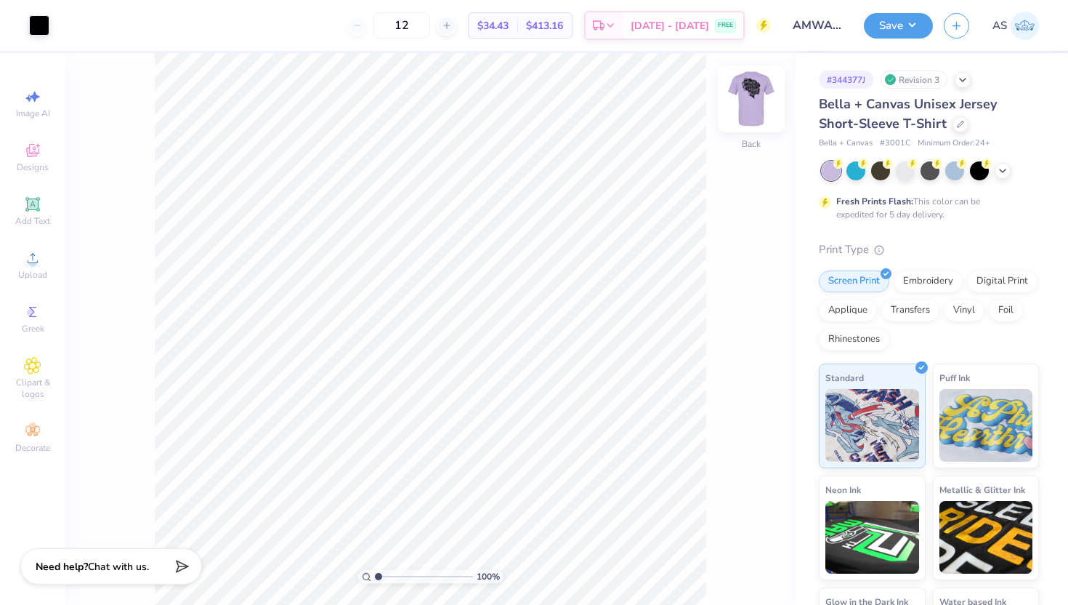
click at [739, 108] on img at bounding box center [751, 99] width 58 height 58
type input "11.40"
type input "13.17"
click at [737, 119] on img at bounding box center [751, 99] width 58 height 58
type input "3.41"
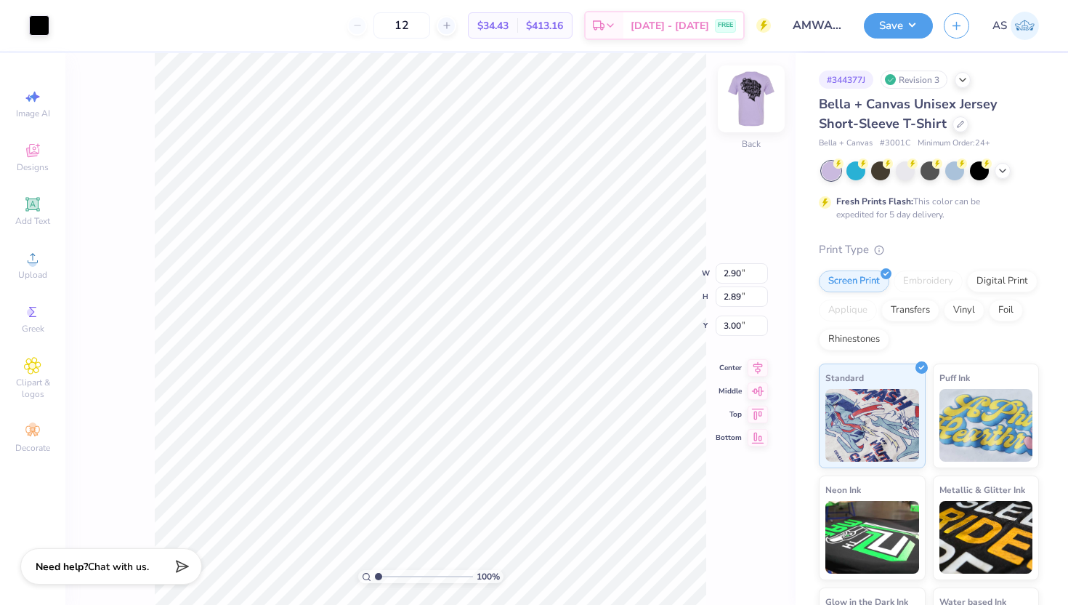
type input "3.40"
click at [747, 92] on img at bounding box center [751, 99] width 58 height 58
click at [747, 92] on img at bounding box center [751, 98] width 29 height 29
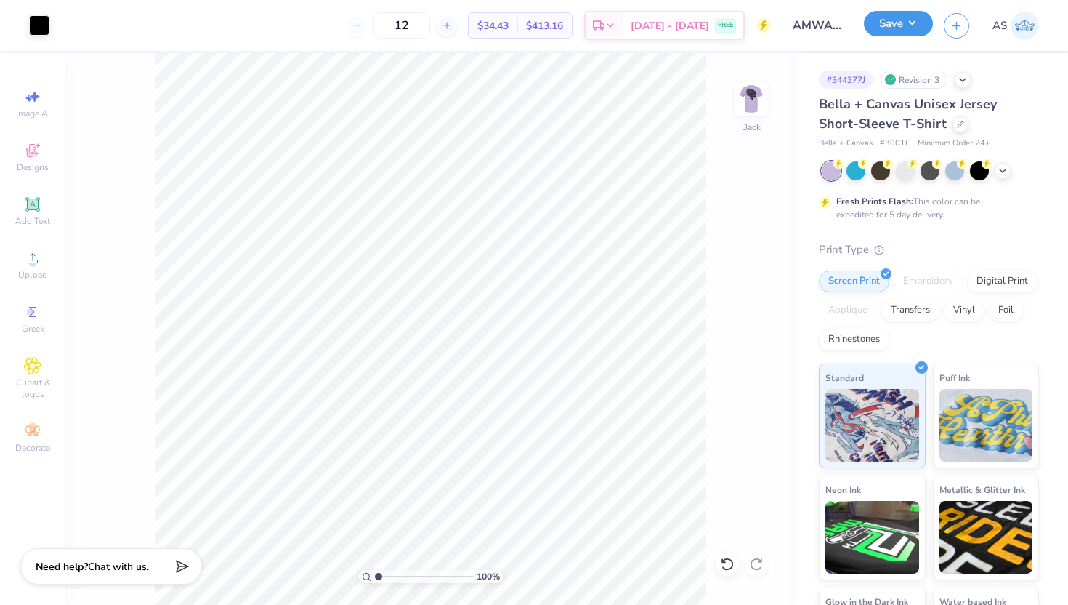
click at [886, 25] on button "Save" at bounding box center [898, 23] width 69 height 25
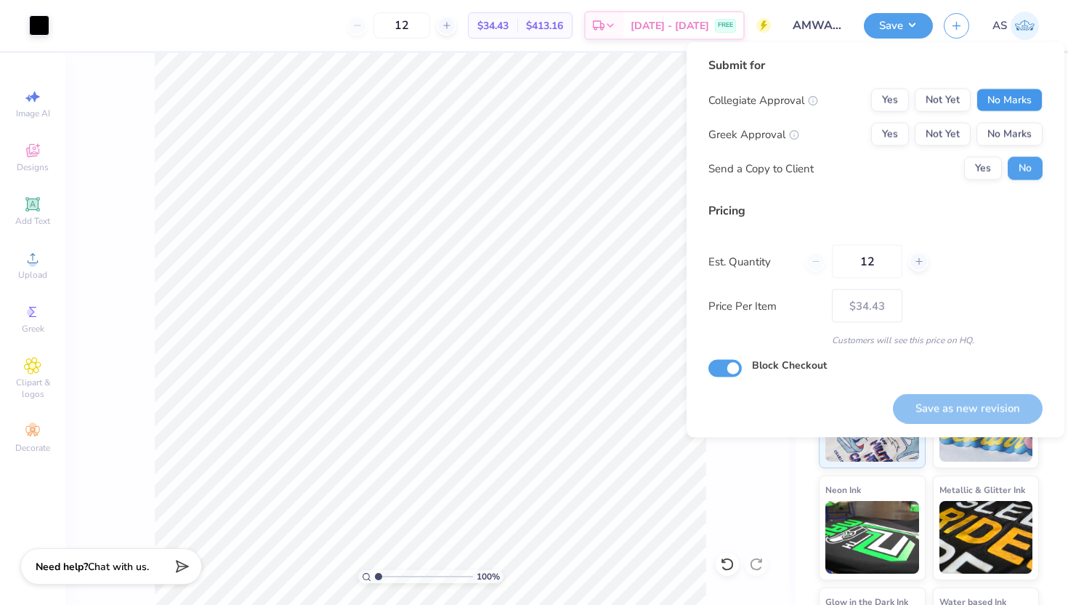
click at [1010, 94] on button "No Marks" at bounding box center [1010, 100] width 66 height 23
click at [1010, 126] on button "No Marks" at bounding box center [1010, 134] width 66 height 23
click at [947, 396] on button "Save as new revision" at bounding box center [968, 408] width 150 height 30
type input "$34.43"
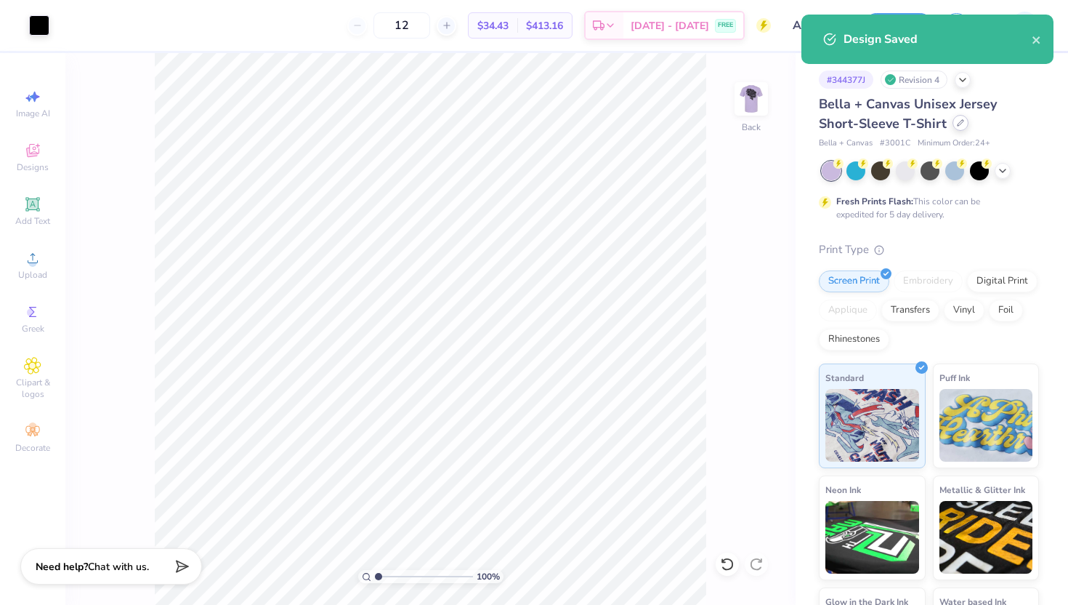
click at [953, 124] on div at bounding box center [961, 123] width 16 height 16
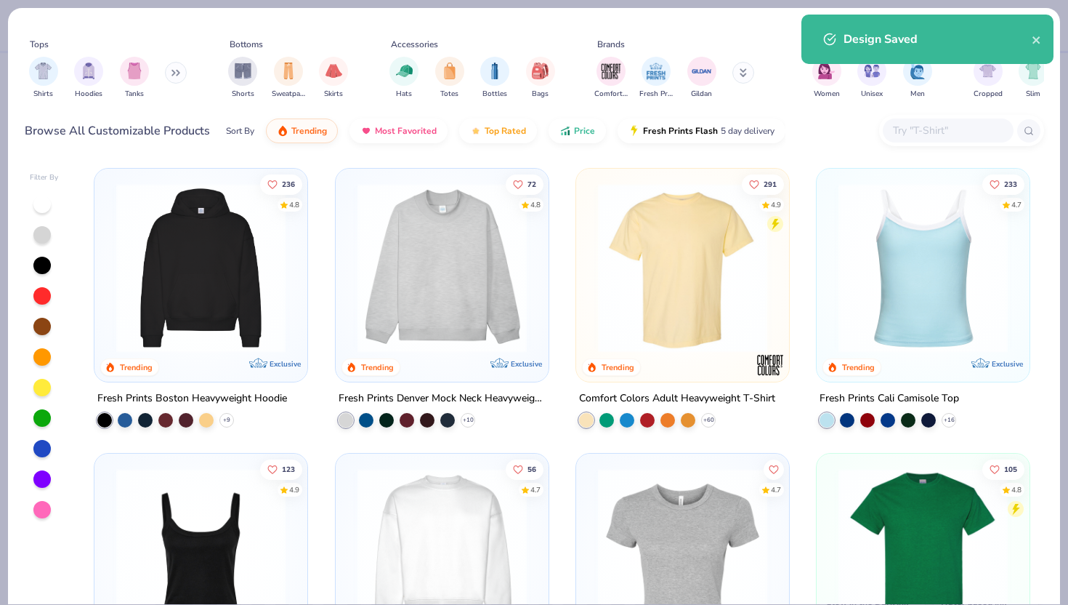
click at [923, 132] on input "text" at bounding box center [948, 130] width 112 height 17
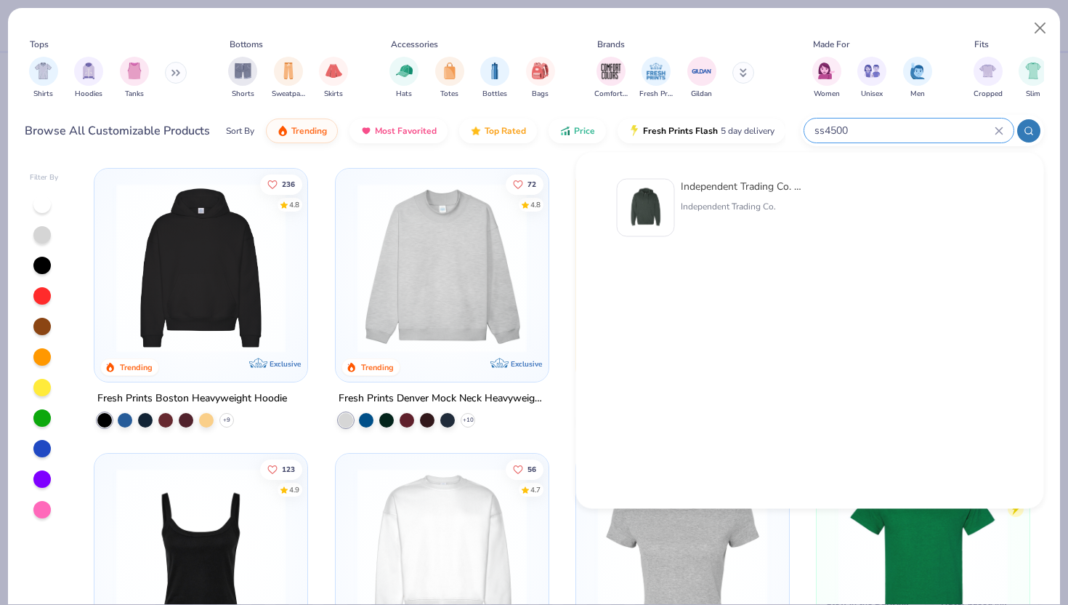
type input "ss4500"
click at [643, 201] on img at bounding box center [645, 207] width 45 height 45
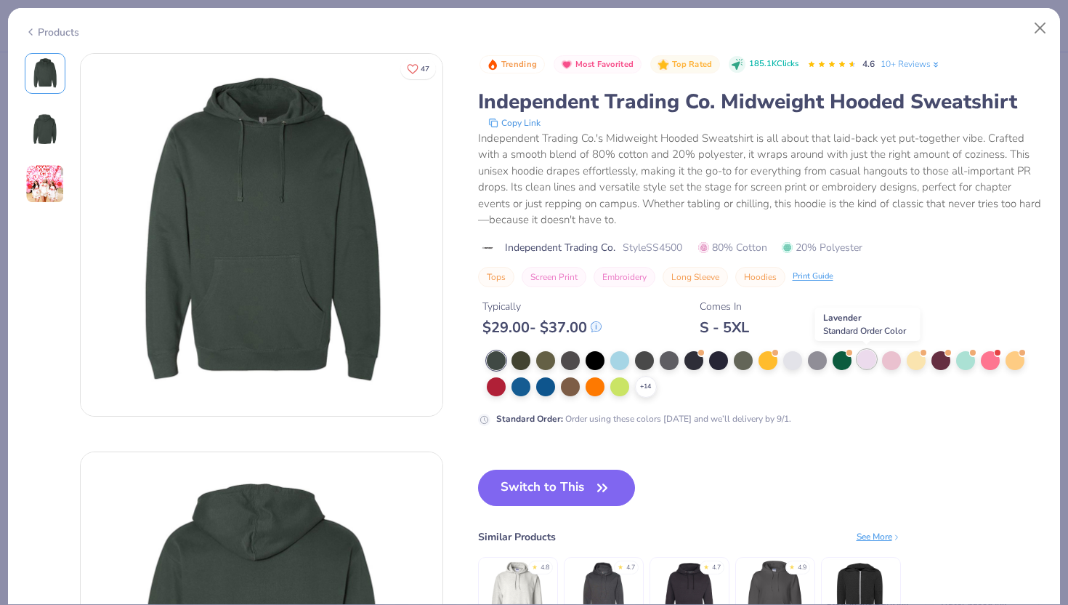
click at [859, 362] on div at bounding box center [866, 358] width 19 height 19
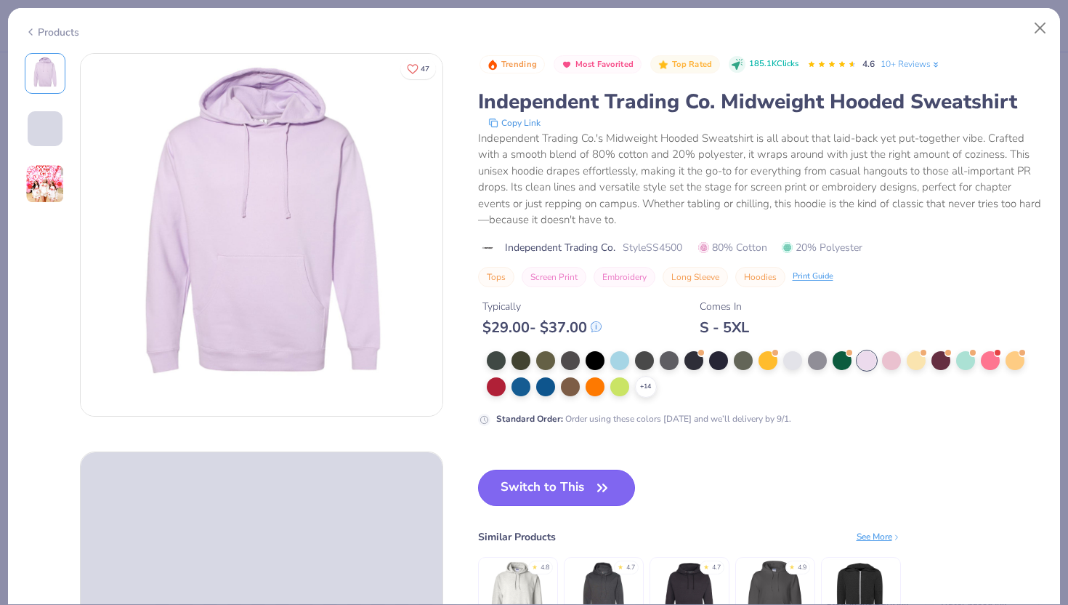
click at [578, 469] on button "Switch to This" at bounding box center [557, 487] width 158 height 36
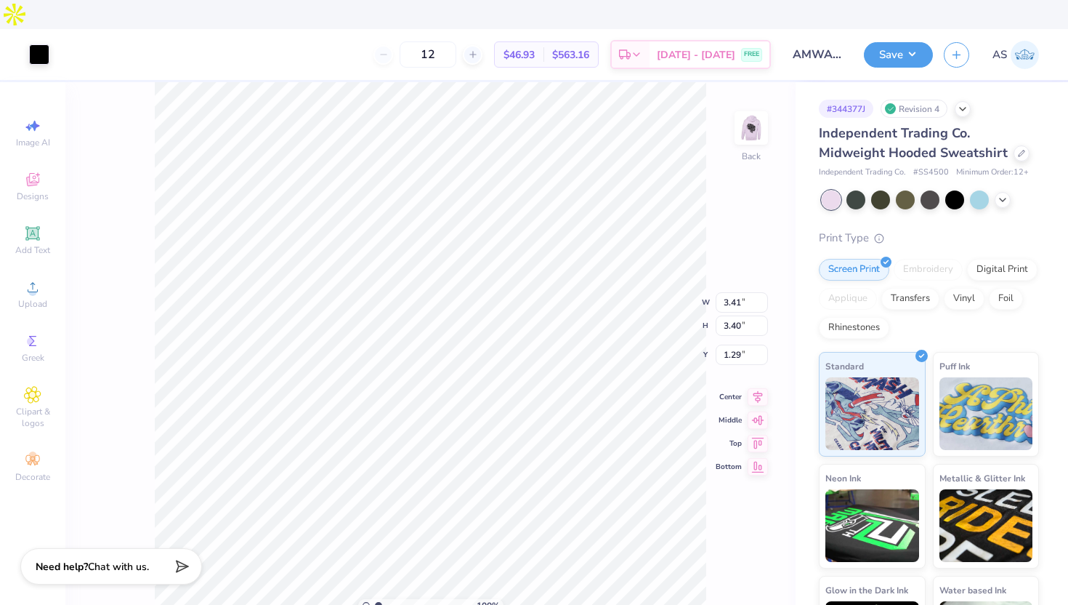
type input "2.44"
type input "4.14"
type input "4.13"
type input "3.73"
type input "3.72"
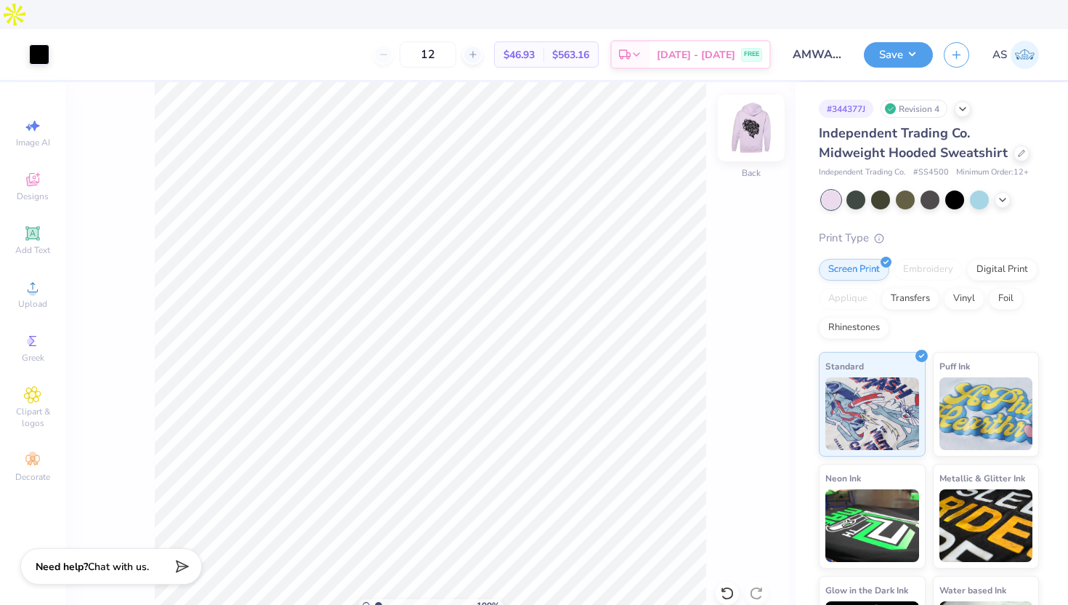
click at [751, 99] on img at bounding box center [751, 128] width 58 height 58
type input "12.24"
type input "14.14"
click at [757, 101] on img at bounding box center [751, 128] width 58 height 58
click at [881, 40] on button "Save" at bounding box center [898, 52] width 69 height 25
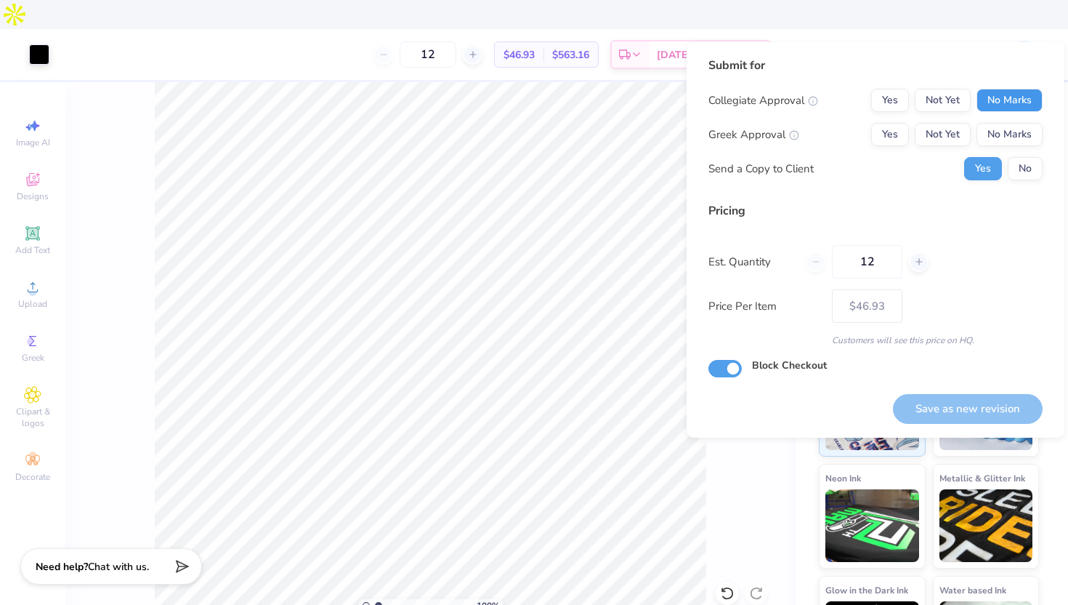
click at [987, 97] on button "No Marks" at bounding box center [1010, 100] width 66 height 23
click at [995, 132] on button "No Marks" at bounding box center [1010, 134] width 66 height 23
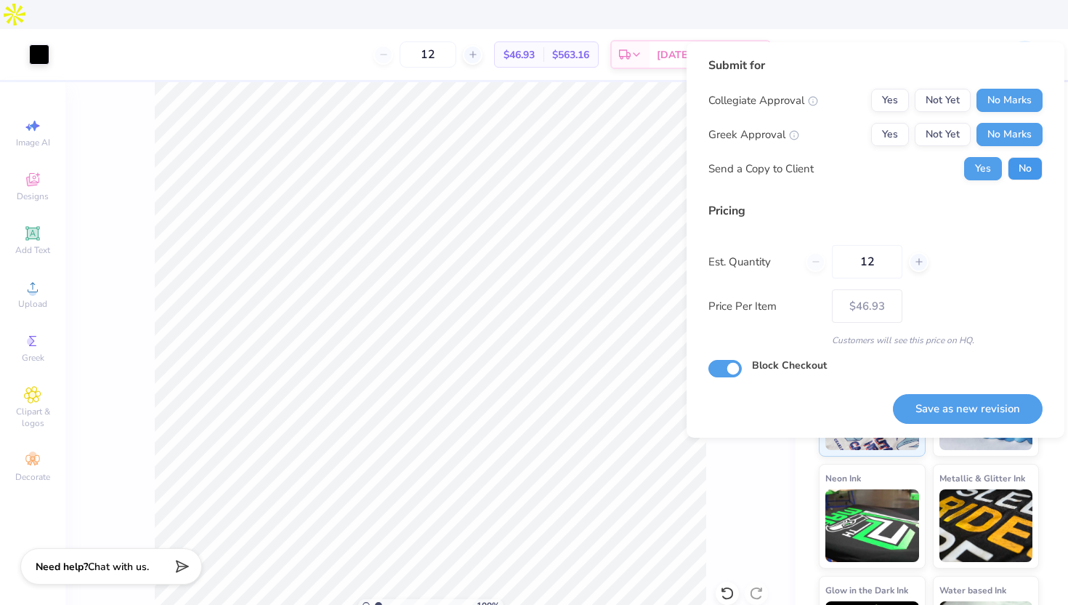
click at [1036, 172] on button "No" at bounding box center [1025, 168] width 35 height 23
click at [954, 403] on button "Save as new revision" at bounding box center [968, 409] width 150 height 30
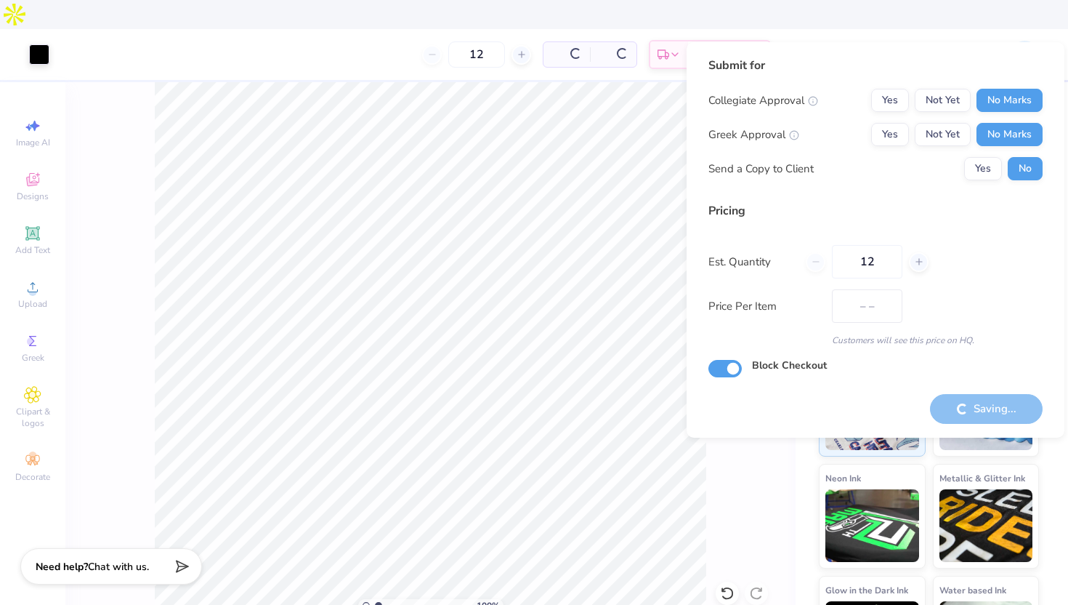
type input "$46.93"
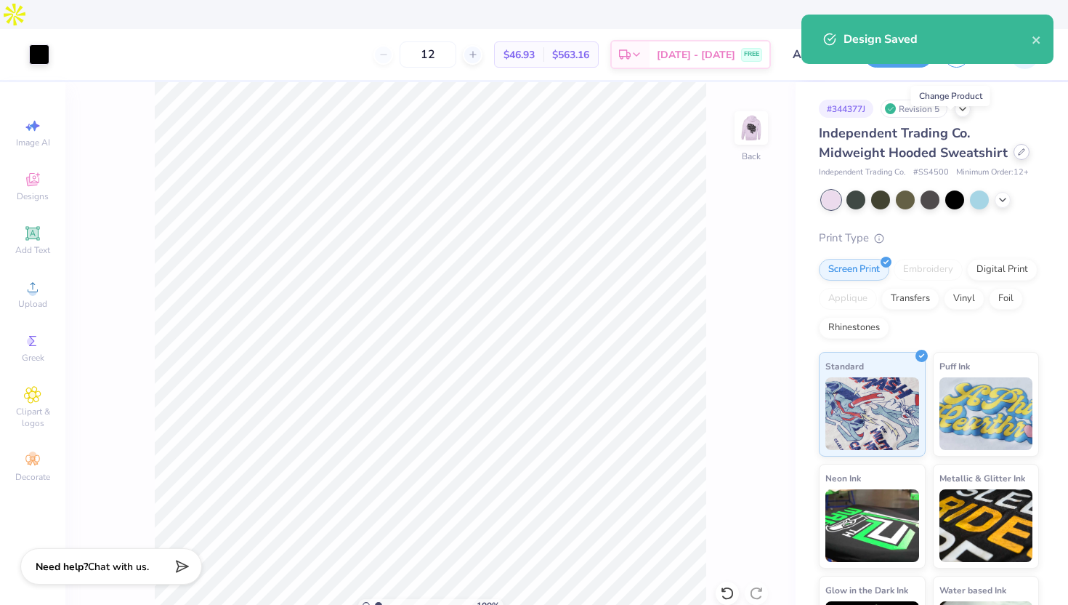
click at [1019, 149] on icon at bounding box center [1022, 152] width 6 height 6
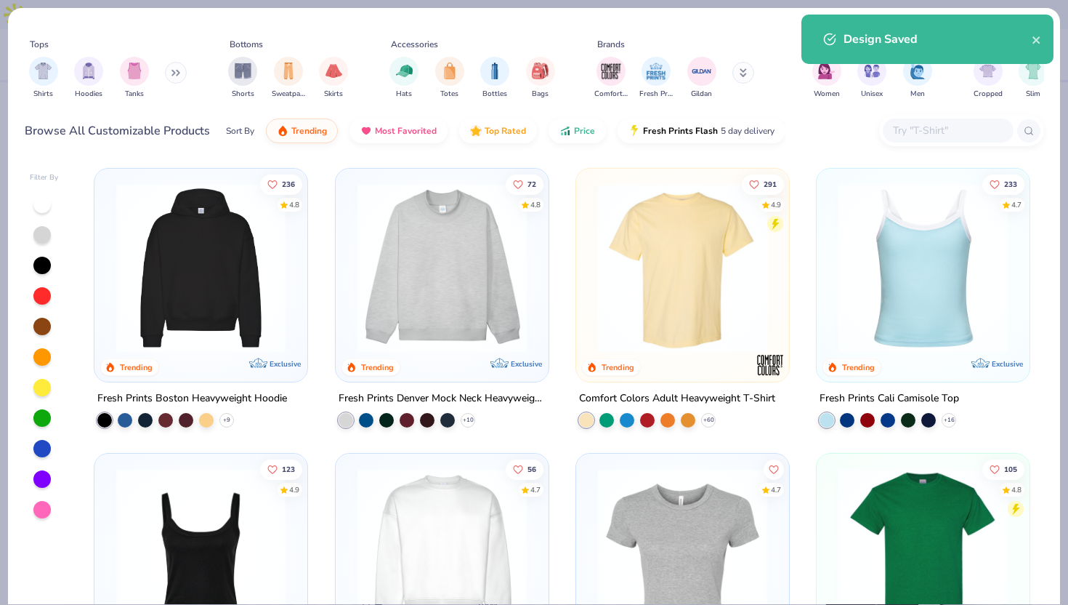
click at [922, 124] on input "text" at bounding box center [948, 130] width 112 height 17
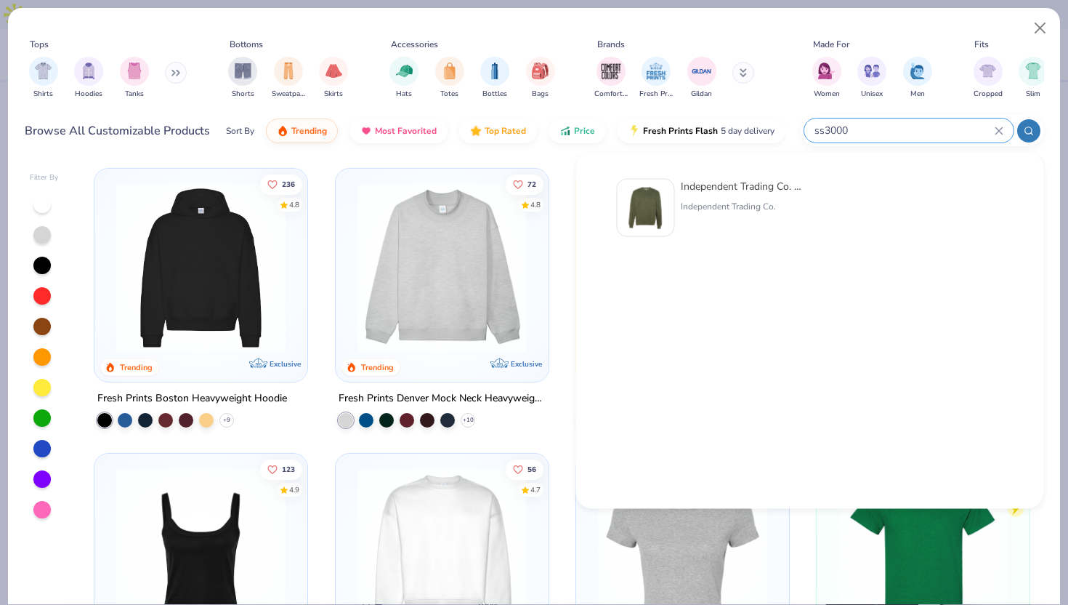
type input "ss3000"
click at [646, 195] on img at bounding box center [645, 207] width 45 height 45
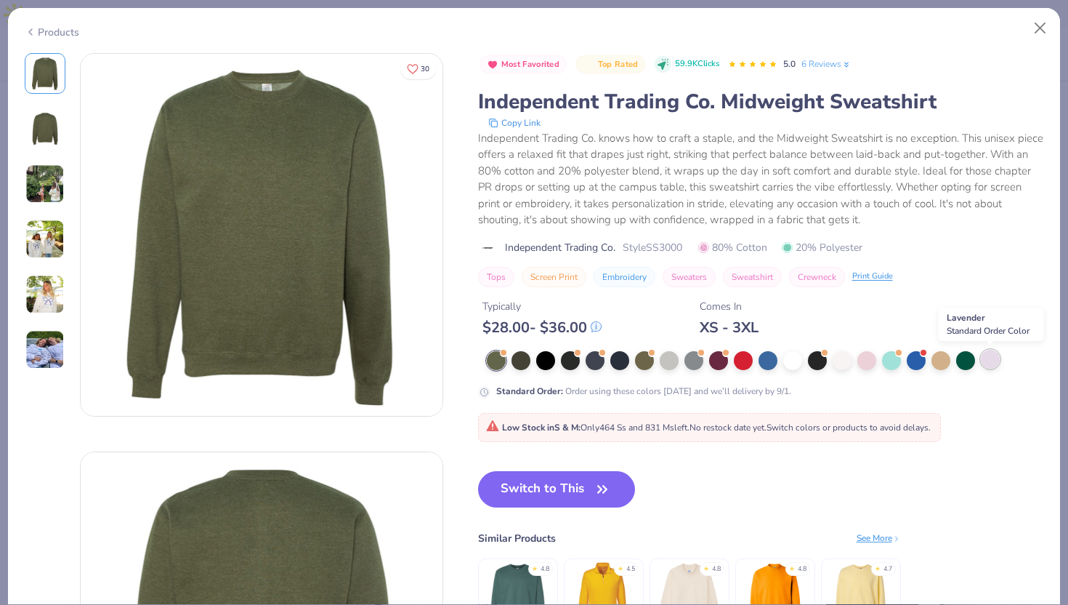
click at [998, 362] on div at bounding box center [990, 358] width 19 height 19
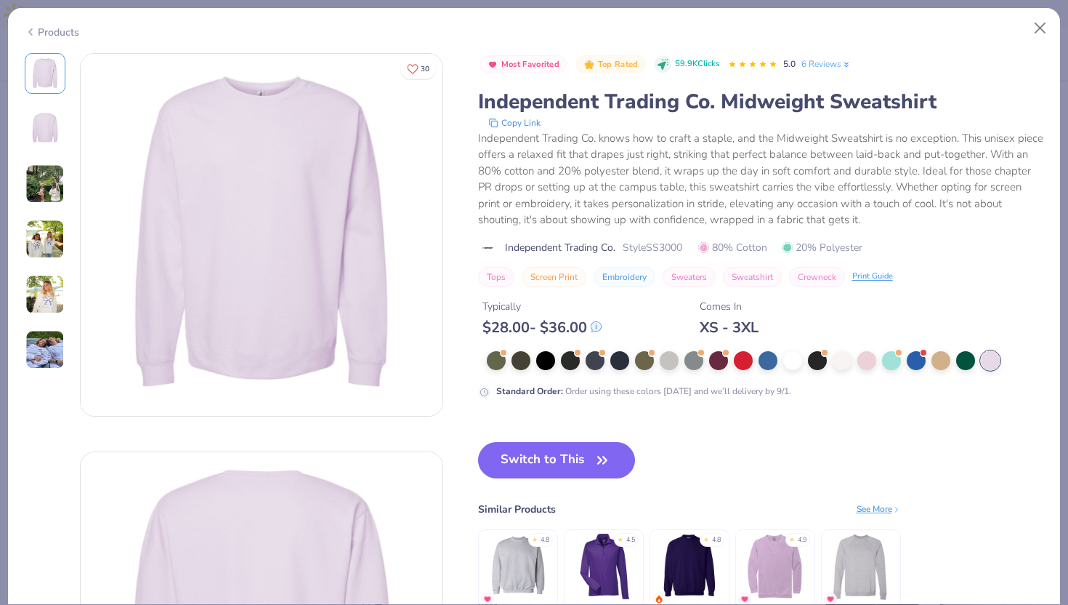
click at [573, 440] on div "Most Favorited Top Rated 59.9K Clicks 5.0 6 Reviews Independent Trading Co. Mid…" at bounding box center [761, 345] width 566 height 585
click at [557, 461] on button "Switch to This" at bounding box center [557, 460] width 158 height 36
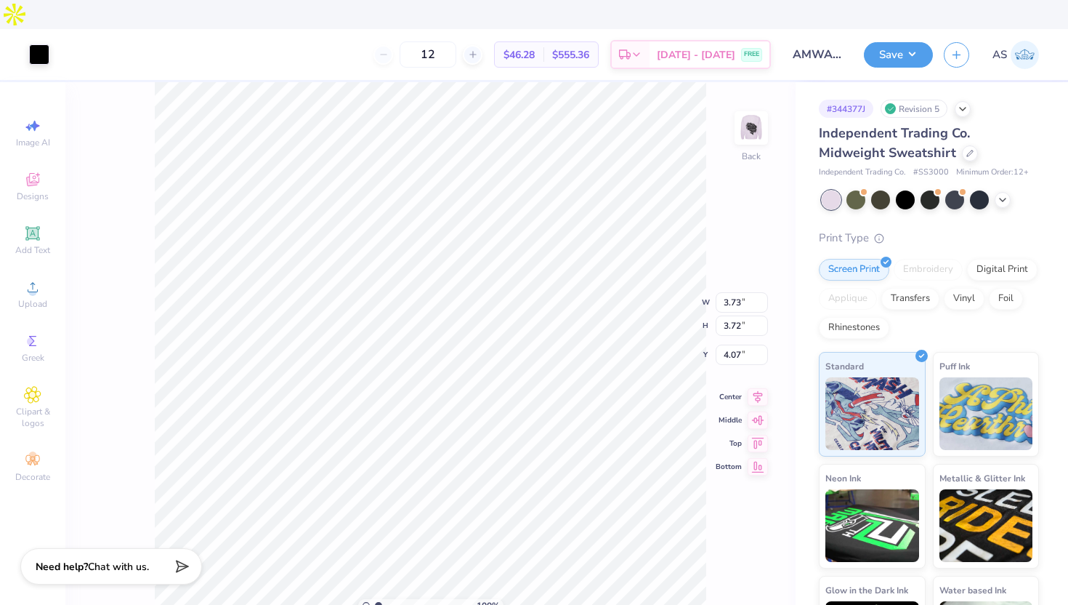
type input "3.00"
click at [751, 104] on img at bounding box center [751, 128] width 58 height 58
type input "3.00"
click at [887, 40] on button "Save" at bounding box center [898, 52] width 69 height 25
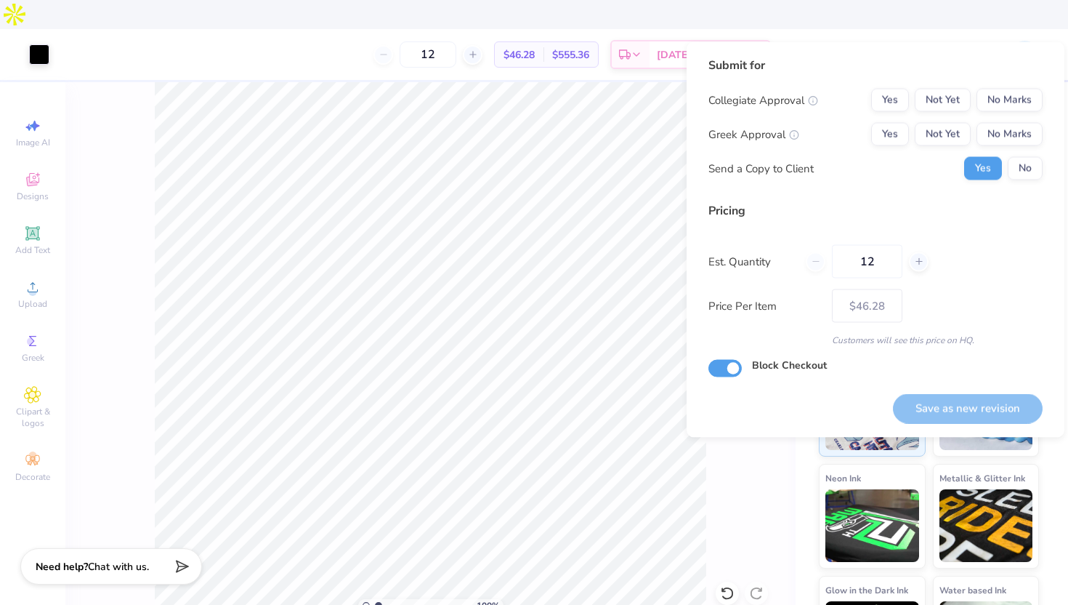
click at [990, 87] on div "Submit for Collegiate Approval Yes Not Yet No Marks Greek Approval Yes Not Yet …" at bounding box center [875, 124] width 334 height 134
click at [998, 98] on button "No Marks" at bounding box center [1010, 100] width 66 height 23
click at [1002, 131] on button "No Marks" at bounding box center [1010, 134] width 66 height 23
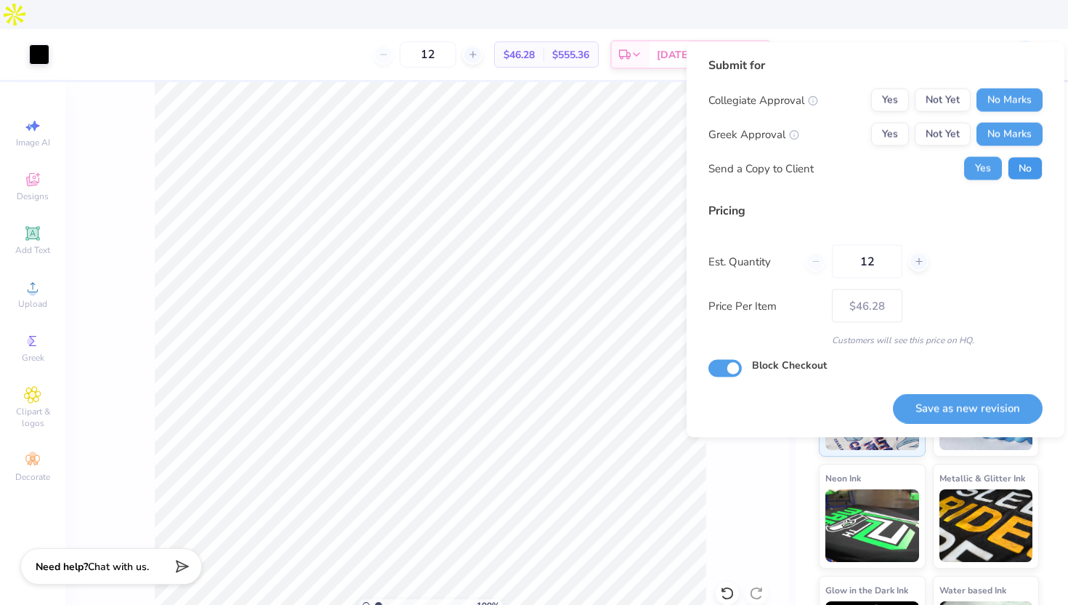
click at [1014, 157] on button "No" at bounding box center [1025, 168] width 35 height 23
click at [946, 395] on button "Save as new revision" at bounding box center [968, 408] width 150 height 30
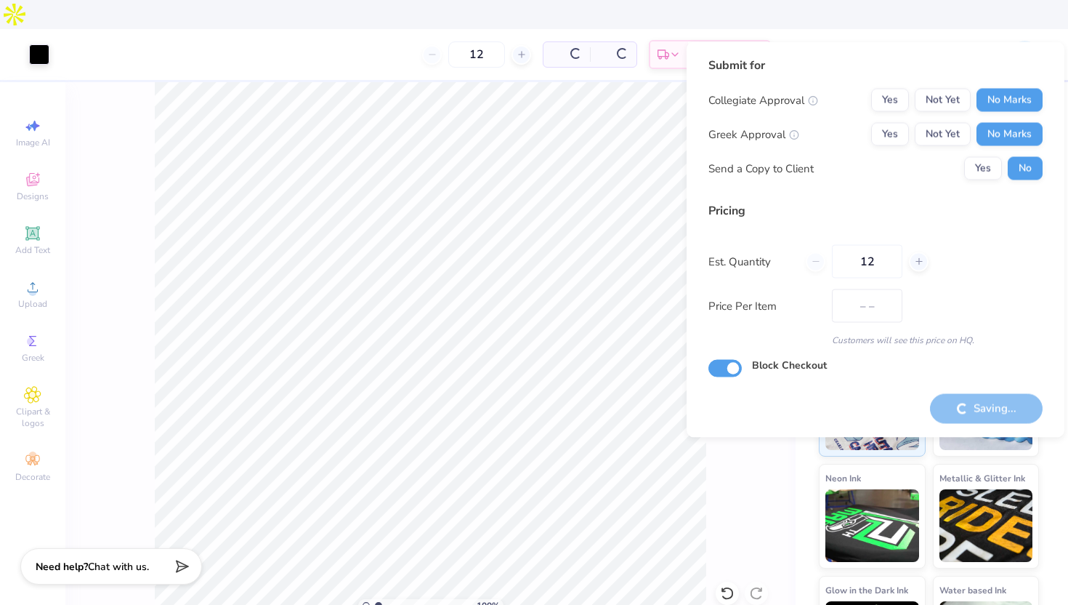
type input "$46.28"
